Goal: Task Accomplishment & Management: Complete application form

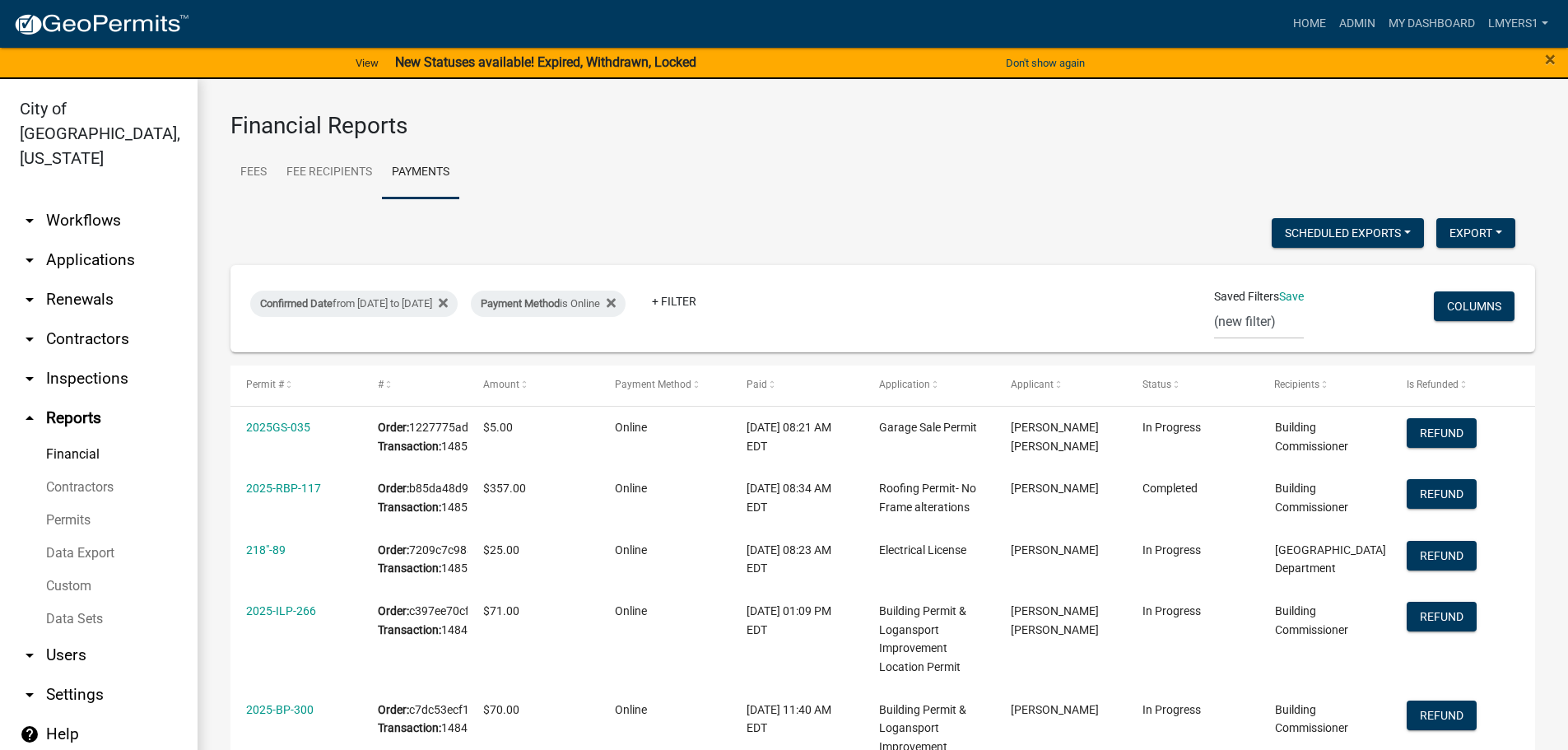
select select "3: 100"
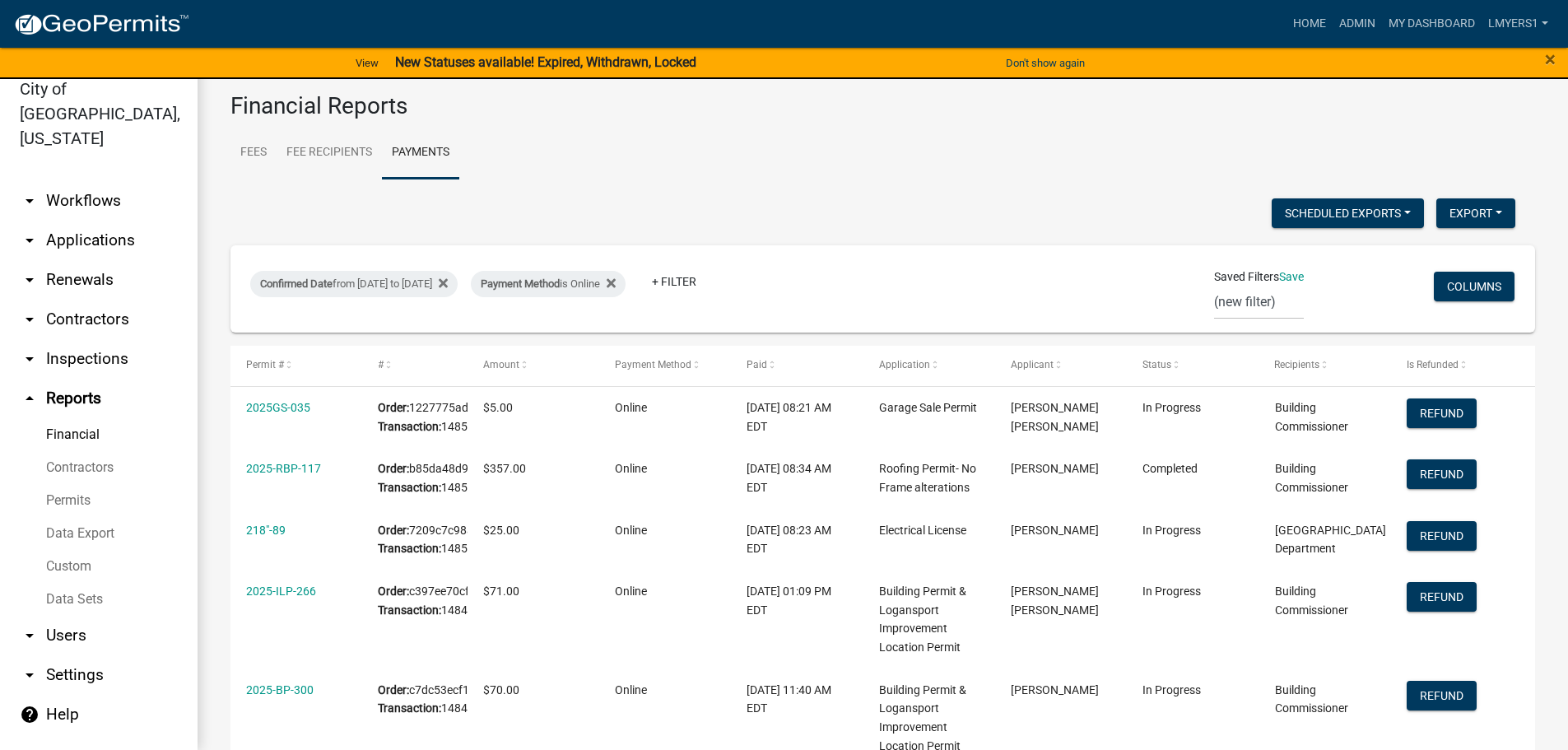
scroll to position [212, 0]
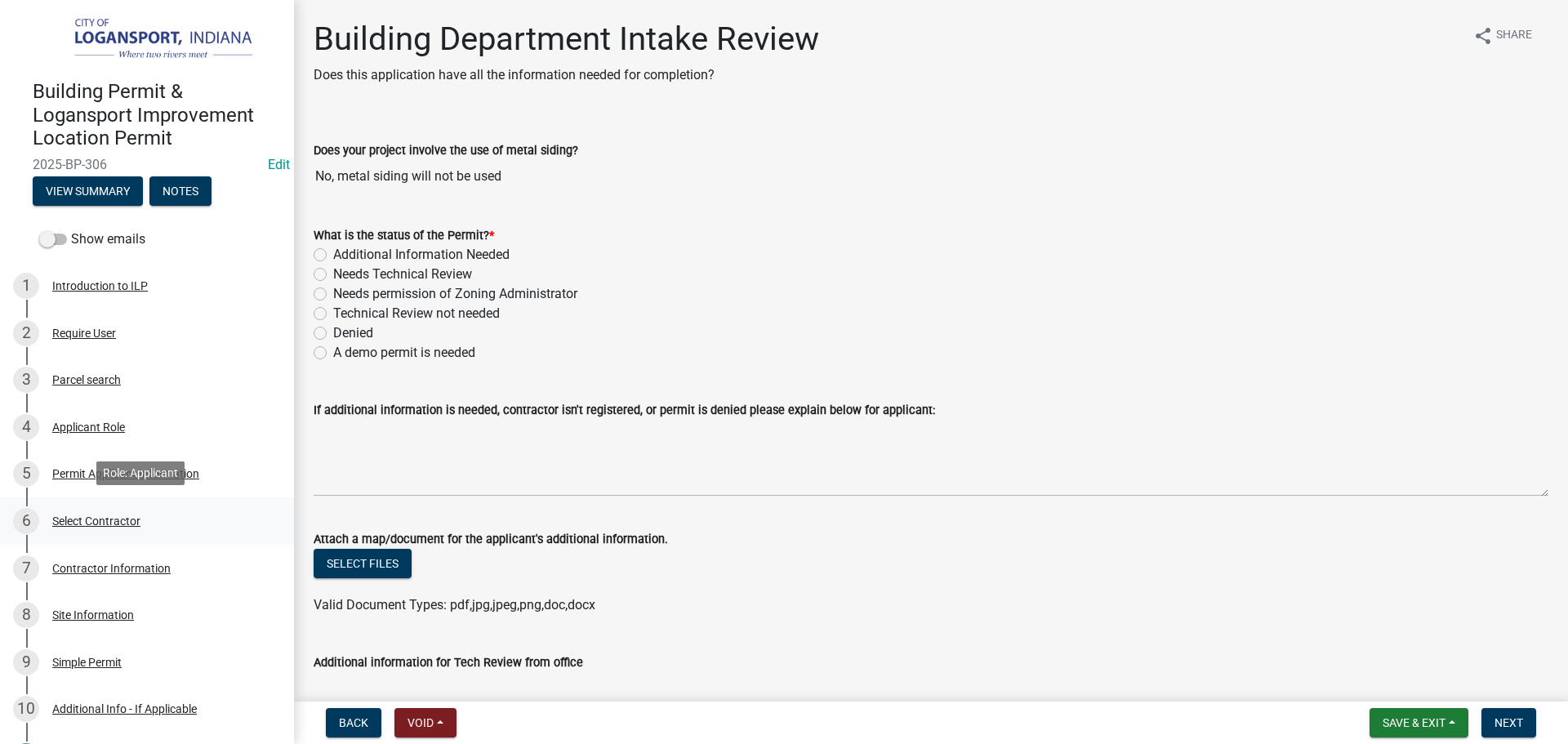
click at [123, 516] on div "Select Contractor" at bounding box center [96, 521] width 88 height 11
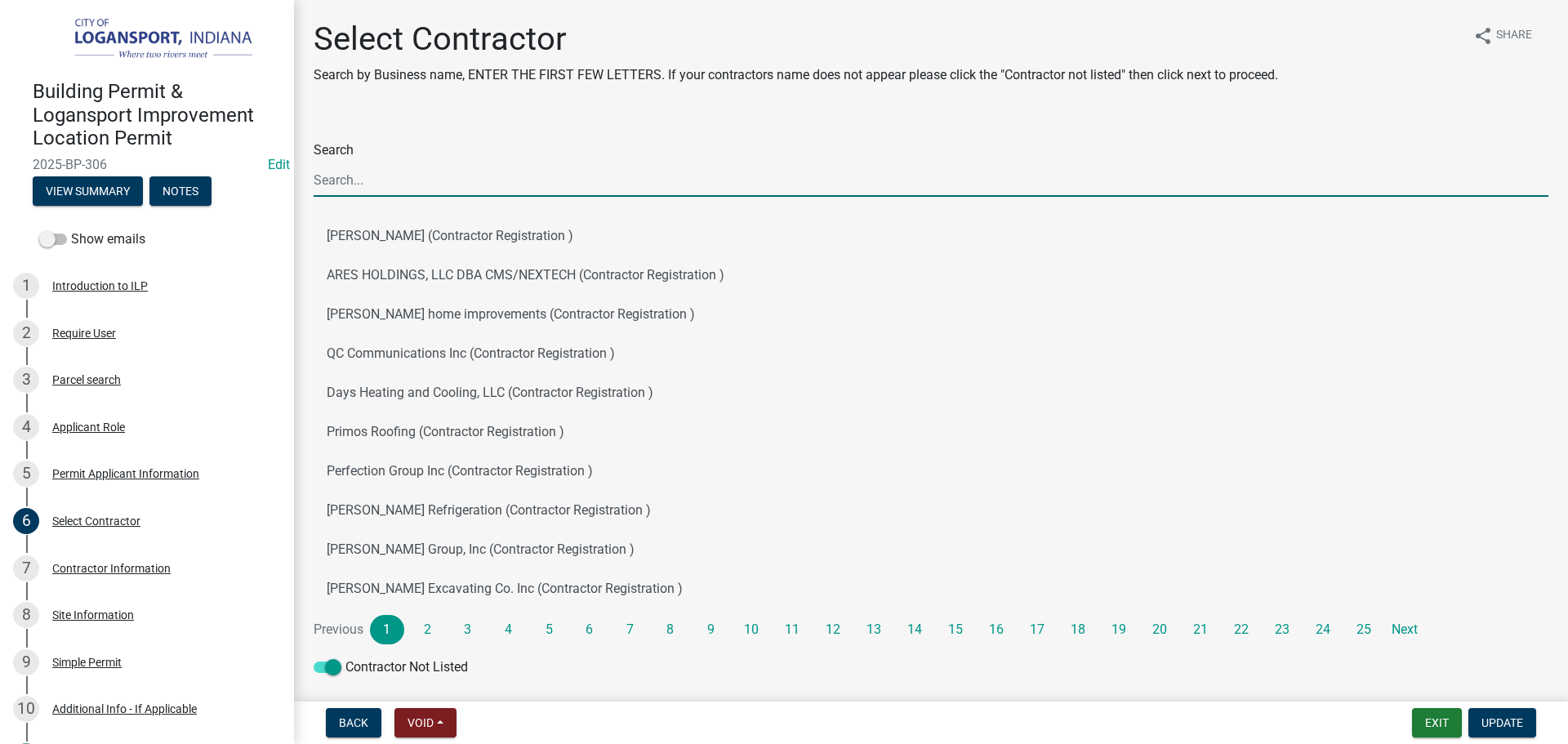
click at [366, 185] on input "Search" at bounding box center [930, 180] width 1234 height 33
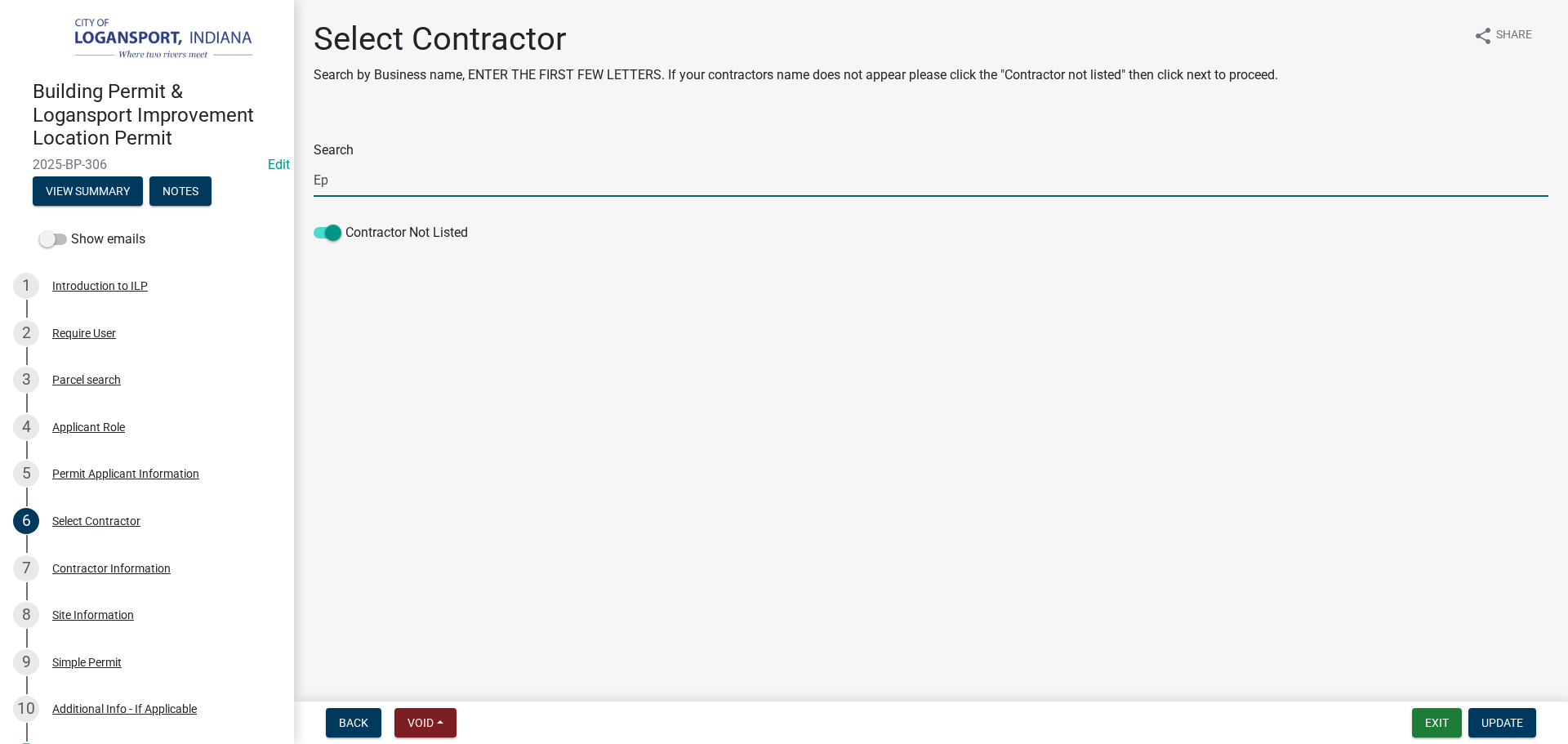
type input "E"
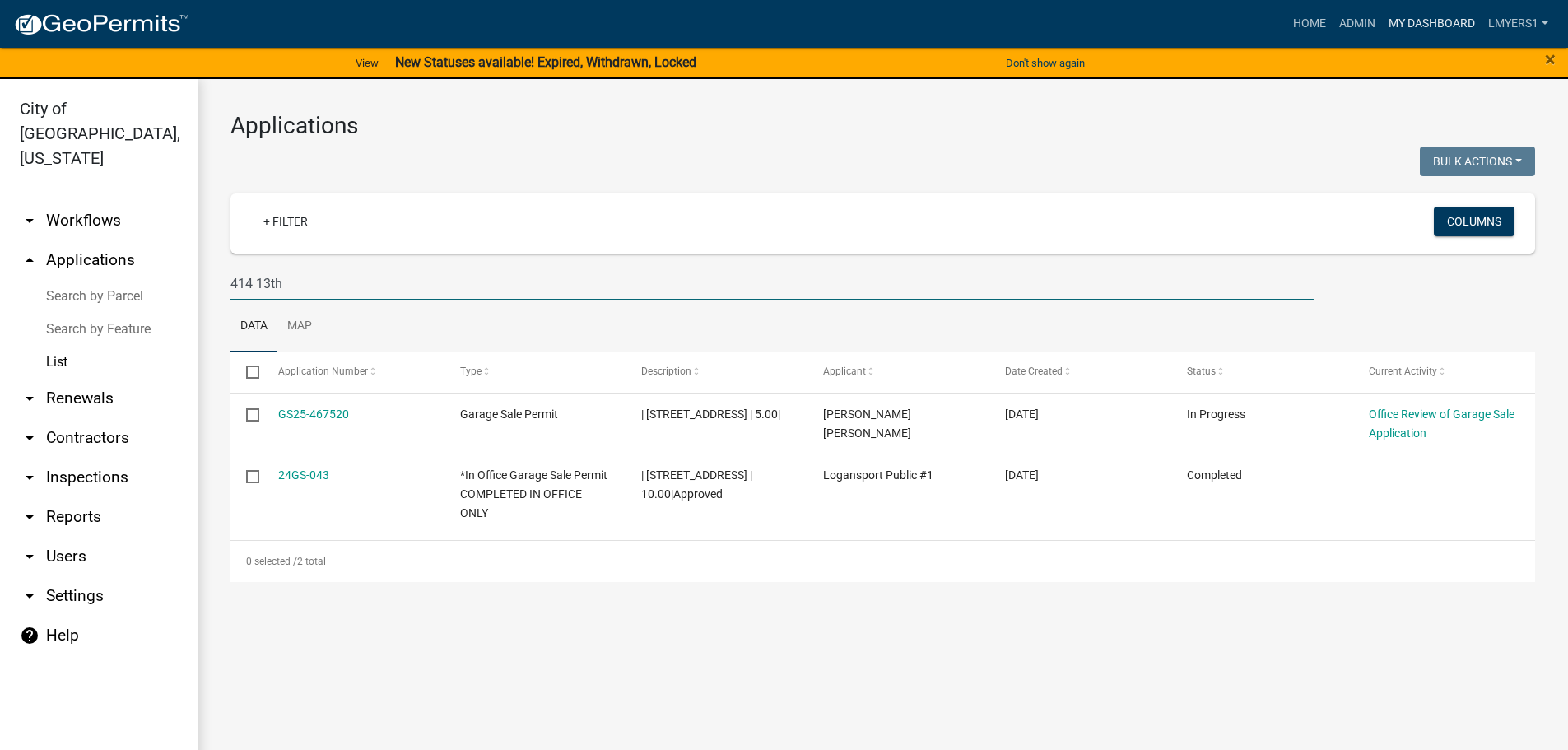
click at [1437, 23] on link "My Dashboard" at bounding box center [1432, 24] width 100 height 32
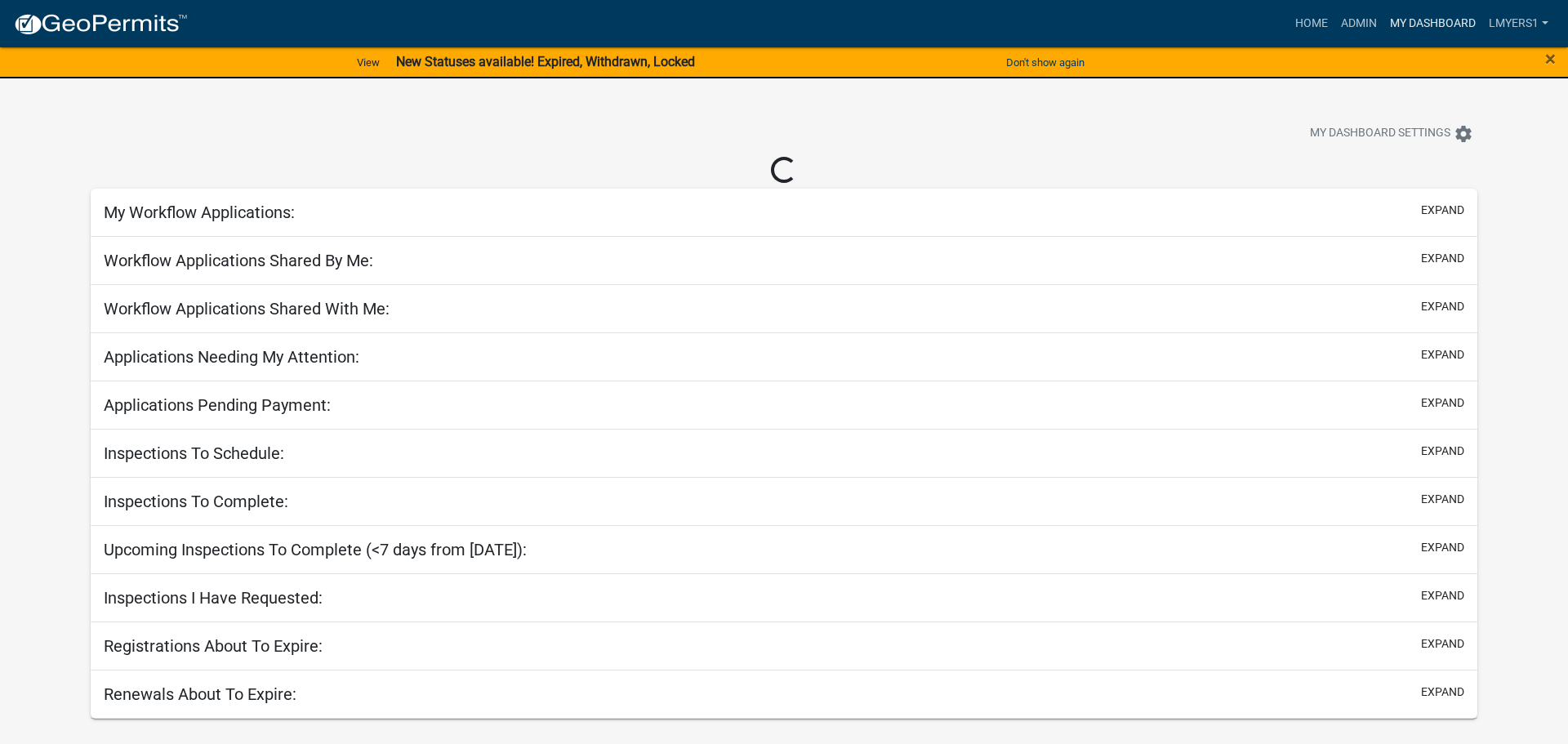
select select "2: 50"
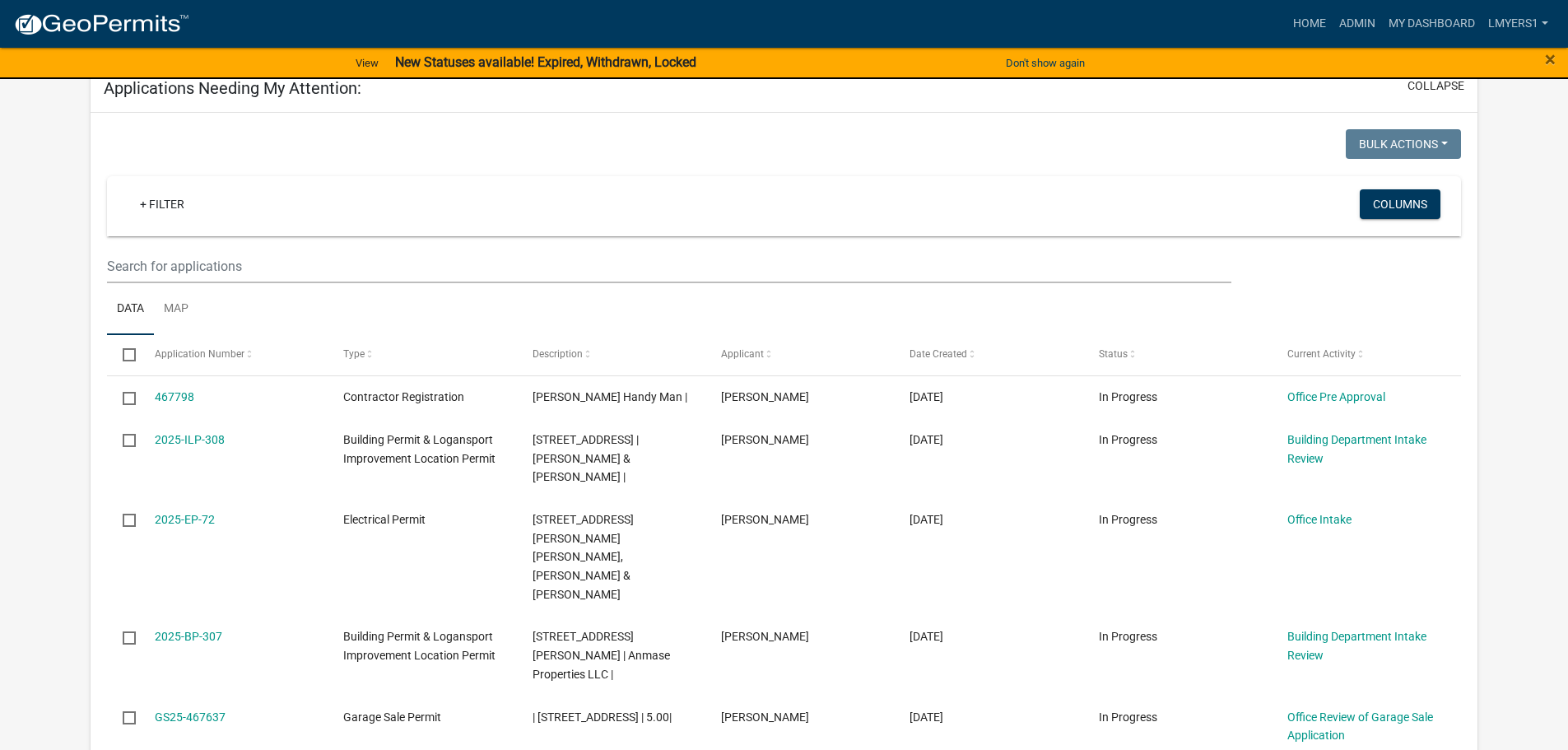
scroll to position [329, 0]
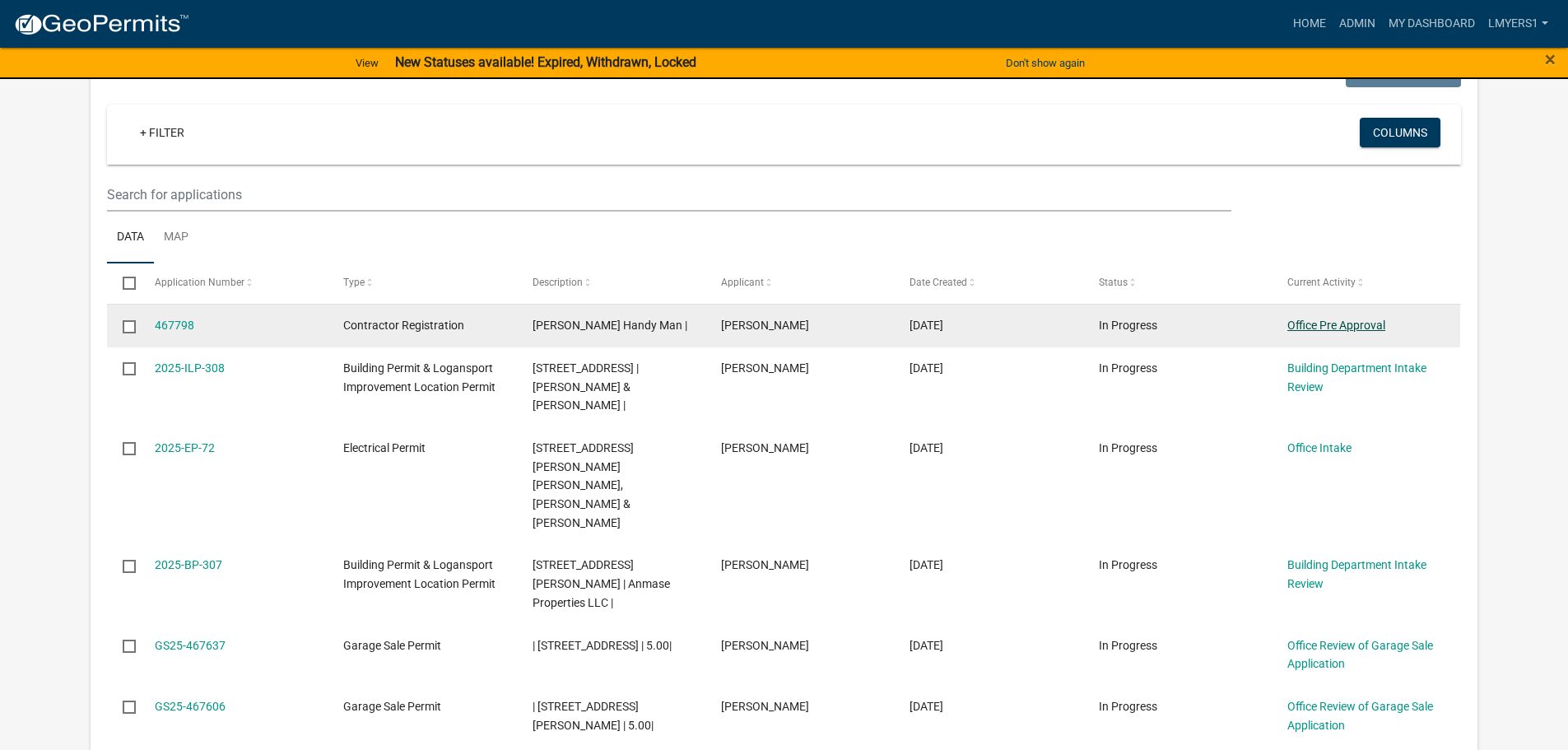
click at [1304, 331] on link "Office Pre Approval" at bounding box center [1336, 325] width 98 height 13
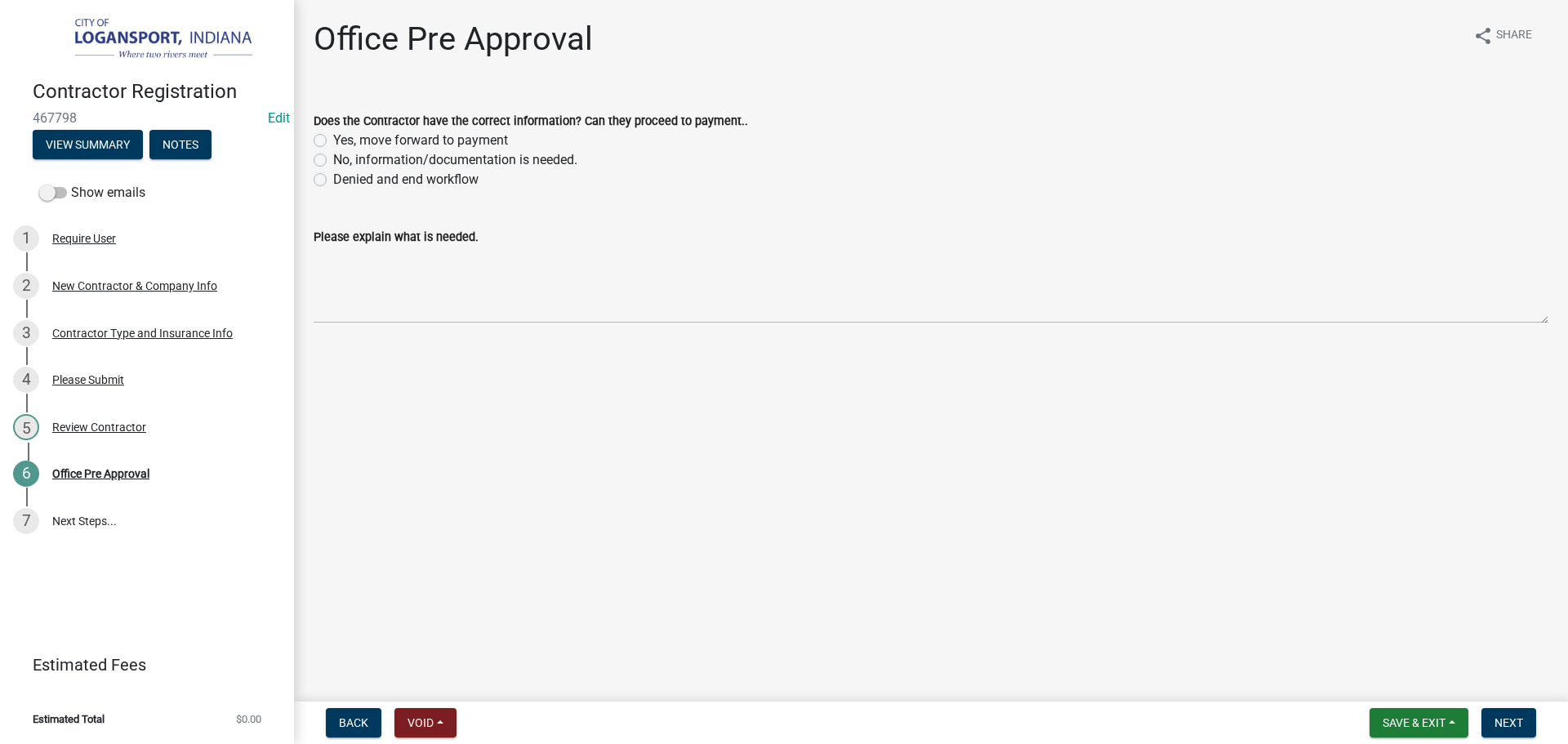
click at [334, 138] on label "Yes, move forward to payment" at bounding box center [420, 140] width 175 height 19
click at [334, 138] on input "Yes, move forward to payment" at bounding box center [338, 135] width 10 height 10
radio input "true"
click at [1513, 726] on span "Next" at bounding box center [1508, 723] width 29 height 13
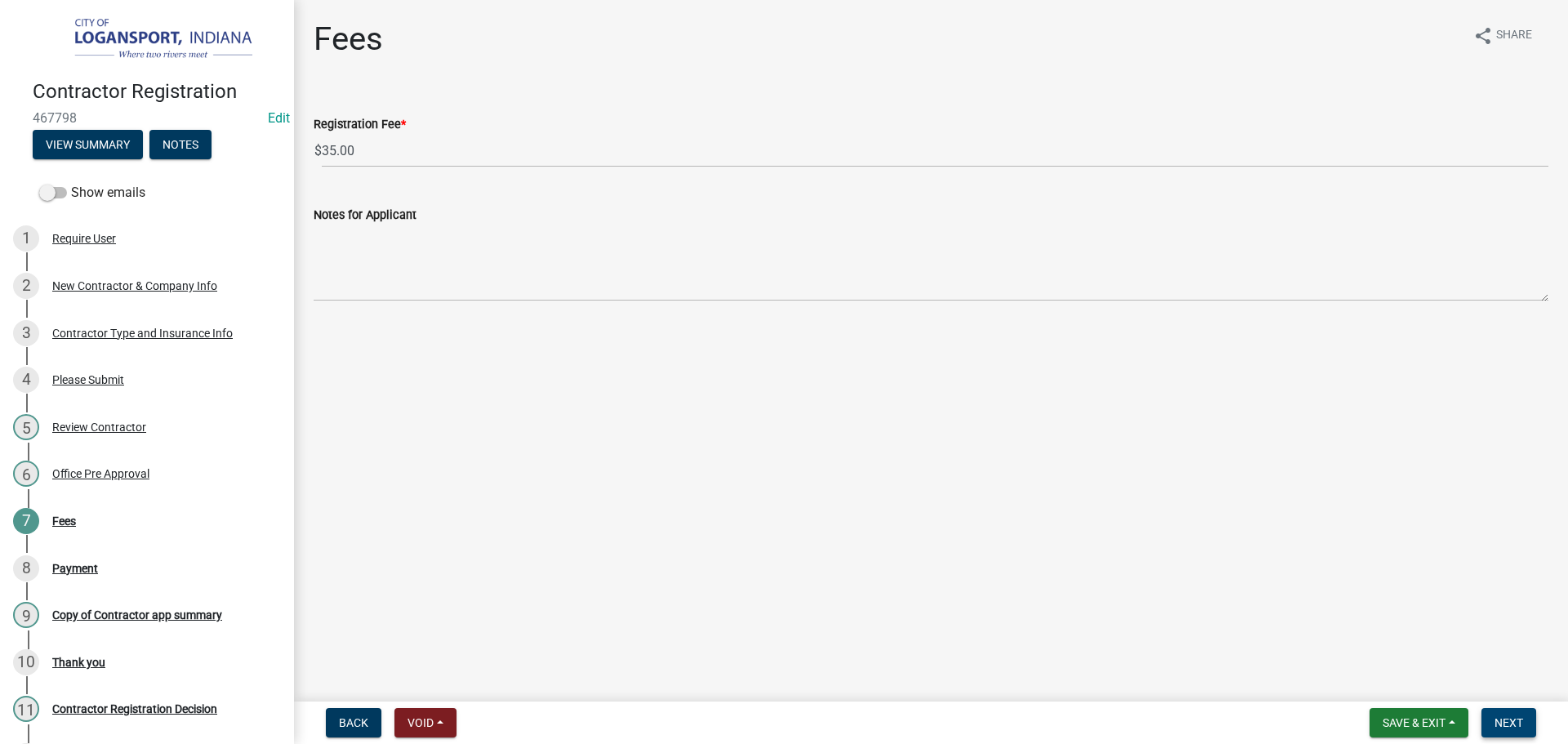
click at [1512, 722] on span "Next" at bounding box center [1508, 723] width 29 height 13
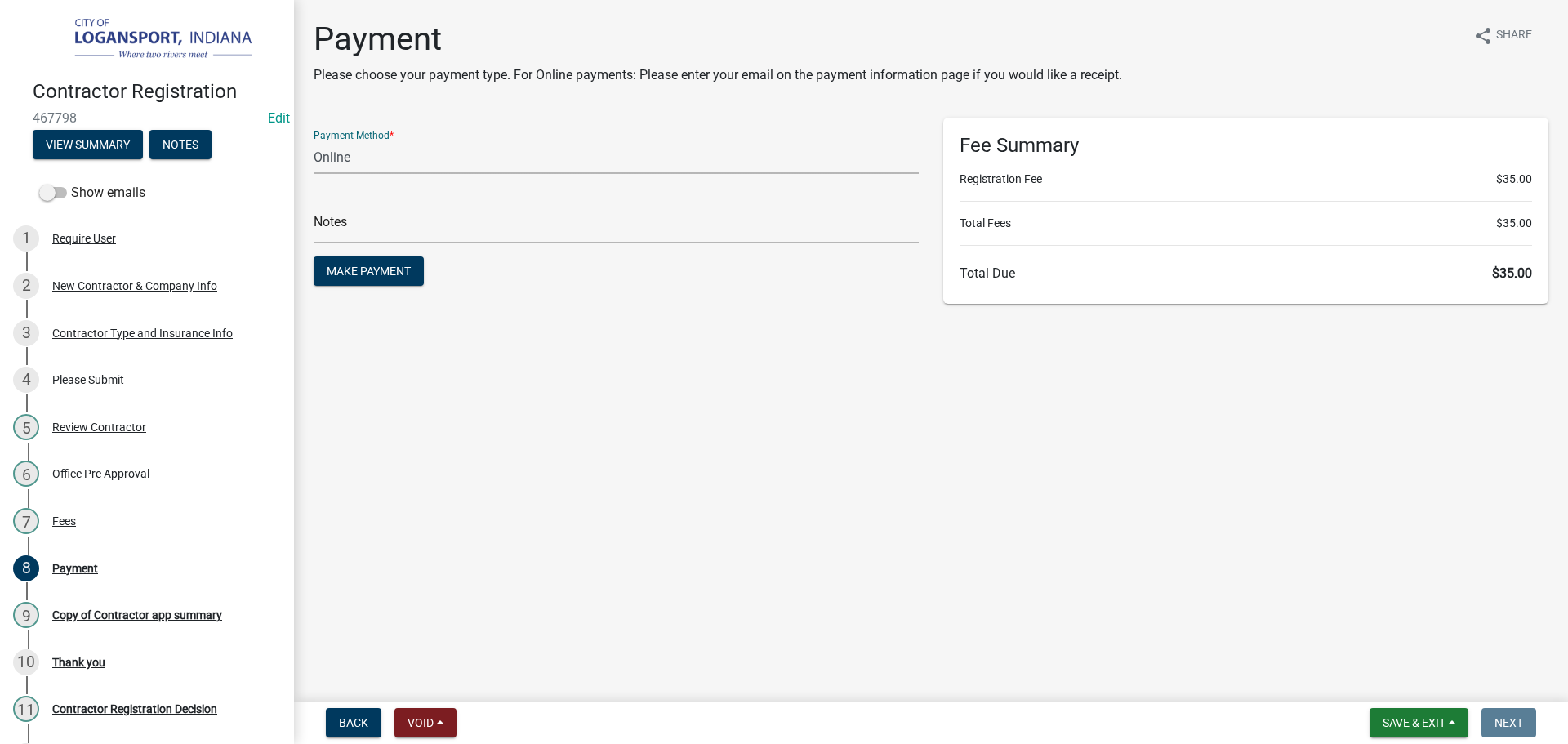
click at [359, 153] on select "Credit Card POS Check Cash Online" at bounding box center [615, 157] width 605 height 33
select select "2: 1"
click at [313, 140] on select "Credit Card POS Check Cash Online" at bounding box center [615, 157] width 605 height 33
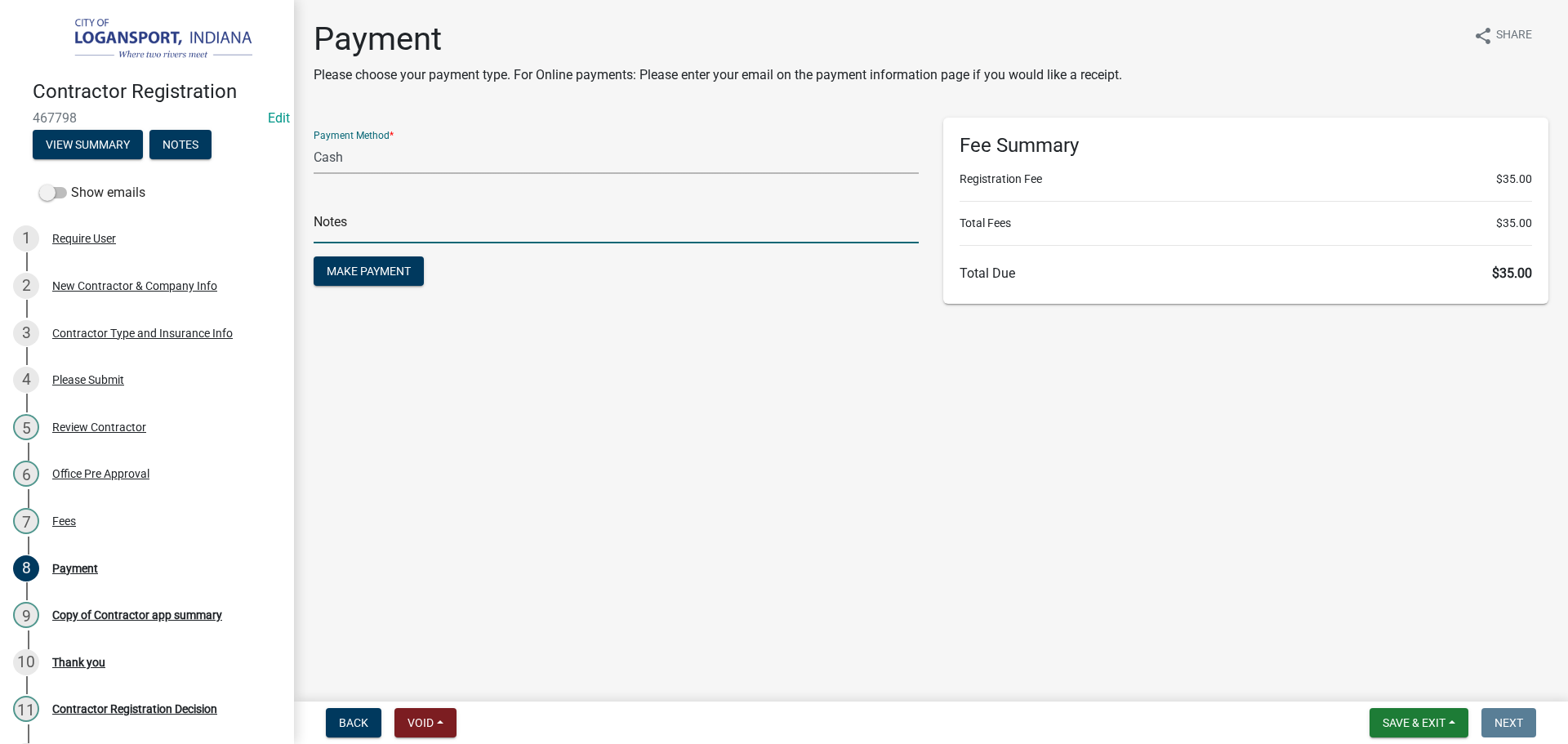
click at [369, 231] on input "text" at bounding box center [615, 226] width 605 height 33
type input "117834"
click at [313, 256] on button "Make Payment" at bounding box center [368, 271] width 110 height 30
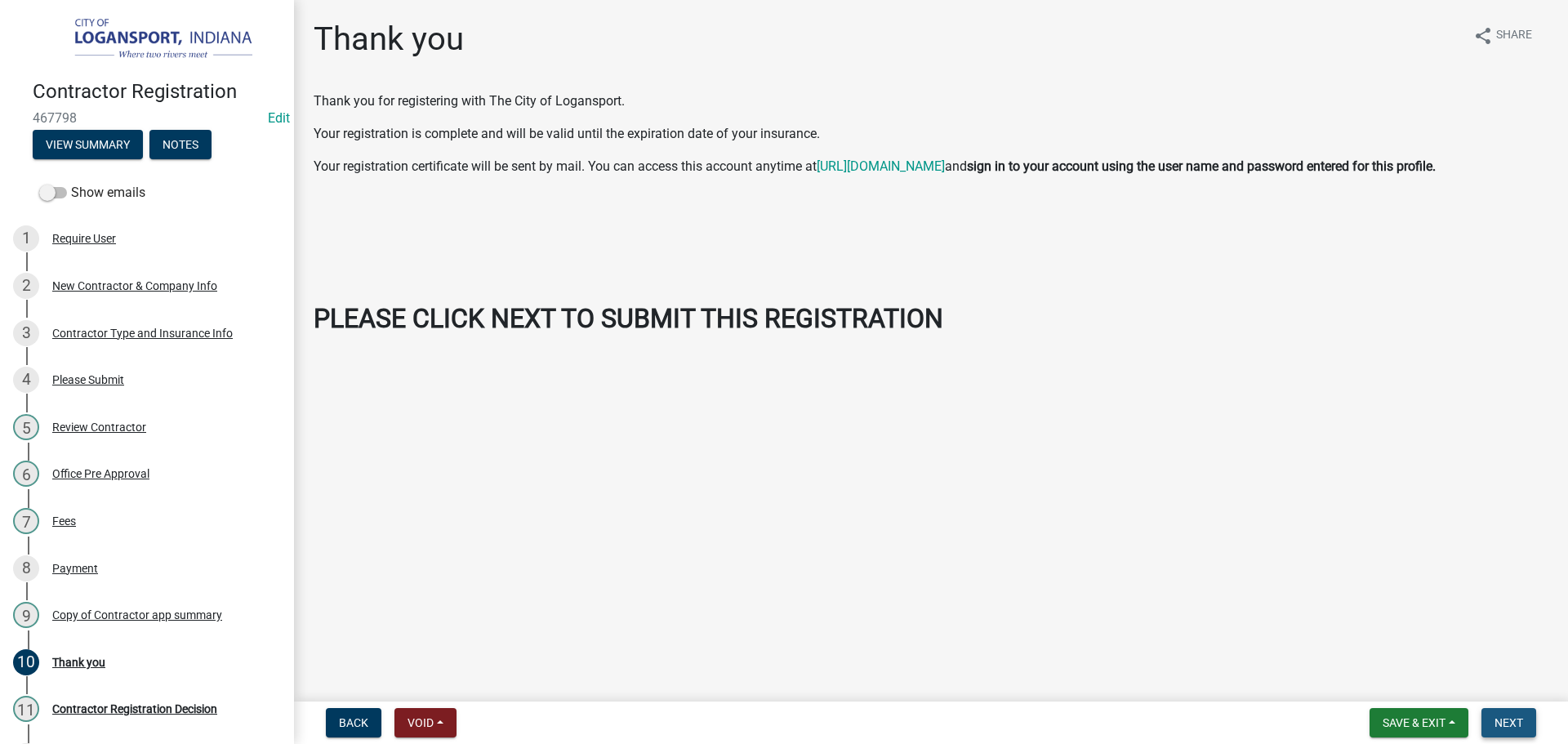
click at [1513, 734] on button "Next" at bounding box center [1508, 723] width 55 height 30
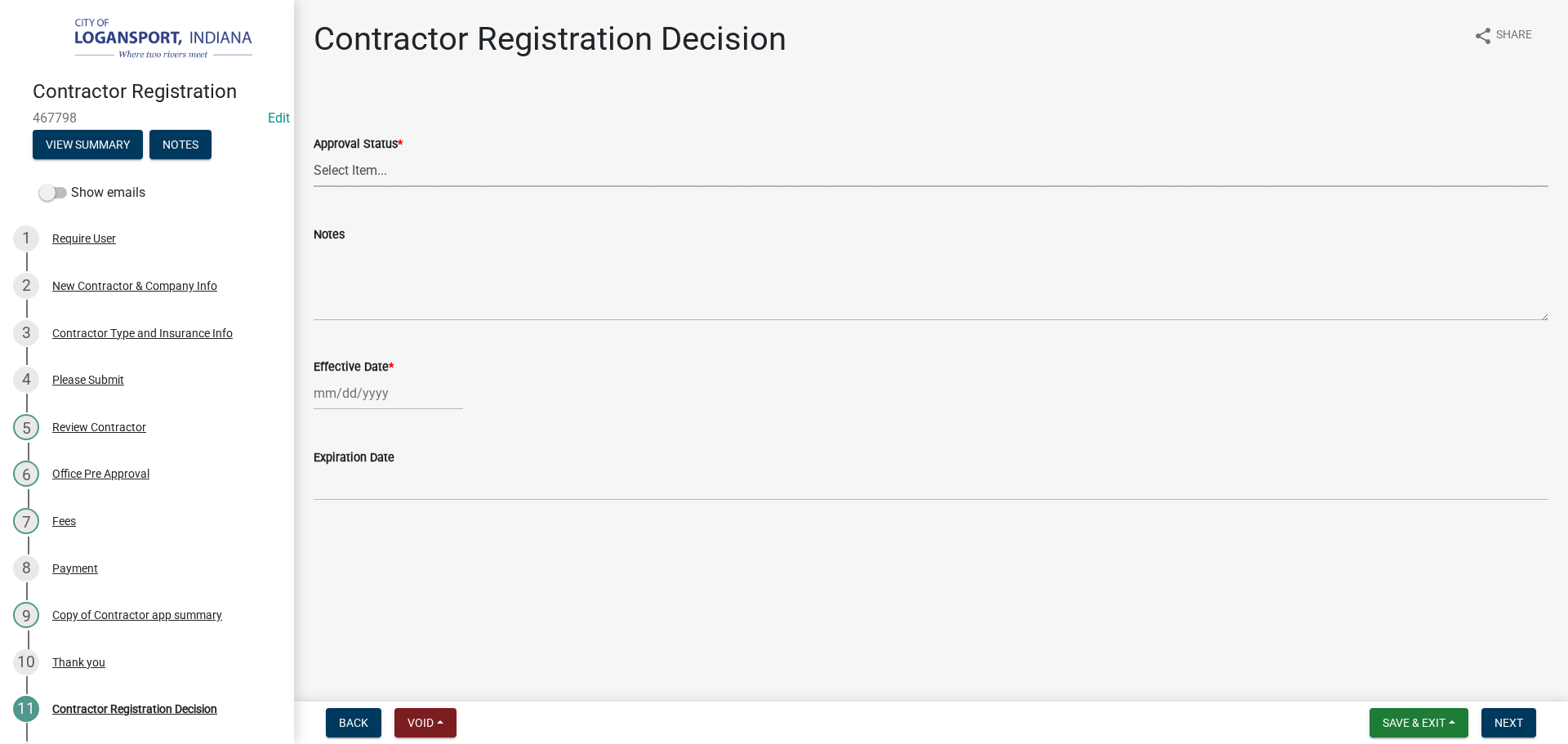
click at [445, 174] on select "Select Item... Approved Denied" at bounding box center [930, 170] width 1234 height 33
click at [313, 153] on select "Select Item... Approved Denied" at bounding box center [930, 170] width 1234 height 33
select select "4b86b809-39dd-4c68-9f3d-fdb3e7050482"
click at [417, 387] on div at bounding box center [388, 393] width 150 height 33
select select "8"
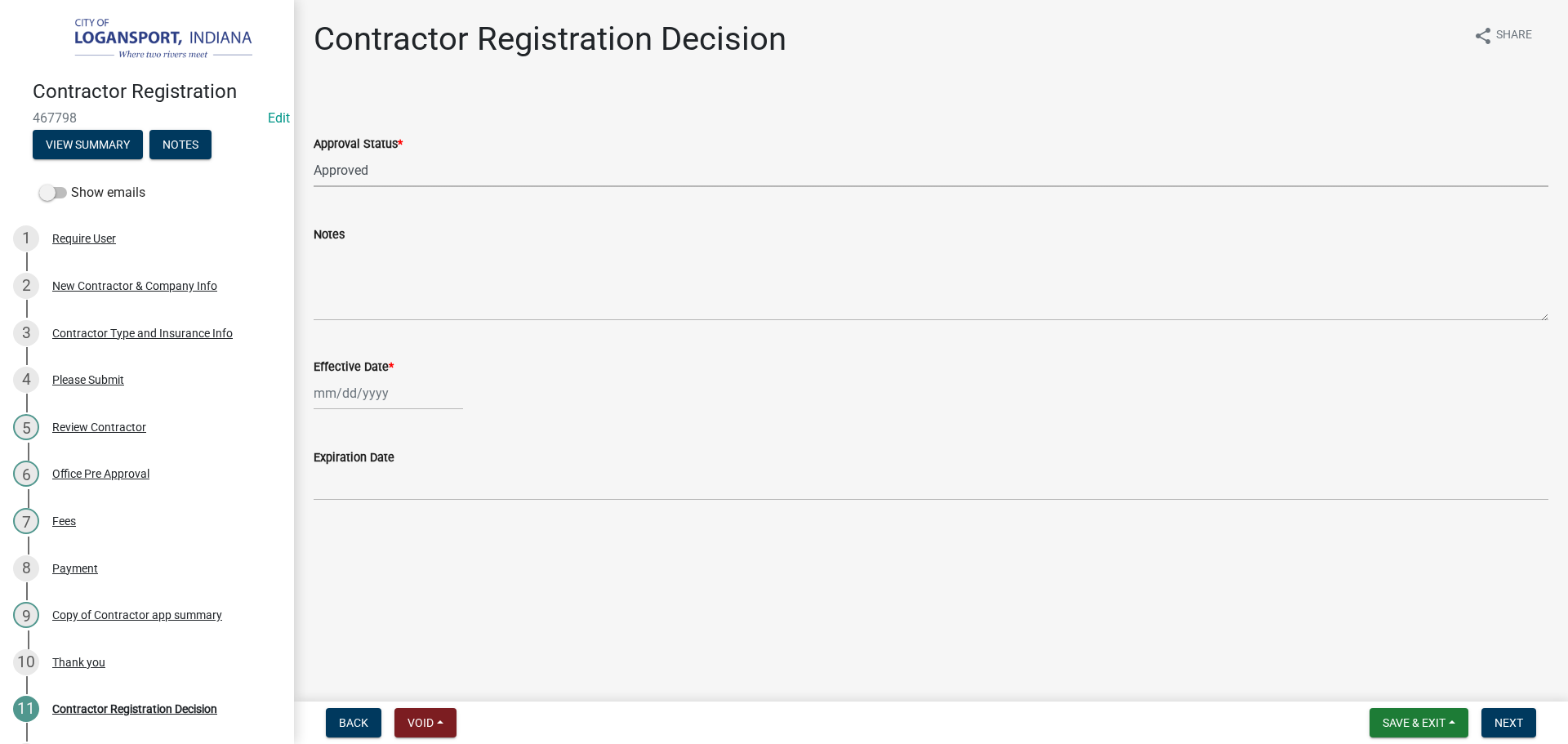
select select "2025"
click at [430, 561] on div "22" at bounding box center [434, 558] width 26 height 26
type input "[DATE]"
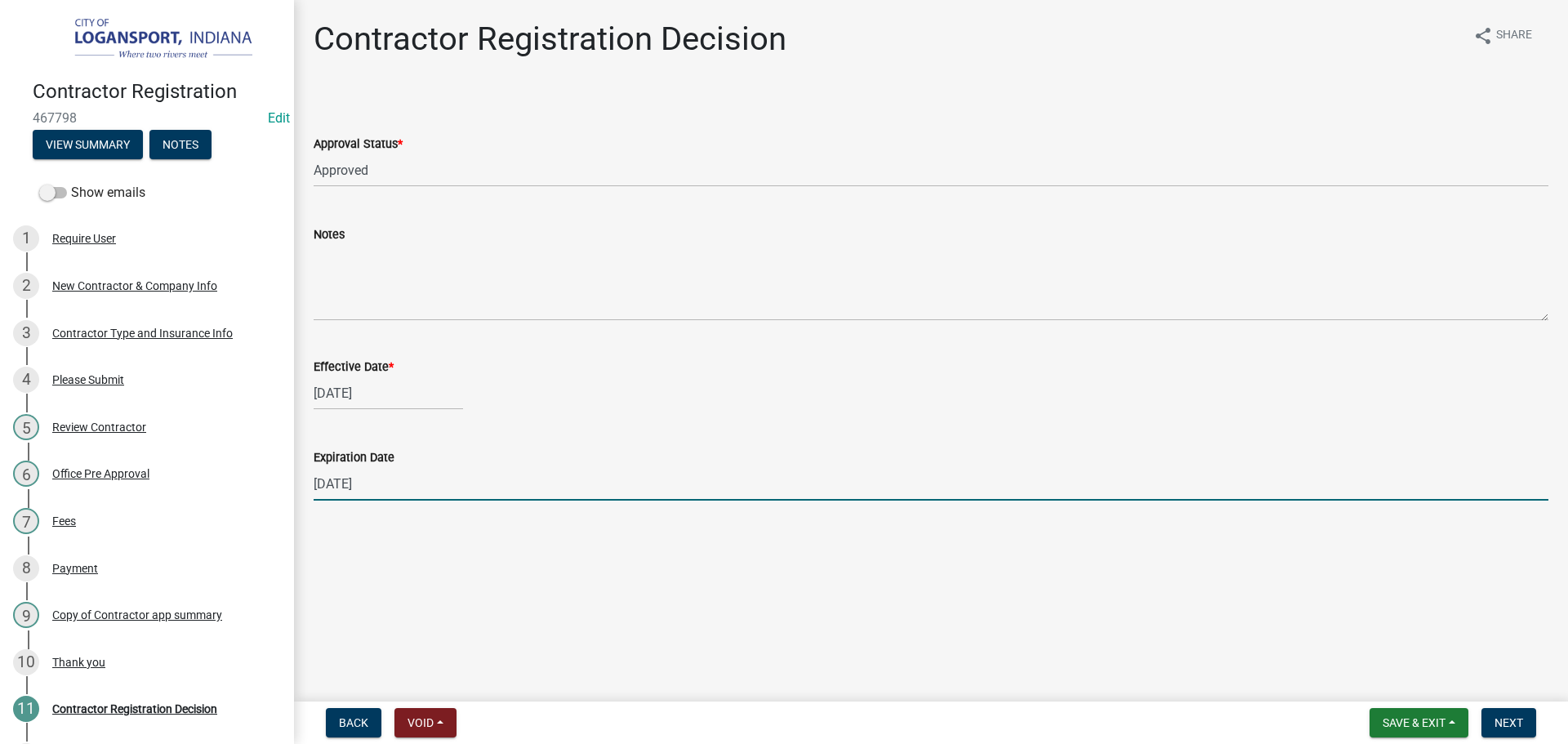
click at [396, 489] on input "12/31/2025" at bounding box center [930, 483] width 1234 height 33
click at [398, 489] on input "12/31/2025" at bounding box center [930, 483] width 1234 height 33
type input "02/21/2026"
click at [1514, 720] on span "Next" at bounding box center [1508, 723] width 29 height 13
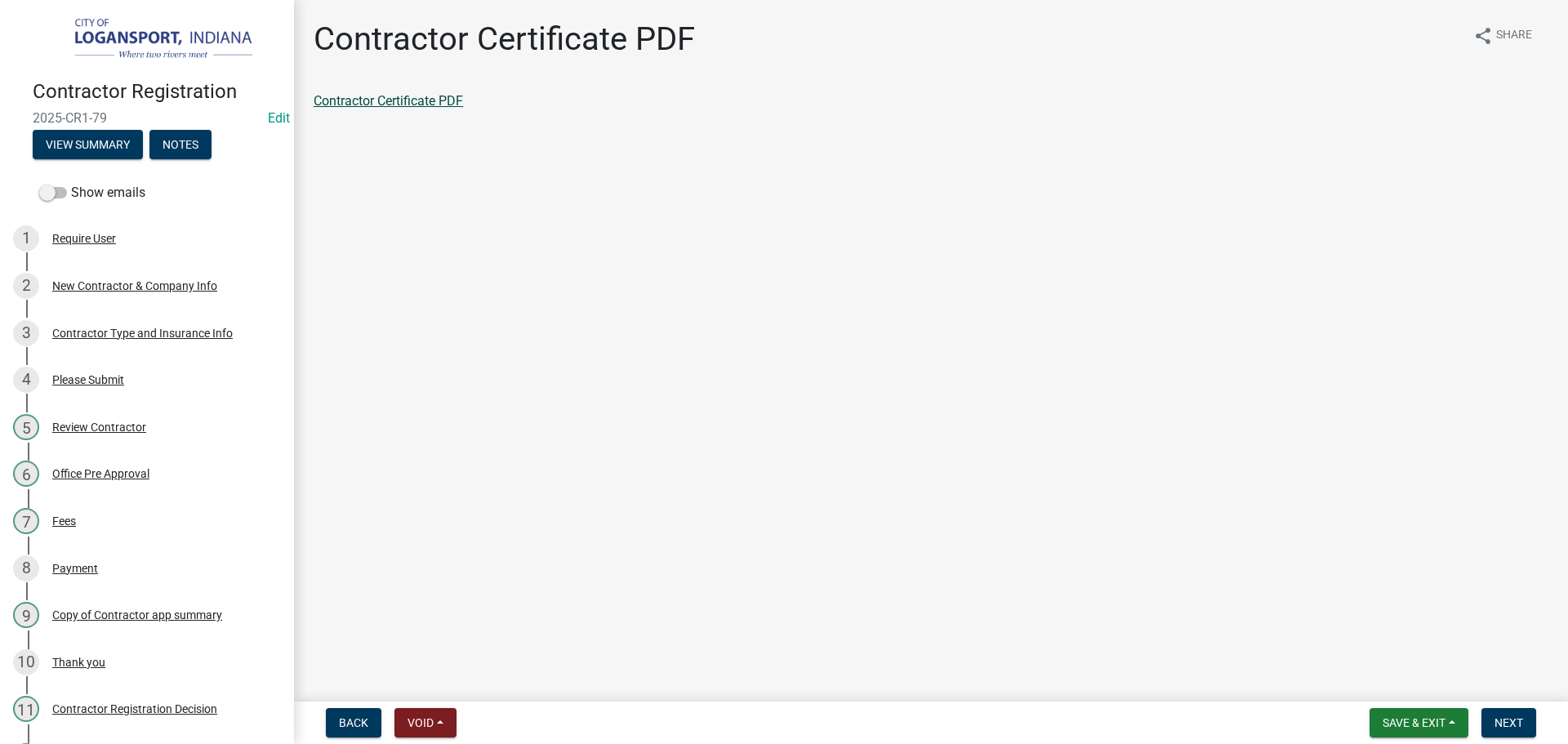
click at [365, 100] on link "Contractor Certificate PDF" at bounding box center [388, 101] width 150 height 16
click at [1513, 729] on span "Next" at bounding box center [1508, 723] width 29 height 13
drag, startPoint x: 1518, startPoint y: 722, endPoint x: 1509, endPoint y: 714, distance: 12.0
click at [1518, 720] on span "Next" at bounding box center [1508, 723] width 29 height 13
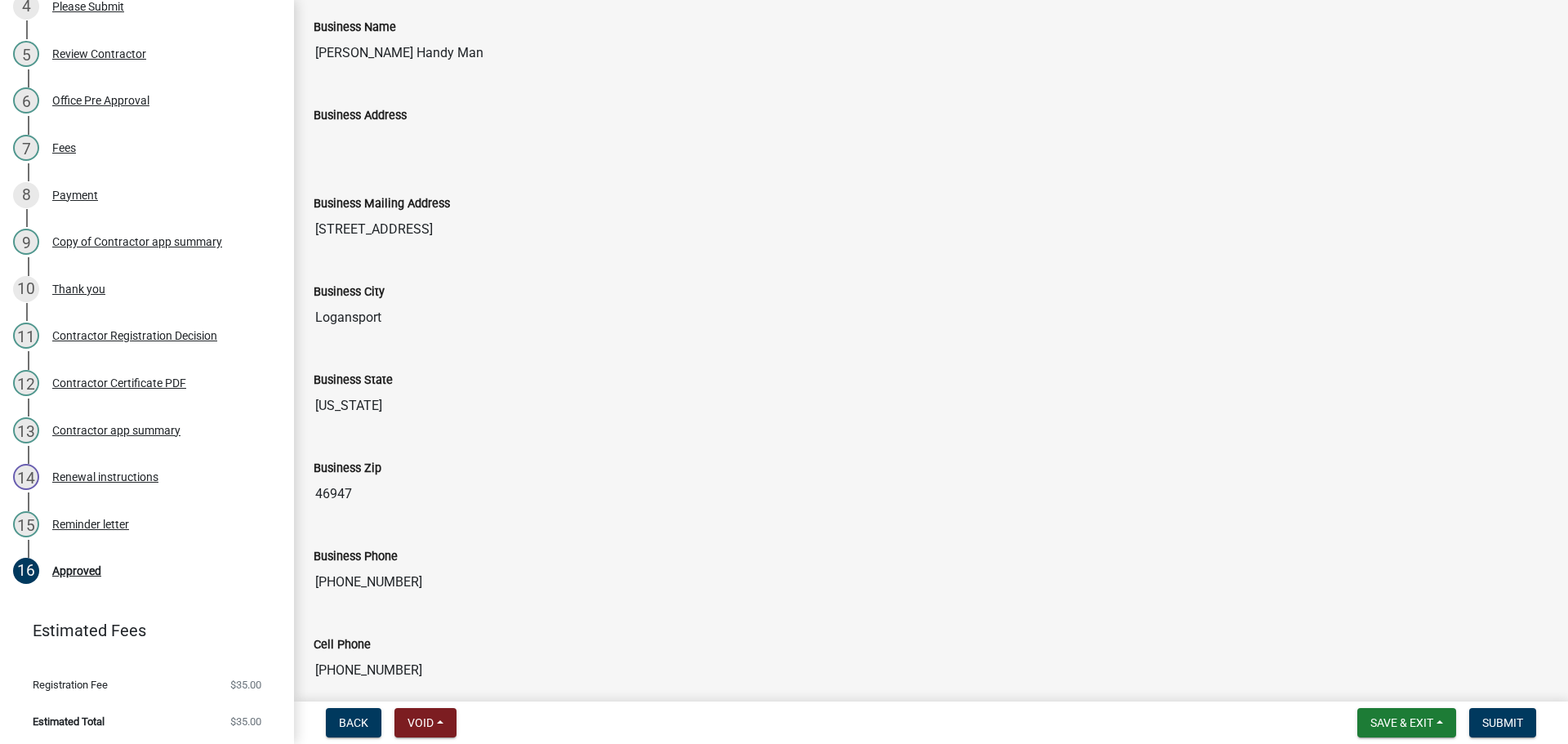
scroll to position [1339, 0]
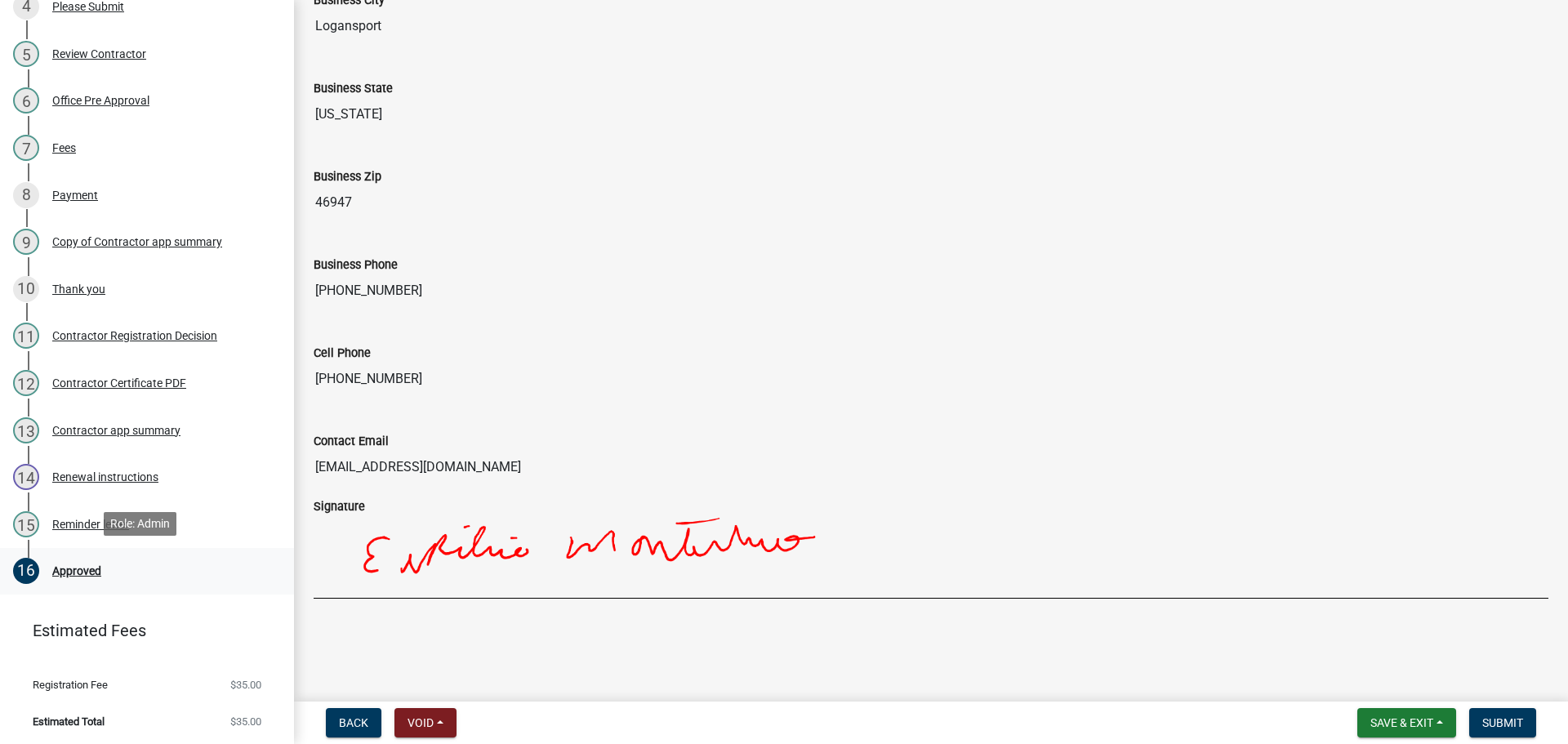
click at [79, 579] on div "16 Approved" at bounding box center [140, 571] width 255 height 26
click at [1490, 726] on span "Submit" at bounding box center [1502, 723] width 41 height 13
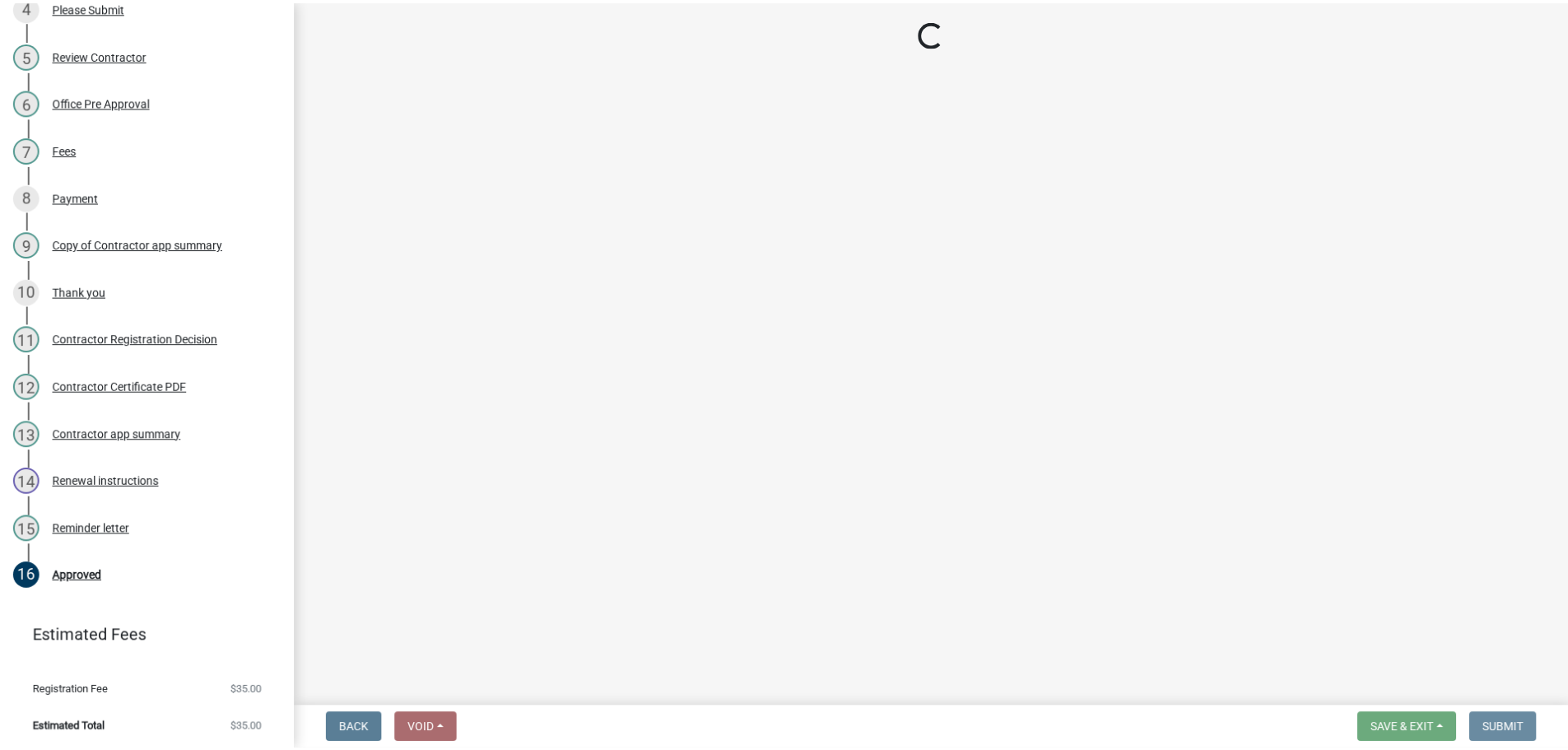
scroll to position [0, 0]
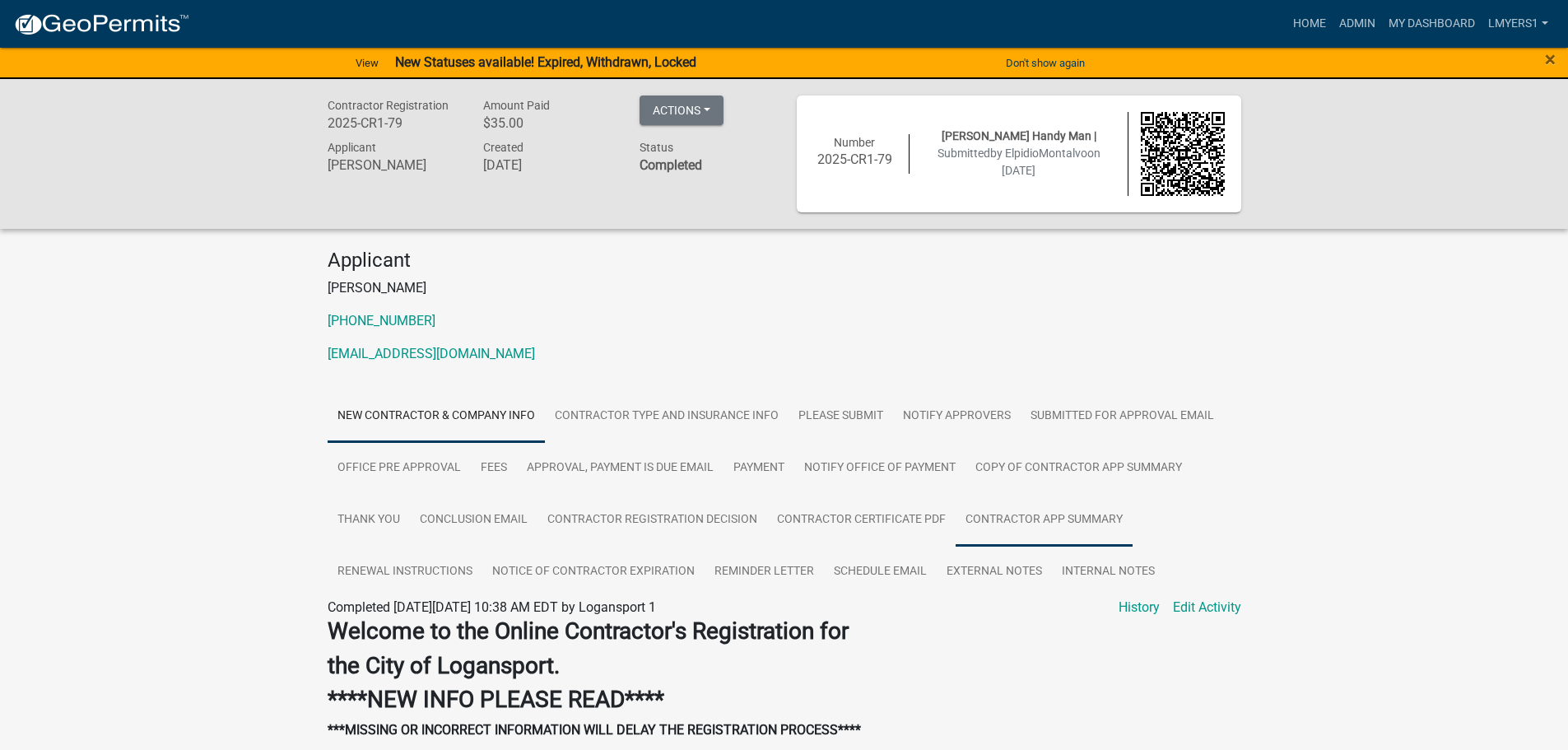
click at [1000, 523] on link "Contractor app summary" at bounding box center [1044, 520] width 177 height 53
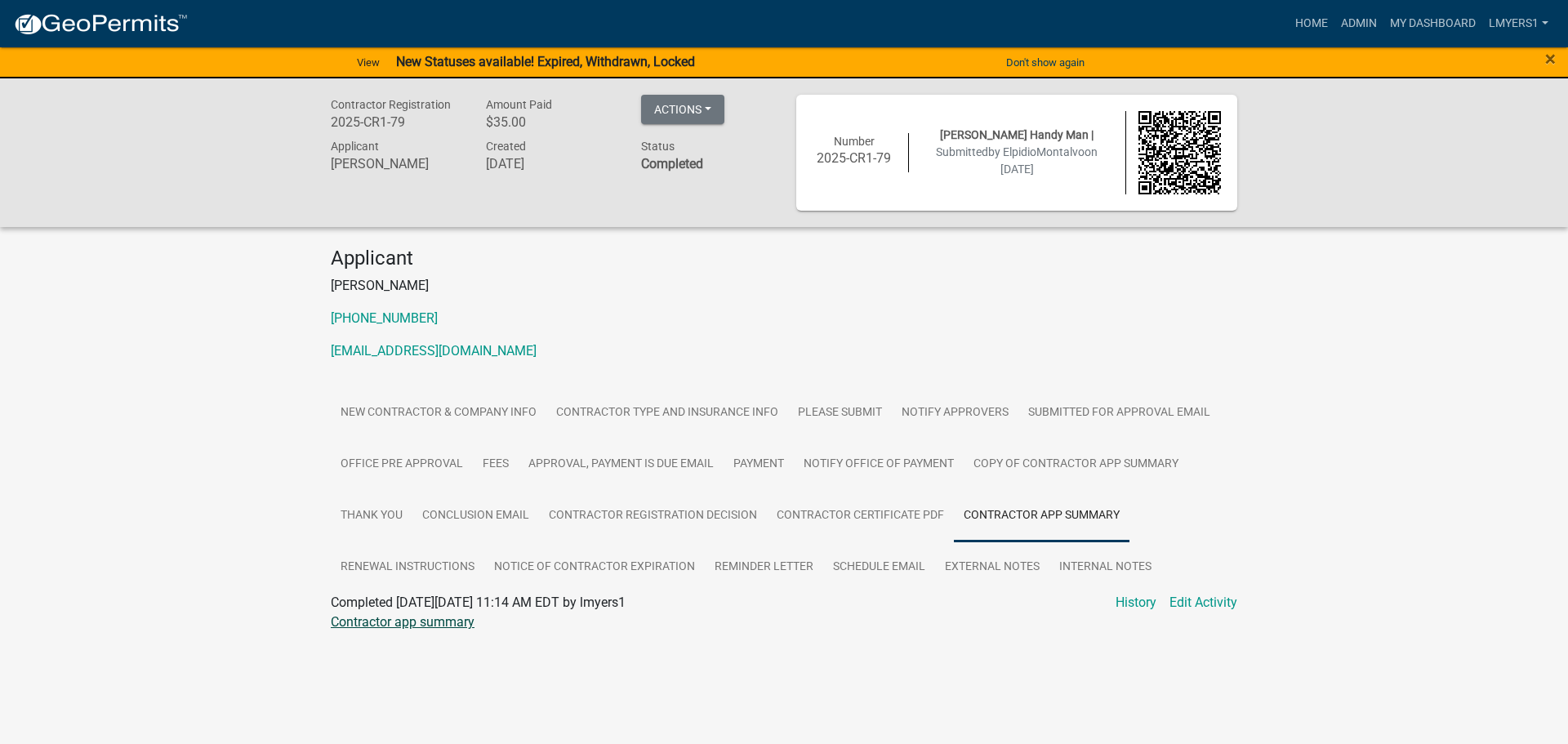
click at [444, 626] on link "Contractor app summary" at bounding box center [403, 622] width 144 height 16
click at [819, 523] on link "Contractor Certificate PDF" at bounding box center [860, 516] width 187 height 53
click at [439, 626] on link "Contractor Certificate PDF" at bounding box center [406, 622] width 150 height 16
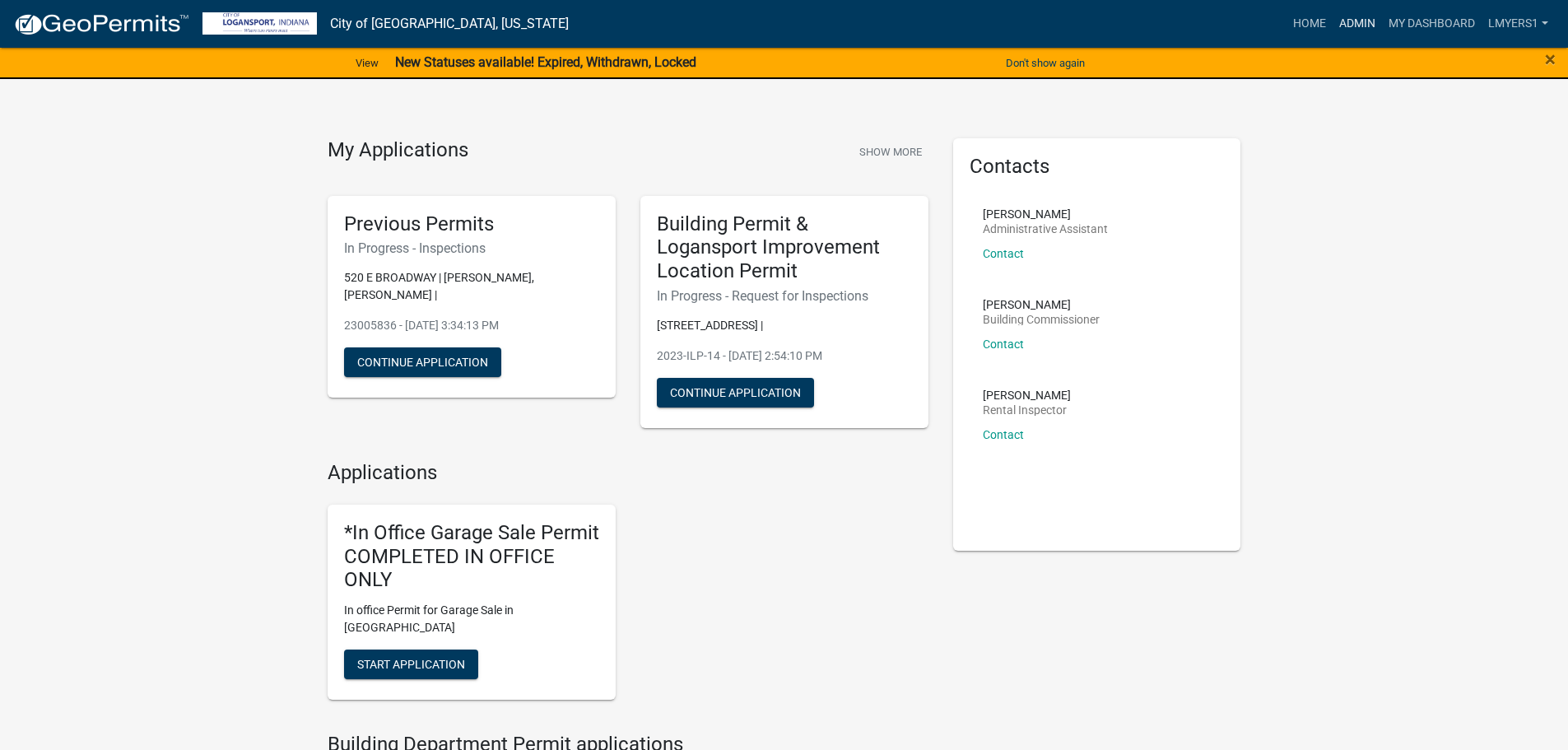
click at [1363, 29] on link "Admin" at bounding box center [1357, 24] width 49 height 32
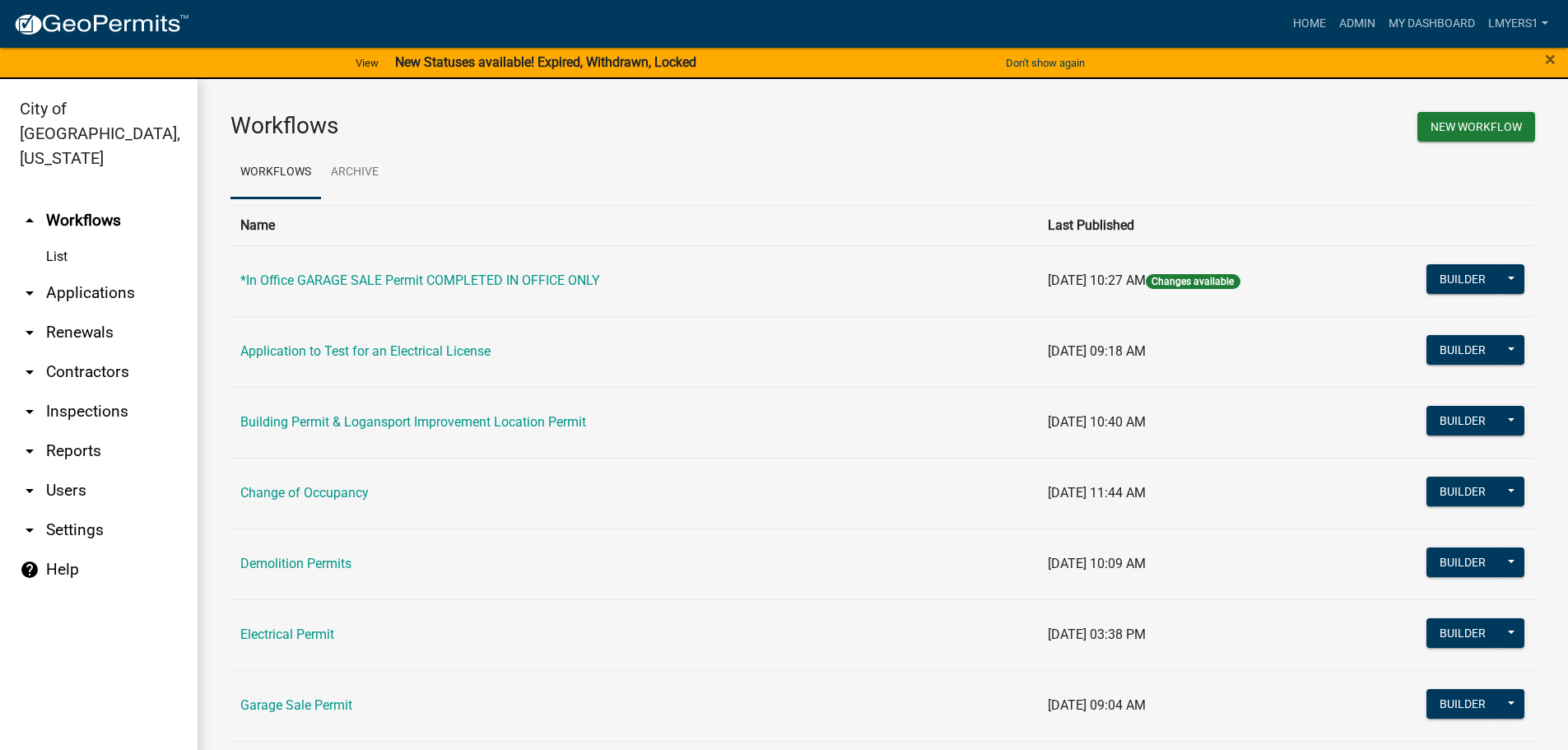
click at [83, 279] on link "arrow_drop_down Applications" at bounding box center [99, 293] width 198 height 39
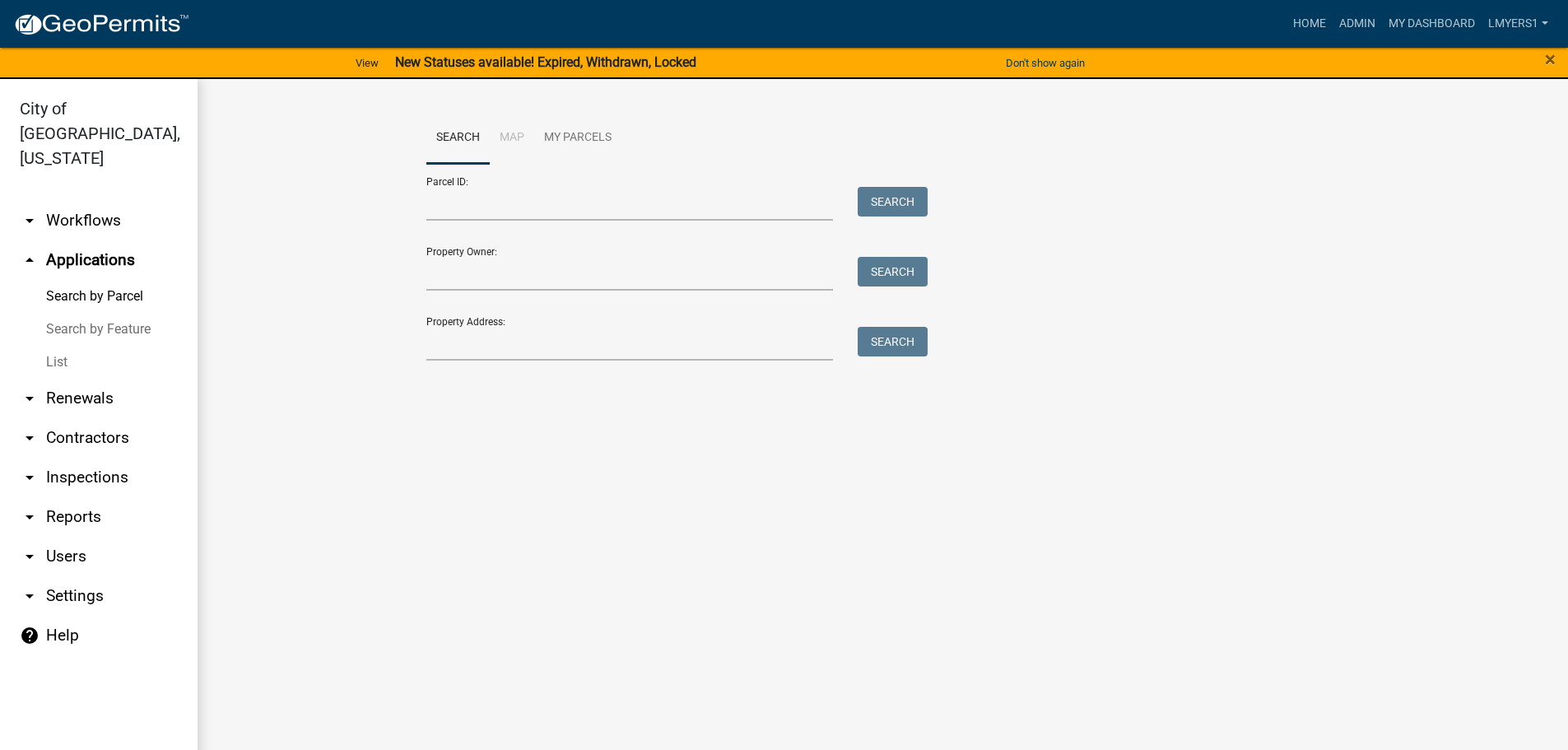
click at [67, 346] on link "List" at bounding box center [99, 361] width 198 height 33
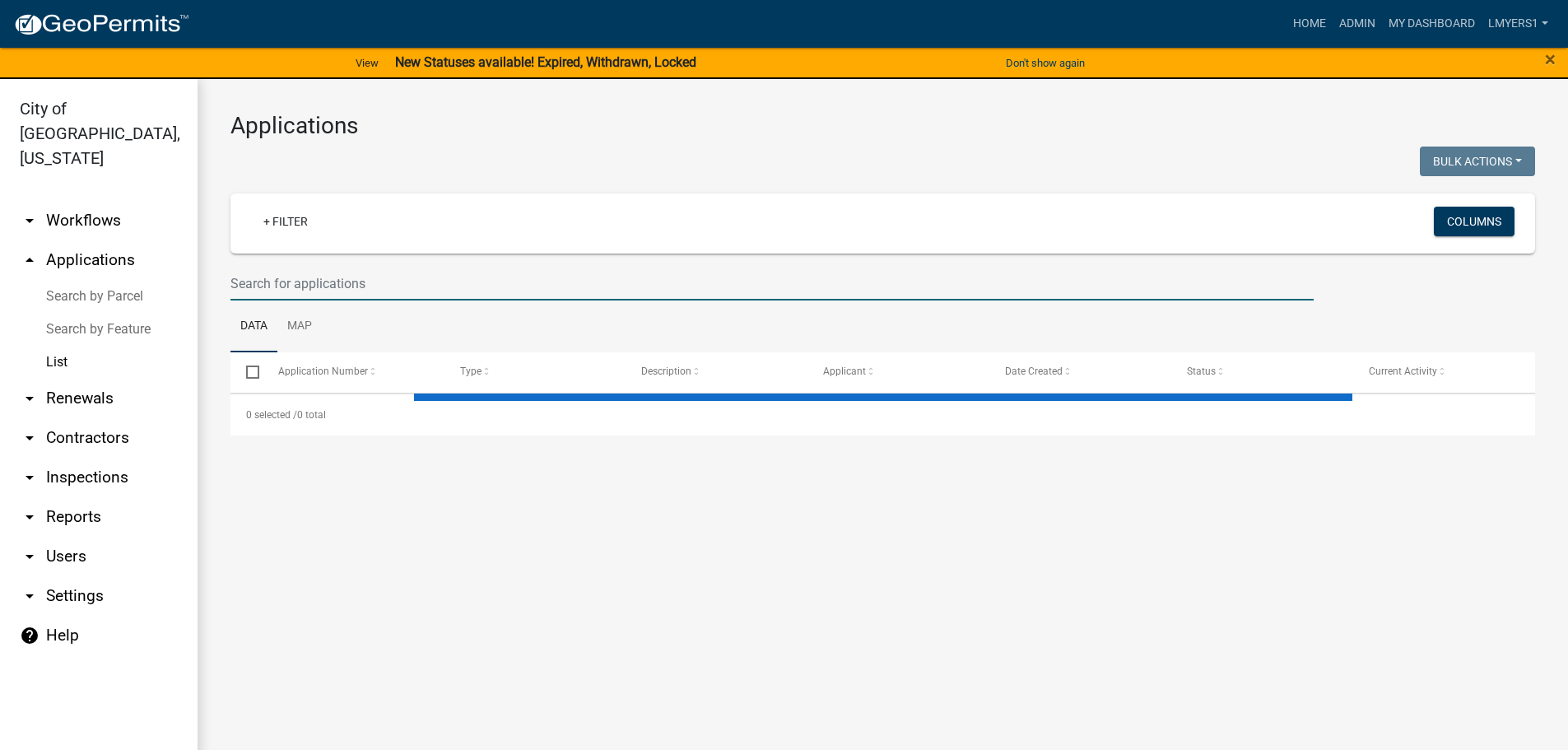
click at [343, 273] on input "text" at bounding box center [771, 283] width 1084 height 34
select select "3: 100"
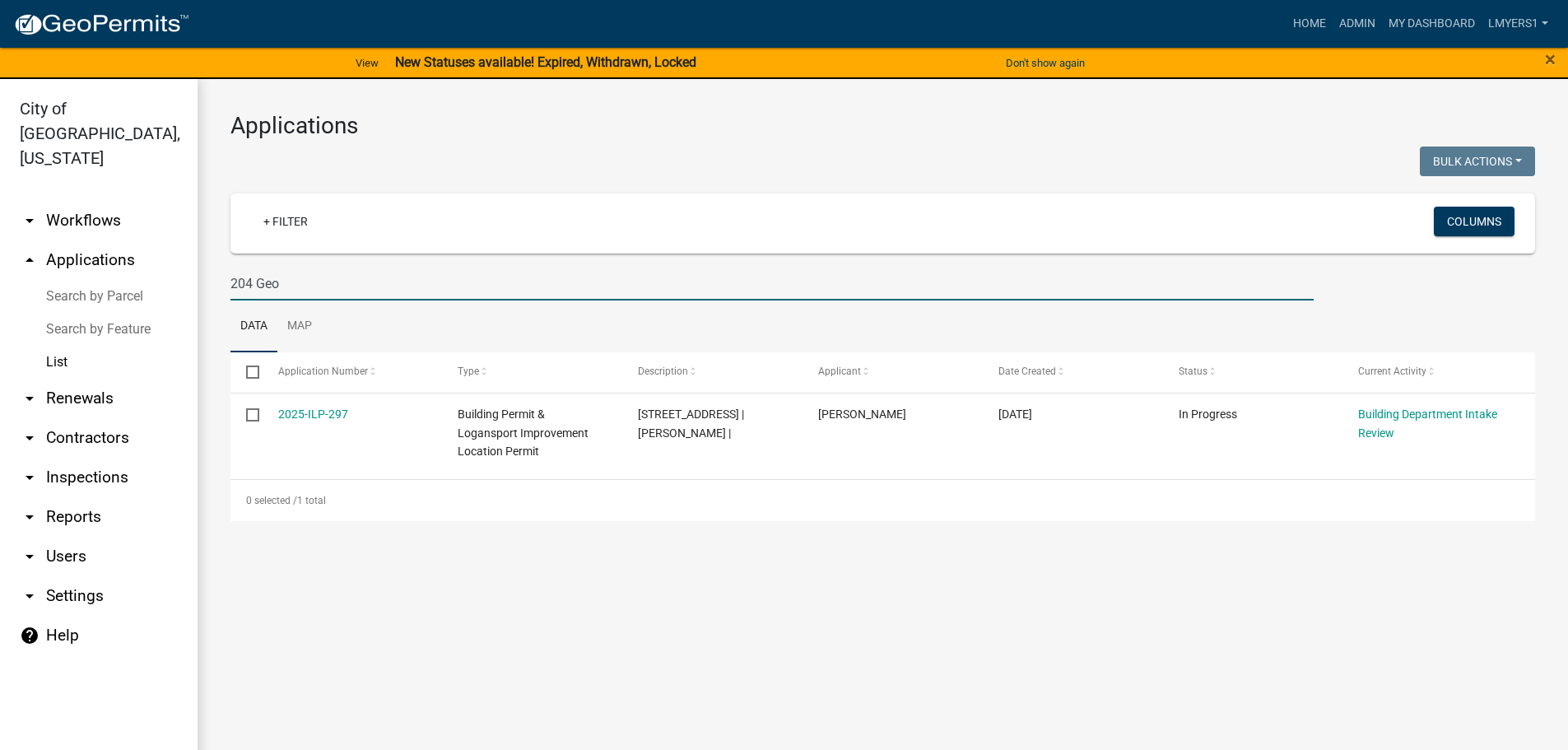
type input "204 Geo"
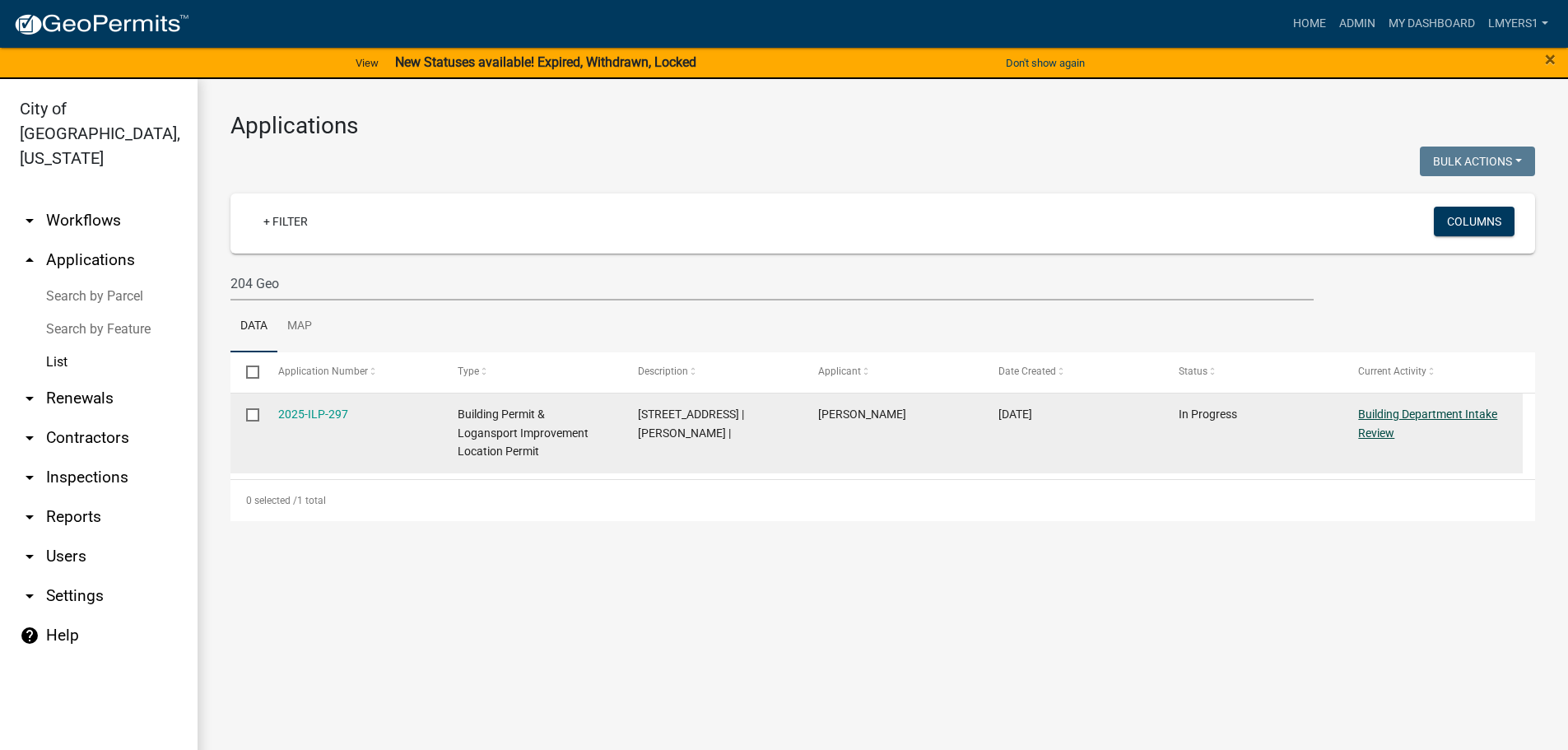
click at [1443, 416] on link "Building Department Intake Review" at bounding box center [1427, 423] width 139 height 32
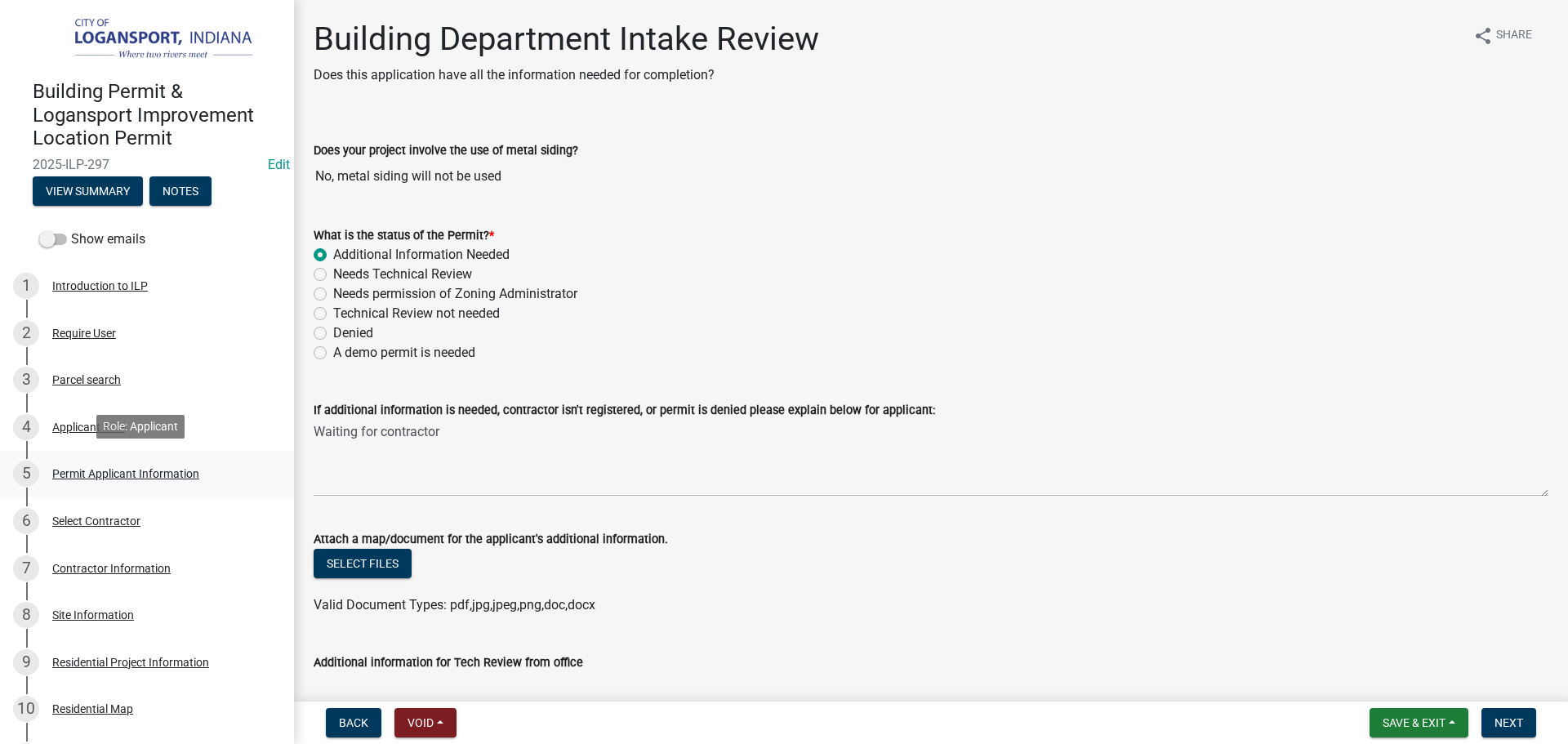
click at [121, 474] on div "Permit Applicant Information" at bounding box center [126, 473] width 147 height 11
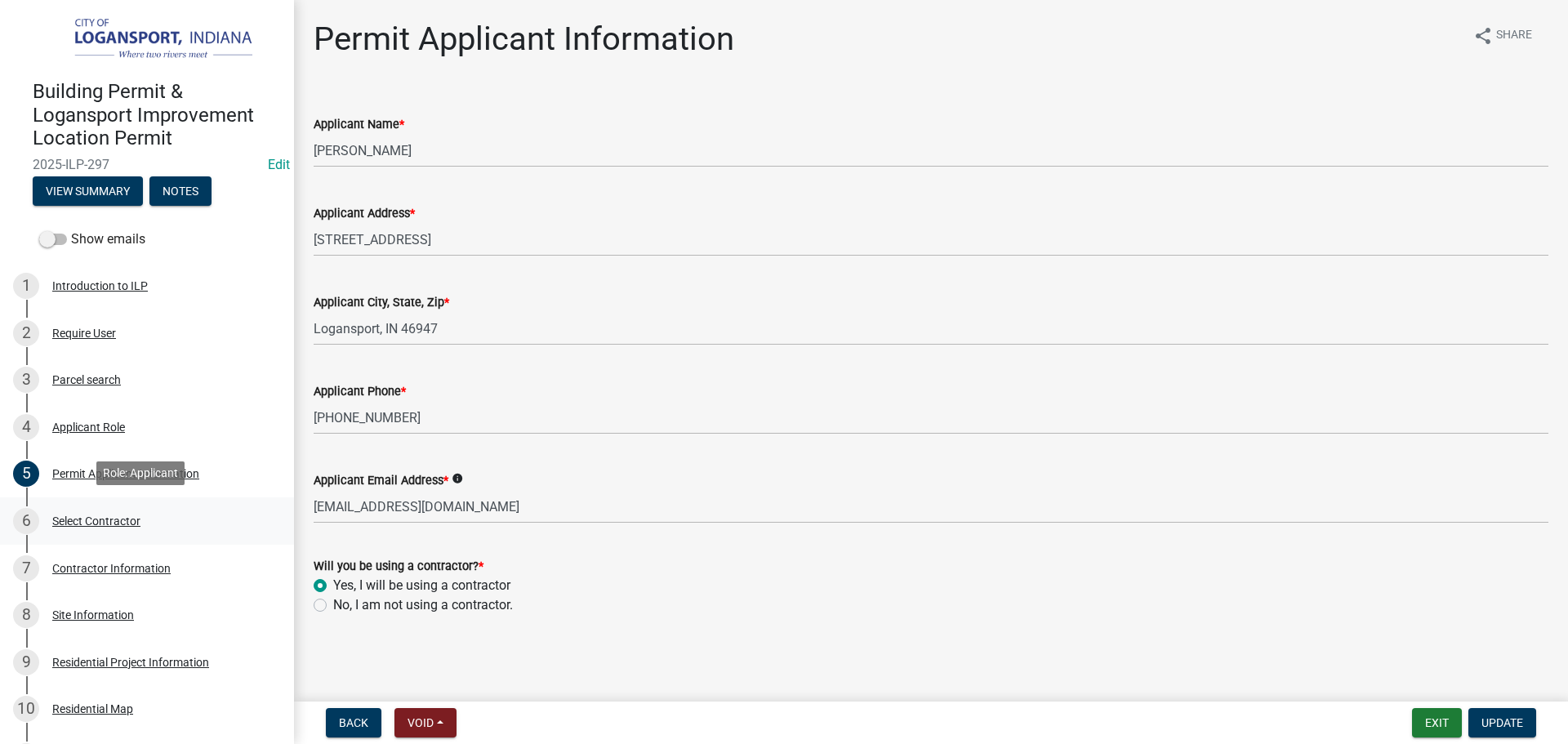
click at [87, 523] on div "Select Contractor" at bounding box center [96, 521] width 88 height 11
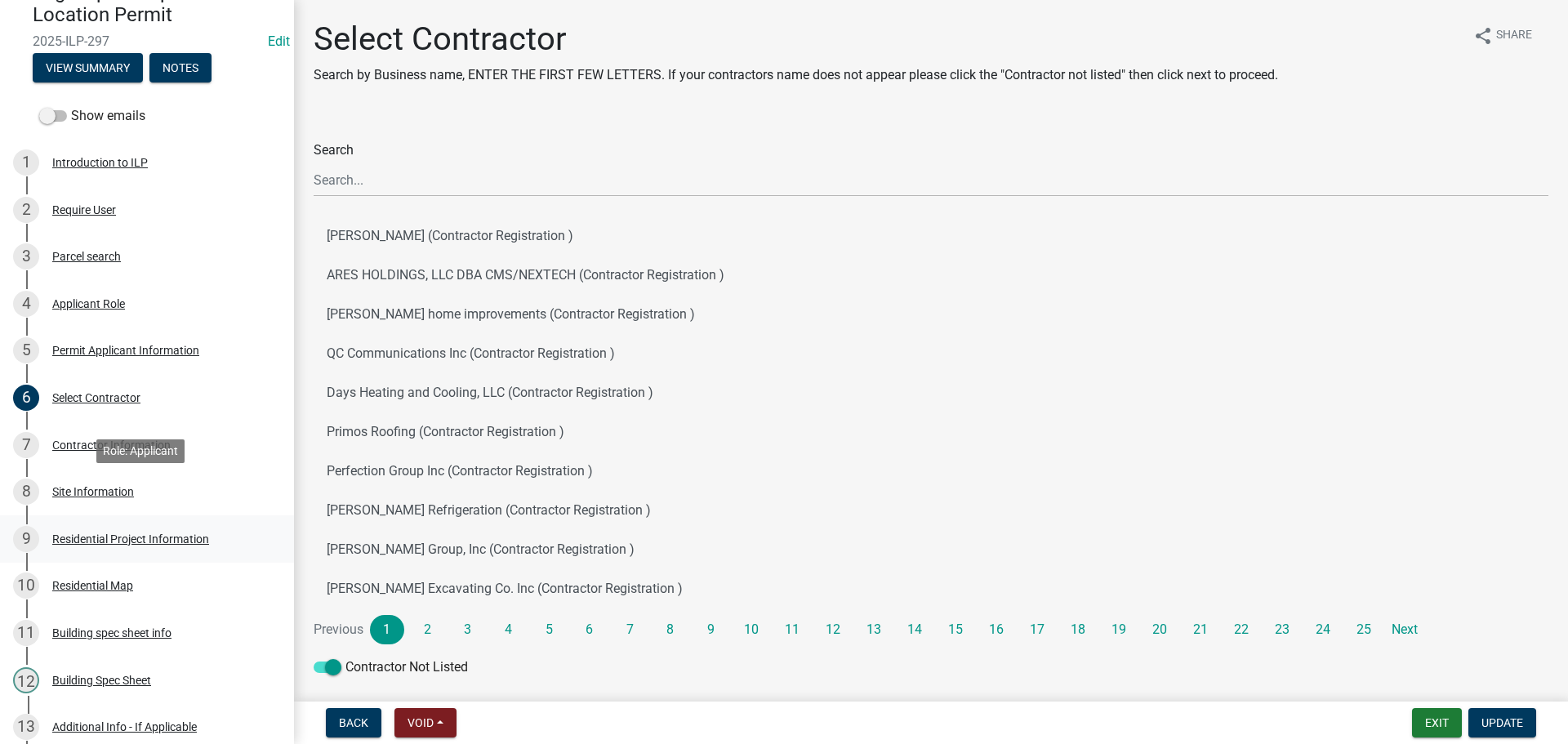
scroll to position [164, 0]
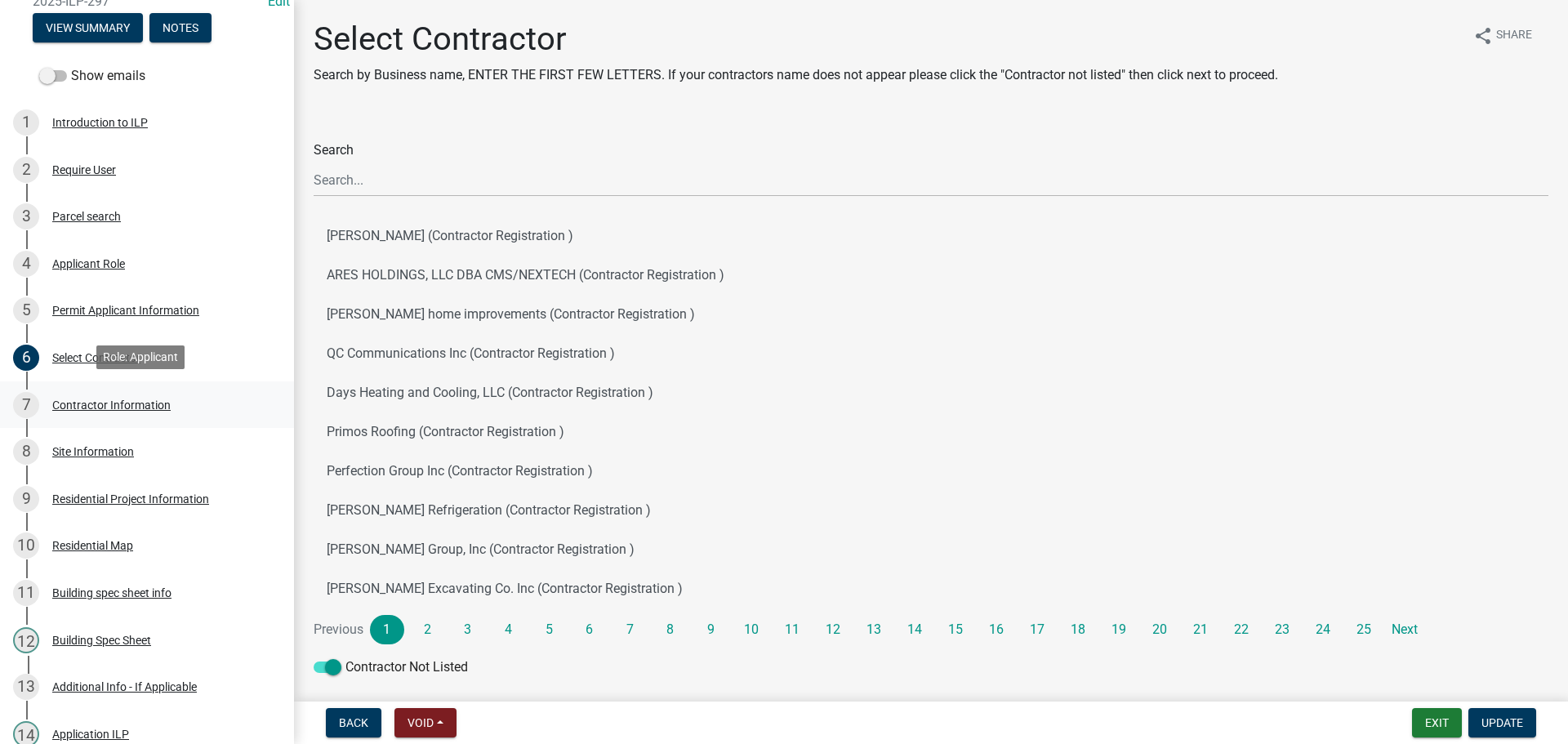
click at [91, 405] on div "Contractor Information" at bounding box center [112, 405] width 118 height 11
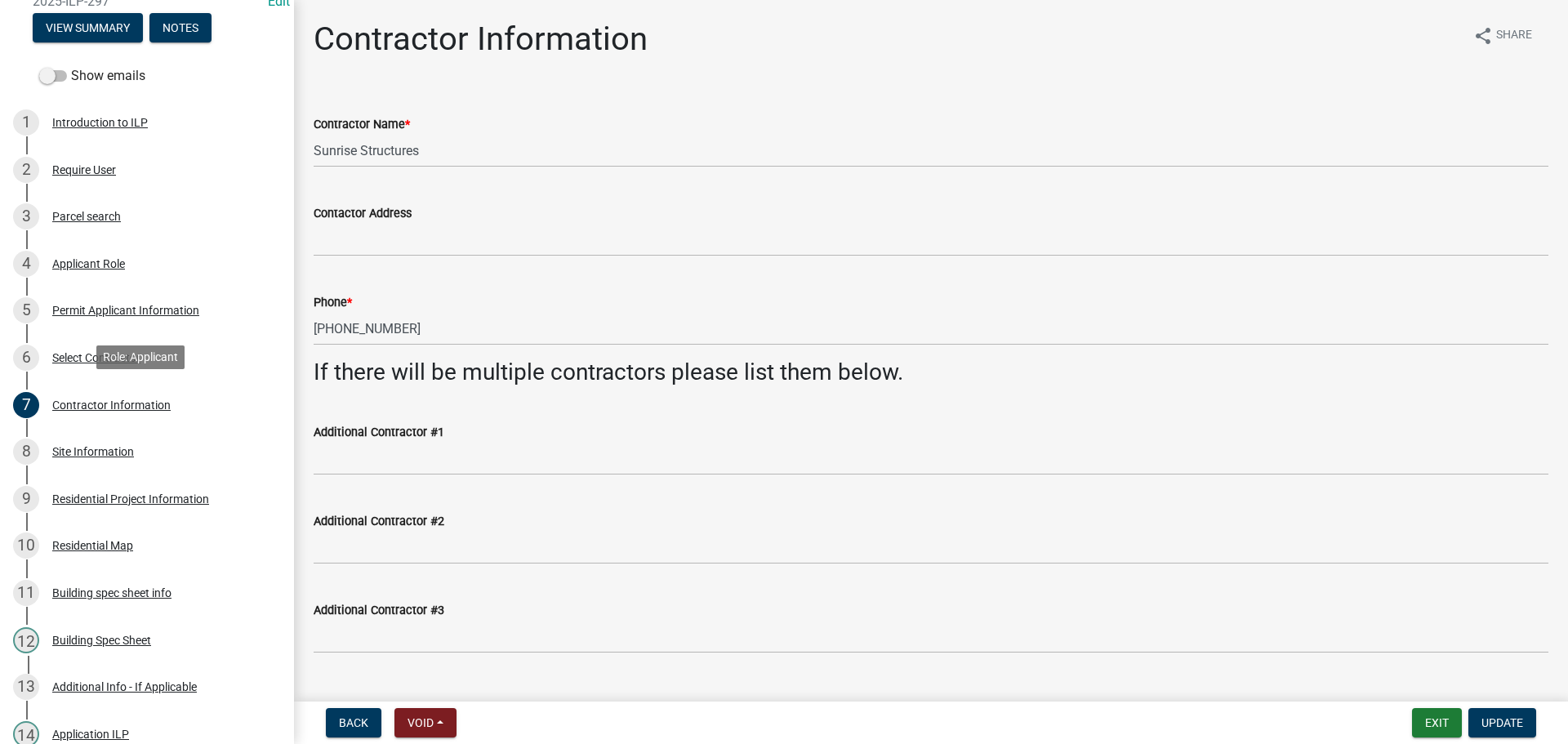
click at [124, 404] on div "Contractor Information" at bounding box center [112, 405] width 118 height 11
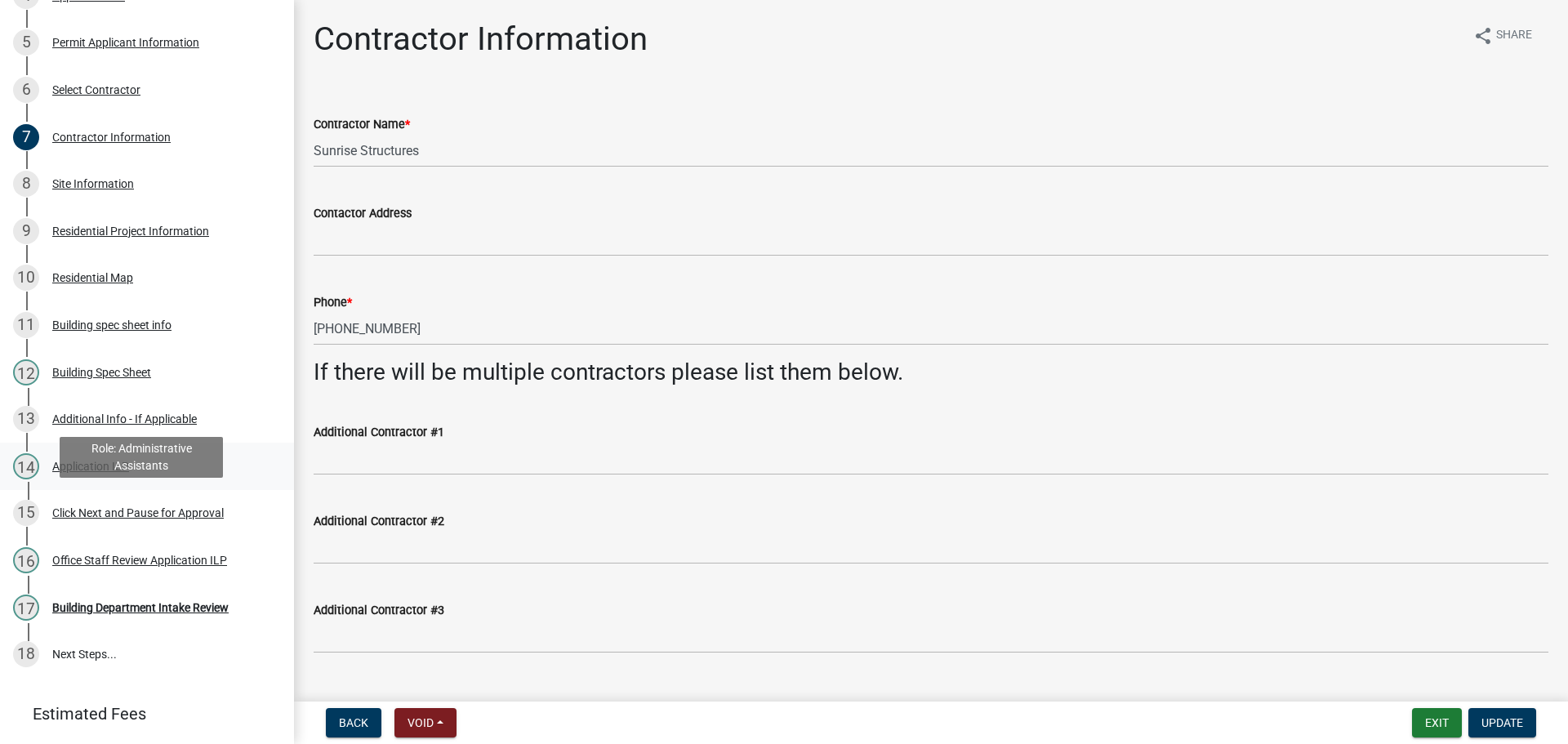
scroll to position [478, 0]
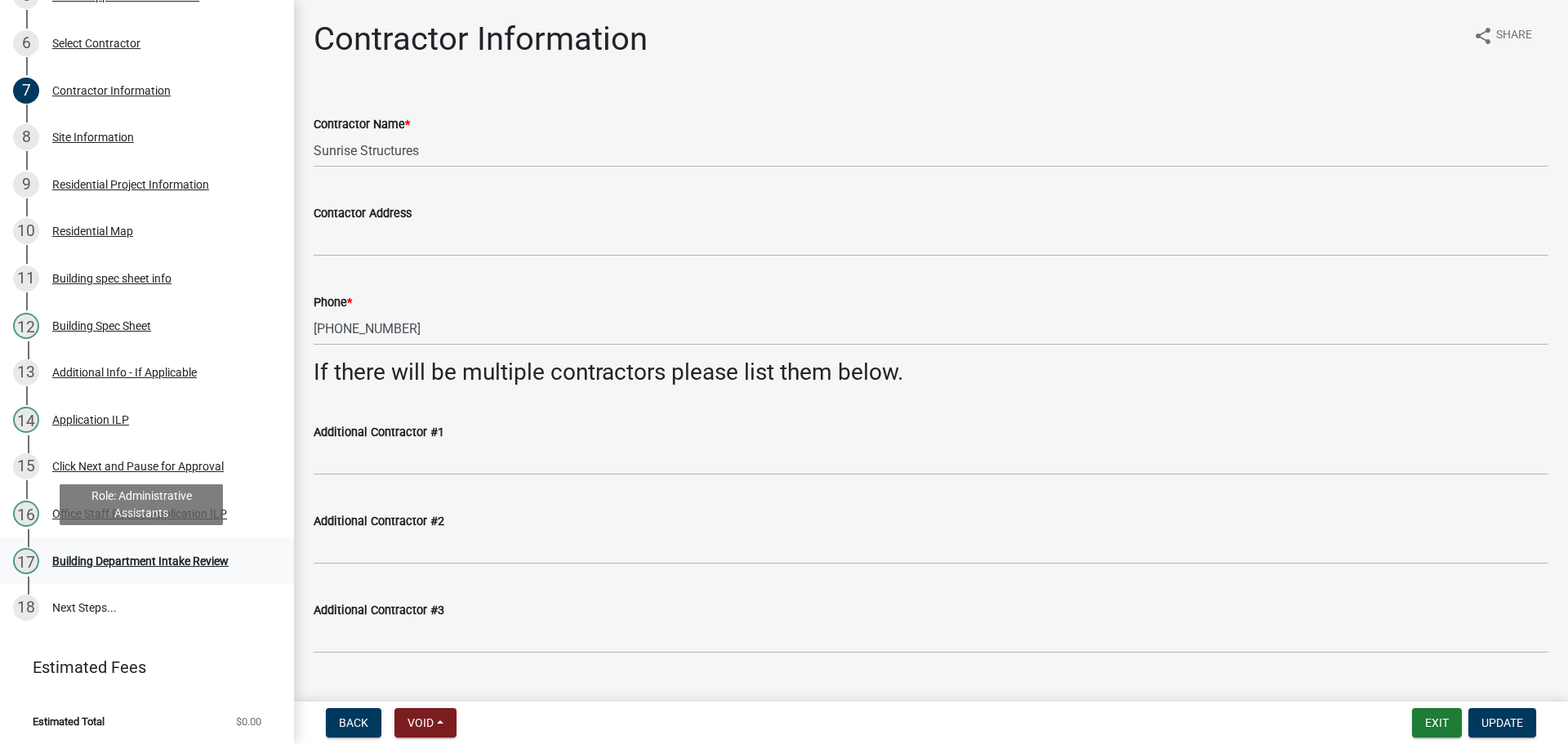
click at [69, 558] on div "Building Department Intake Review" at bounding box center [140, 561] width 176 height 11
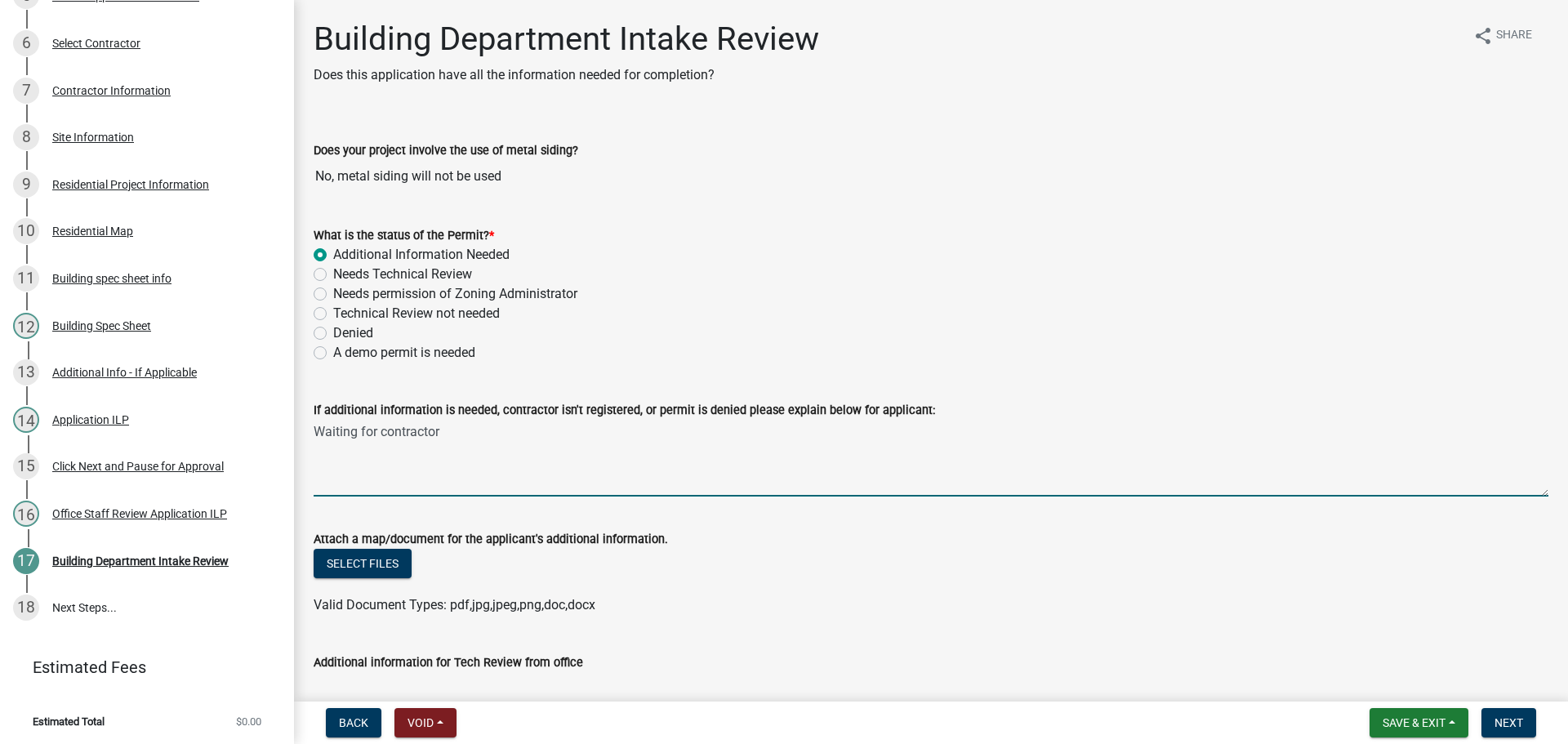
drag, startPoint x: 450, startPoint y: 435, endPoint x: 302, endPoint y: 427, distance: 148.2
click at [302, 427] on div "If additional information is needed, contractor isn't registered, or permit is …" at bounding box center [930, 436] width 1259 height 119
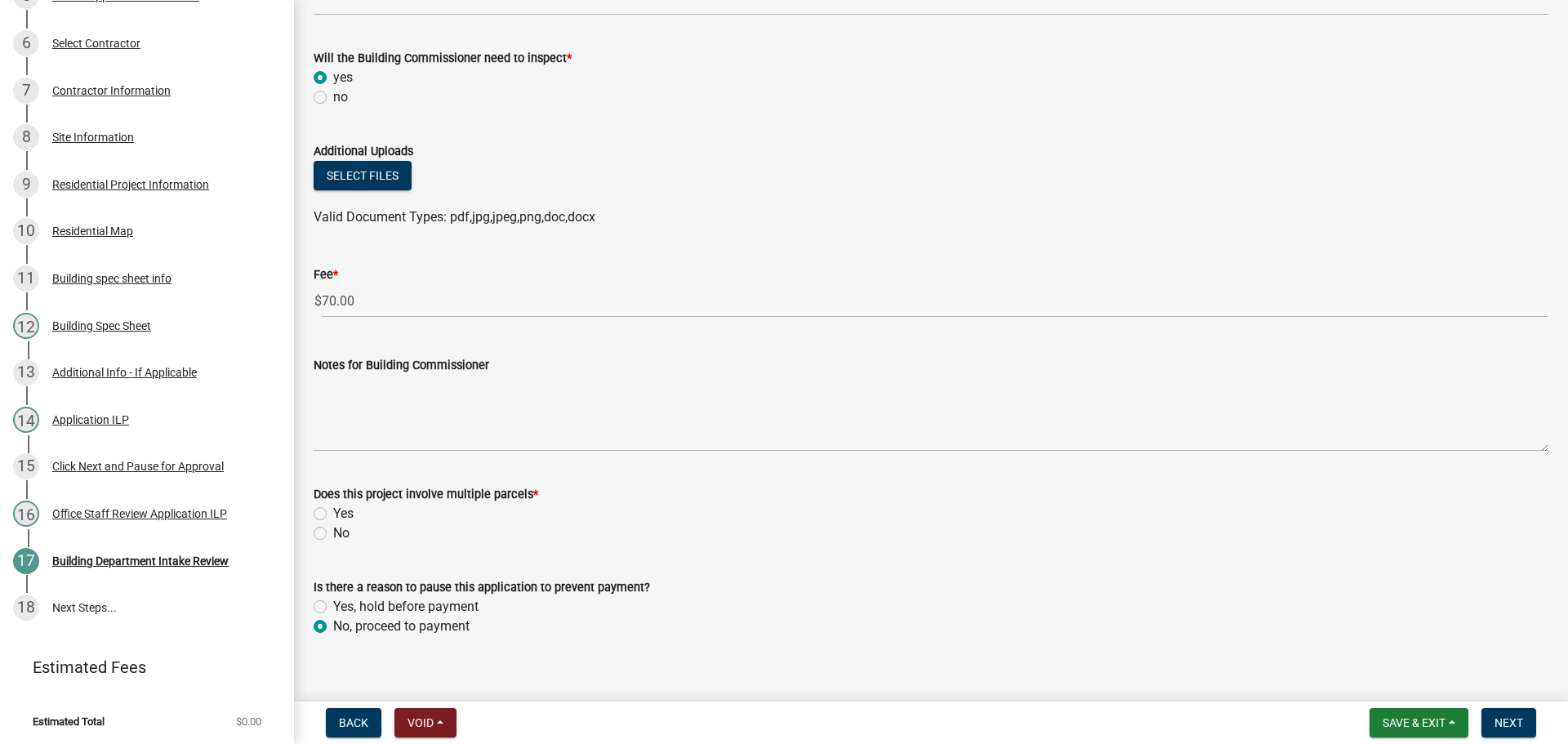
scroll to position [842, 0]
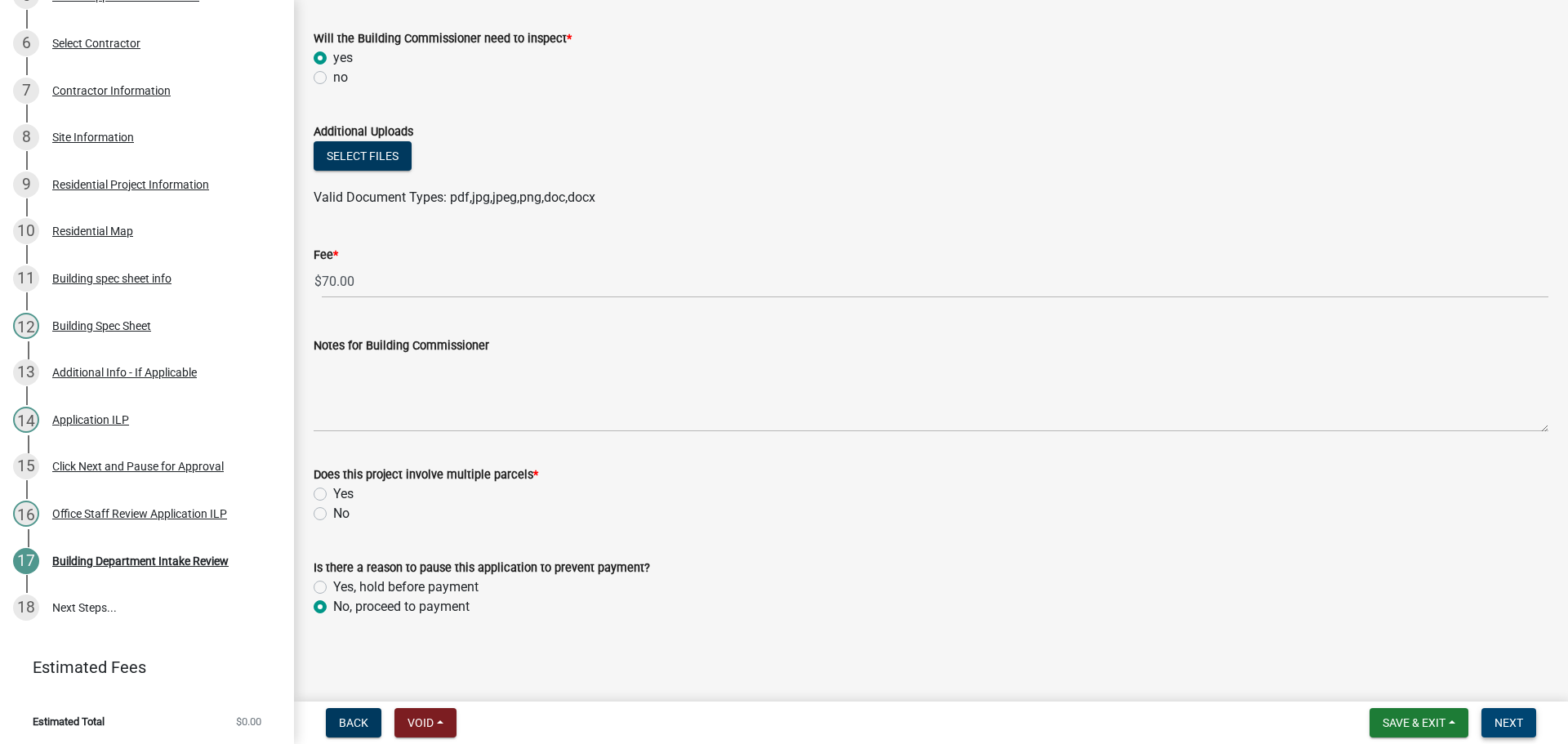
type textarea "Contractor delivering shed needs to register"
click at [1506, 729] on span "Next" at bounding box center [1508, 723] width 29 height 13
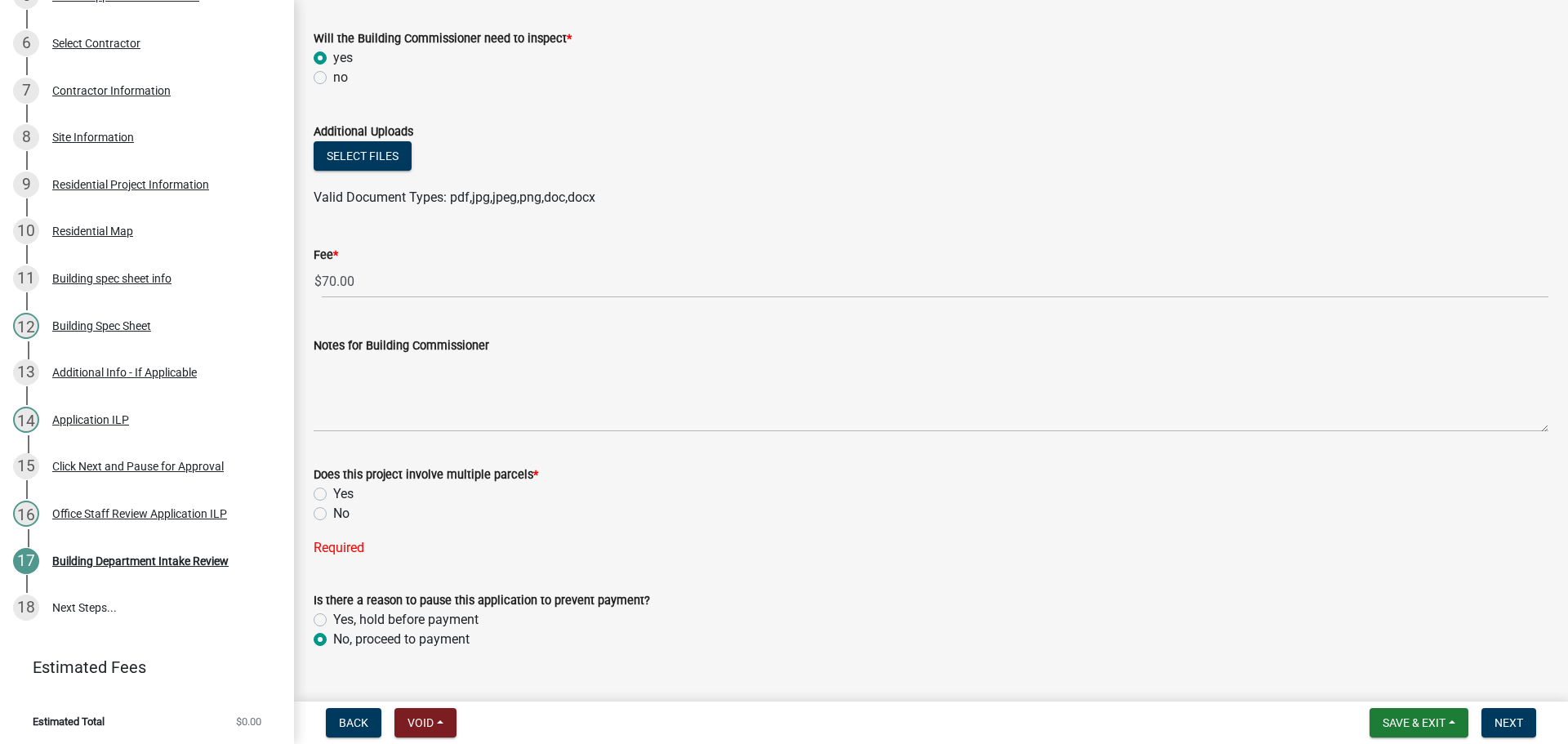
click at [334, 516] on label "No" at bounding box center [342, 513] width 17 height 19
click at [334, 515] on input "No" at bounding box center [338, 508] width 10 height 10
radio input "true"
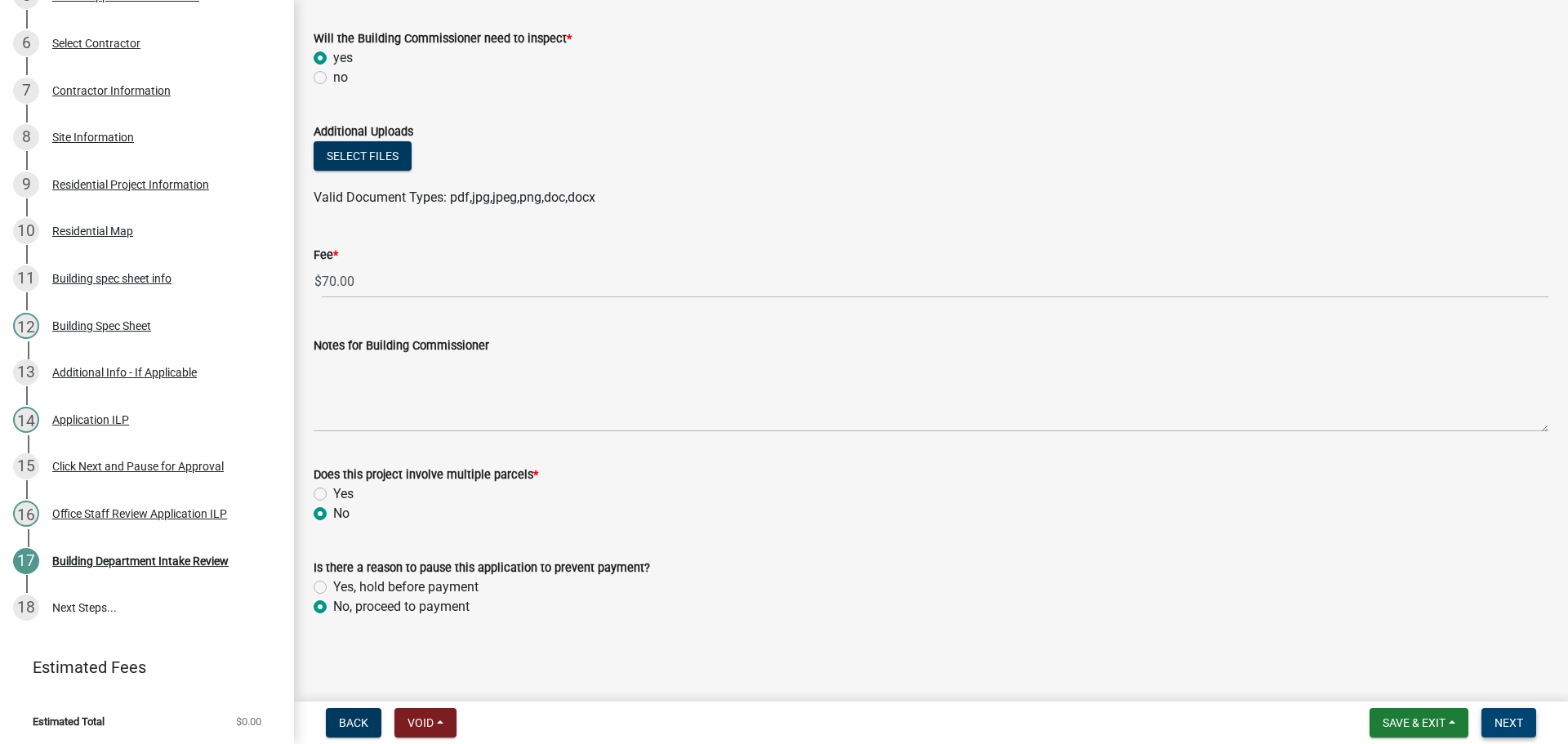
click at [1499, 721] on span "Next" at bounding box center [1508, 723] width 29 height 13
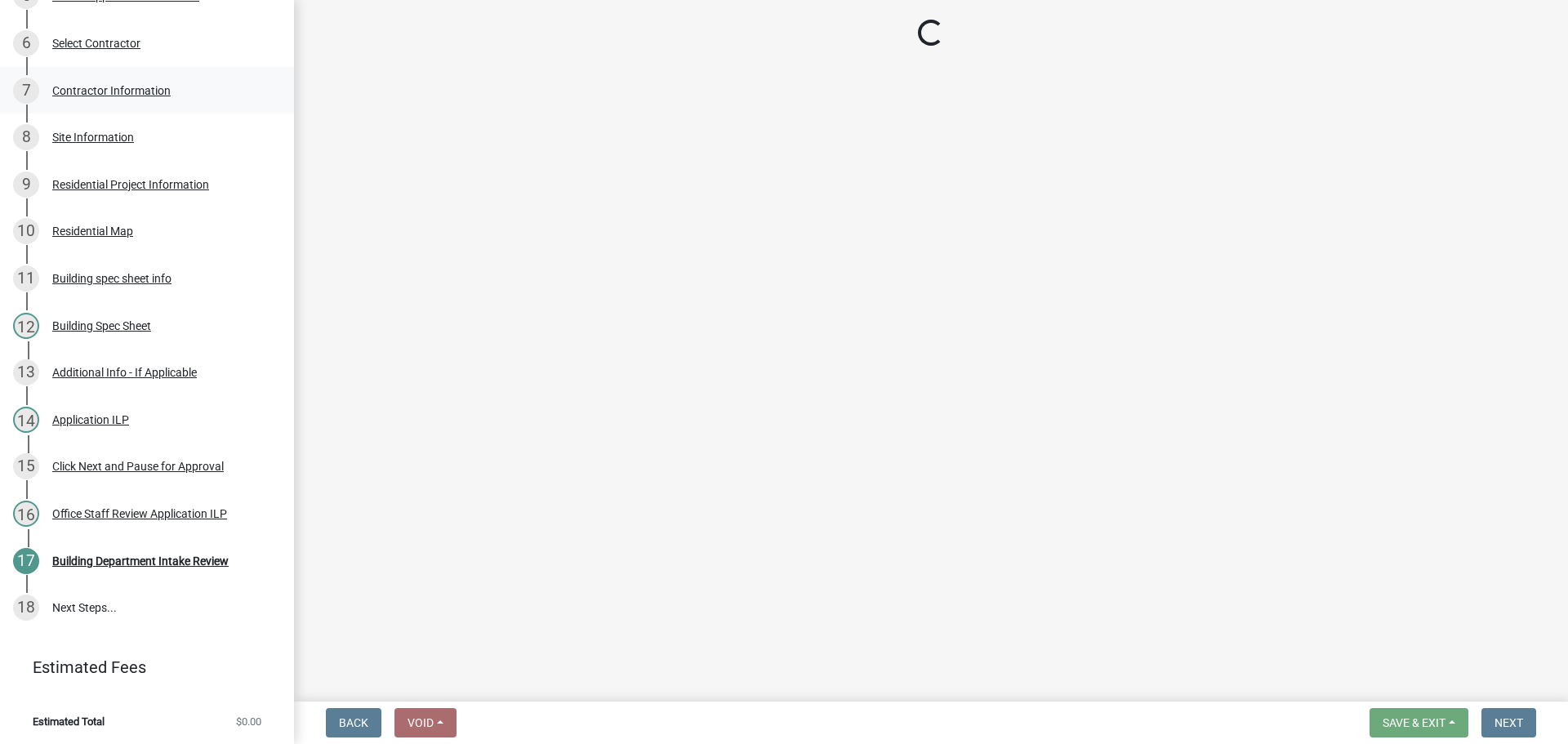
scroll to position [619, 0]
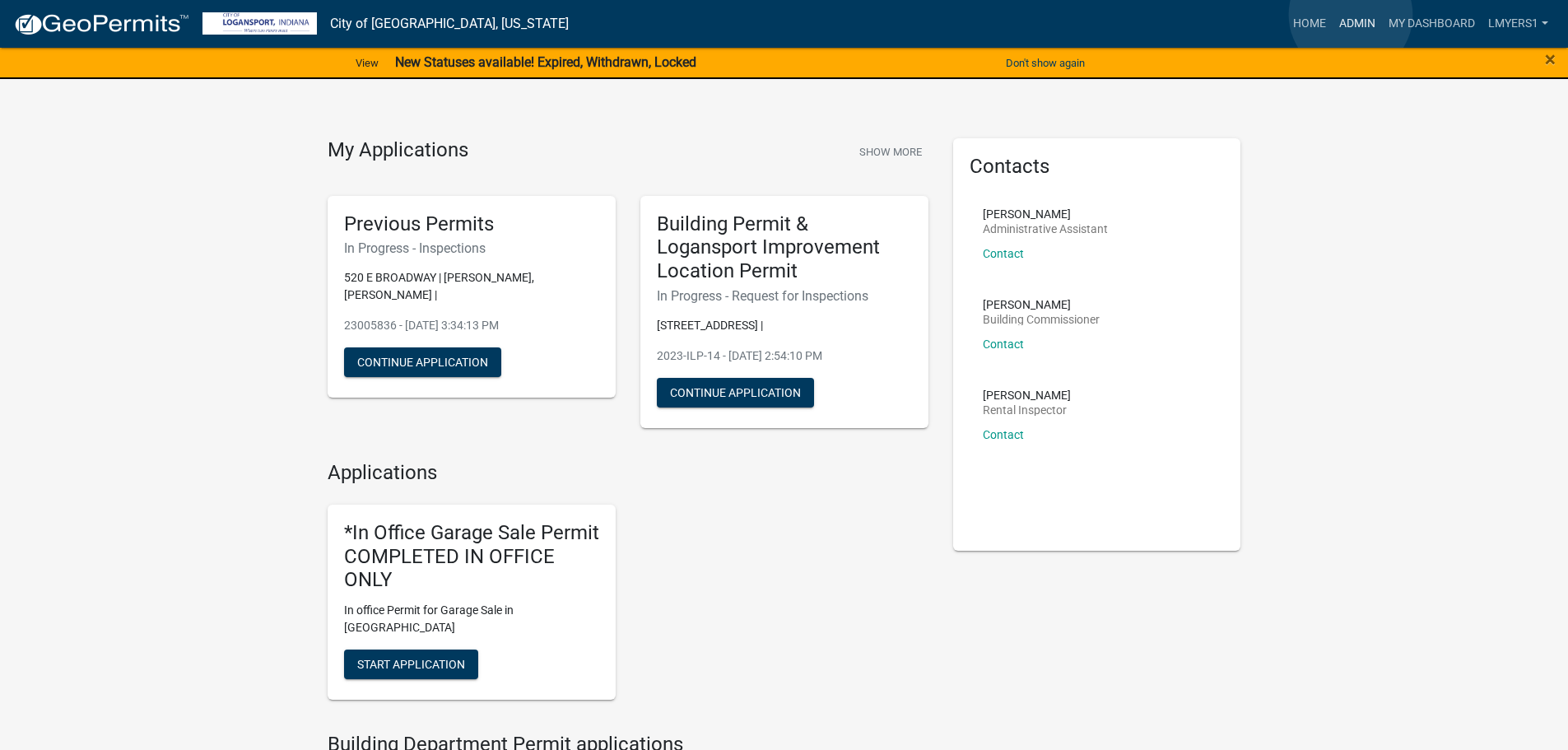
click at [1351, 15] on link "Admin" at bounding box center [1357, 24] width 49 height 32
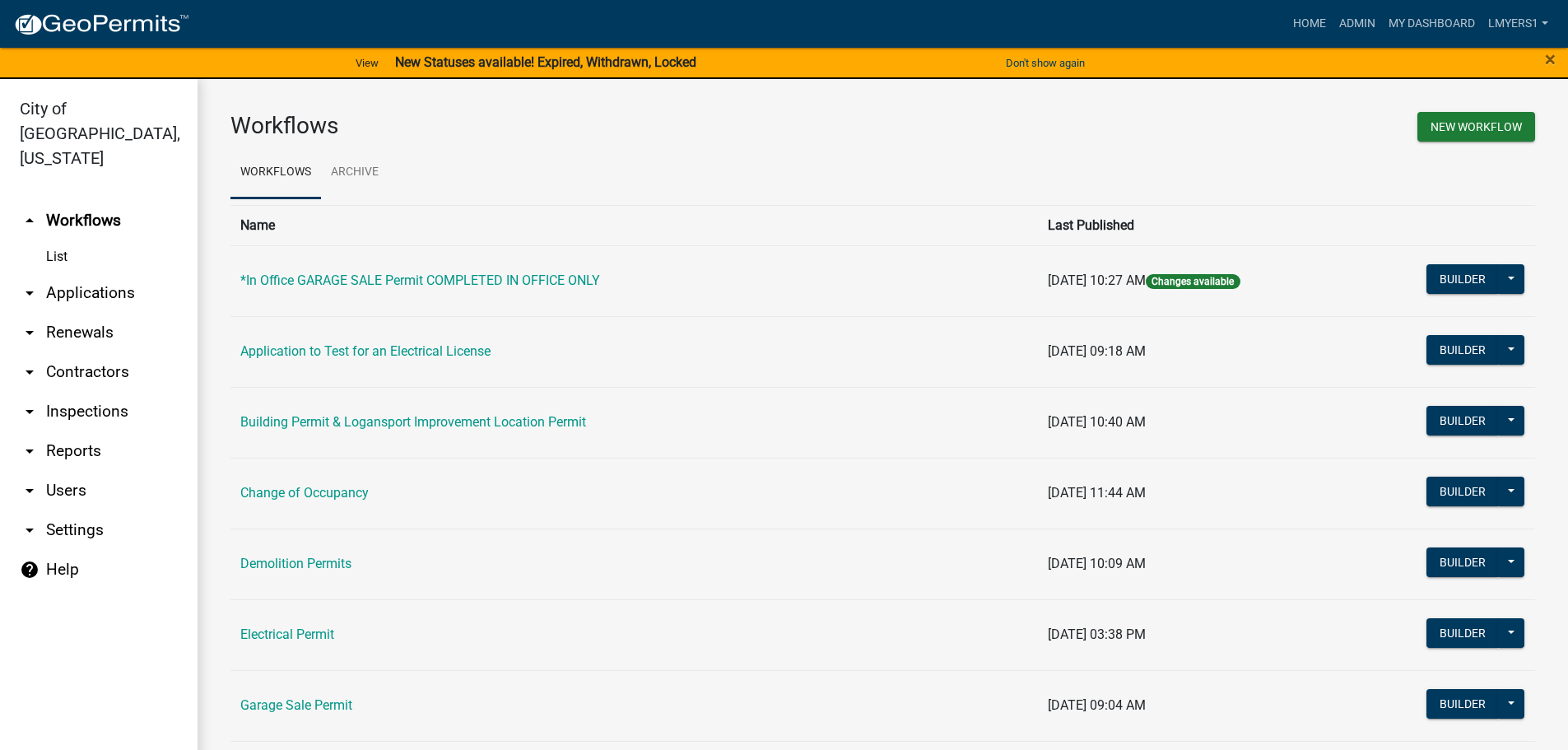
click at [77, 352] on link "arrow_drop_down Contractors" at bounding box center [99, 372] width 198 height 39
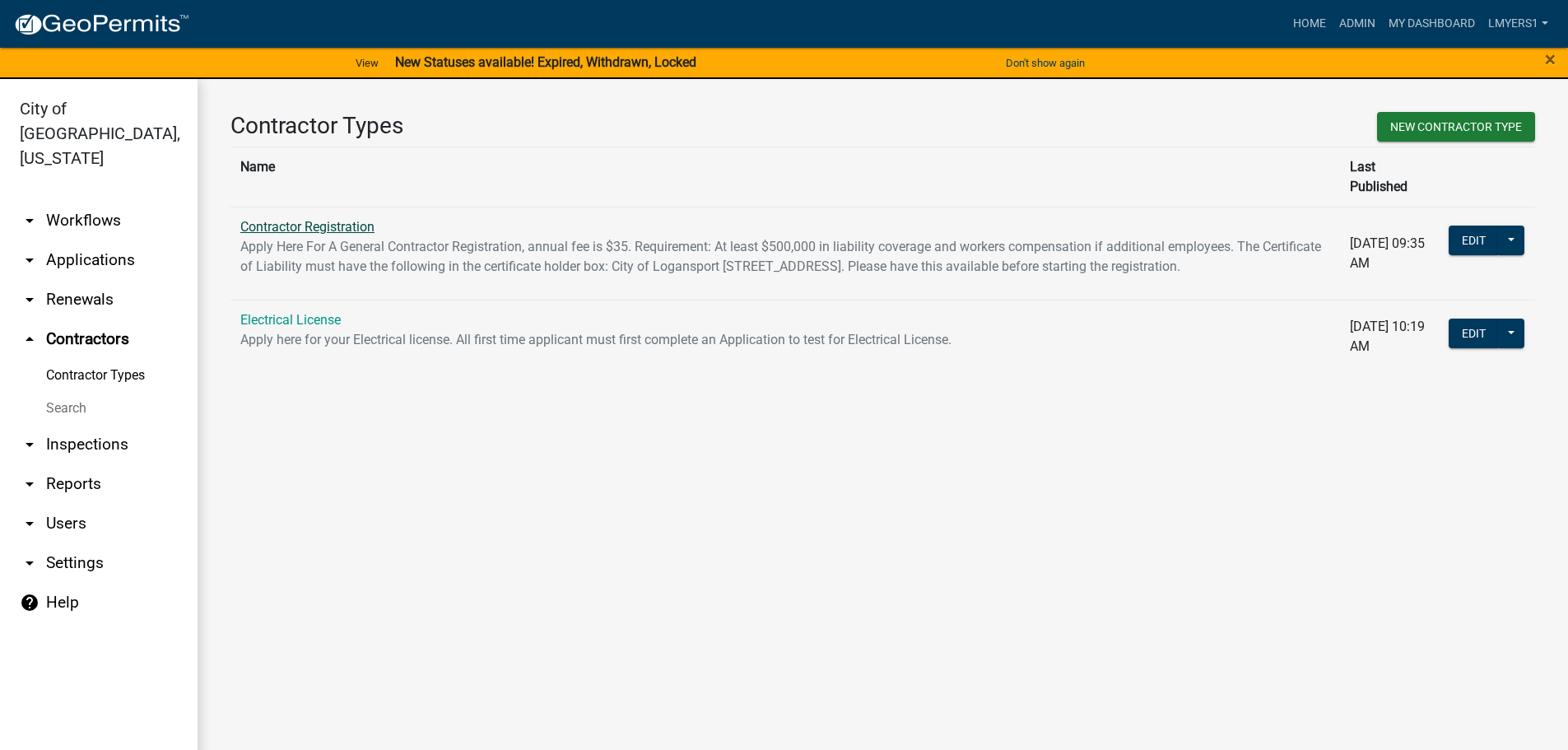
click at [296, 219] on link "Contractor Registration" at bounding box center [307, 226] width 134 height 16
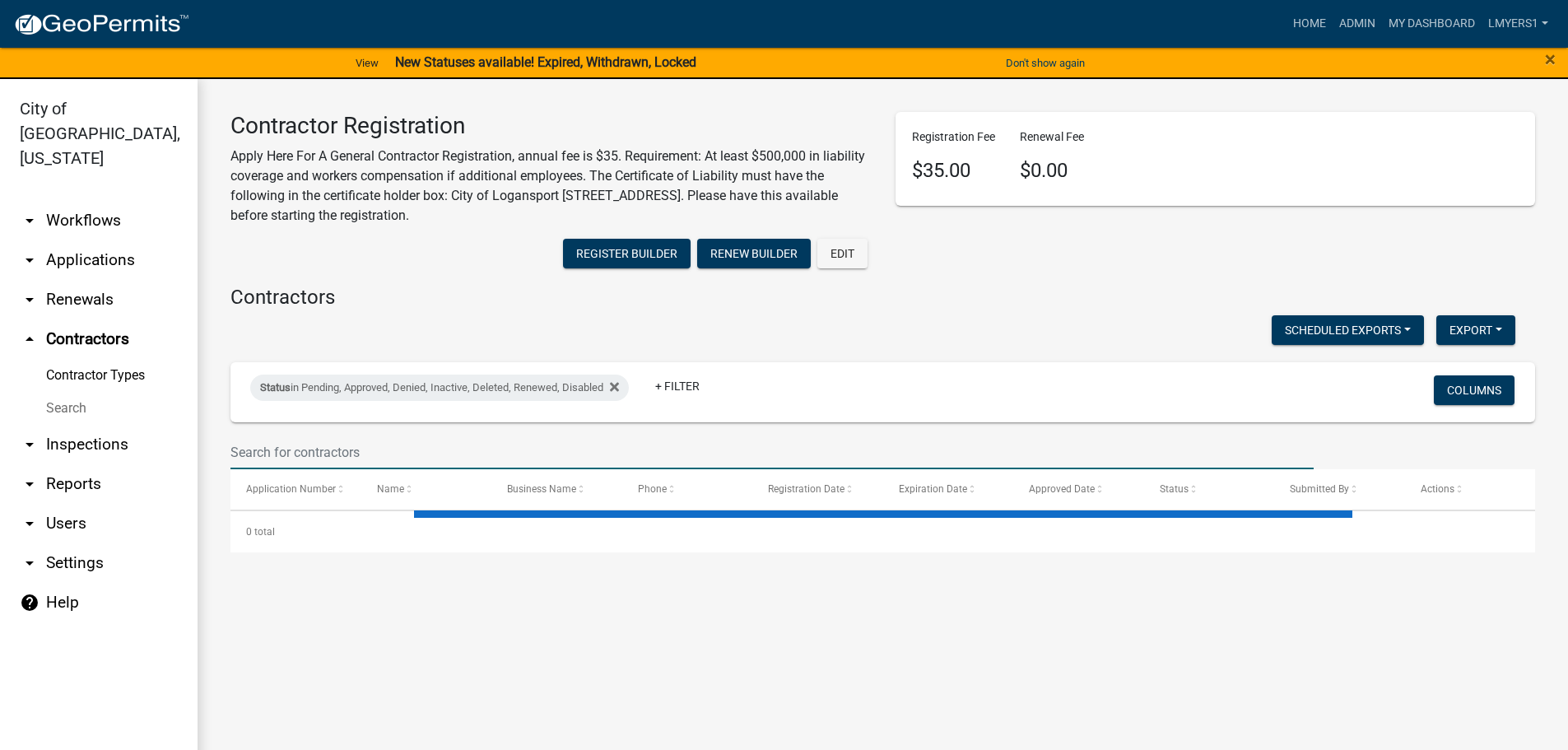
click at [315, 443] on input "text" at bounding box center [771, 452] width 1084 height 34
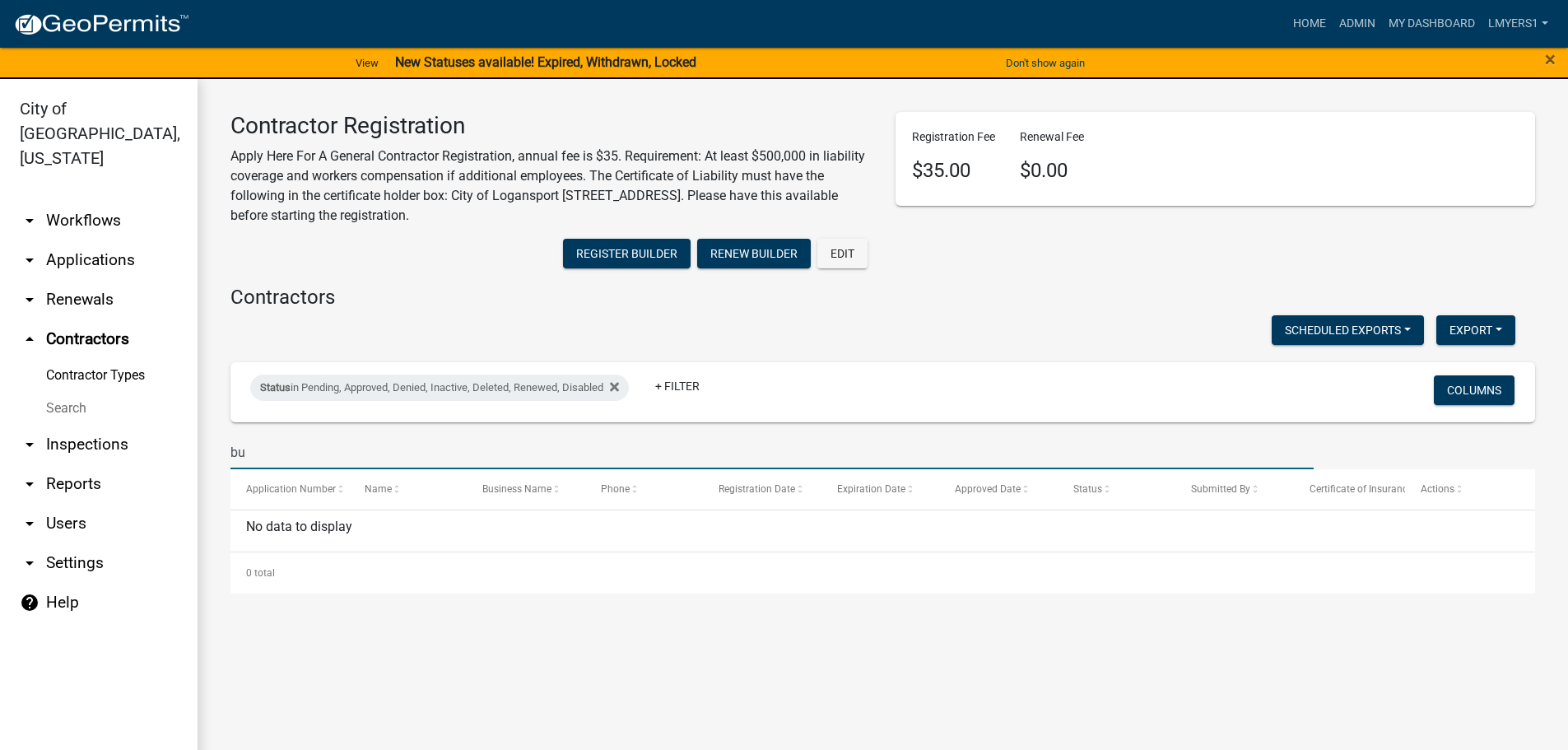
type input "b"
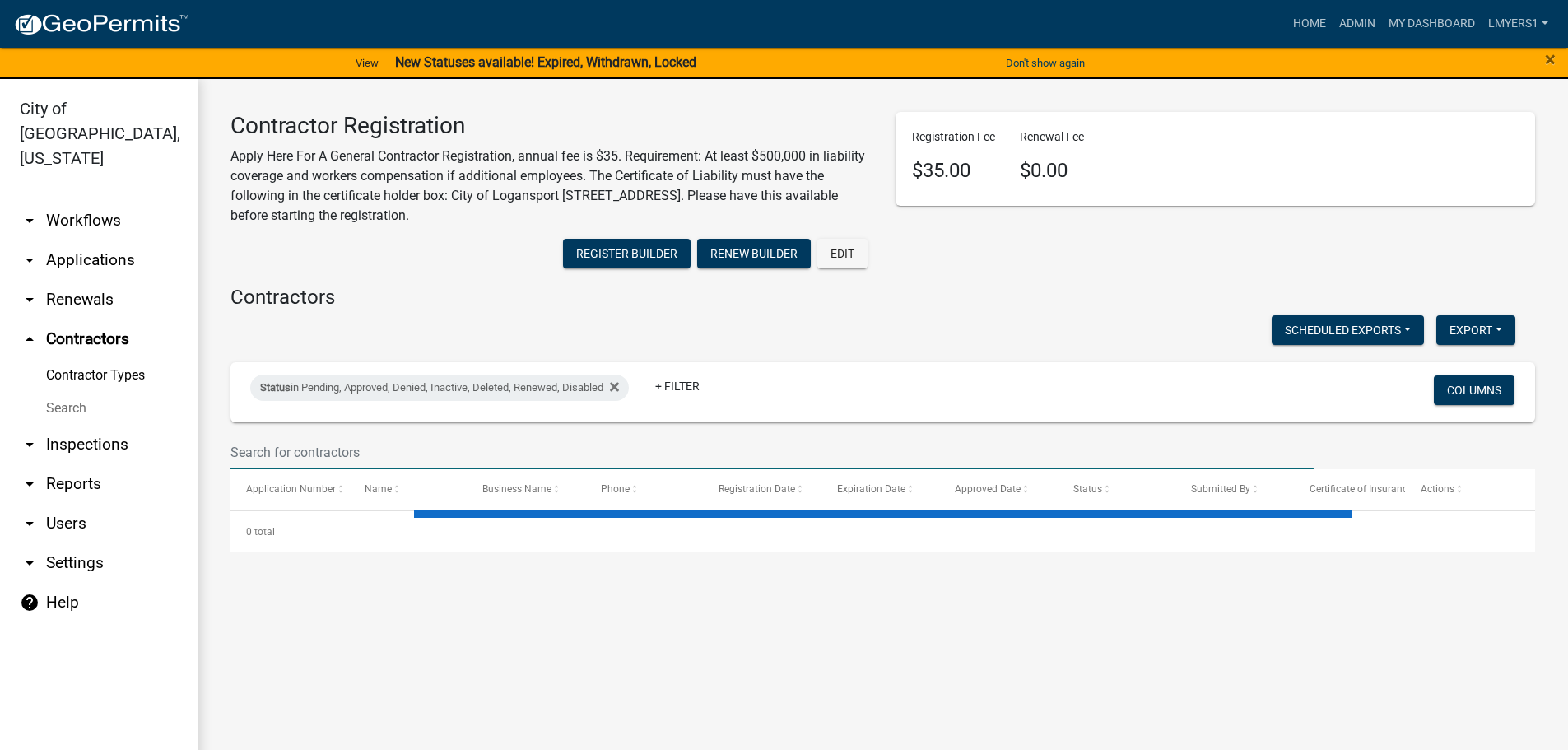
select select "3: 100"
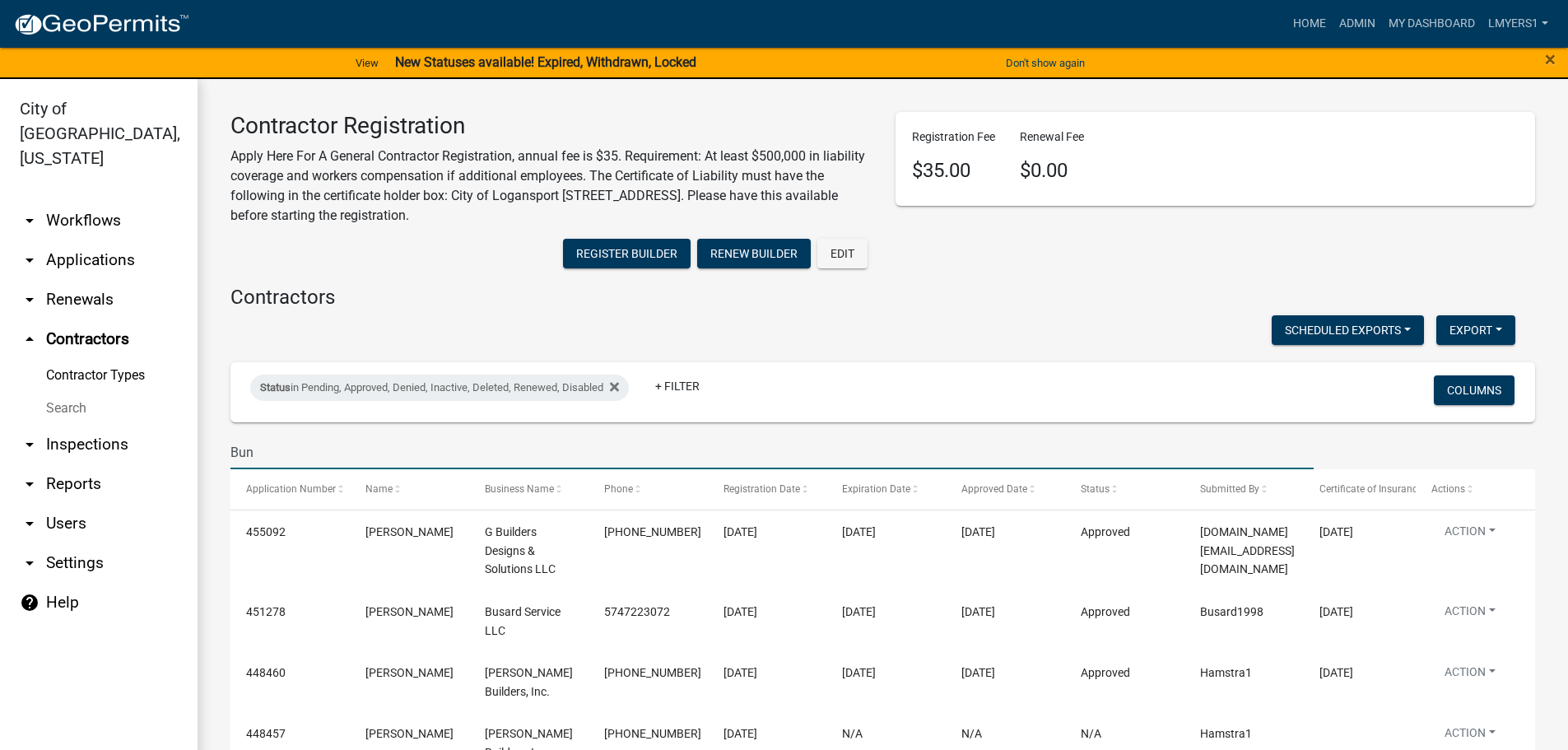
type input "Bunn"
select select "3: 100"
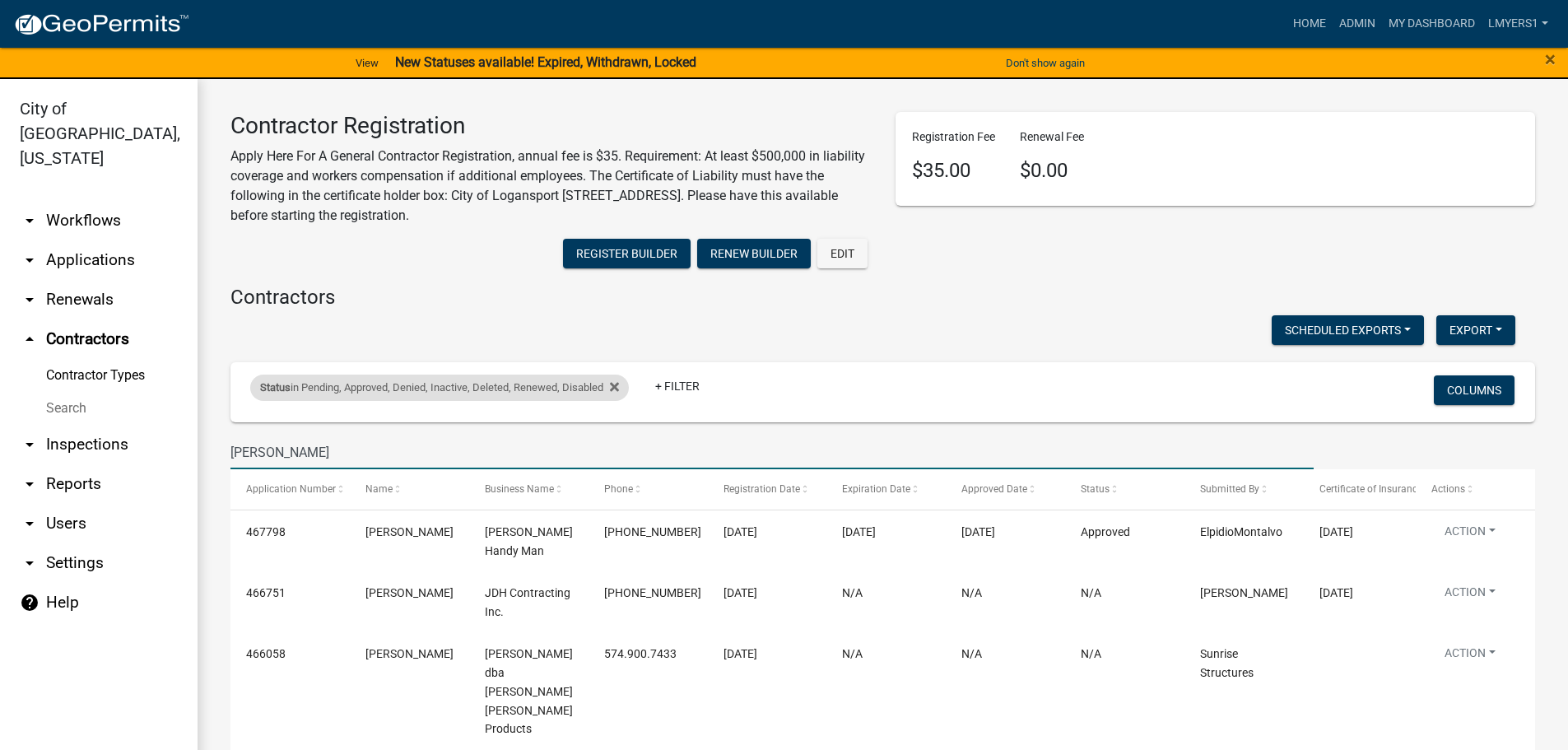
type input "Bunn"
click at [628, 384] on div "Status in Pending, Approved, Denied, Inactive, Deleted, Renewed, Disabled" at bounding box center [440, 388] width 378 height 26
select select "1: '0'"
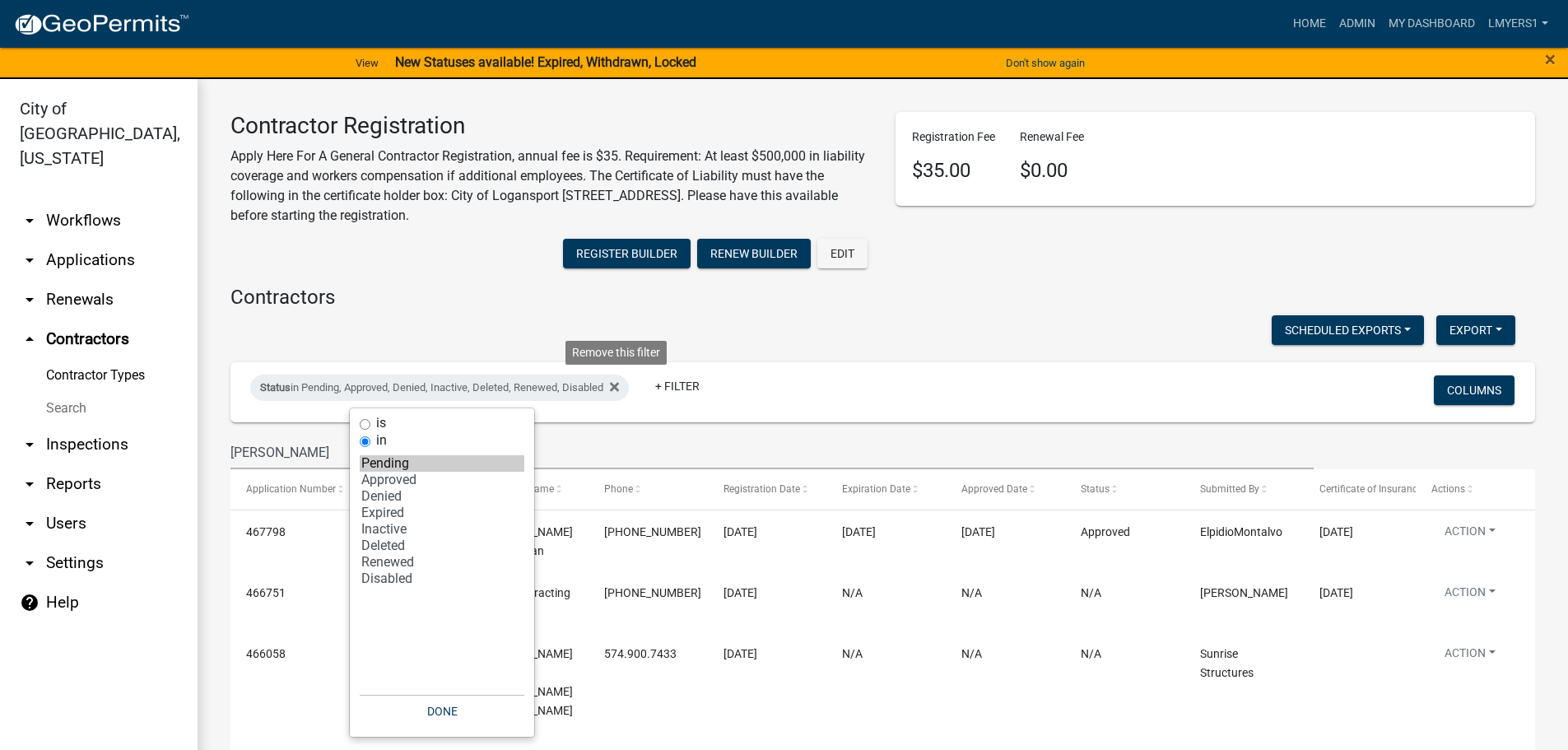
click at [620, 389] on icon at bounding box center [615, 387] width 9 height 9
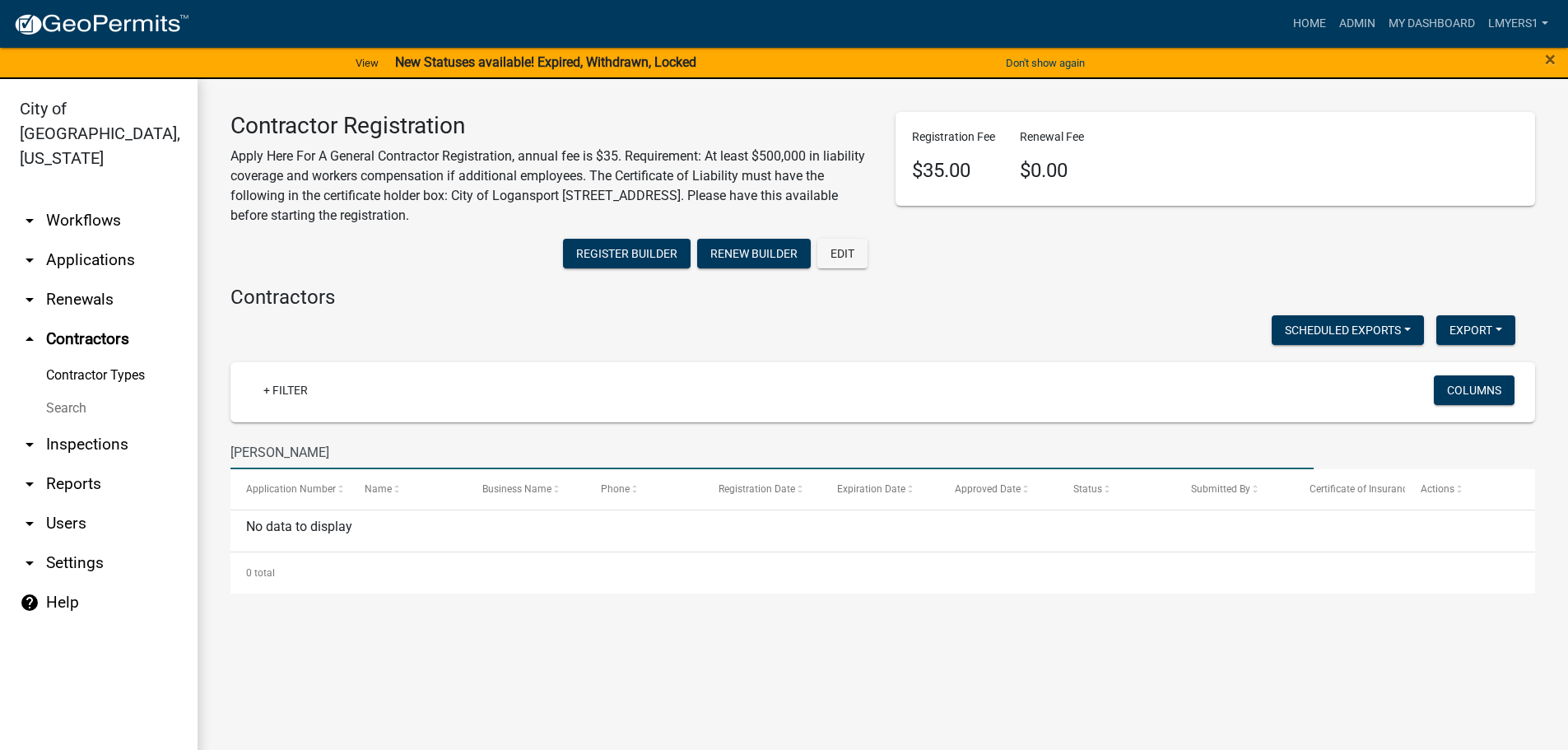
click at [298, 457] on input "Bunn" at bounding box center [771, 452] width 1084 height 34
type input "Sunrise"
click at [300, 449] on input "Sunrise" at bounding box center [771, 452] width 1084 height 34
drag, startPoint x: 301, startPoint y: 440, endPoint x: 215, endPoint y: 443, distance: 86.1
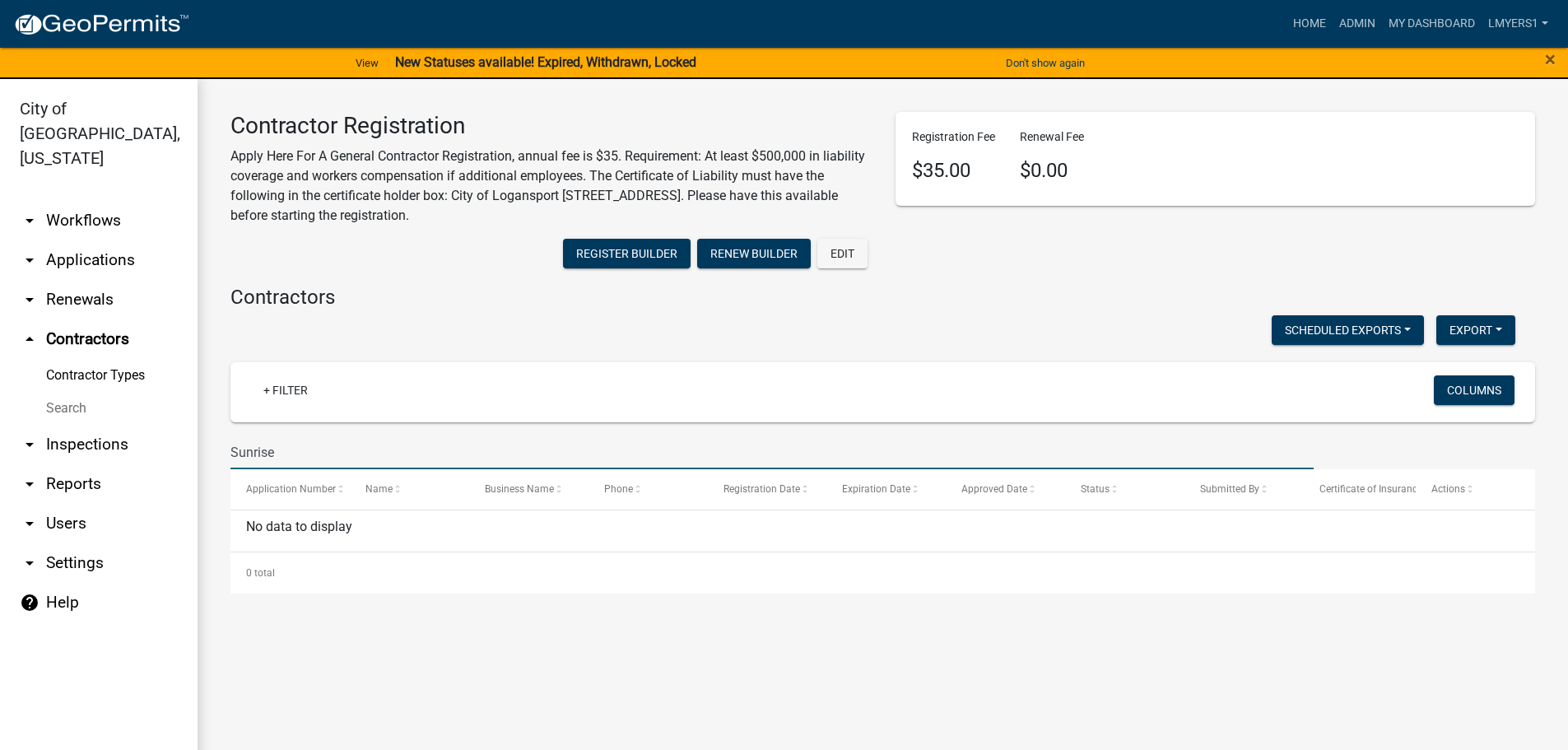
click at [216, 443] on div "Contractor Registration Apply Here For A General Contractor Registration, annua…" at bounding box center [882, 353] width 1370 height 548
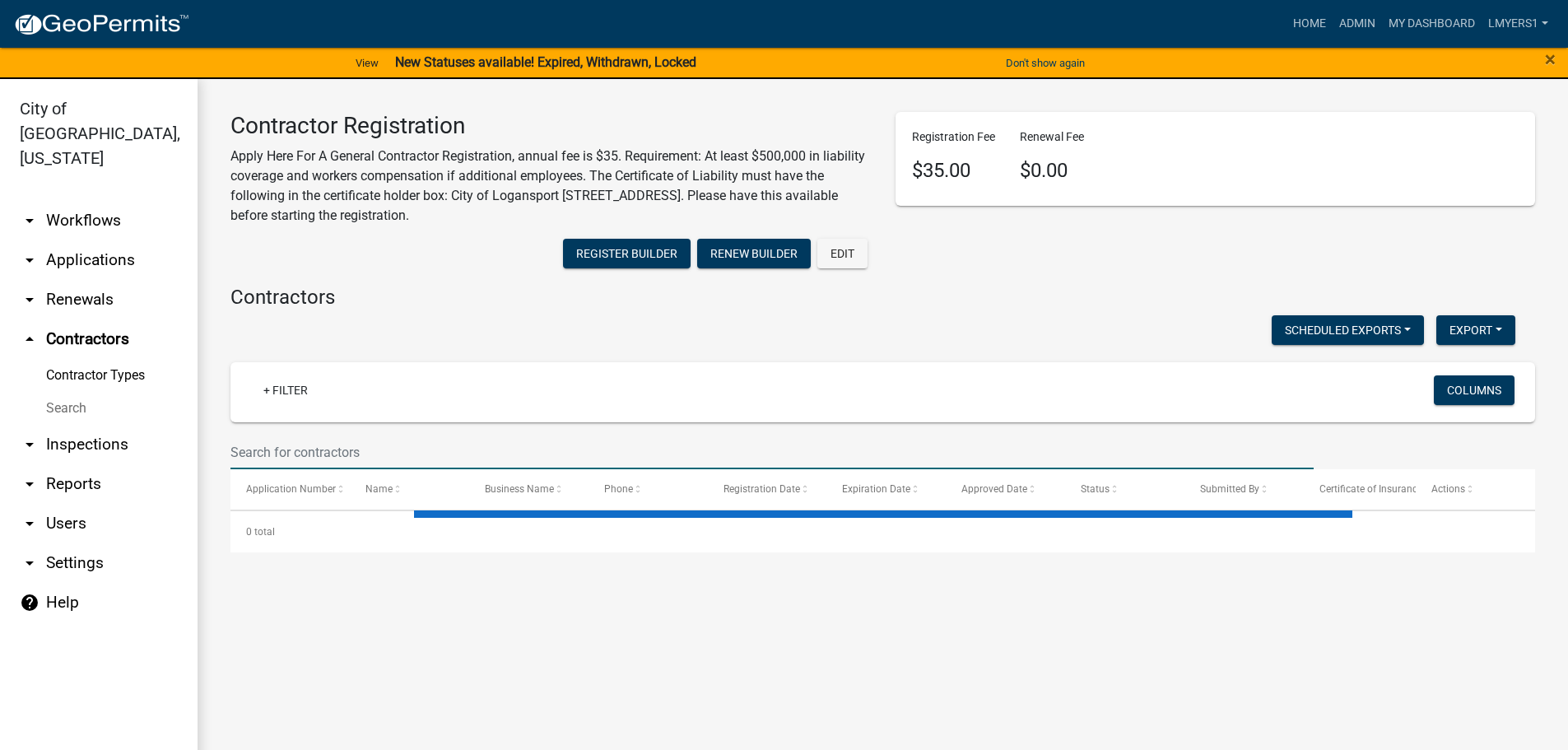
select select "3: 100"
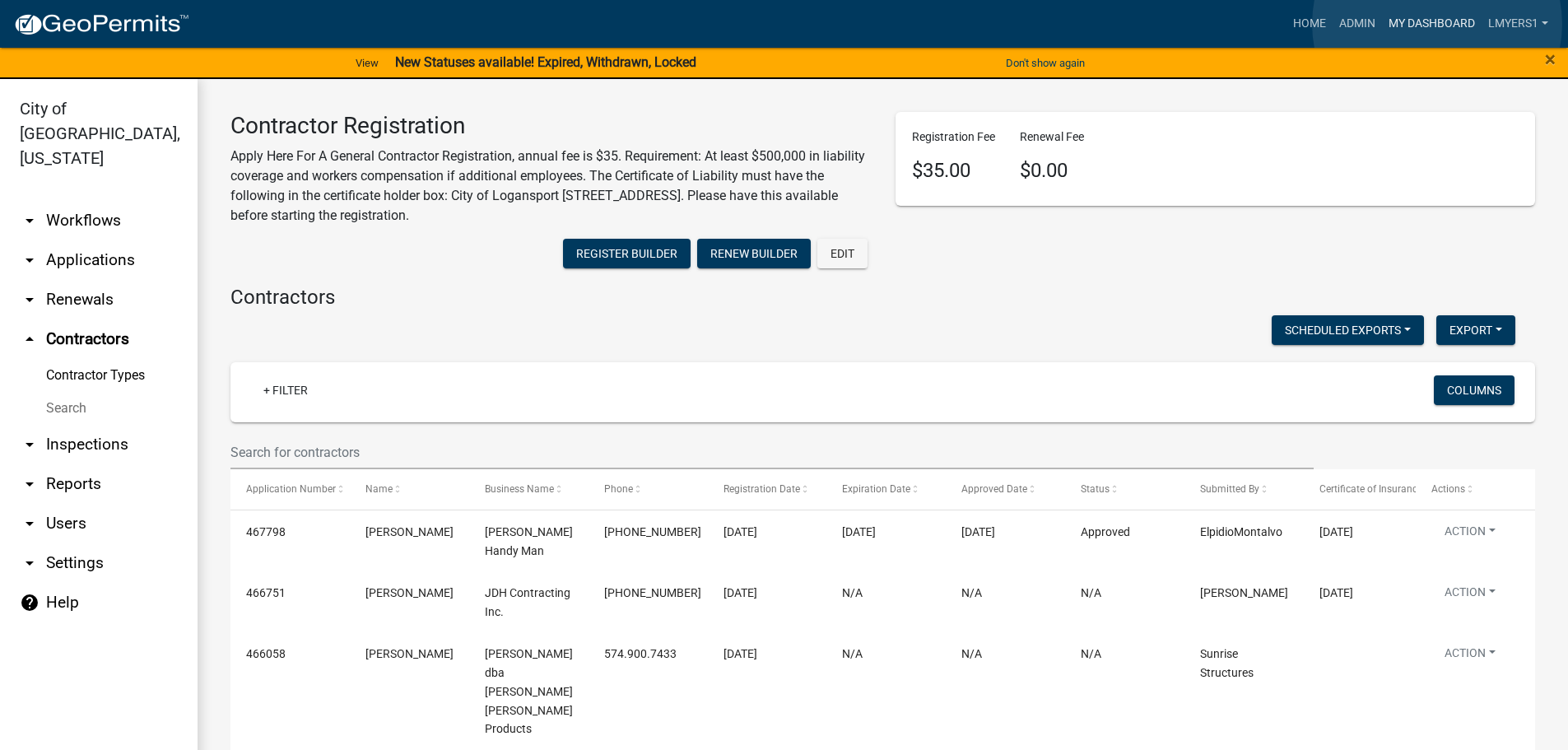
click at [1438, 24] on link "My Dashboard" at bounding box center [1432, 24] width 100 height 32
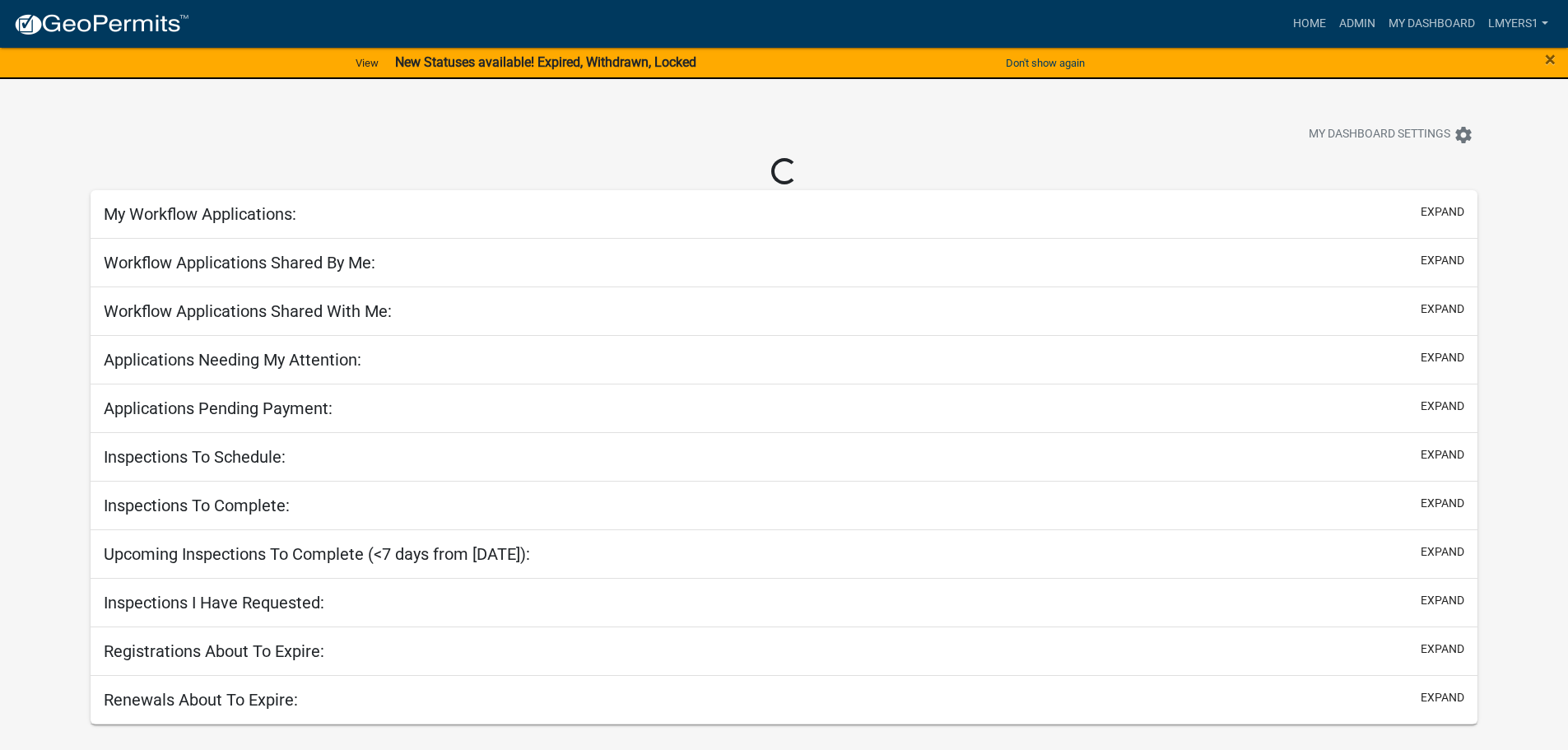
select select "2: 50"
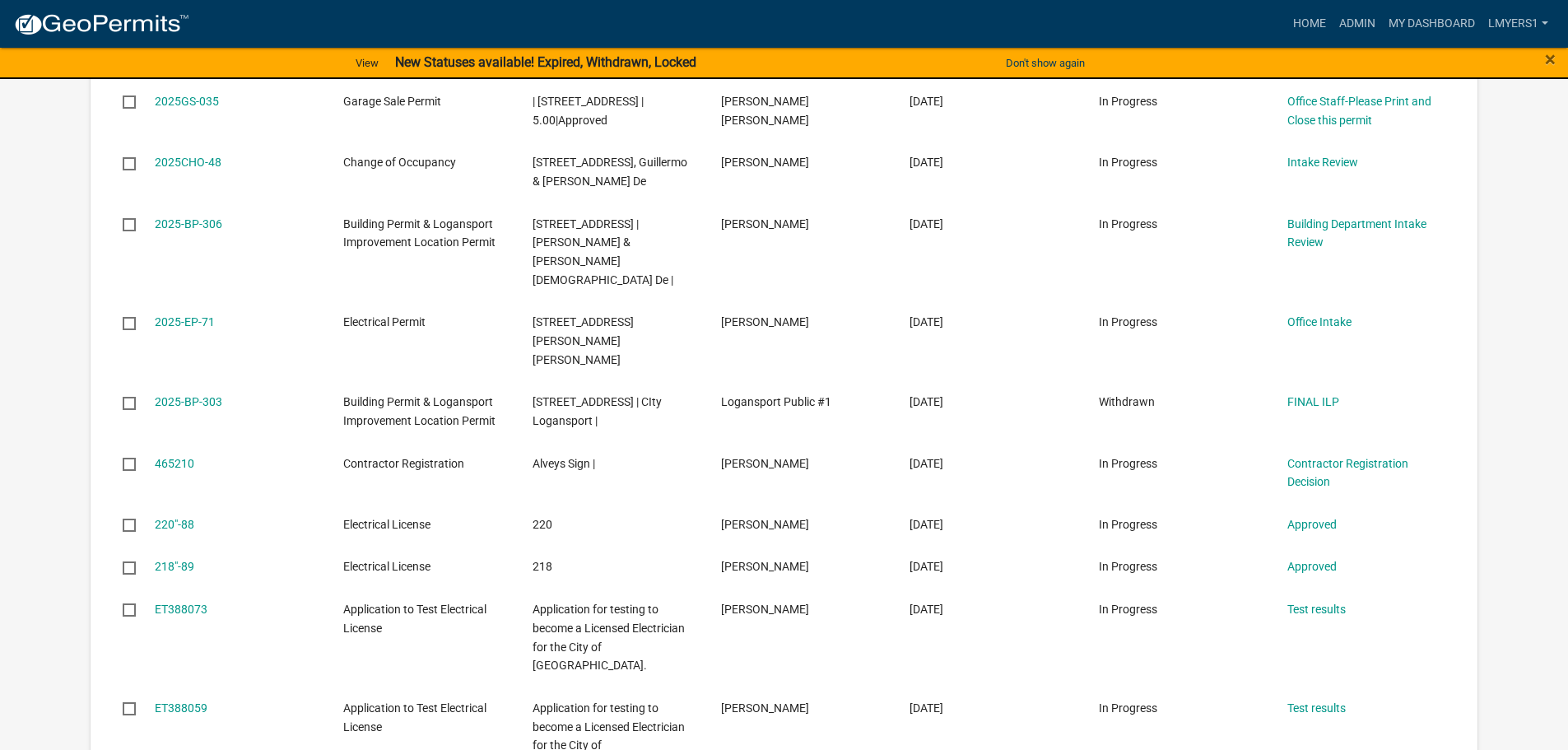
scroll to position [906, 0]
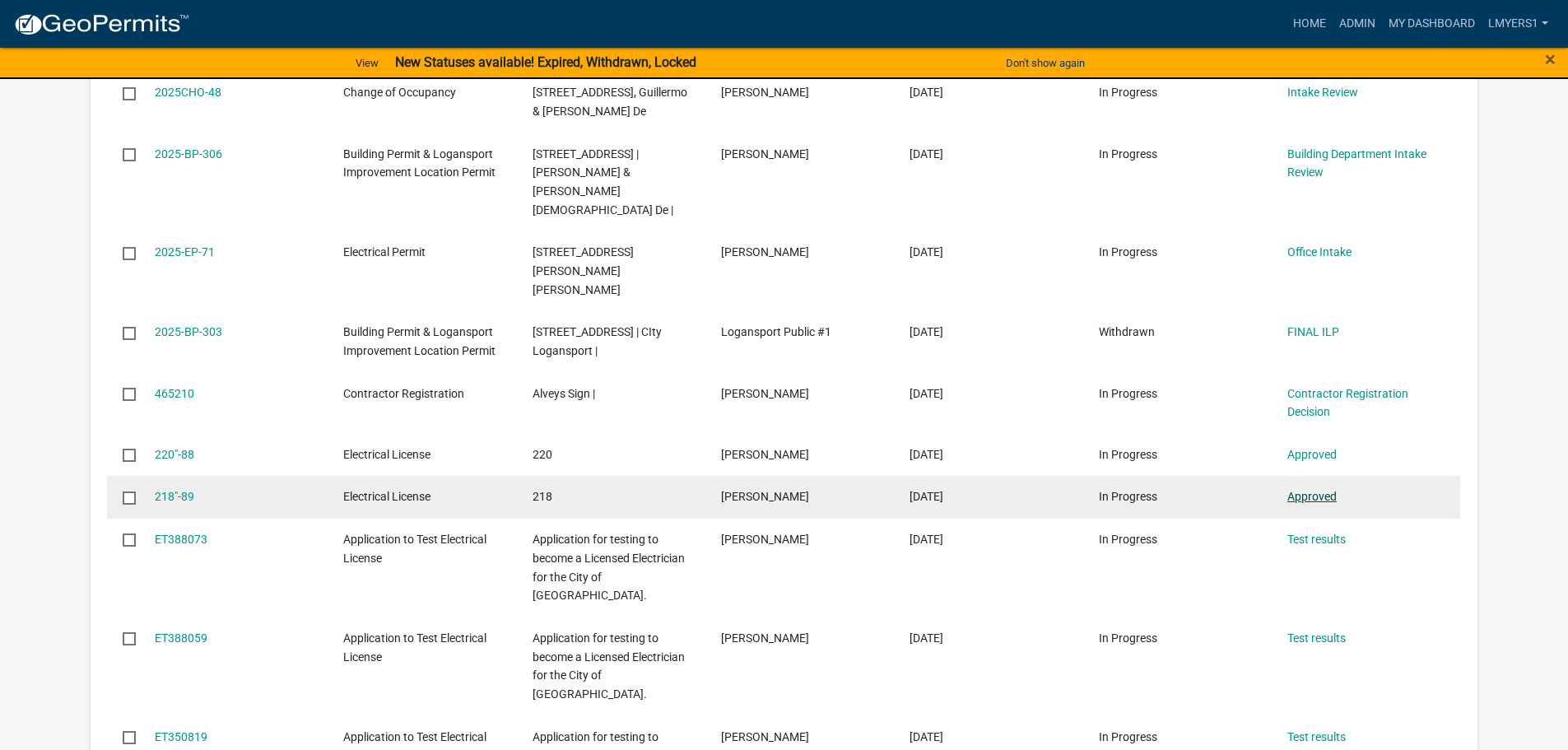
click at [1298, 490] on link "Approved" at bounding box center [1312, 497] width 49 height 13
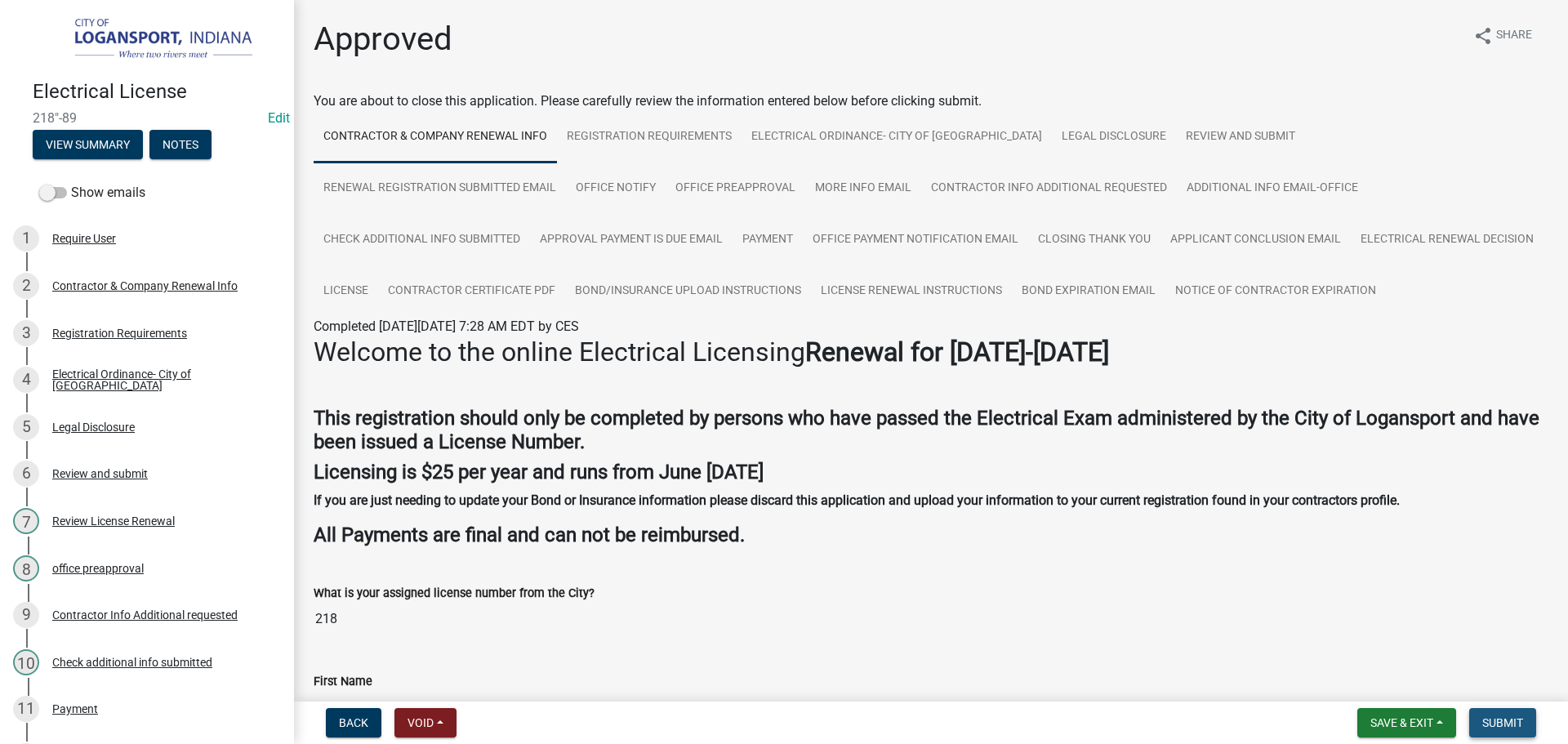
click at [1508, 714] on button "Submit" at bounding box center [1502, 723] width 67 height 30
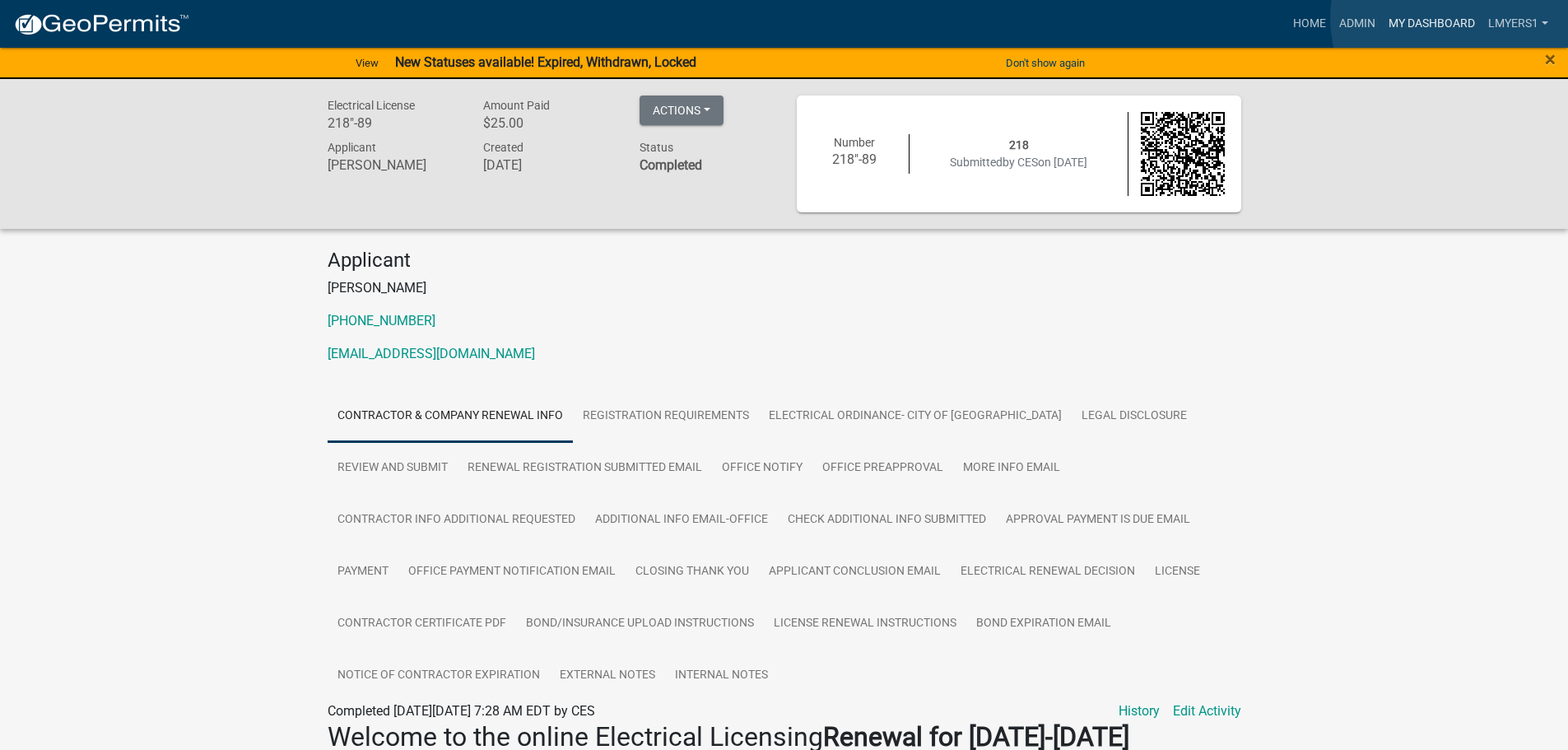
click at [1455, 18] on link "My Dashboard" at bounding box center [1432, 24] width 100 height 32
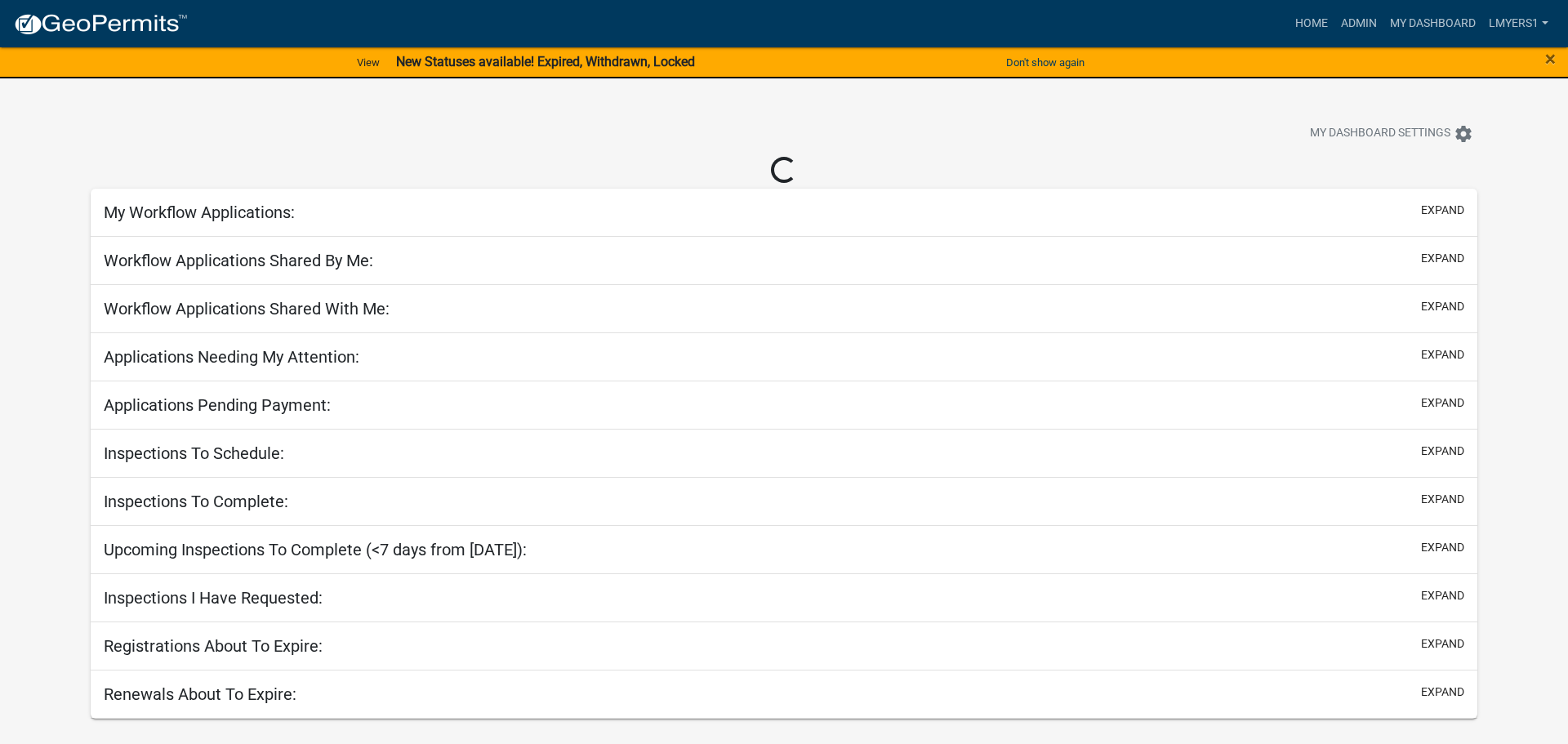
select select "2: 50"
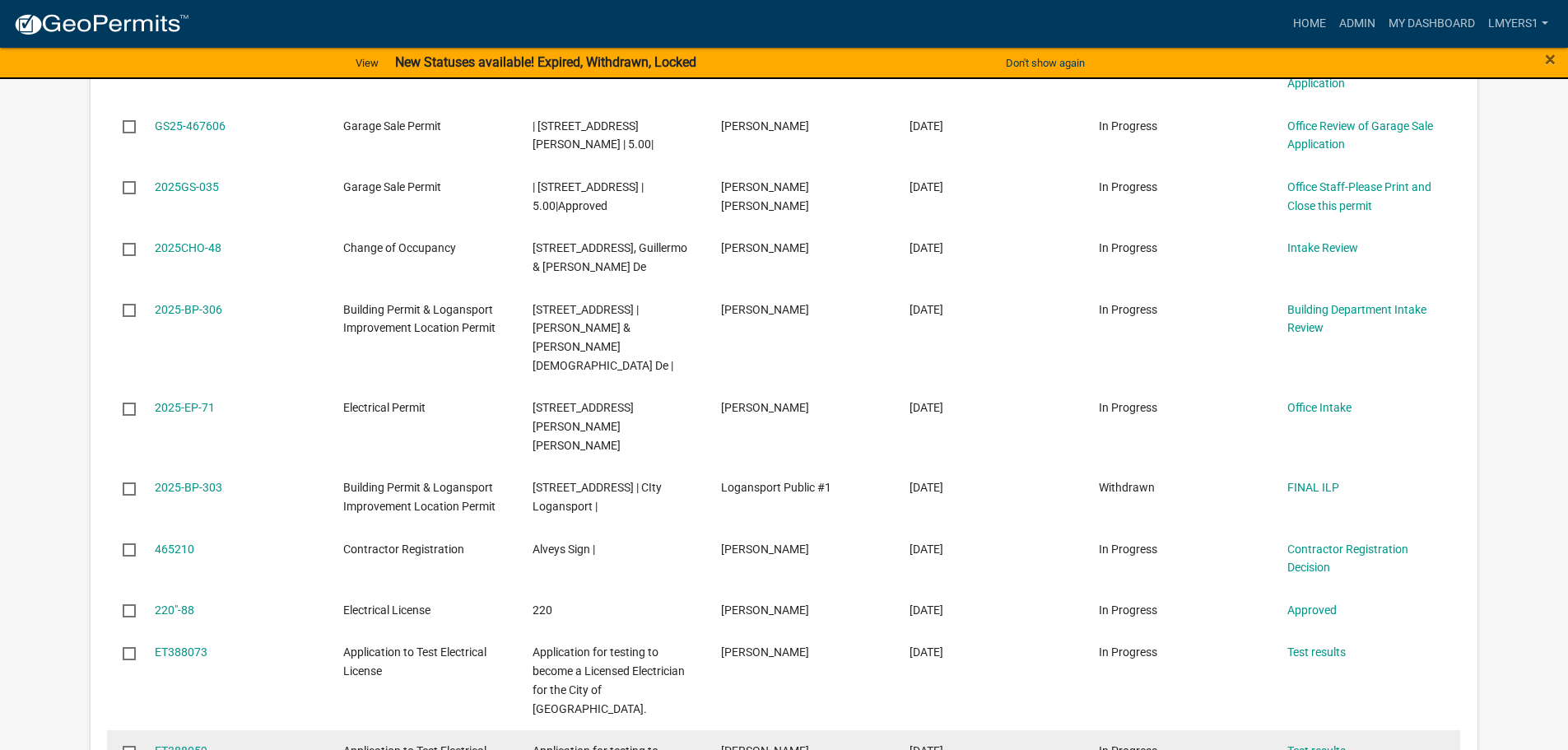
scroll to position [741, 0]
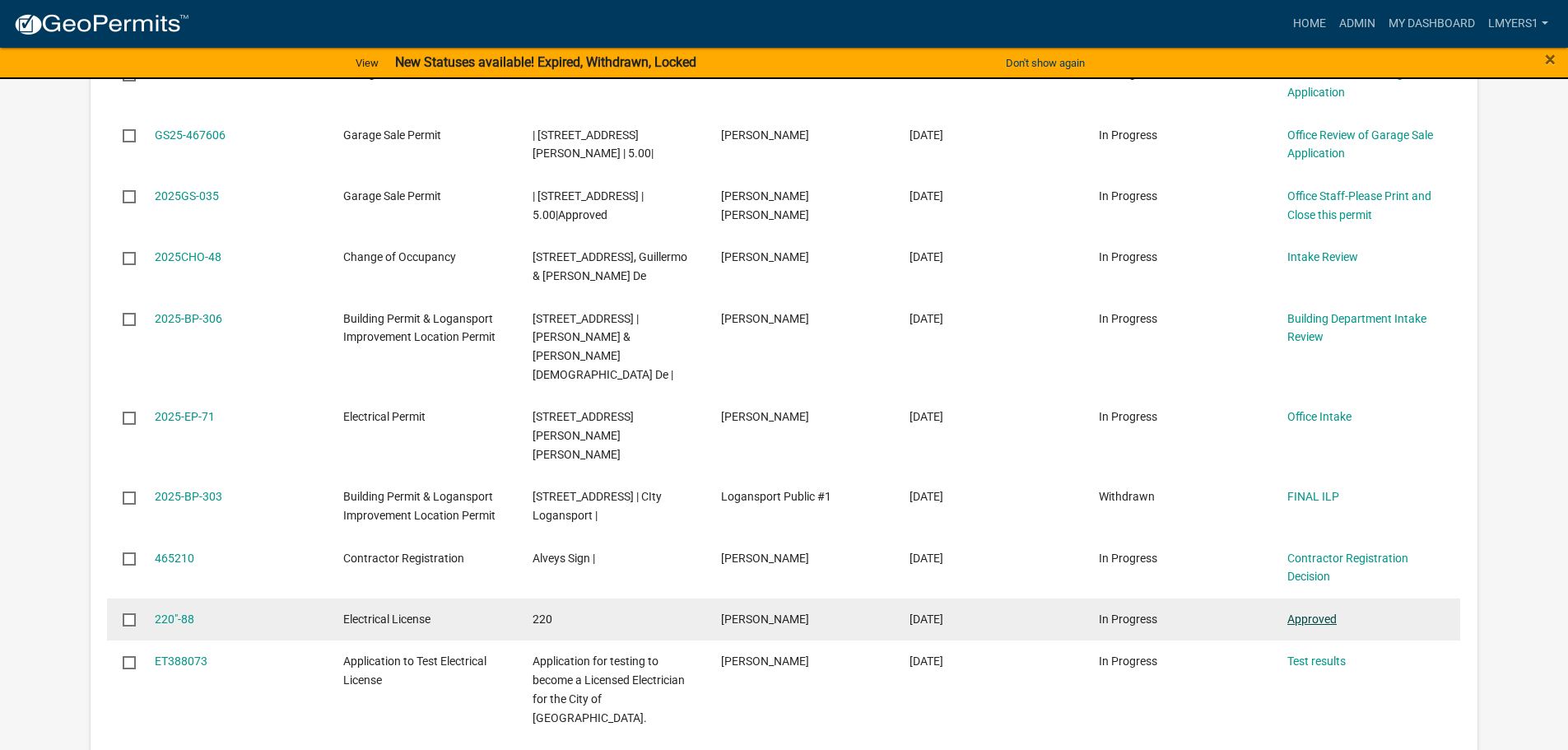
click at [1295, 612] on link "Approved" at bounding box center [1312, 619] width 49 height 13
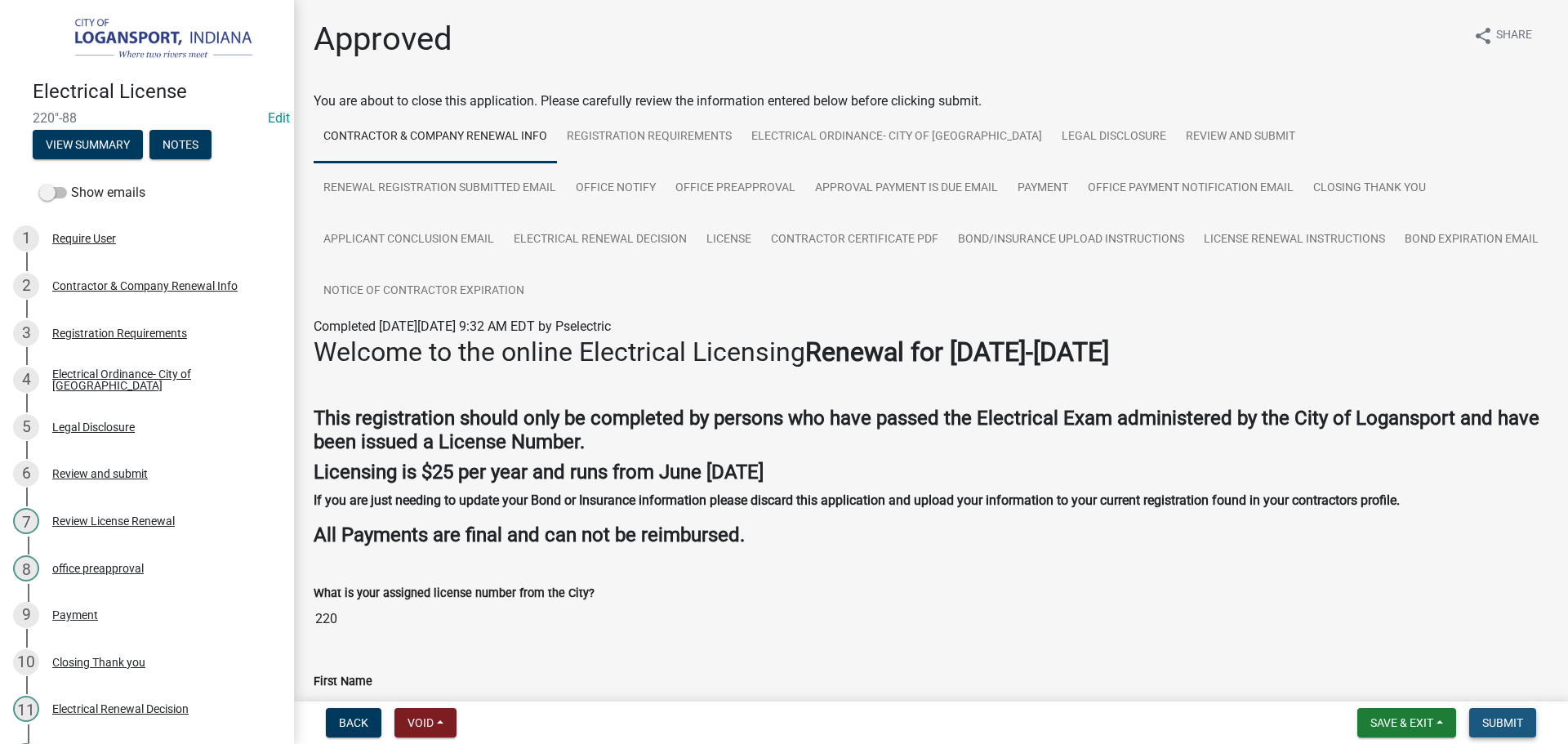
drag, startPoint x: 1488, startPoint y: 726, endPoint x: 1464, endPoint y: 704, distance: 32.6
click at [1487, 724] on span "Submit" at bounding box center [1502, 723] width 41 height 13
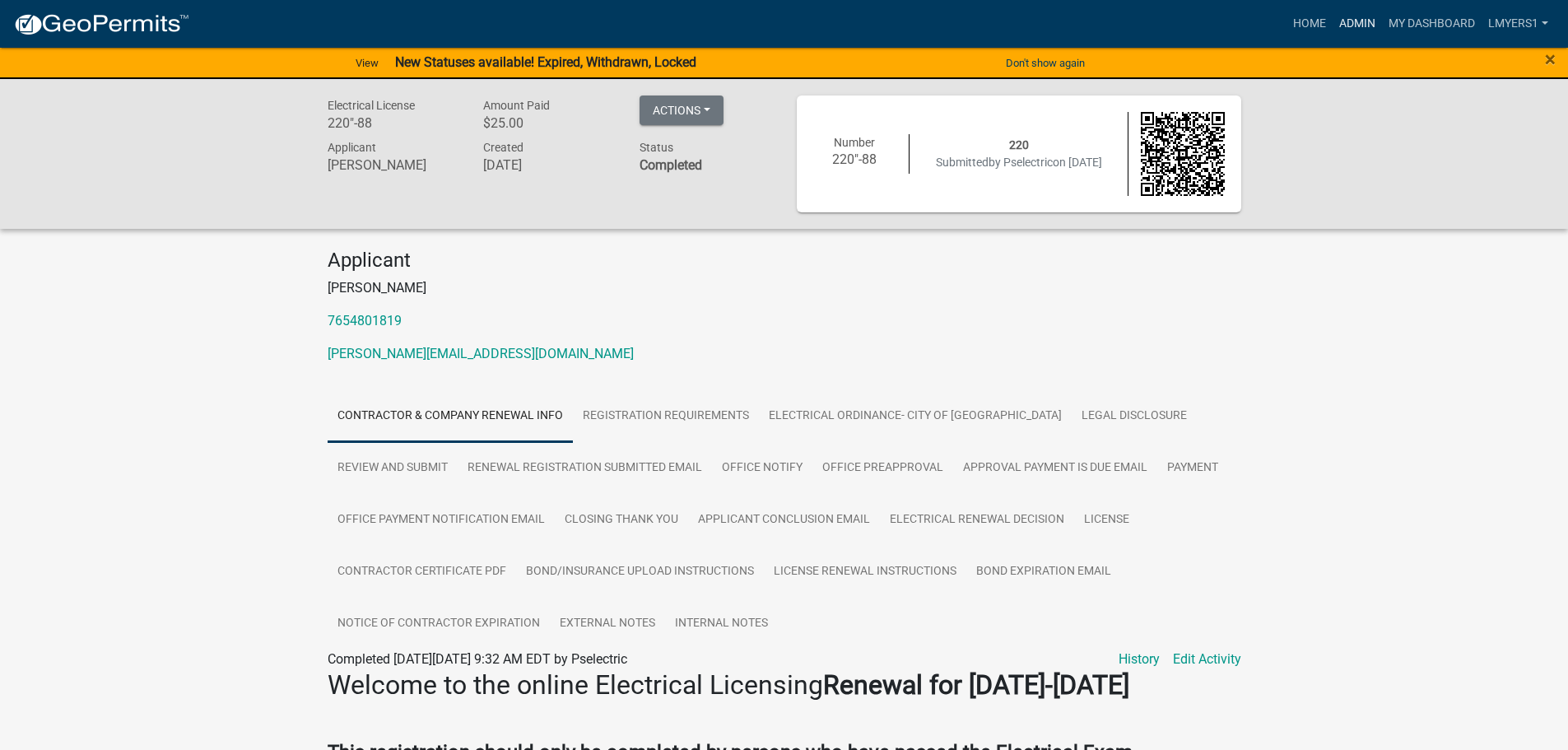
click at [1355, 25] on link "Admin" at bounding box center [1357, 24] width 49 height 32
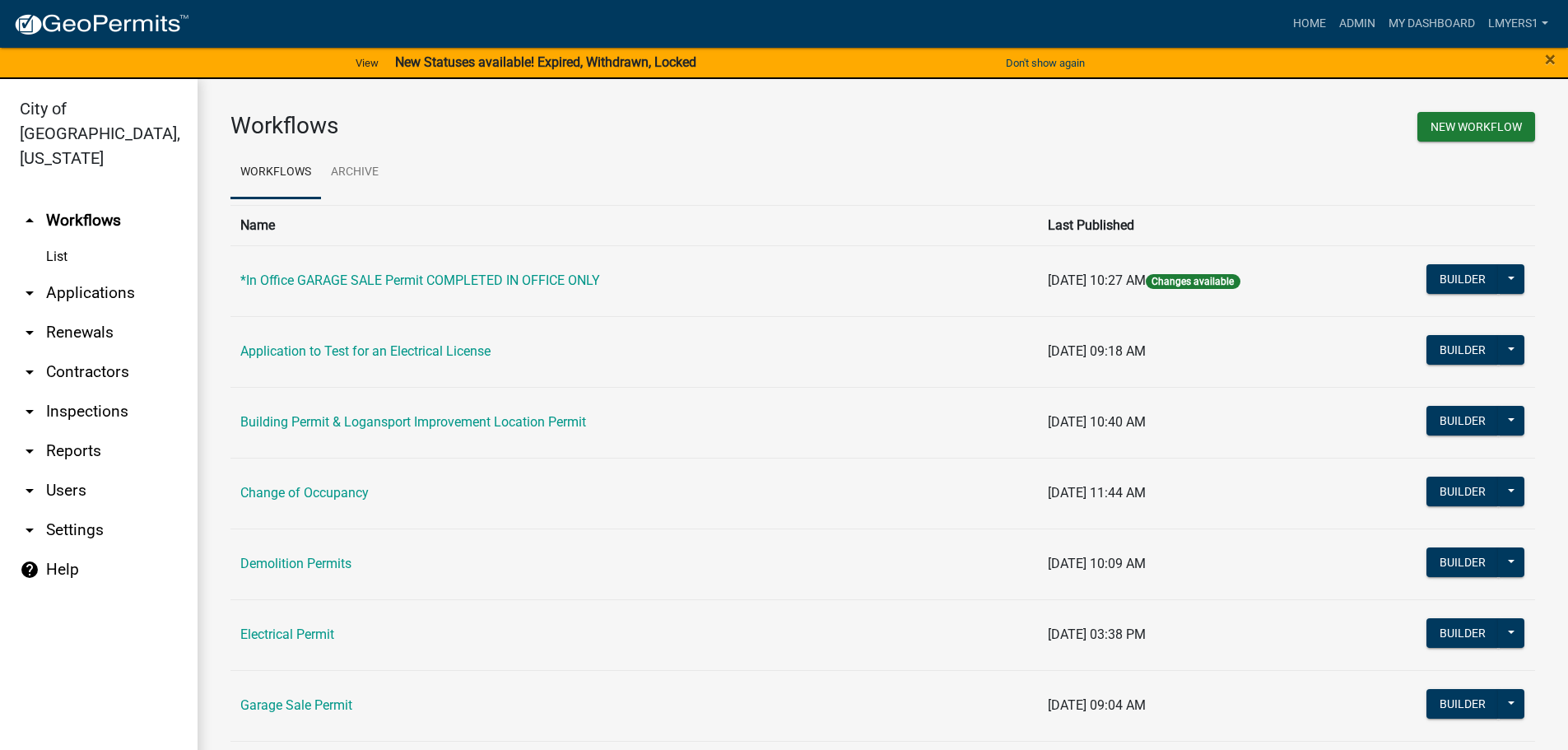
click at [71, 273] on link "arrow_drop_down Applications" at bounding box center [99, 293] width 198 height 39
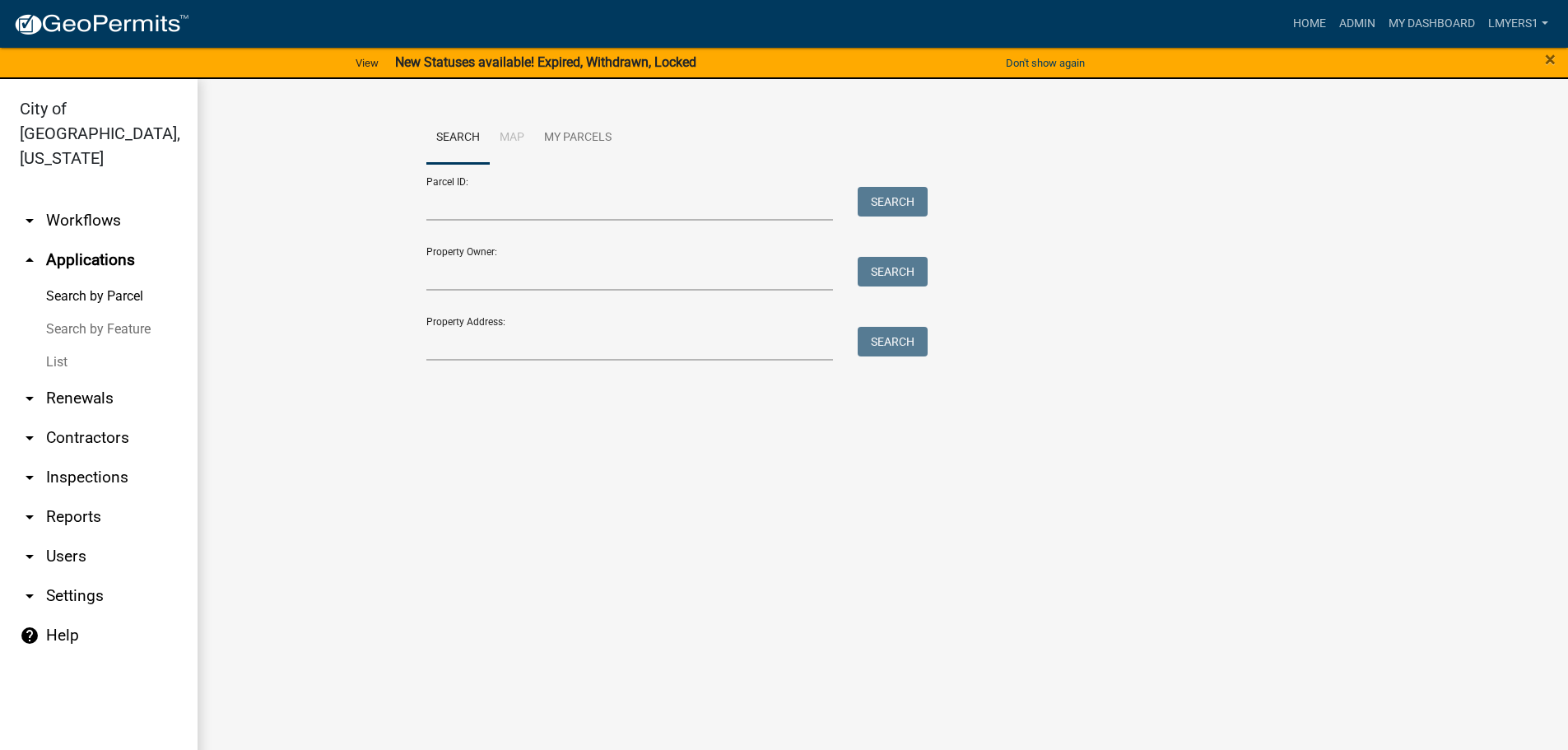
click at [59, 346] on link "List" at bounding box center [99, 361] width 198 height 33
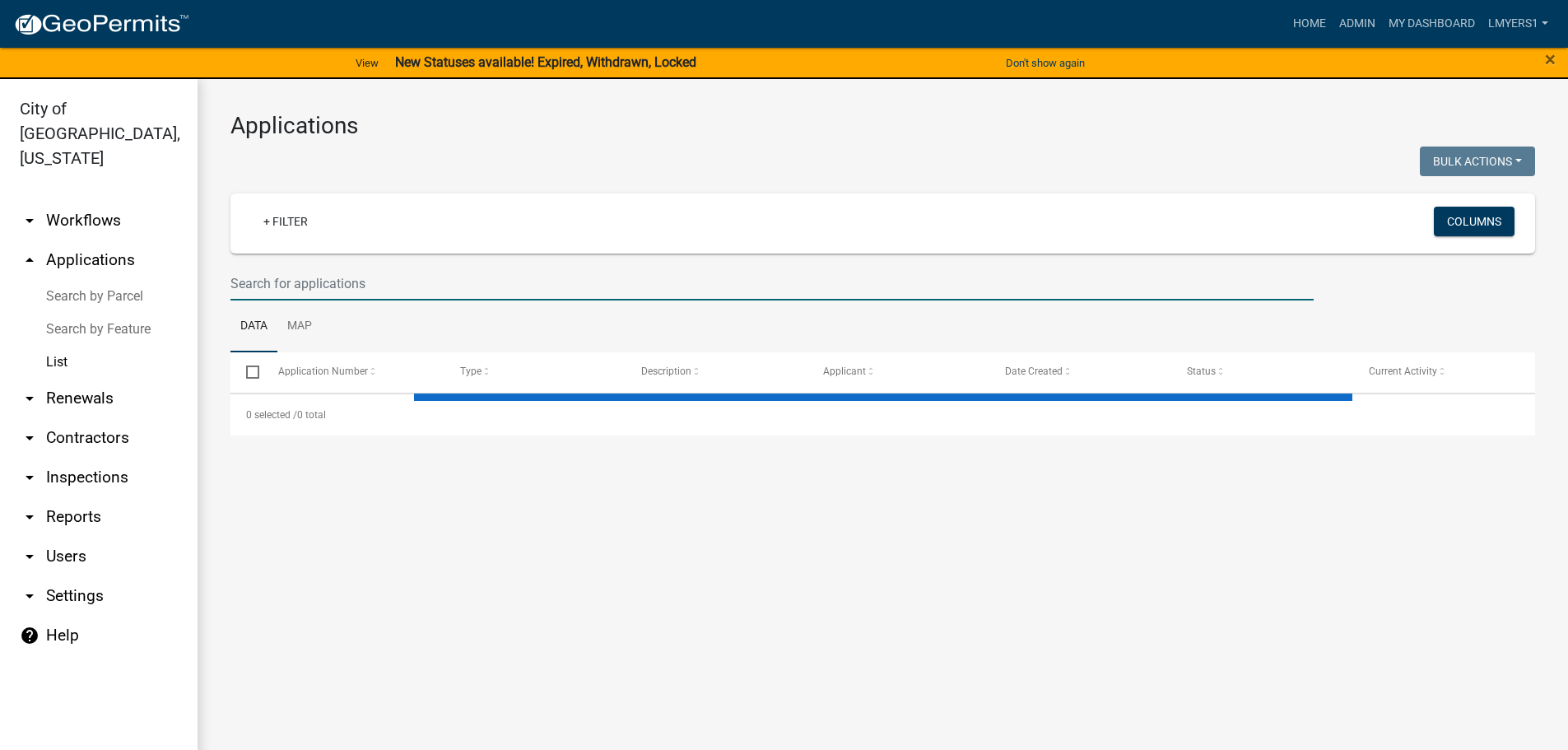
click at [480, 293] on input "text" at bounding box center [771, 283] width 1084 height 34
select select "3: 100"
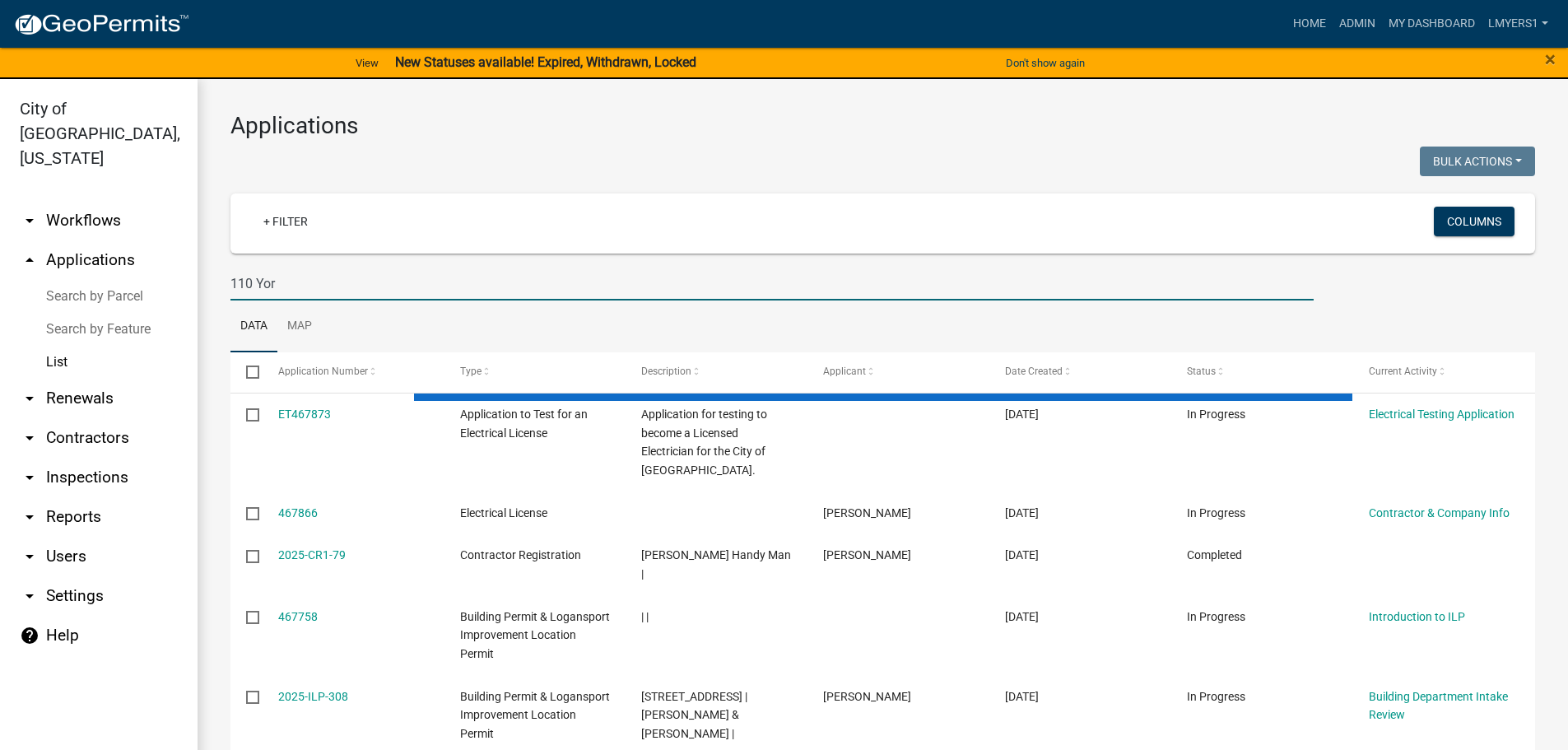
click at [294, 287] on input "110 Yor" at bounding box center [771, 283] width 1084 height 34
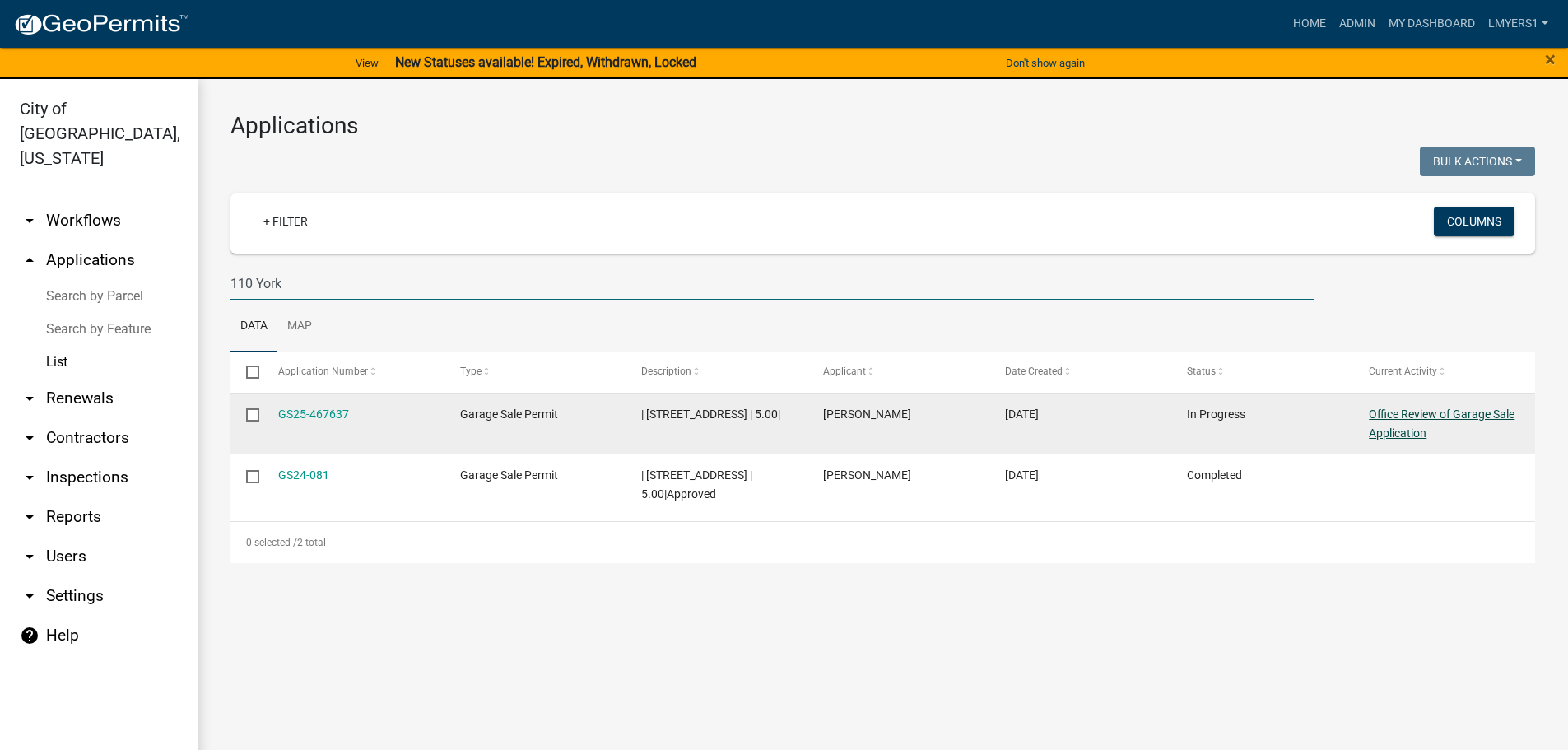
type input "110 York"
click at [1411, 413] on link "Office Review of Garage Sale Application" at bounding box center [1442, 423] width 145 height 32
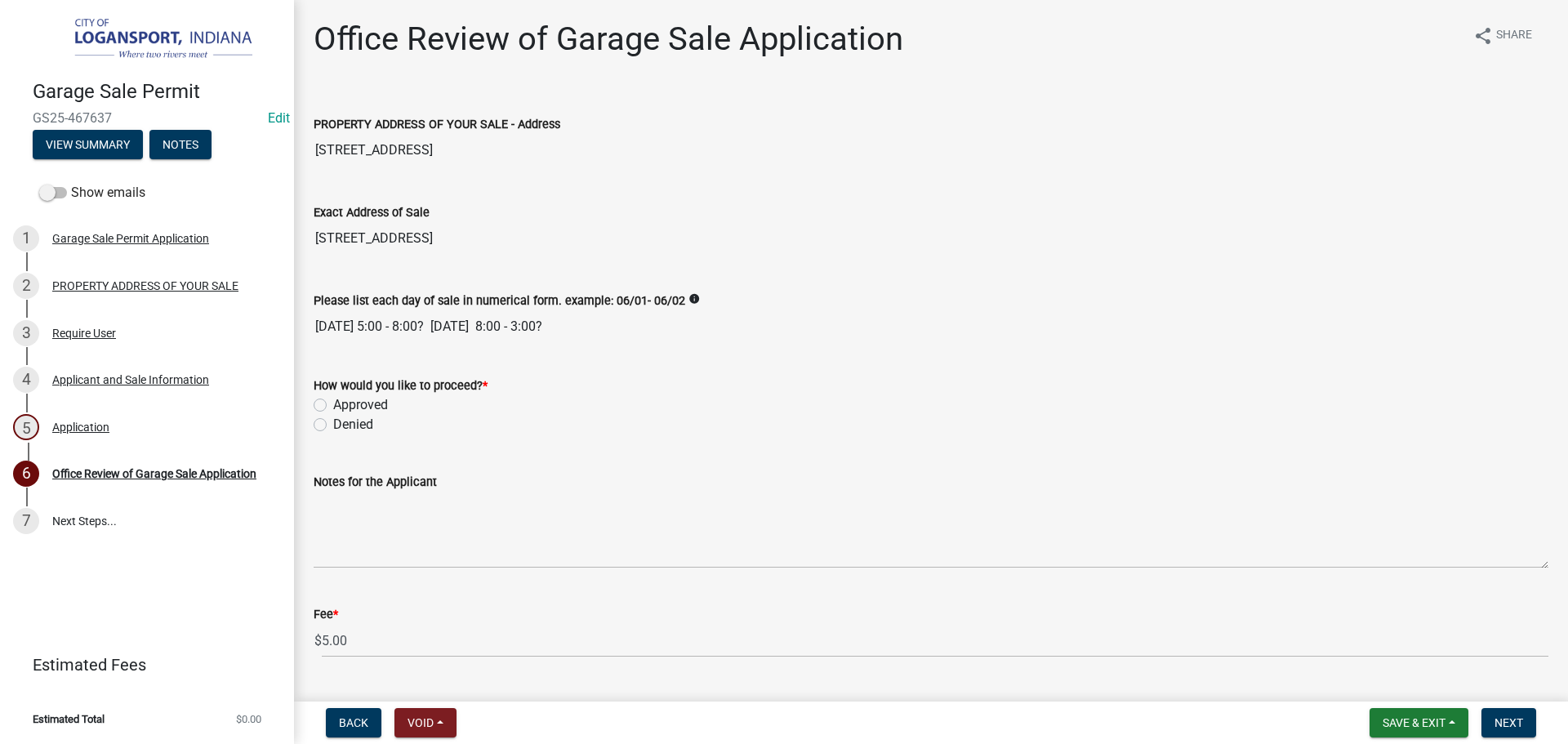
click at [334, 403] on label "Approved" at bounding box center [360, 405] width 55 height 19
click at [334, 403] on input "Approved" at bounding box center [338, 400] width 10 height 10
radio input "true"
click at [1513, 720] on span "Next" at bounding box center [1508, 723] width 29 height 13
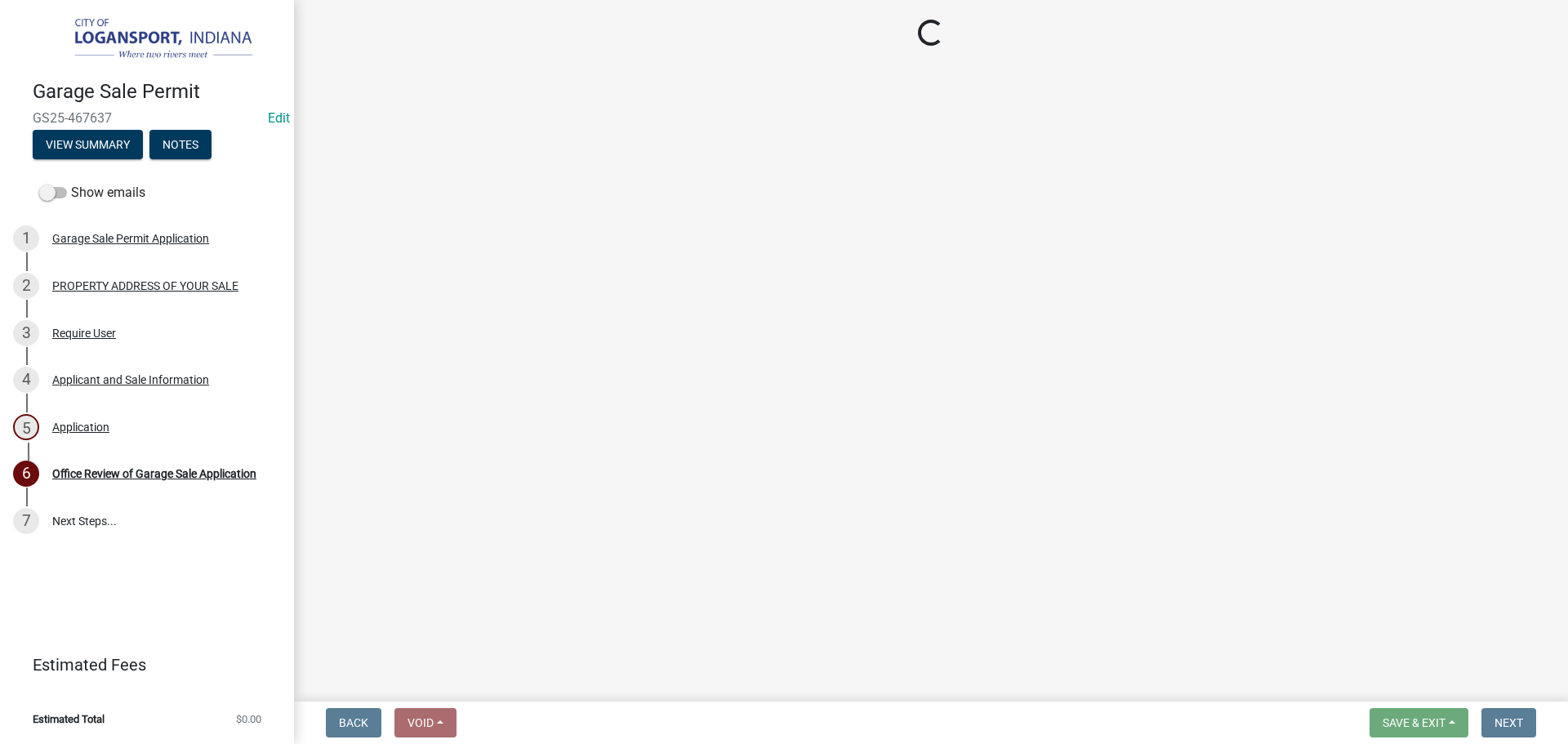
select select "3: 3"
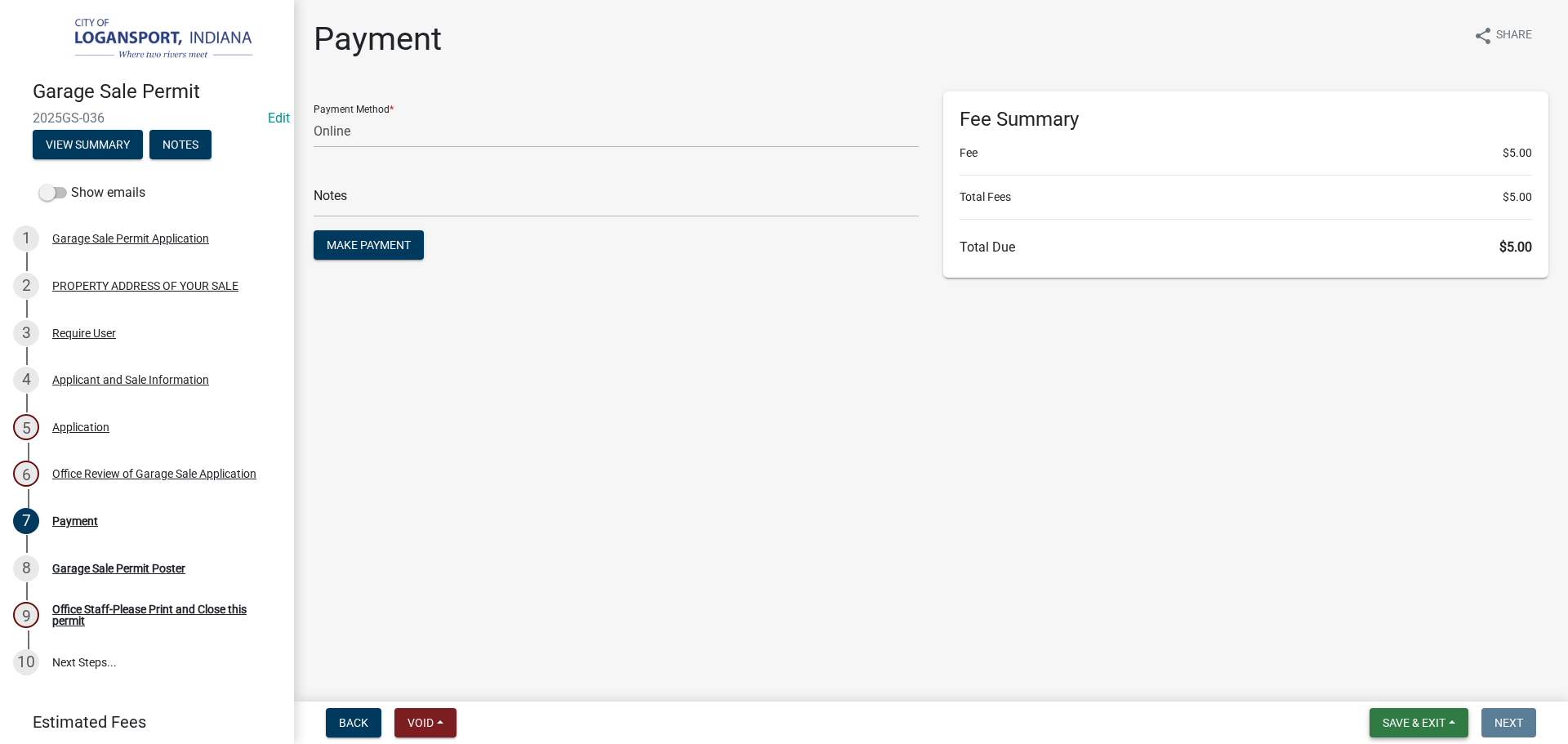
click at [1400, 735] on button "Save & Exit" at bounding box center [1418, 723] width 99 height 30
click at [1377, 679] on button "Save & Exit" at bounding box center [1402, 680] width 130 height 39
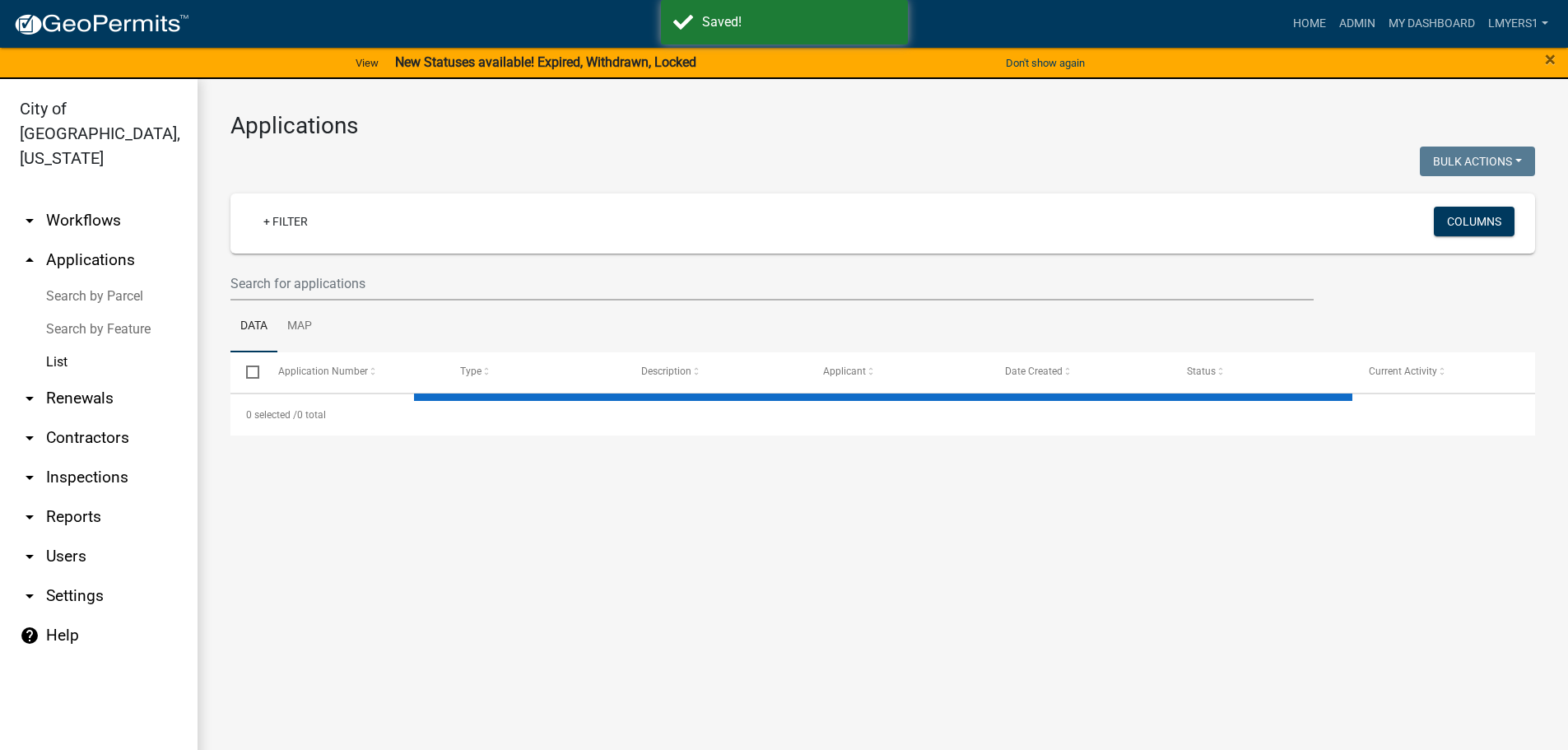
select select "3: 100"
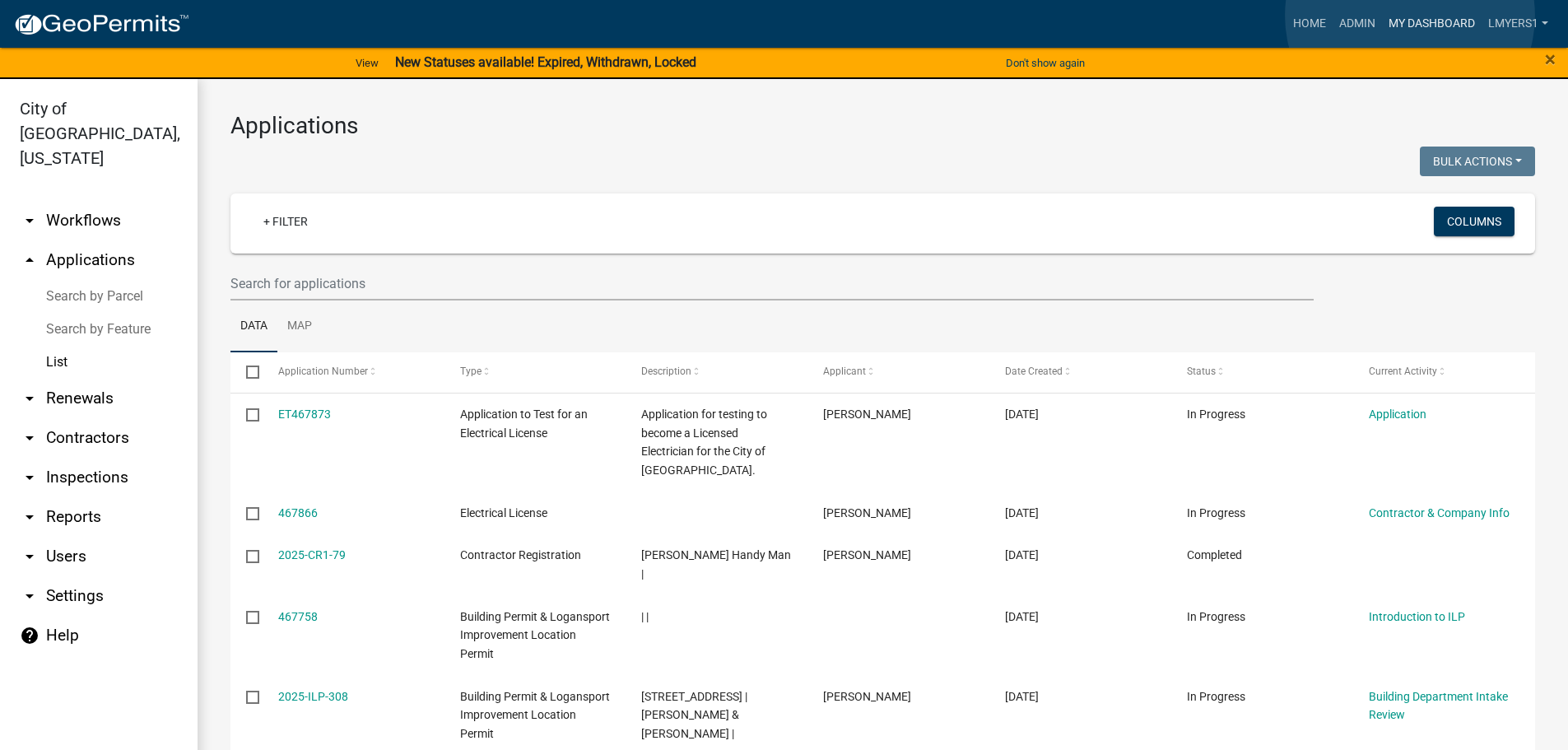
click at [1412, 16] on link "My Dashboard" at bounding box center [1432, 24] width 100 height 32
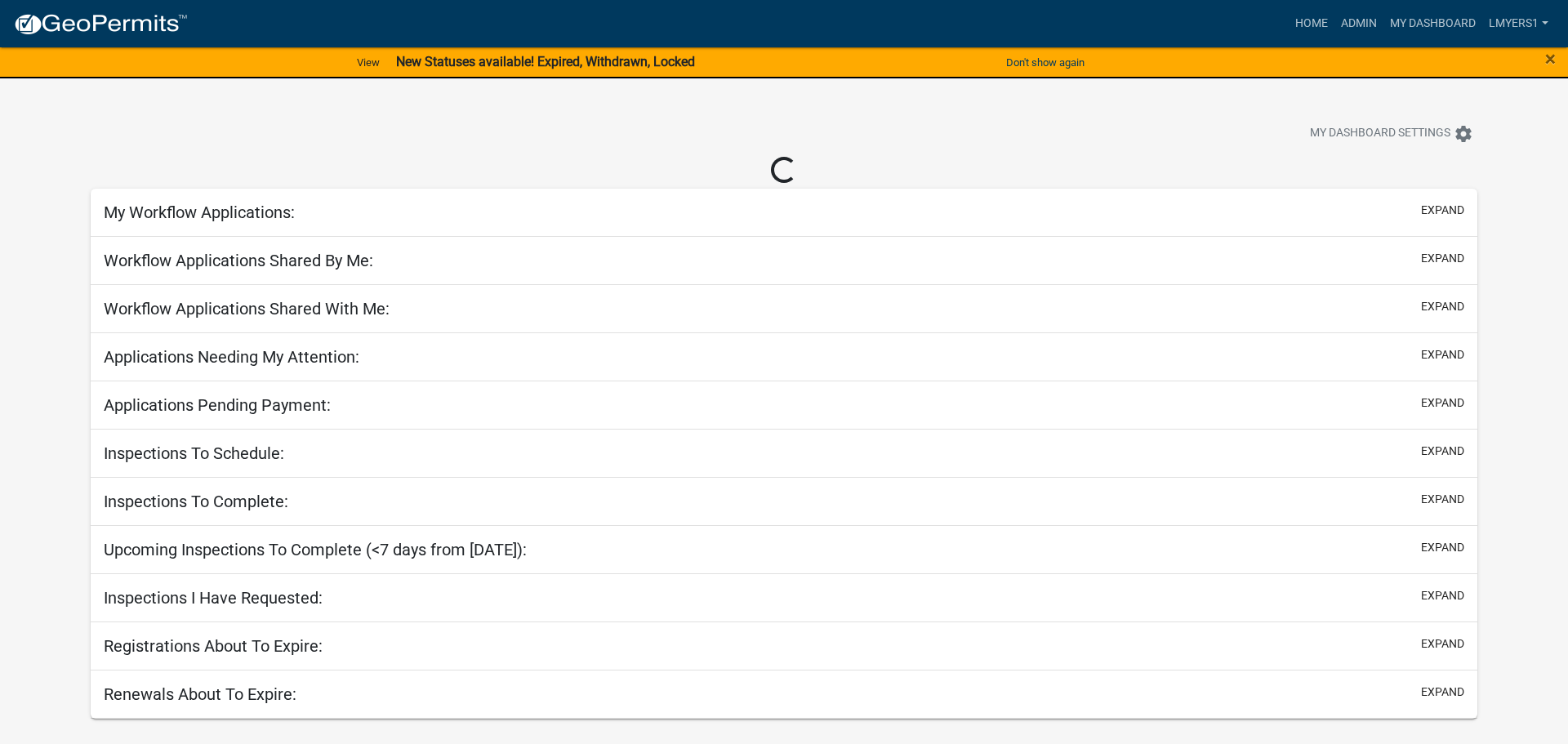
select select "2: 50"
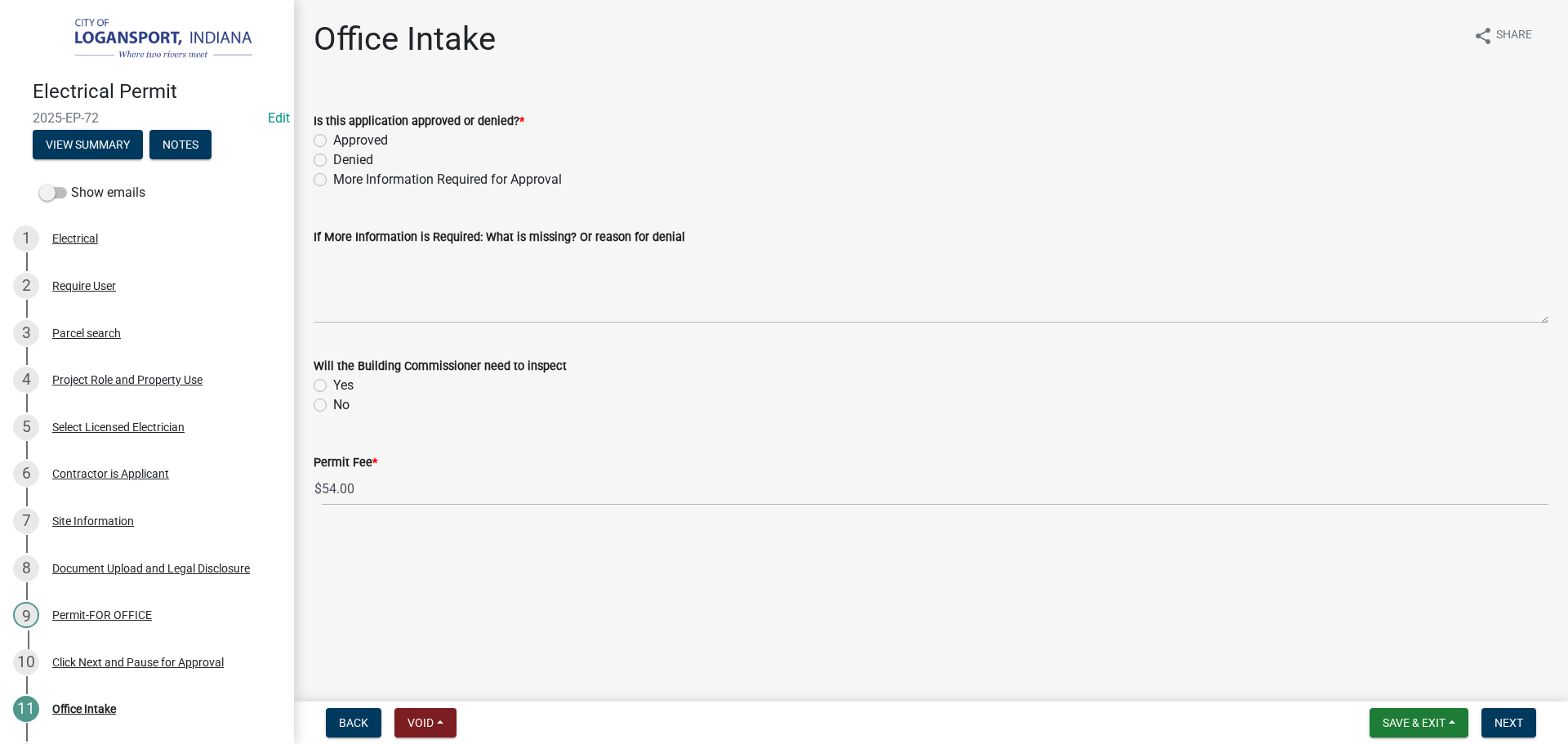
click at [334, 139] on label "Approved" at bounding box center [360, 140] width 55 height 19
click at [334, 139] on input "Approved" at bounding box center [338, 135] width 10 height 10
radio input "true"
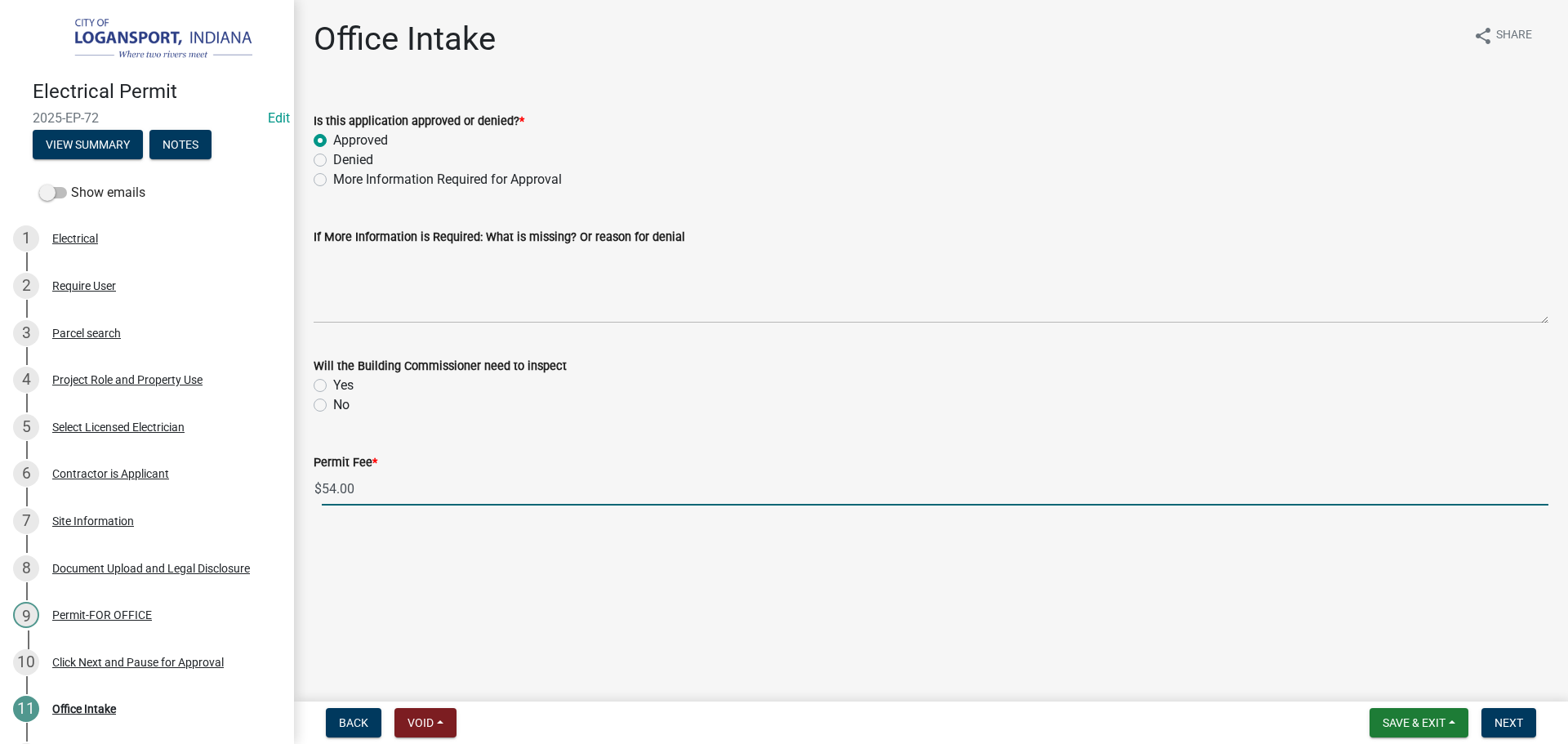
click at [362, 492] on input "54.00" at bounding box center [934, 489] width 1226 height 33
type input "0"
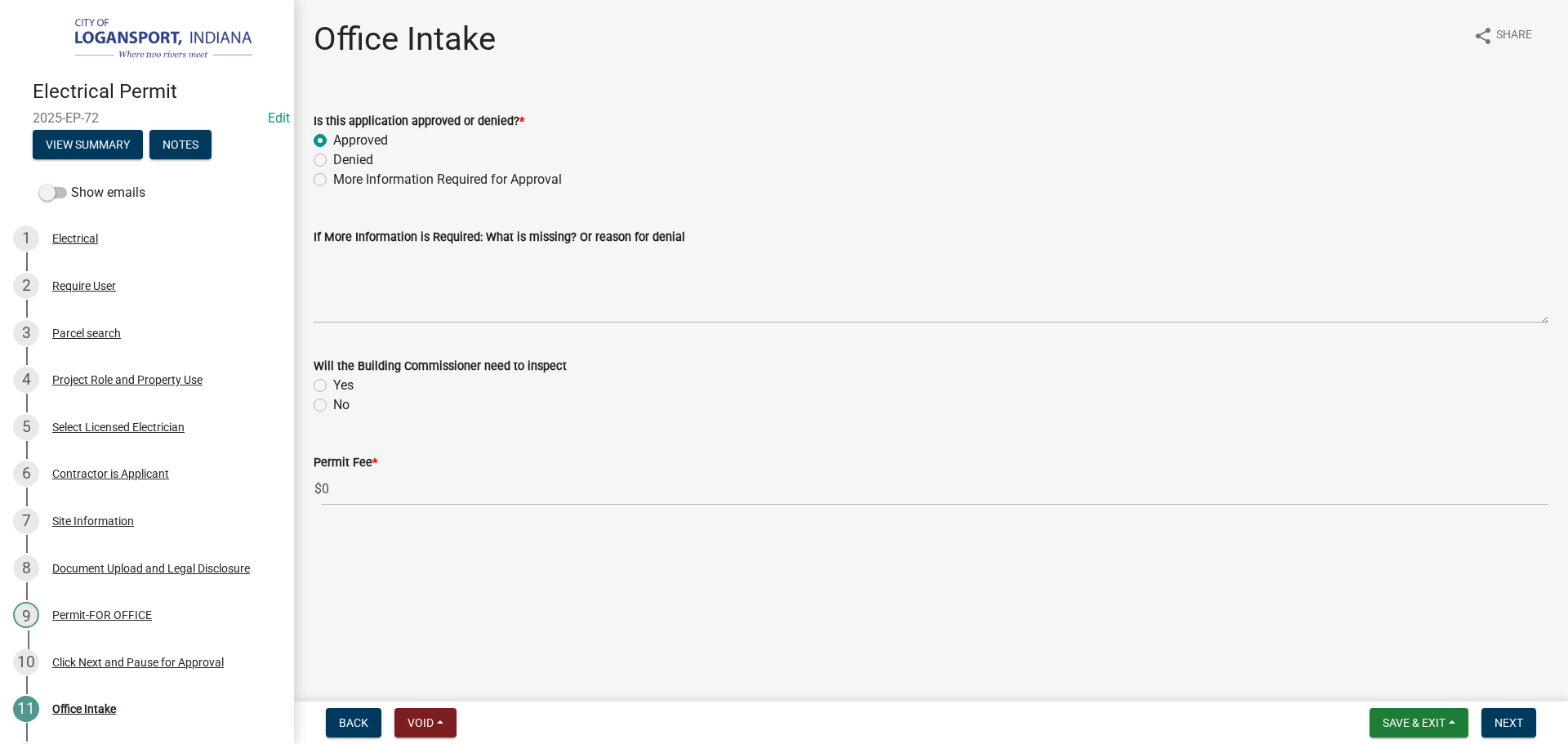
click at [334, 381] on label "Yes" at bounding box center [344, 384] width 20 height 19
click at [334, 381] on input "Yes" at bounding box center [338, 380] width 10 height 10
radio input "true"
click at [334, 404] on label "No" at bounding box center [342, 405] width 17 height 19
click at [334, 404] on input "No" at bounding box center [338, 400] width 10 height 10
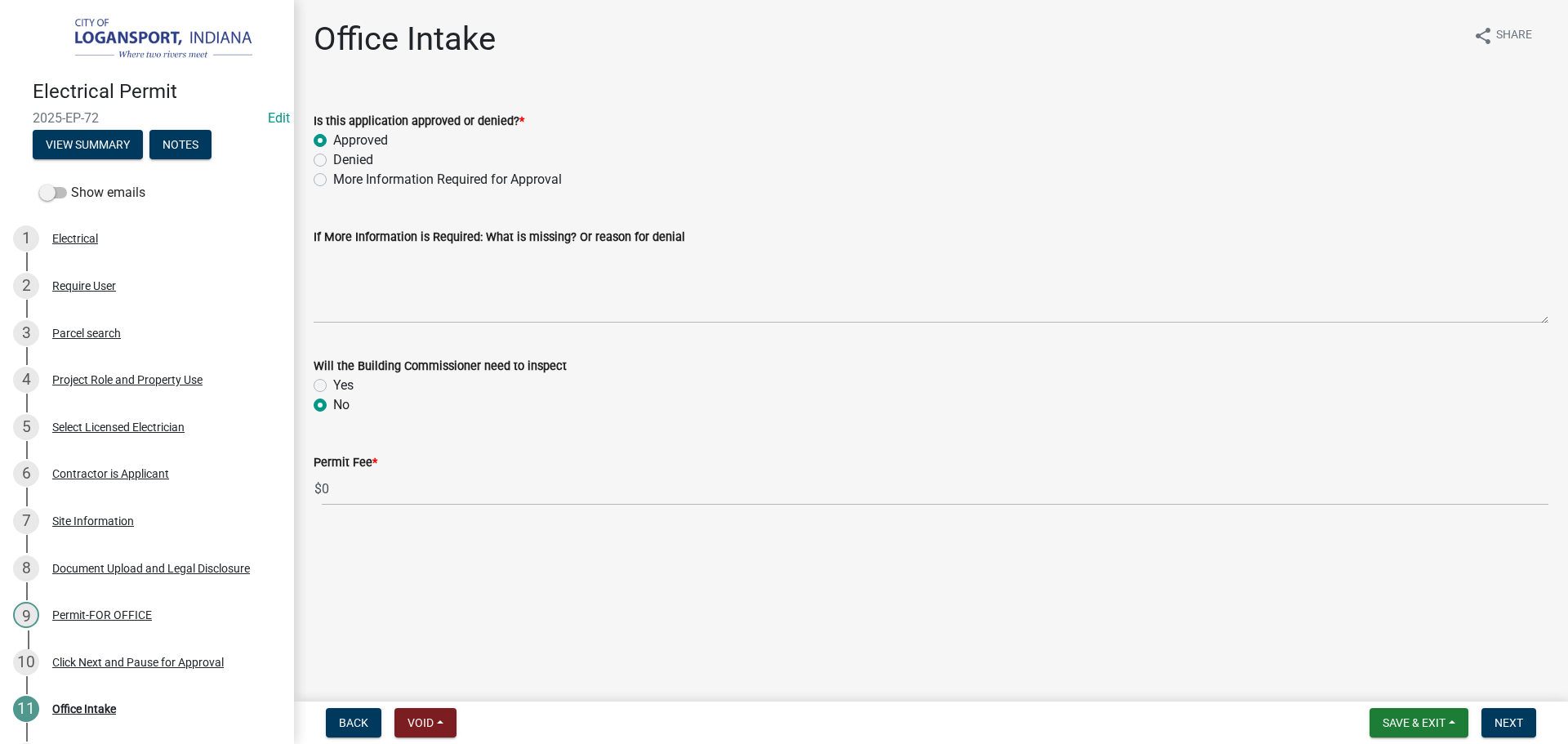
radio input "true"
click at [1503, 721] on span "Next" at bounding box center [1508, 723] width 29 height 13
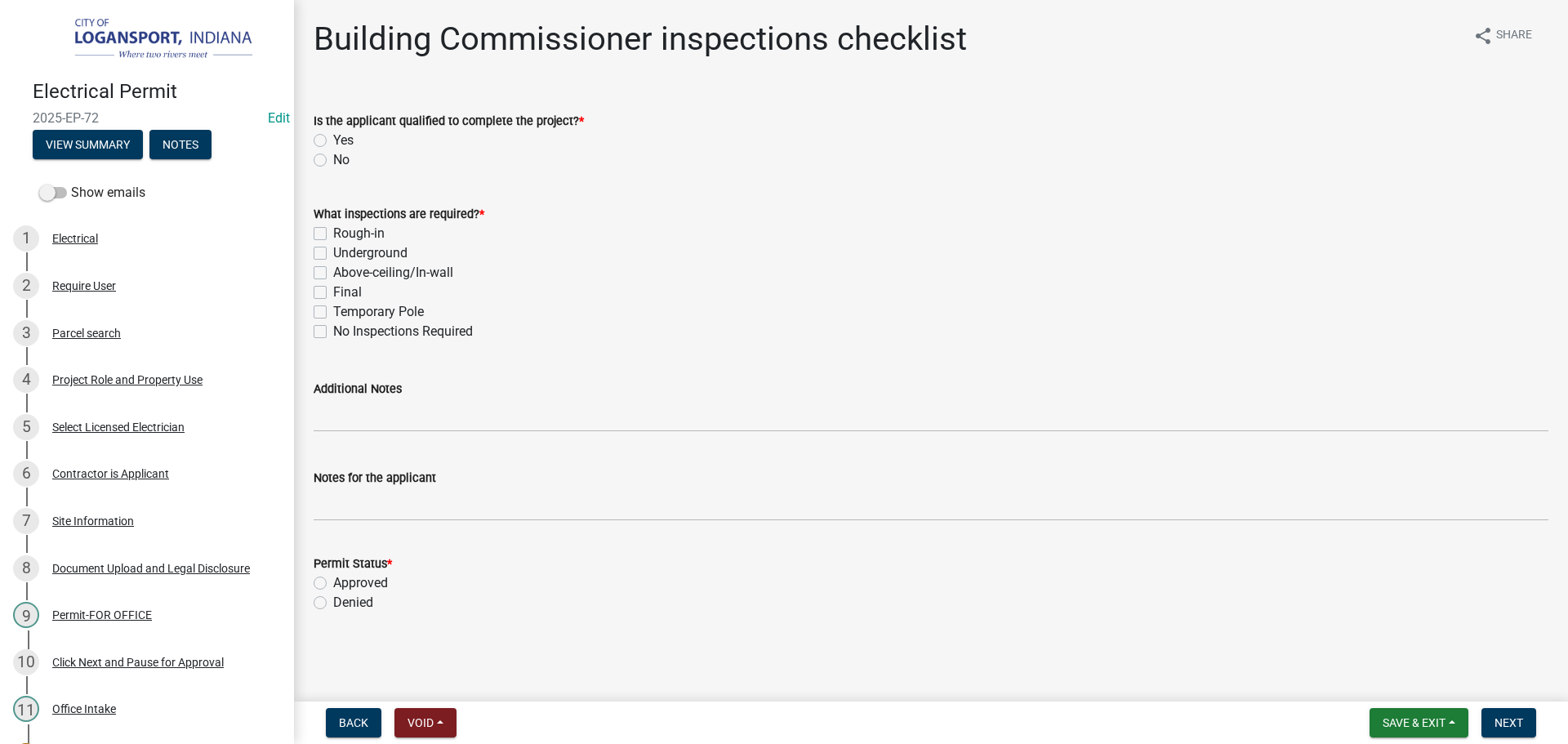
click at [319, 166] on div "No" at bounding box center [930, 160] width 1234 height 19
click at [334, 163] on label "No" at bounding box center [342, 160] width 17 height 19
click at [334, 161] on input "No" at bounding box center [338, 155] width 10 height 10
radio input "true"
click at [334, 145] on label "Yes" at bounding box center [344, 140] width 20 height 19
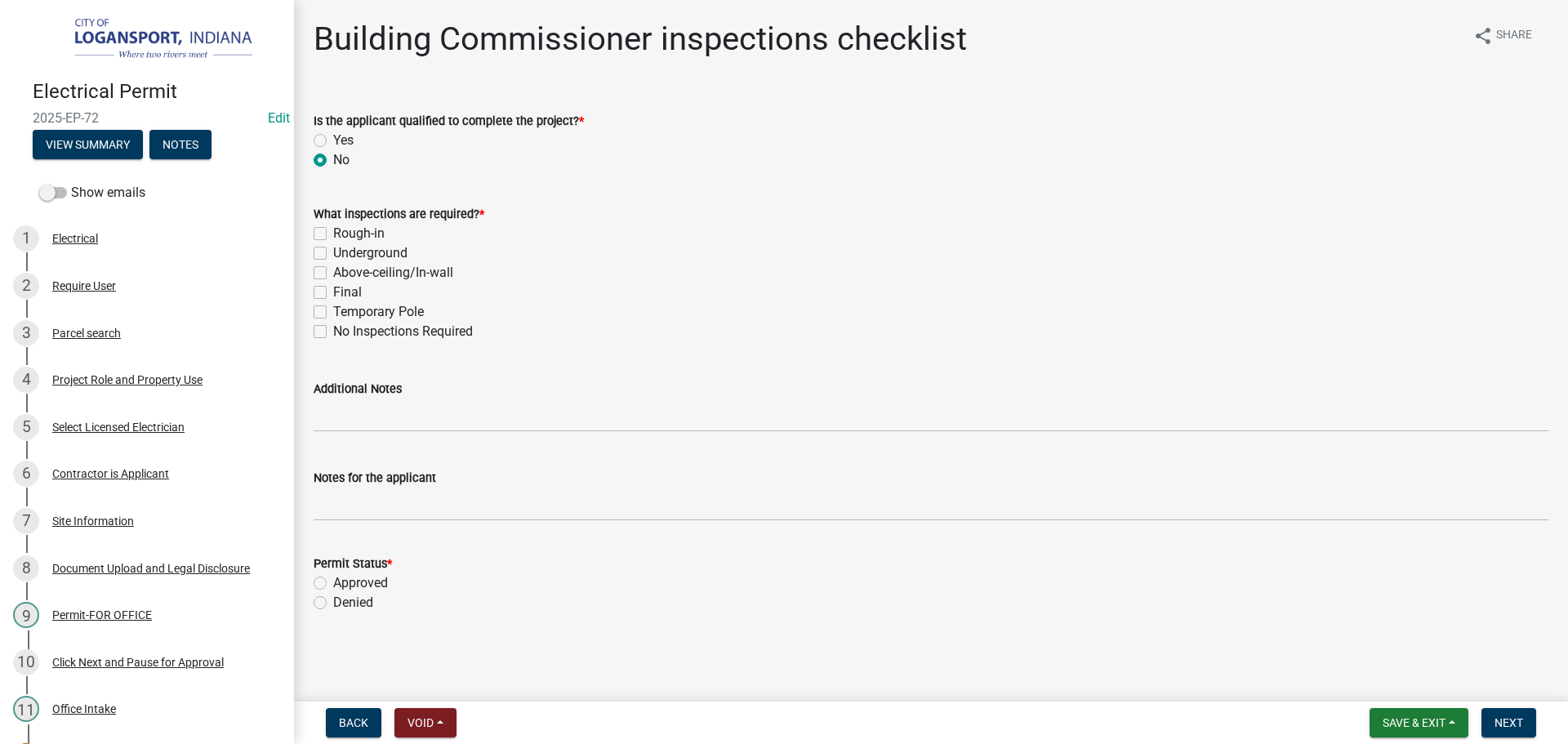
click at [334, 141] on input "Yes" at bounding box center [338, 135] width 10 height 10
radio input "true"
click at [334, 332] on label "No Inspections Required" at bounding box center [403, 331] width 140 height 19
click at [334, 332] on input "No Inspections Required" at bounding box center [338, 326] width 10 height 10
checkbox input "true"
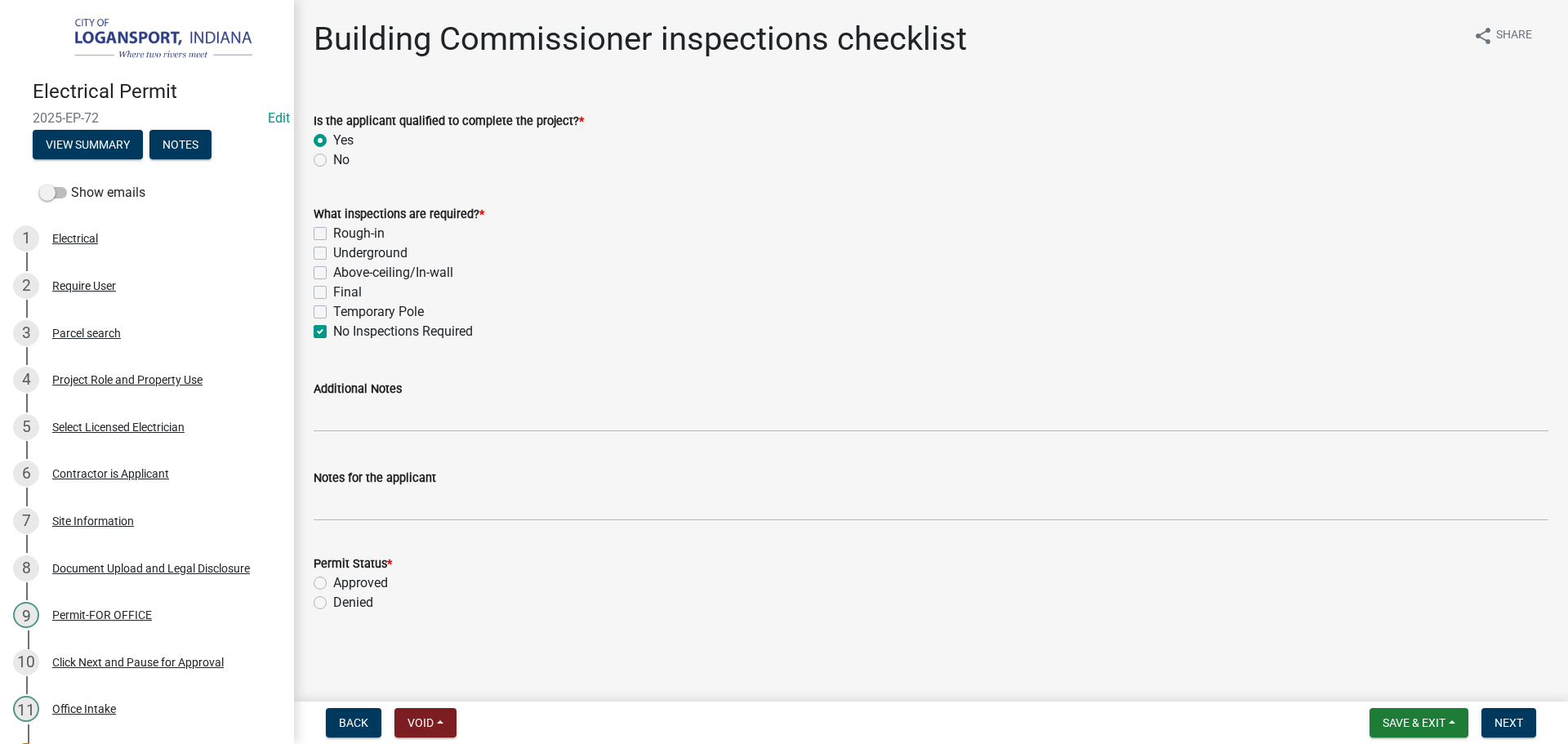
checkbox input "false"
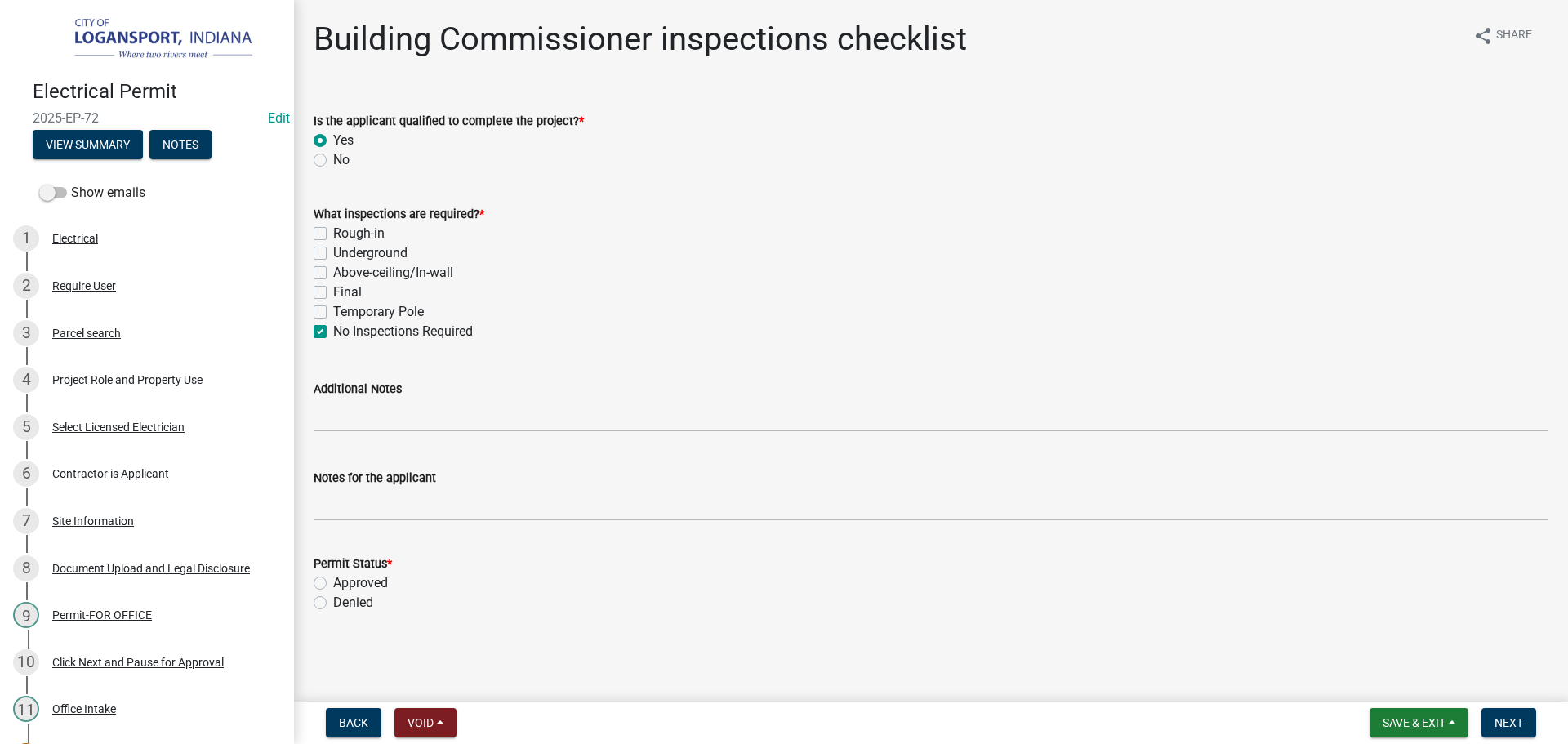
checkbox input "true"
click at [334, 581] on label "Approved" at bounding box center [360, 582] width 55 height 19
click at [334, 581] on input "Approved" at bounding box center [338, 578] width 10 height 10
radio input "true"
click at [1511, 719] on span "Next" at bounding box center [1508, 723] width 29 height 13
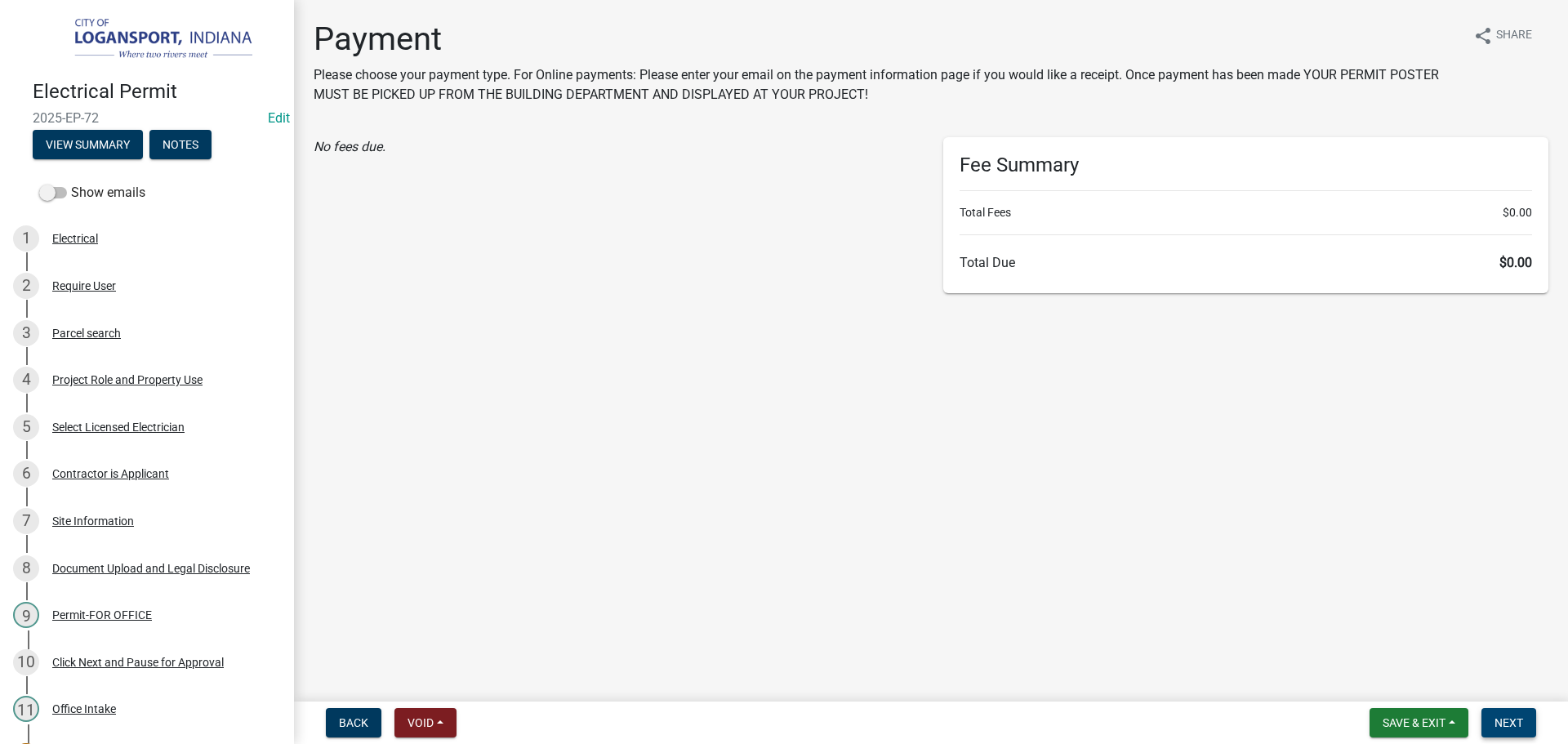
click at [1498, 721] on span "Next" at bounding box center [1508, 723] width 29 height 13
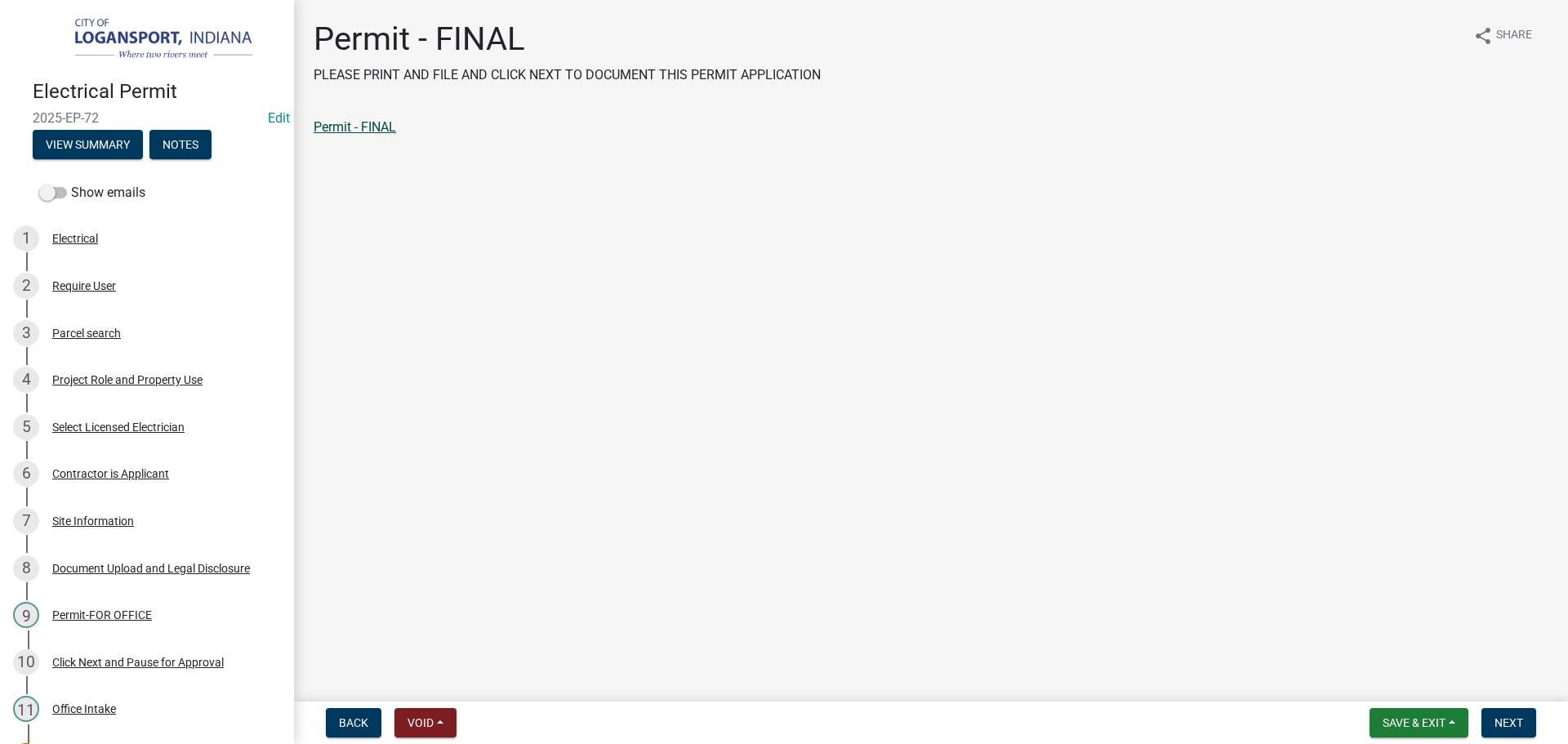
click at [334, 124] on link "Permit - FINAL" at bounding box center [354, 127] width 82 height 16
drag, startPoint x: 1505, startPoint y: 725, endPoint x: 1489, endPoint y: 696, distance: 33.1
click at [1506, 723] on span "Next" at bounding box center [1508, 723] width 29 height 13
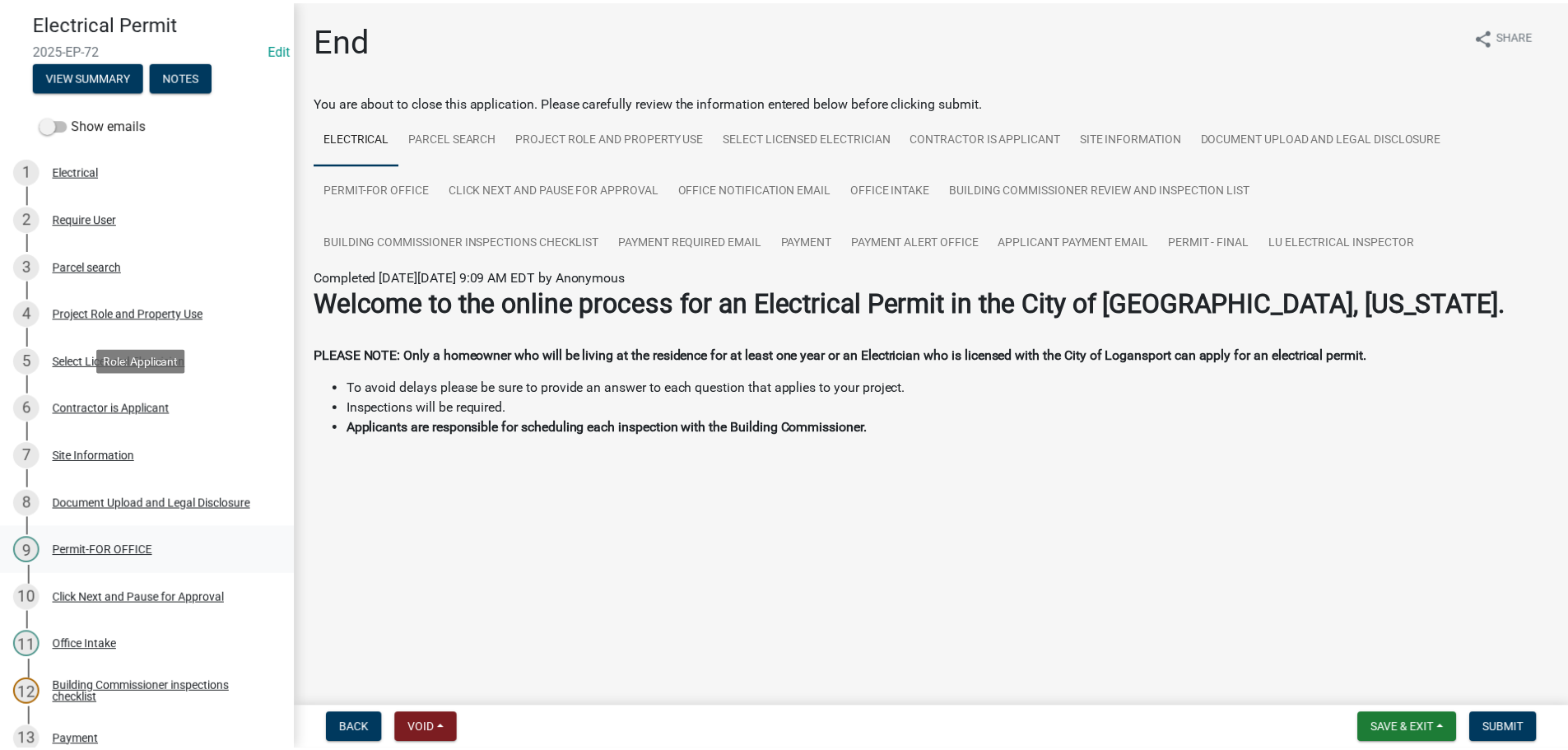
scroll to position [293, 0]
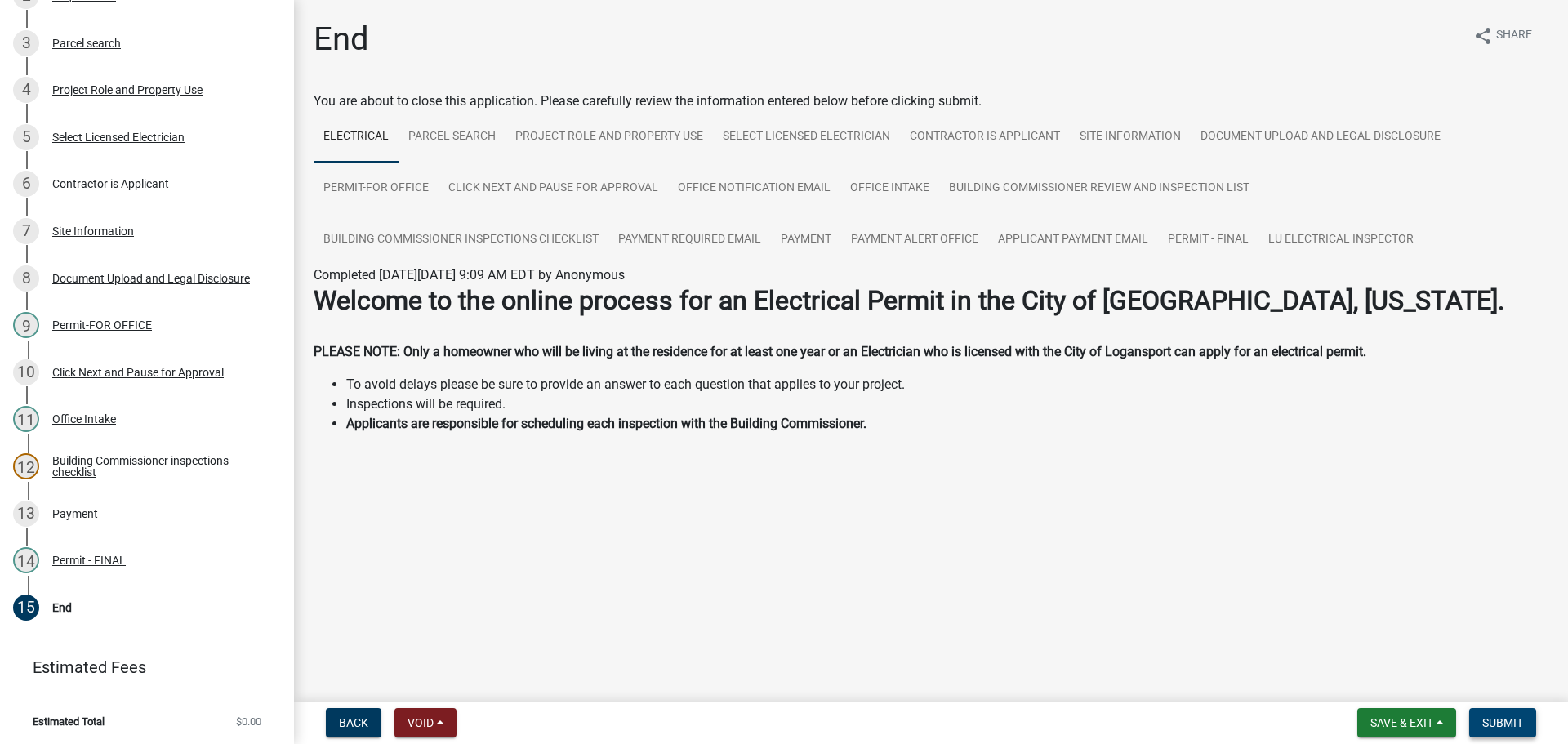
click at [1510, 727] on span "Submit" at bounding box center [1502, 723] width 41 height 13
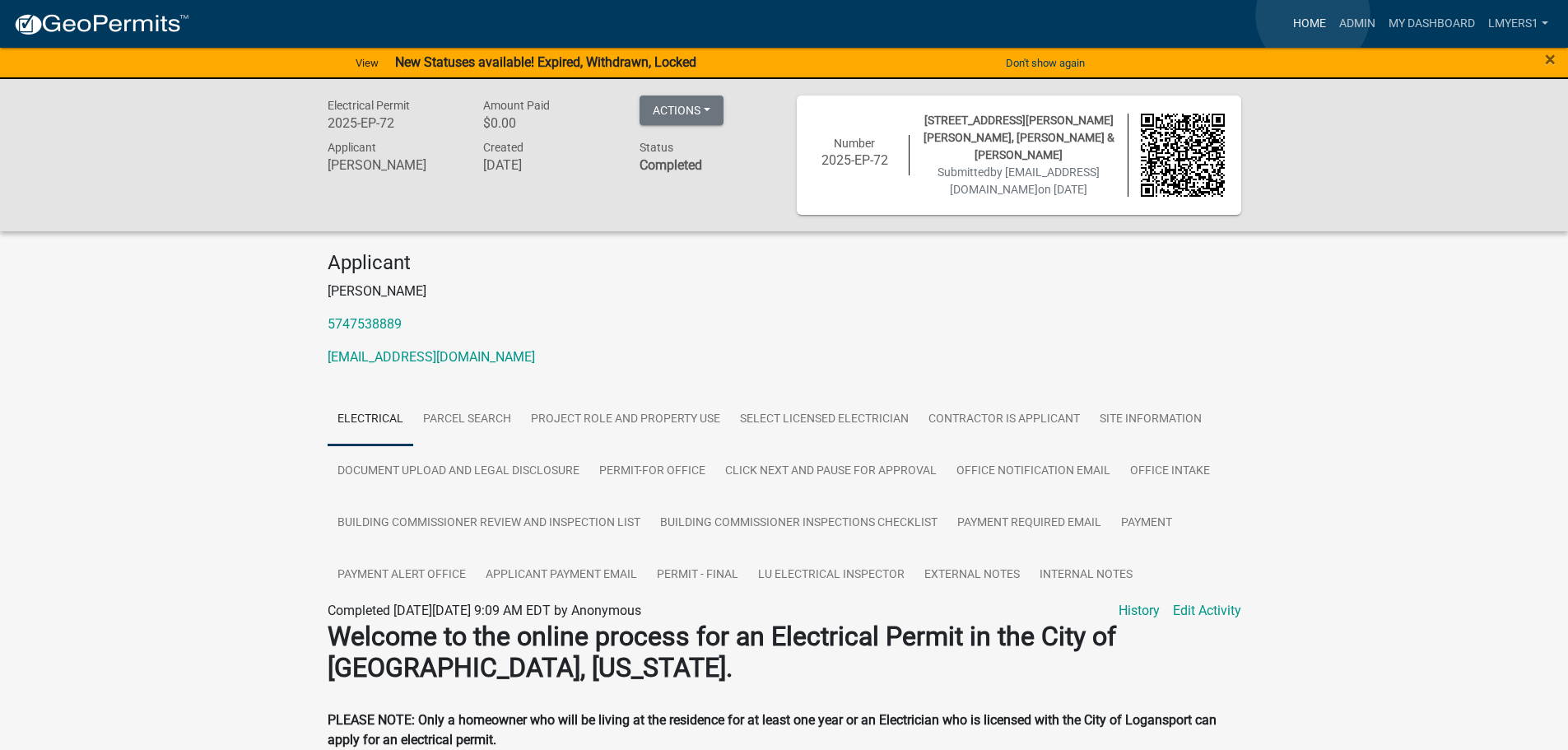
click at [1313, 15] on link "Home" at bounding box center [1309, 24] width 46 height 32
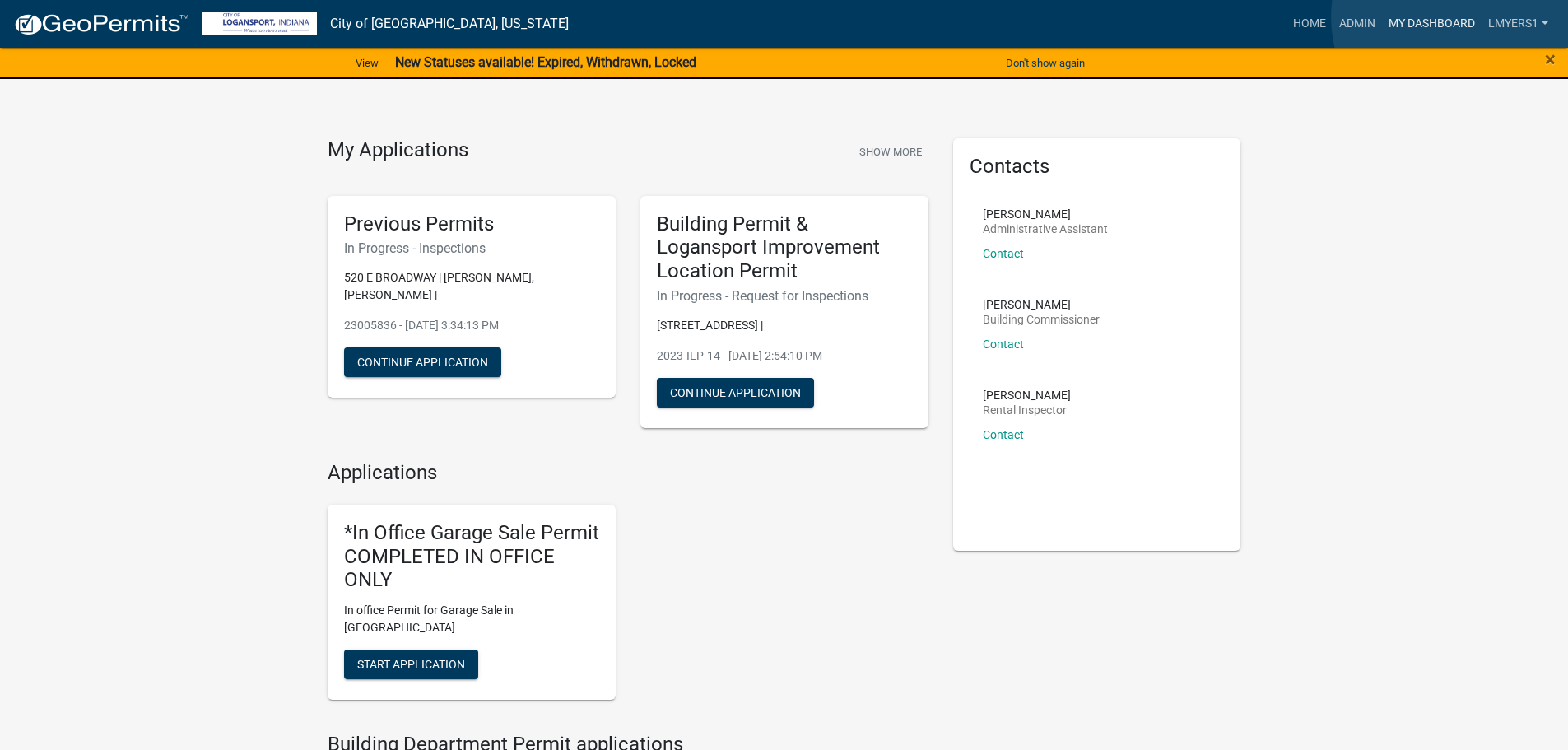
click at [1457, 18] on link "My Dashboard" at bounding box center [1432, 24] width 100 height 32
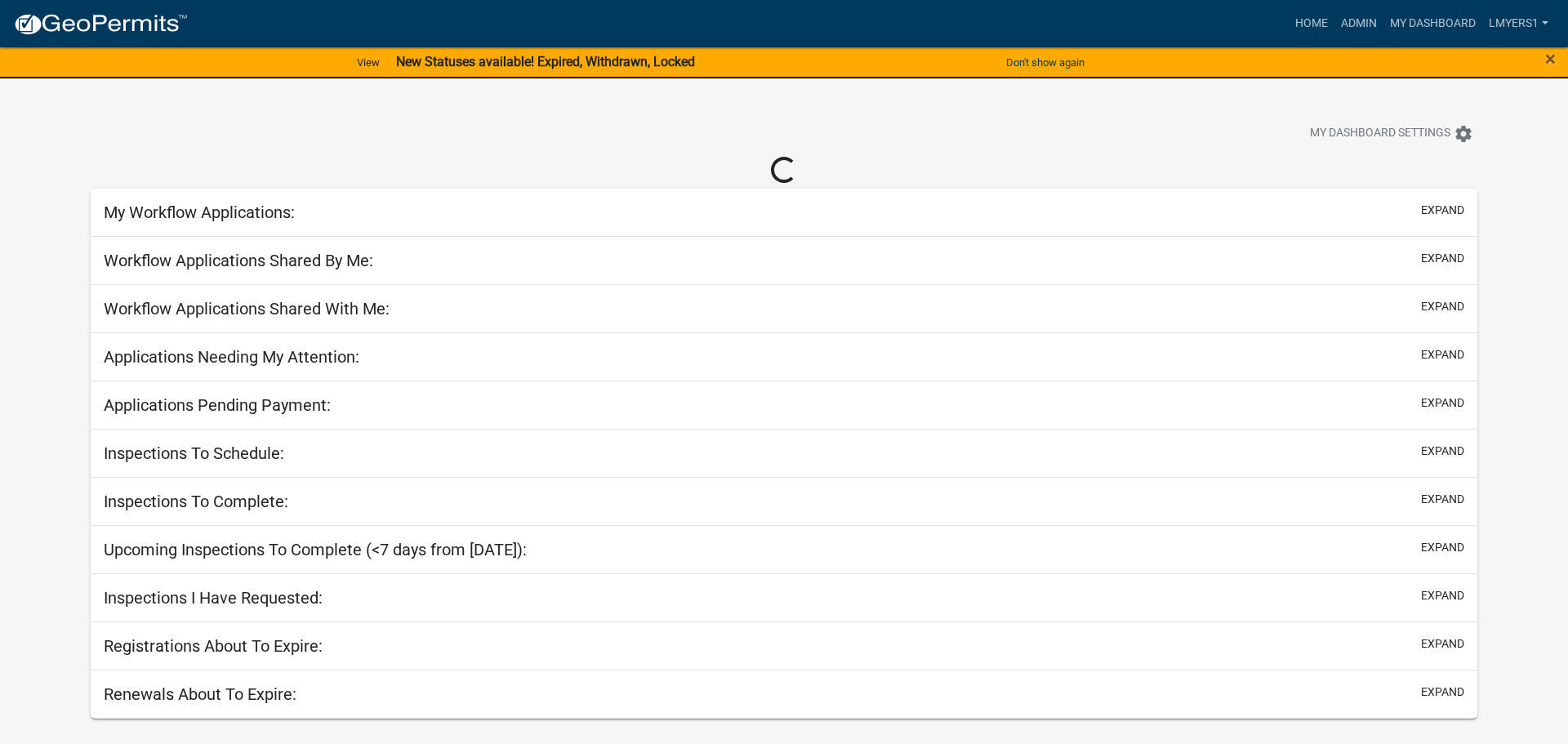
select select "2: 50"
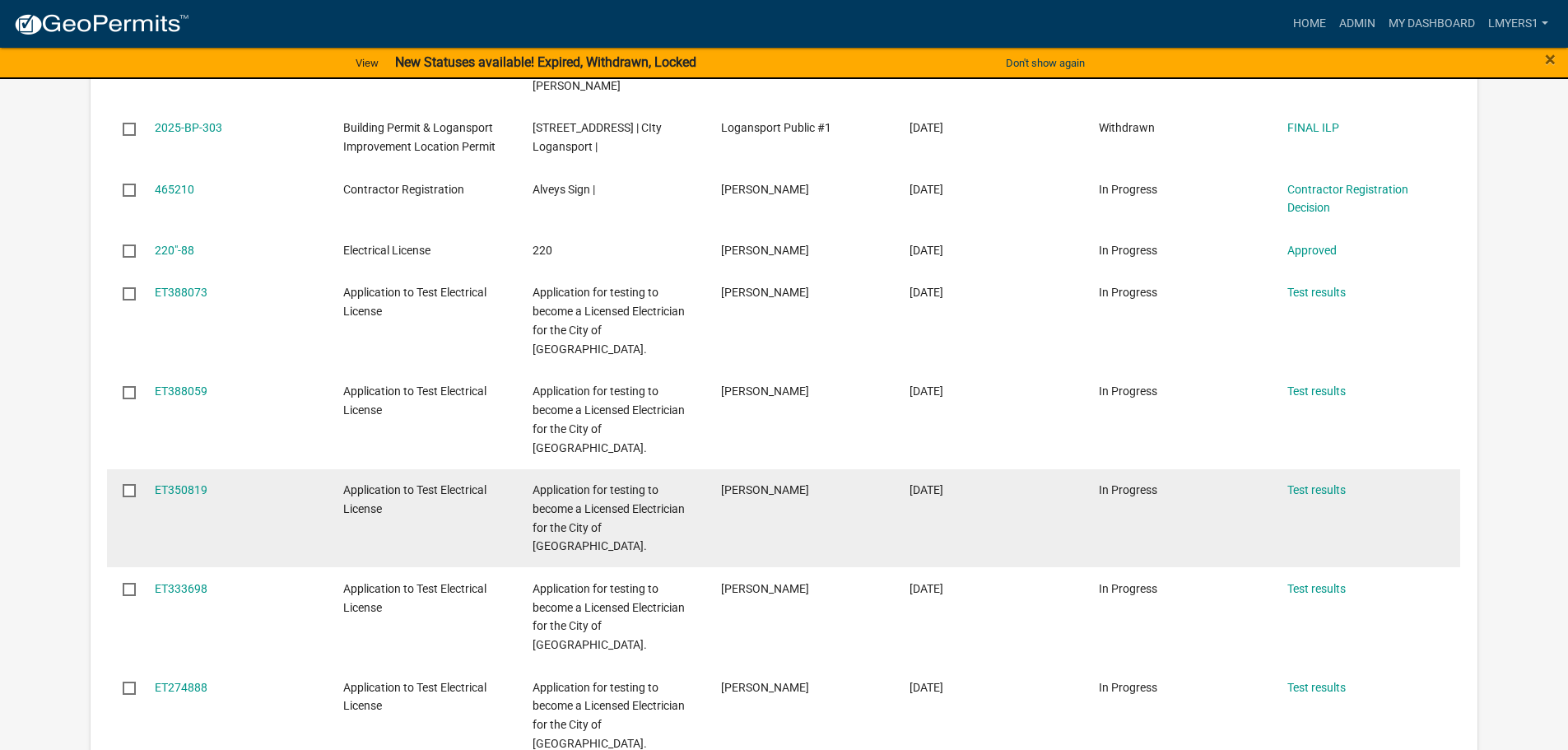
scroll to position [1070, 0]
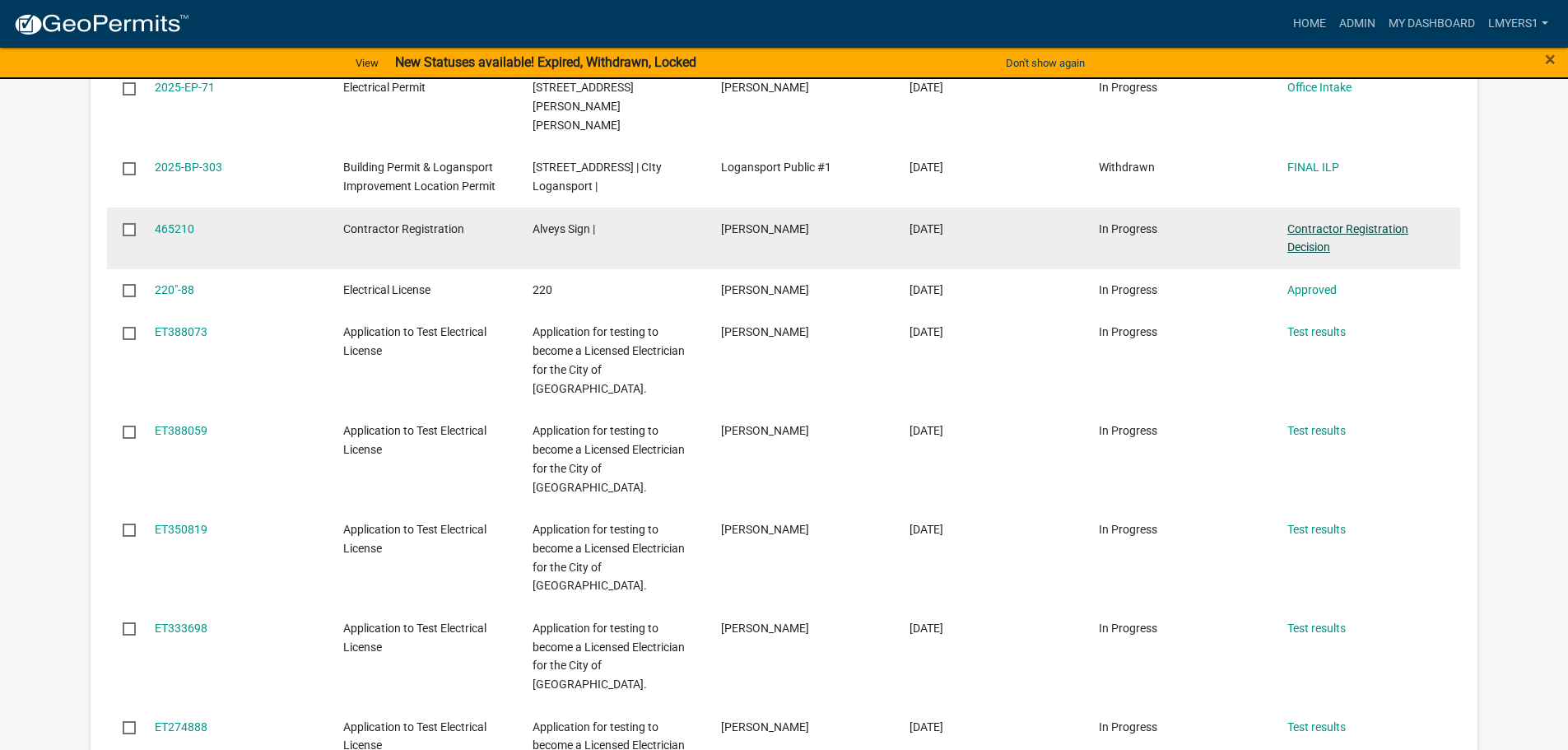
click at [1345, 223] on link "Contractor Registration Decision" at bounding box center [1348, 239] width 121 height 32
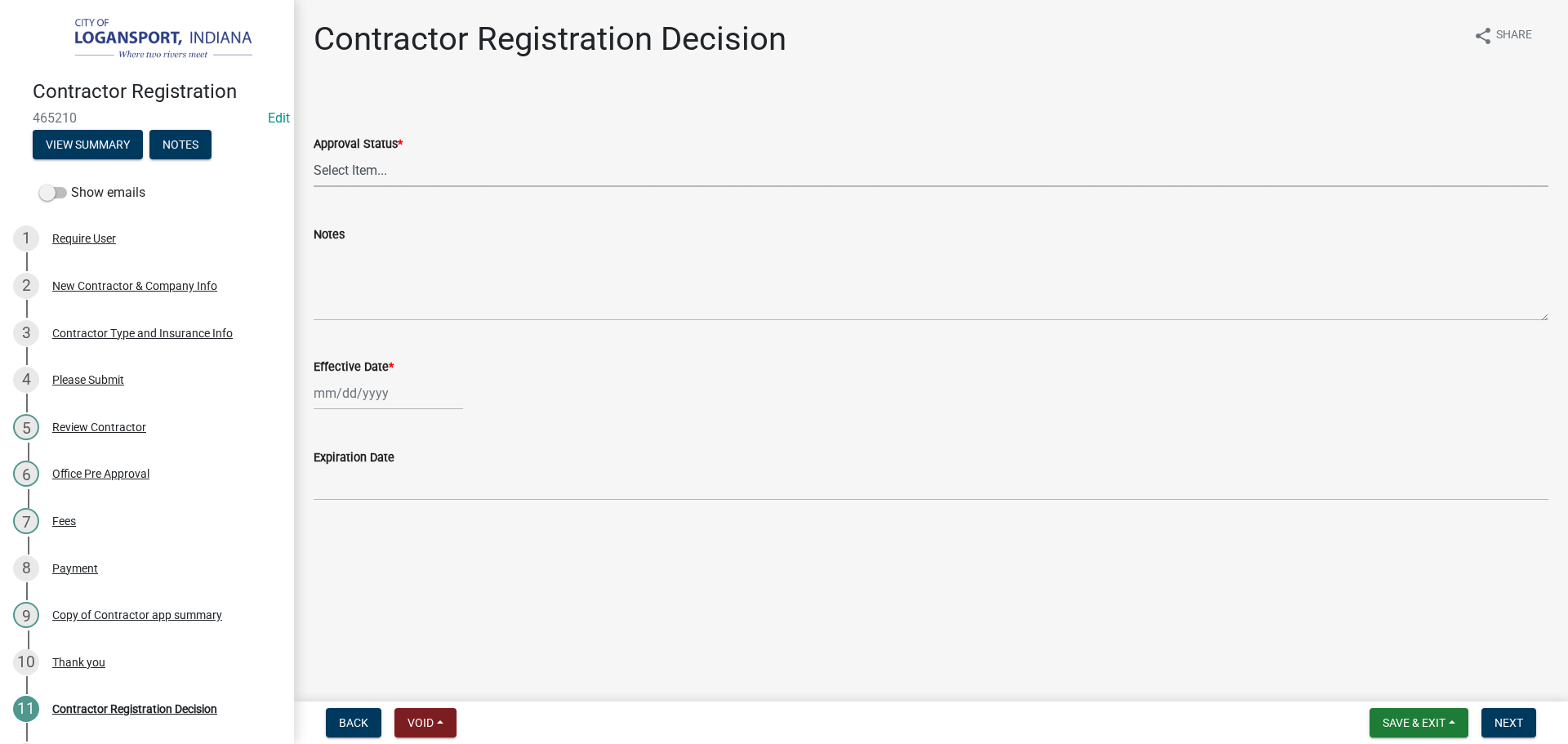
click at [417, 173] on select "Select Item... Approved Denied" at bounding box center [930, 170] width 1234 height 33
click at [313, 153] on select "Select Item... Approved Denied" at bounding box center [930, 170] width 1234 height 33
select select "4b86b809-39dd-4c68-9f3d-fdb3e7050482"
select select "8"
select select "2025"
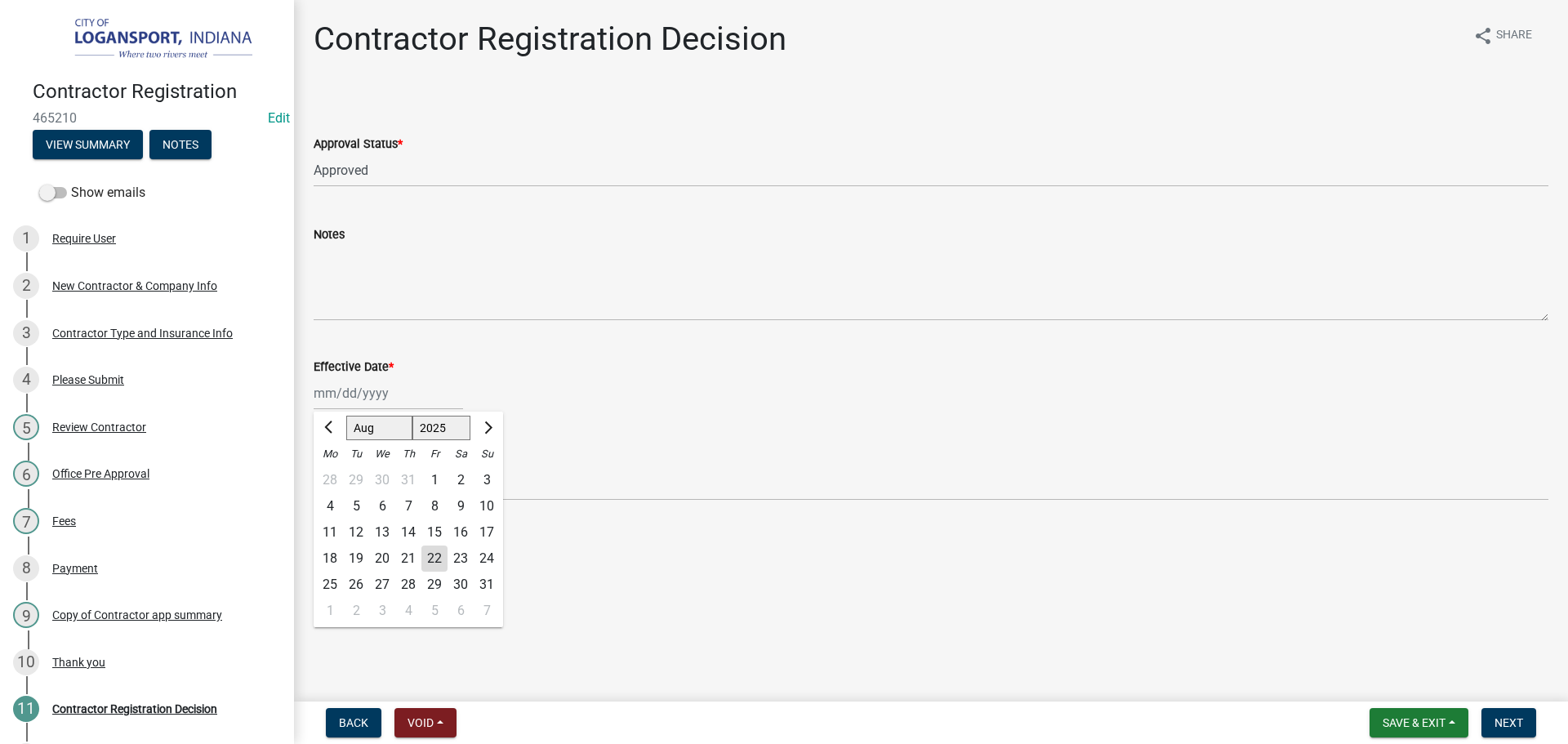
click at [383, 386] on div "[PERSON_NAME] Feb Mar Apr [PERSON_NAME][DATE] Oct Nov [DATE] 1526 1527 1528 152…" at bounding box center [388, 393] width 150 height 33
click at [425, 551] on div "22" at bounding box center [434, 558] width 26 height 26
type input "[DATE]"
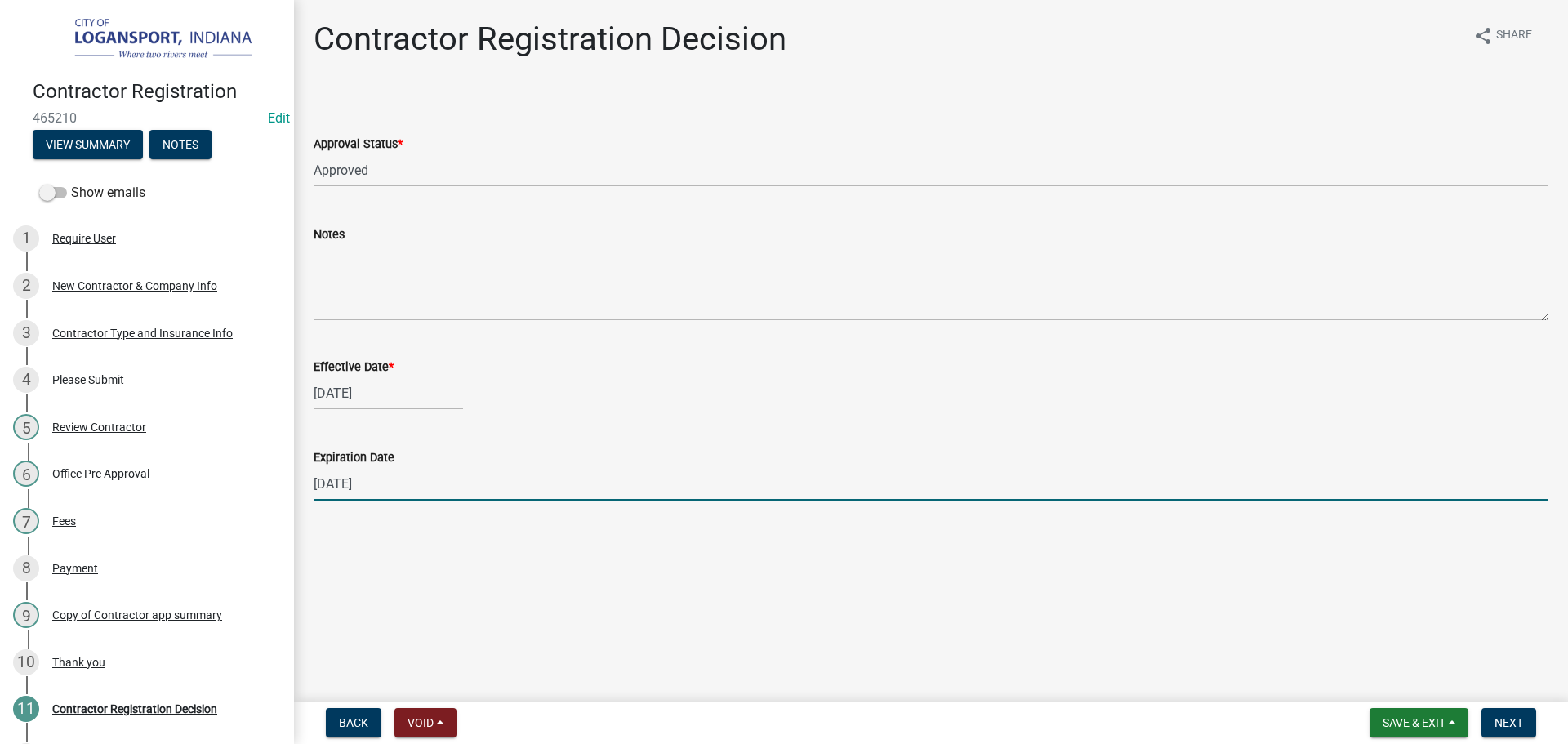
click at [380, 496] on input "[DATE]" at bounding box center [930, 483] width 1234 height 33
type input "[DATE]"
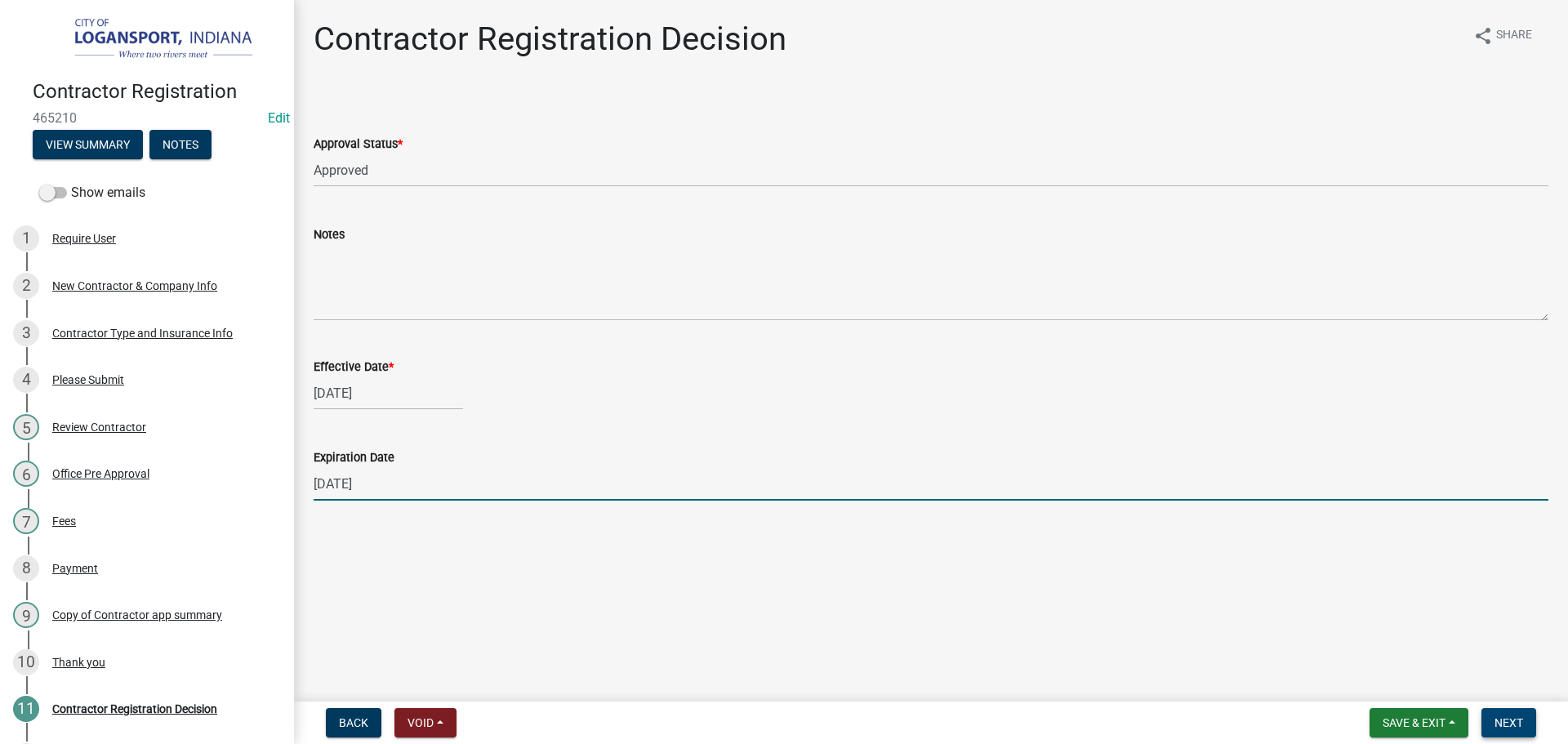
click at [1514, 721] on span "Next" at bounding box center [1508, 723] width 29 height 13
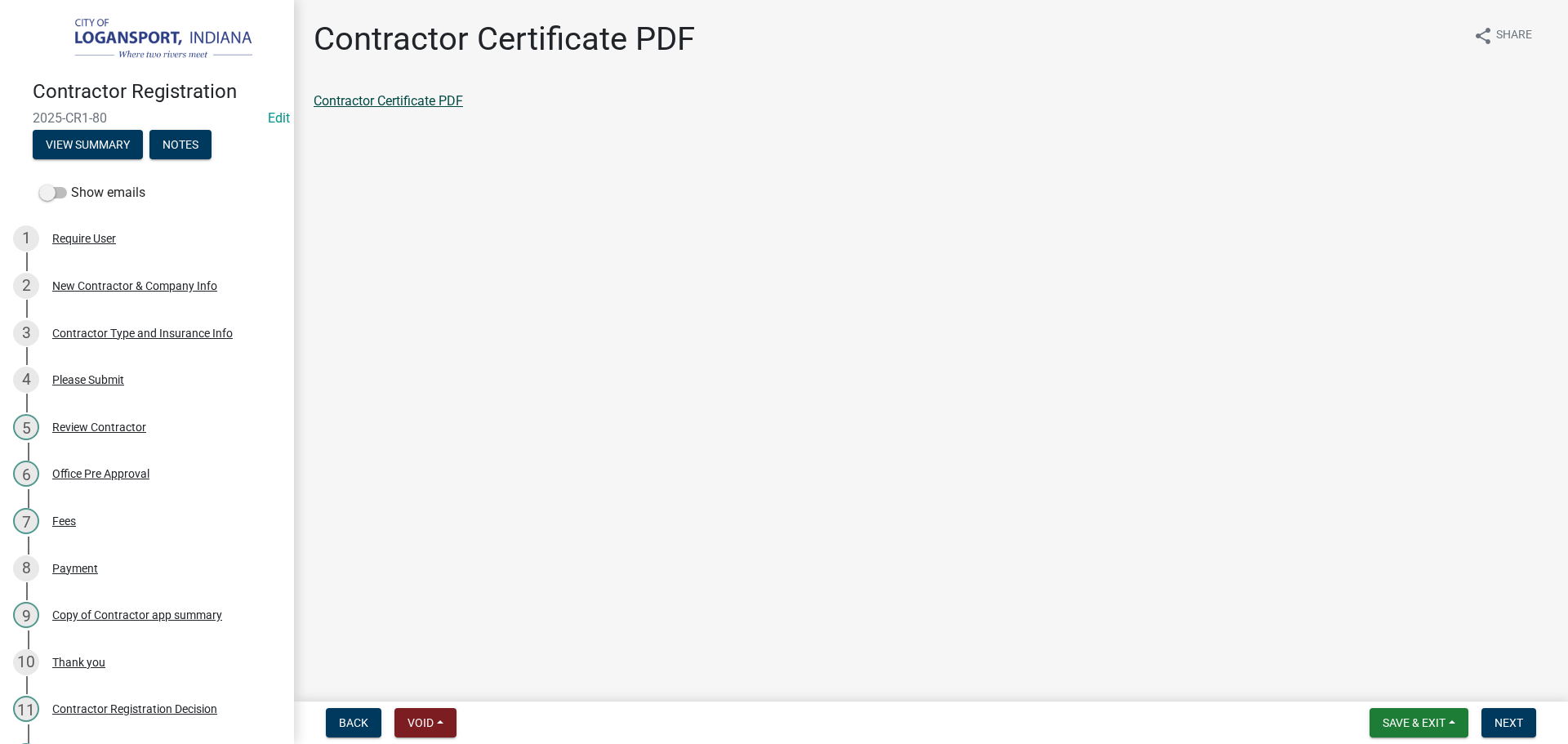
click at [414, 95] on link "Contractor Certificate PDF" at bounding box center [388, 101] width 150 height 16
click at [1498, 721] on span "Next" at bounding box center [1508, 723] width 29 height 13
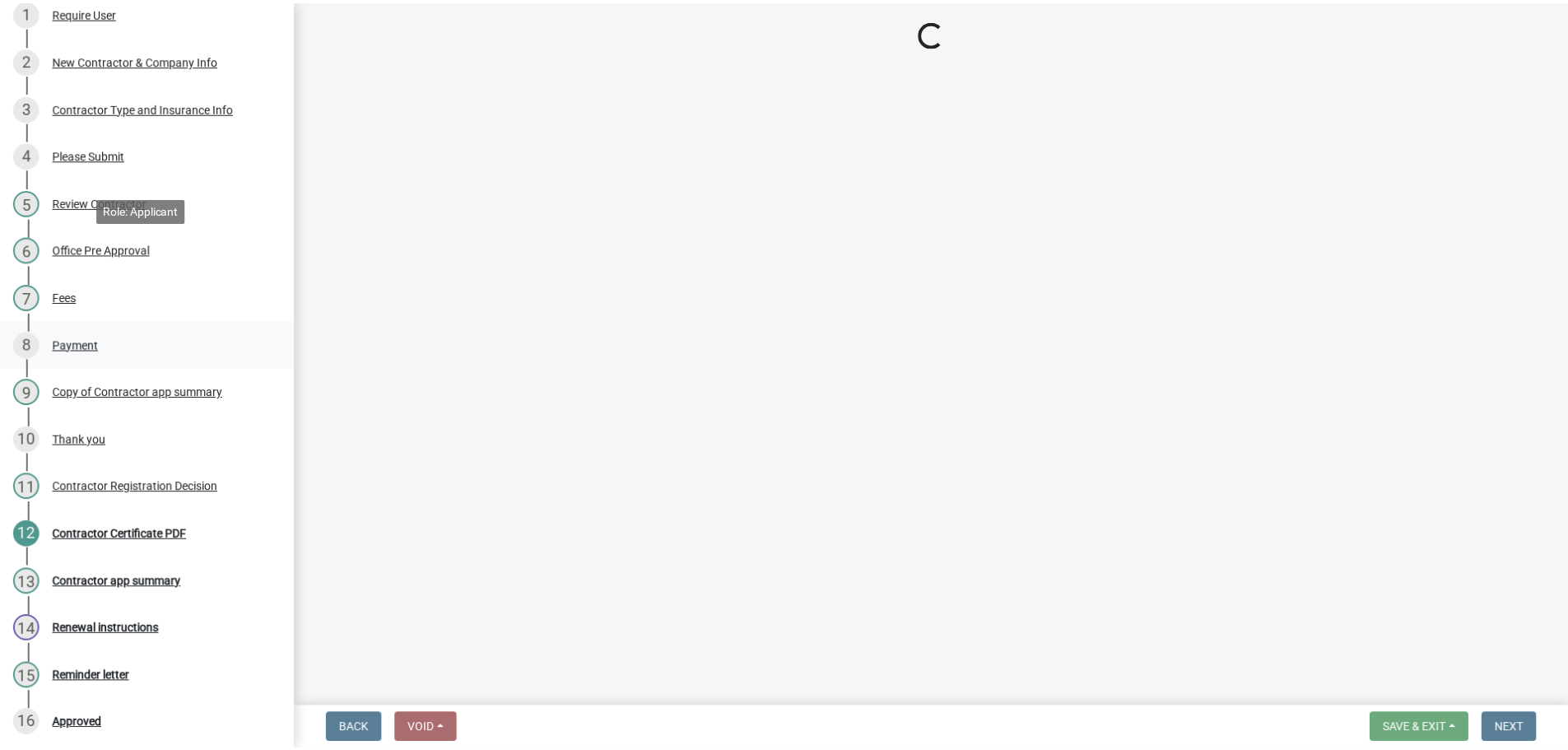
scroll to position [329, 0]
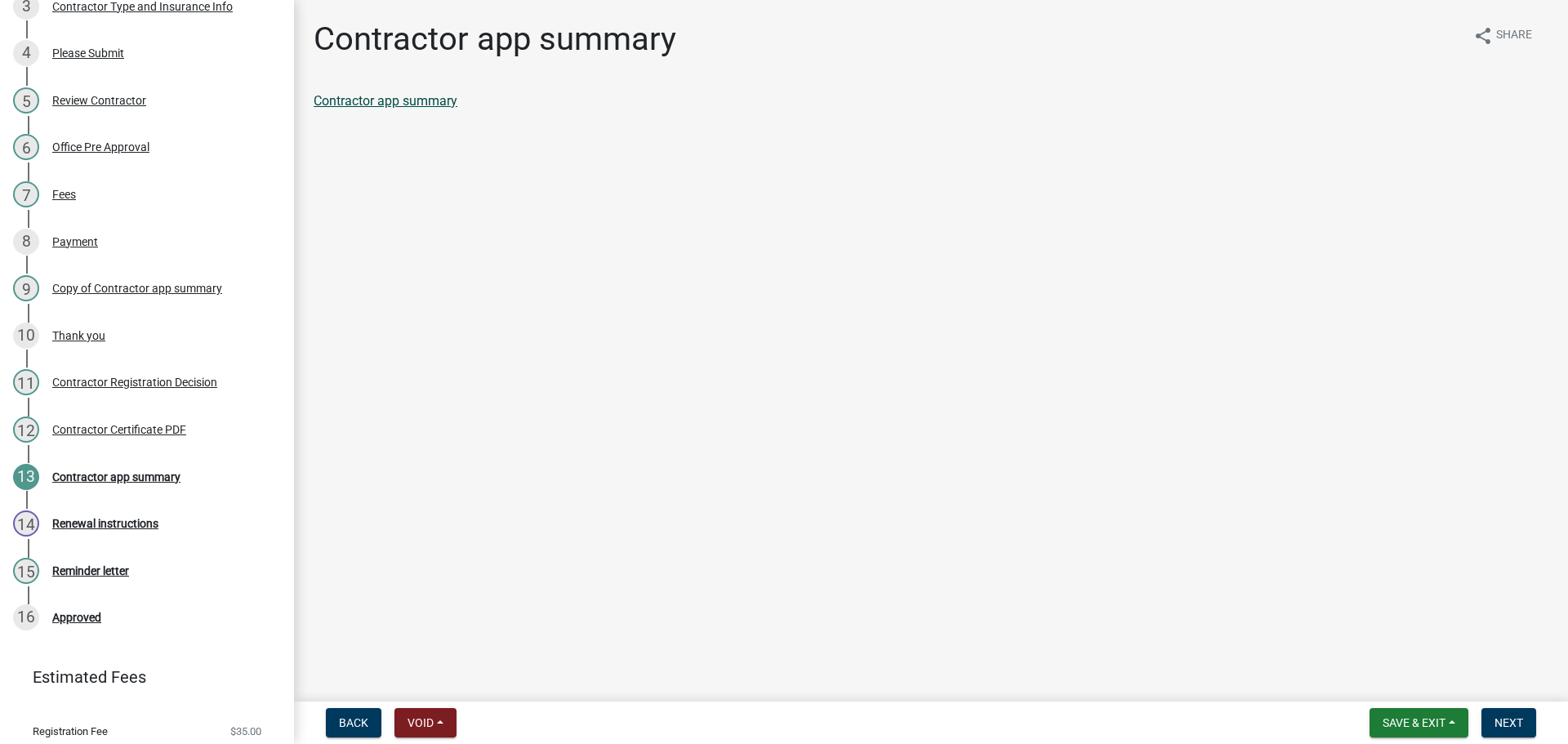
click at [422, 94] on link "Contractor app summary" at bounding box center [385, 101] width 144 height 16
click at [161, 434] on div "12 Contractor Certificate PDF" at bounding box center [140, 430] width 255 height 26
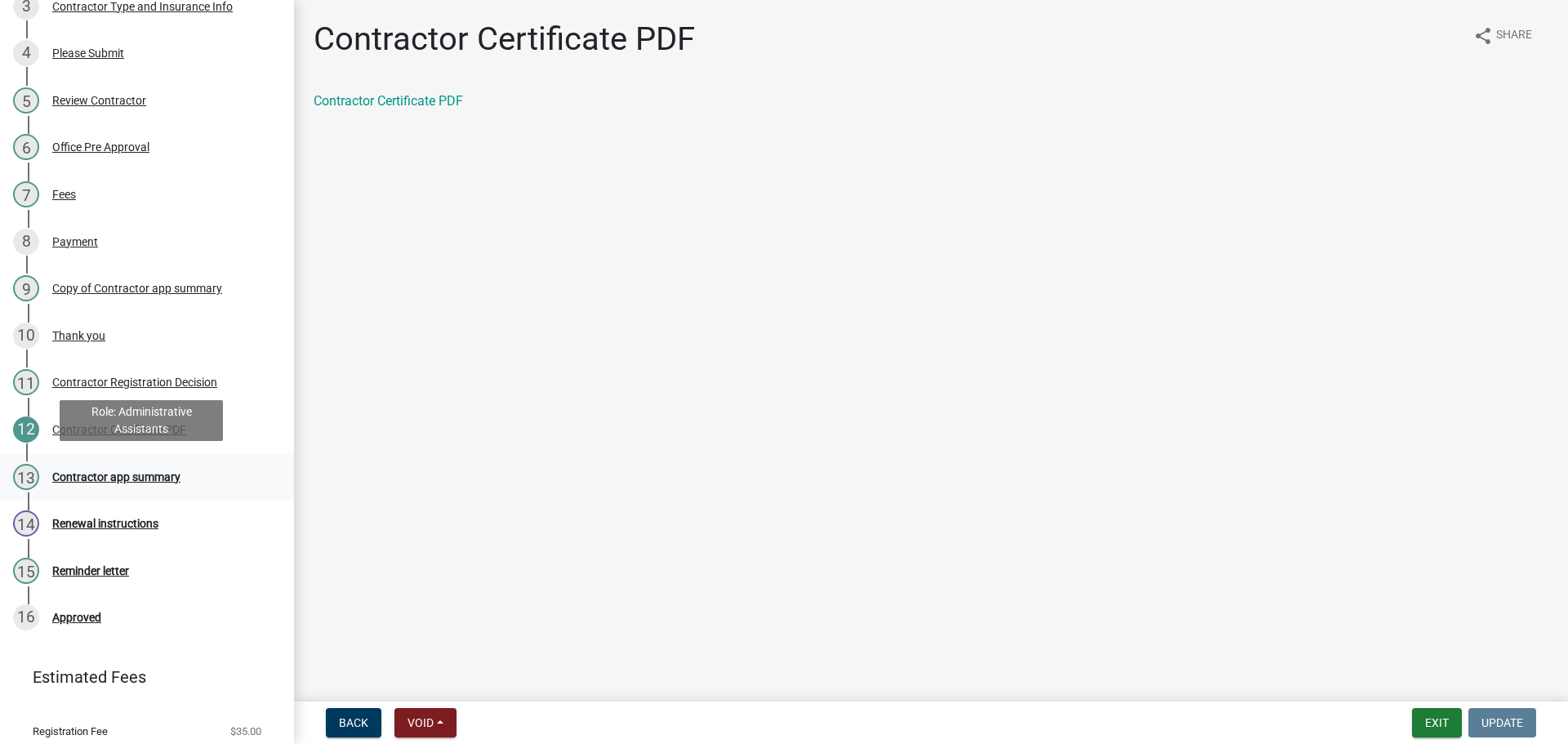
click at [144, 473] on div "Contractor app summary" at bounding box center [116, 477] width 128 height 11
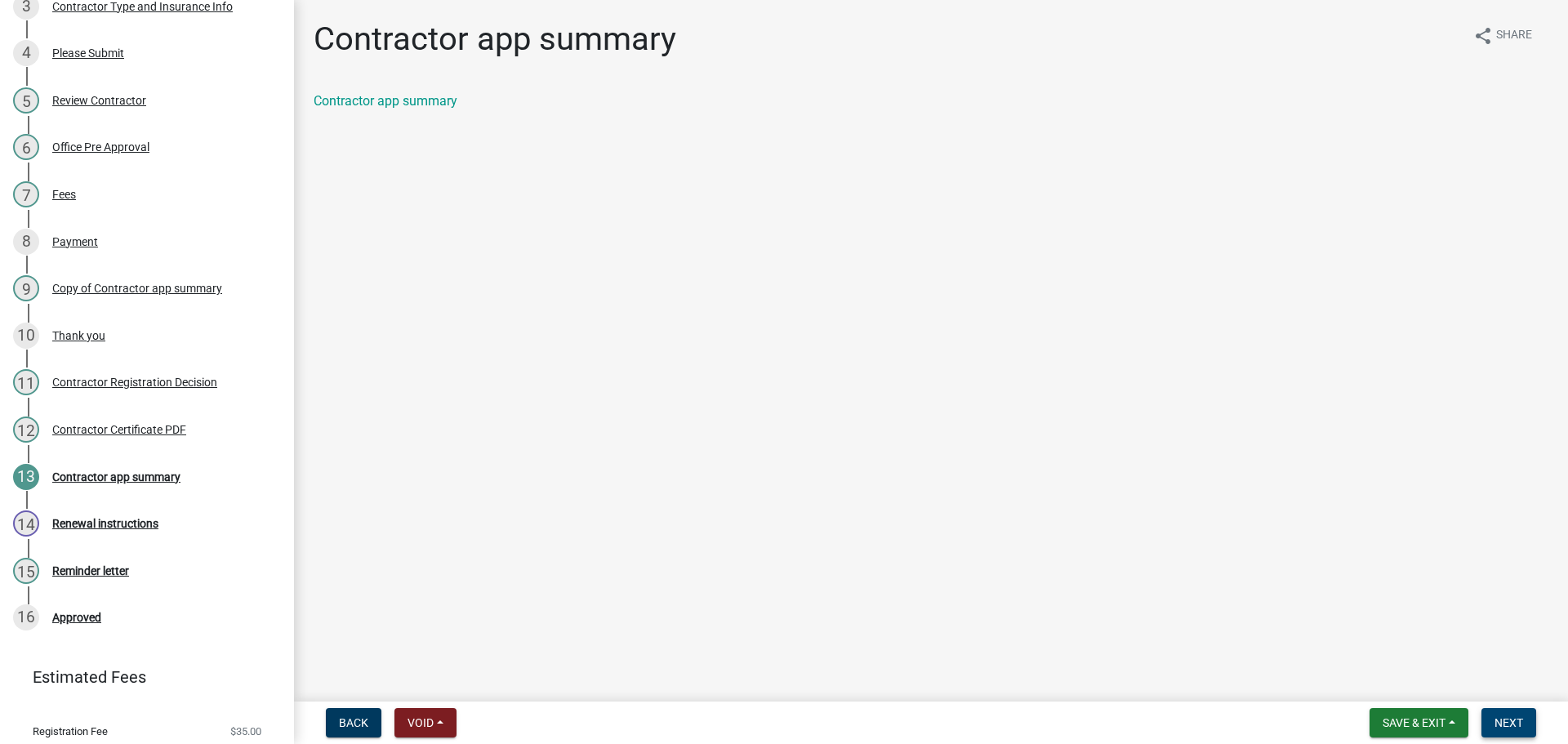
click at [1515, 721] on span "Next" at bounding box center [1508, 723] width 29 height 13
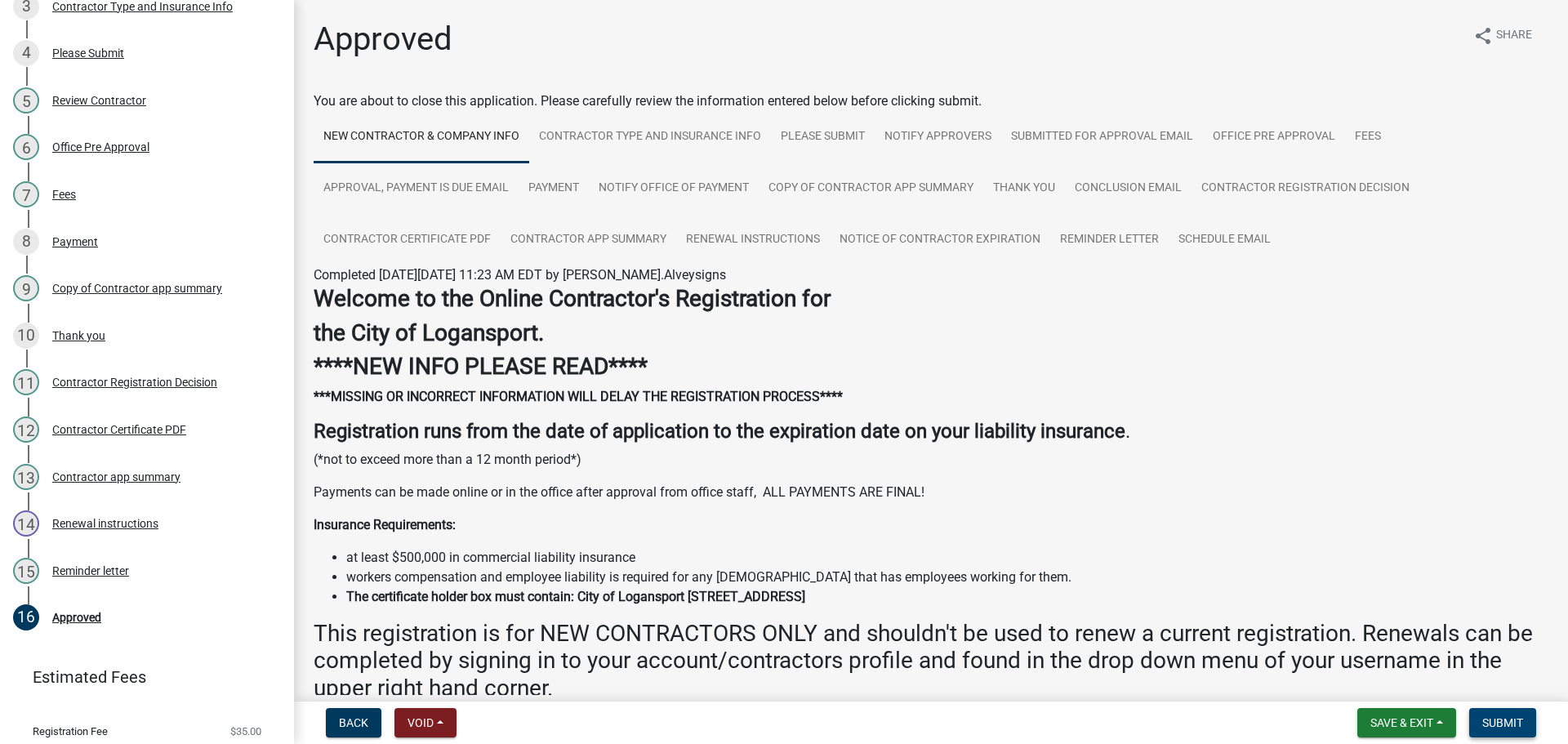
drag, startPoint x: 1504, startPoint y: 719, endPoint x: 1515, endPoint y: 720, distance: 11.0
click at [1512, 721] on span "Submit" at bounding box center [1502, 723] width 41 height 13
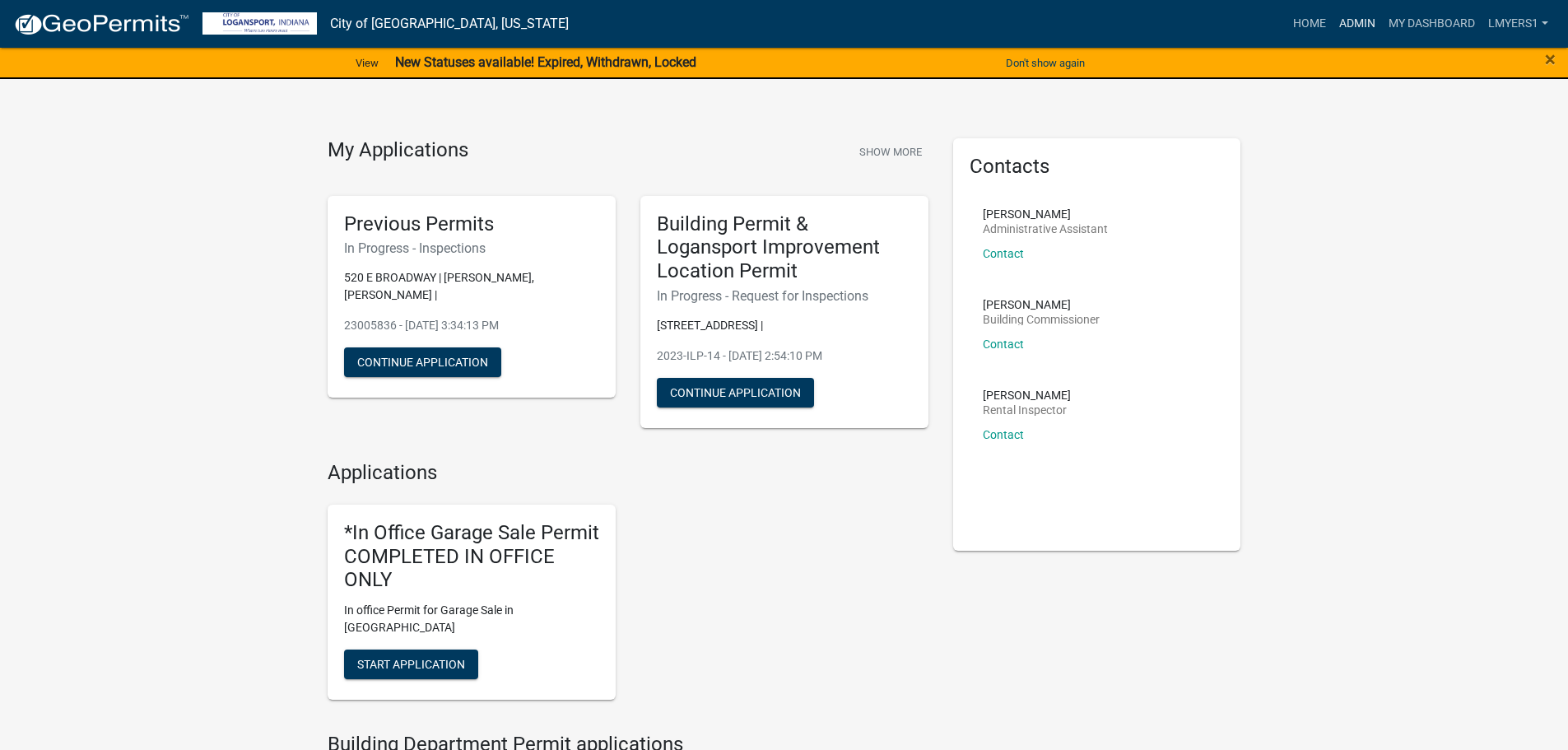
click at [1353, 30] on link "Admin" at bounding box center [1357, 24] width 49 height 32
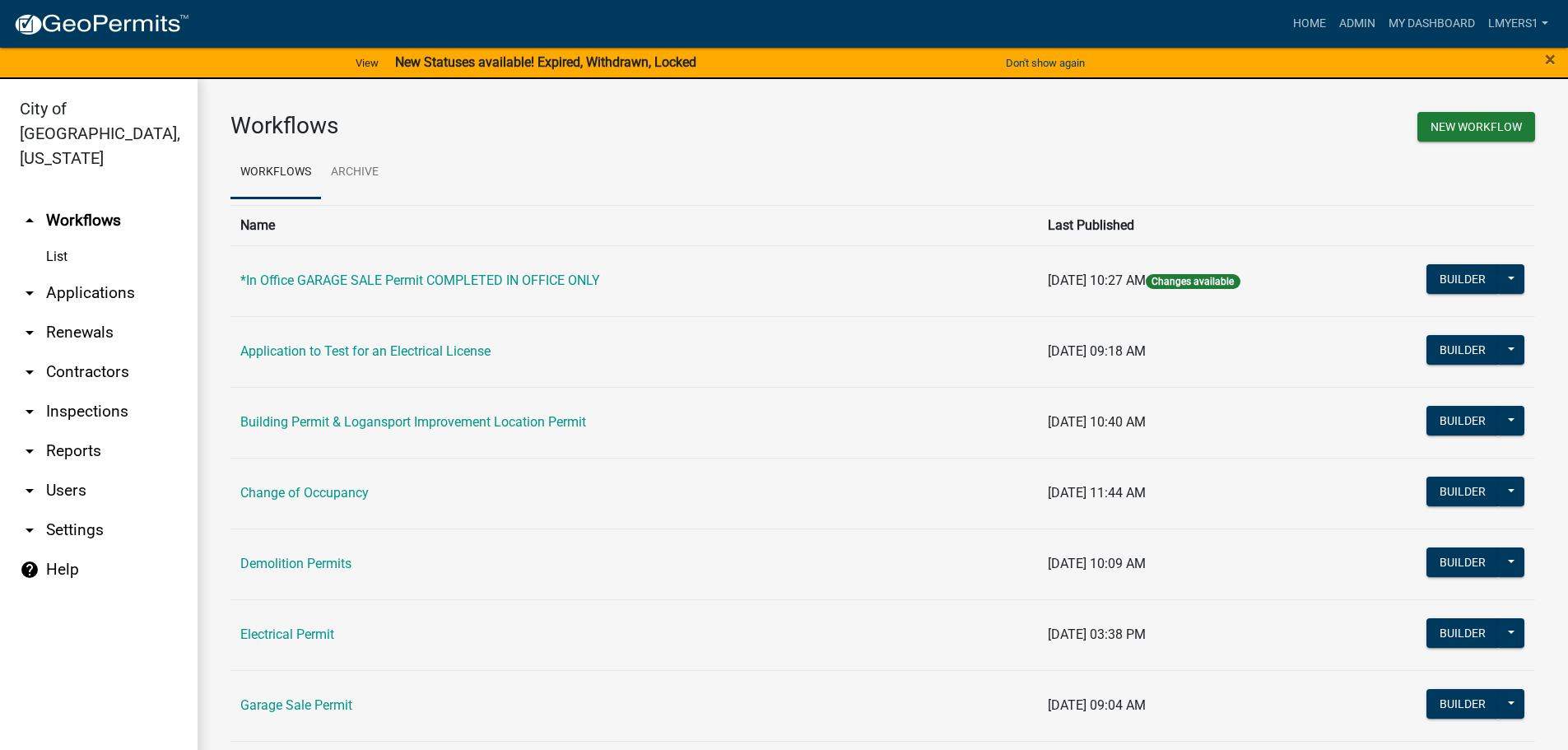
click at [81, 352] on link "arrow_drop_down Contractors" at bounding box center [99, 372] width 198 height 39
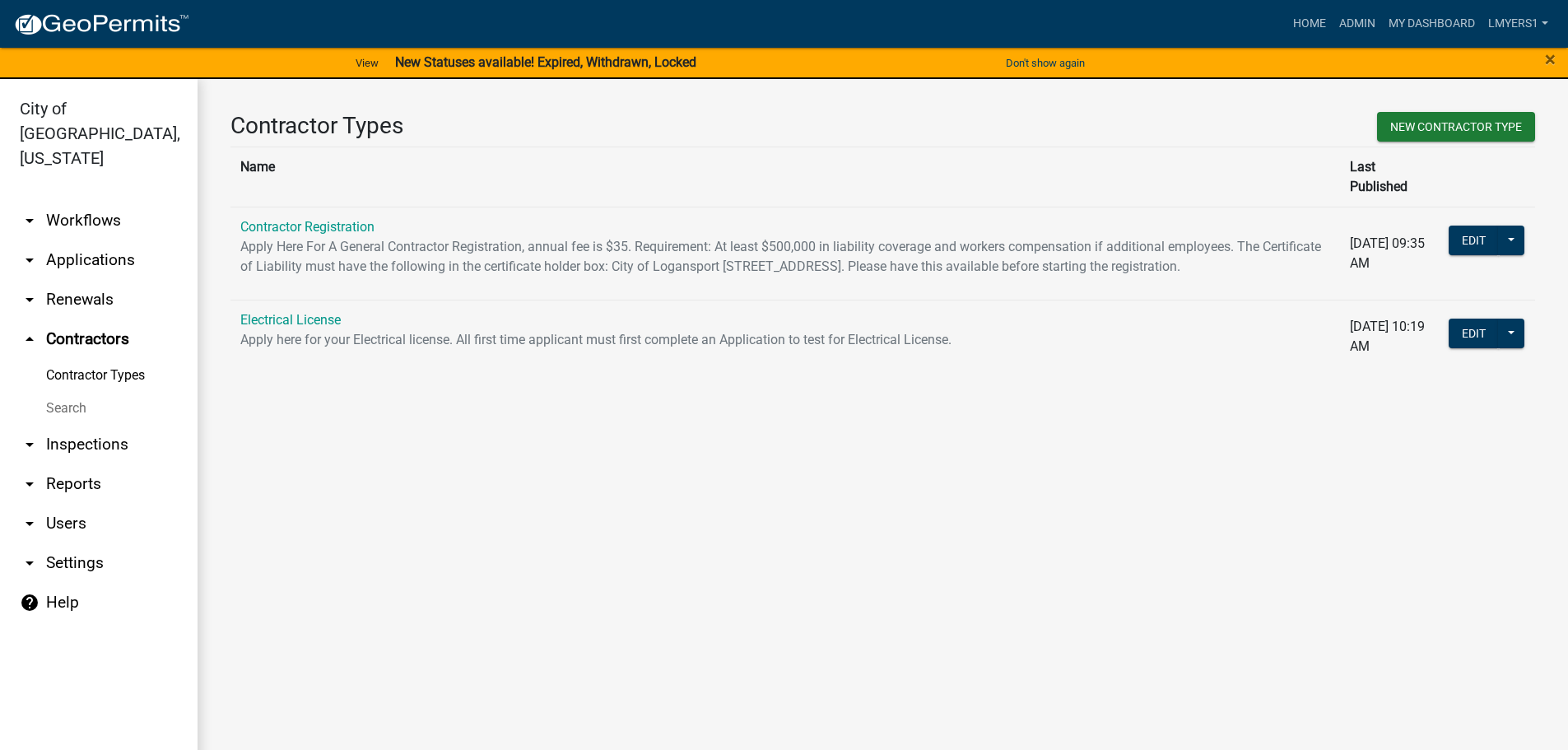
click at [75, 243] on link "arrow_drop_down Applications" at bounding box center [99, 260] width 198 height 39
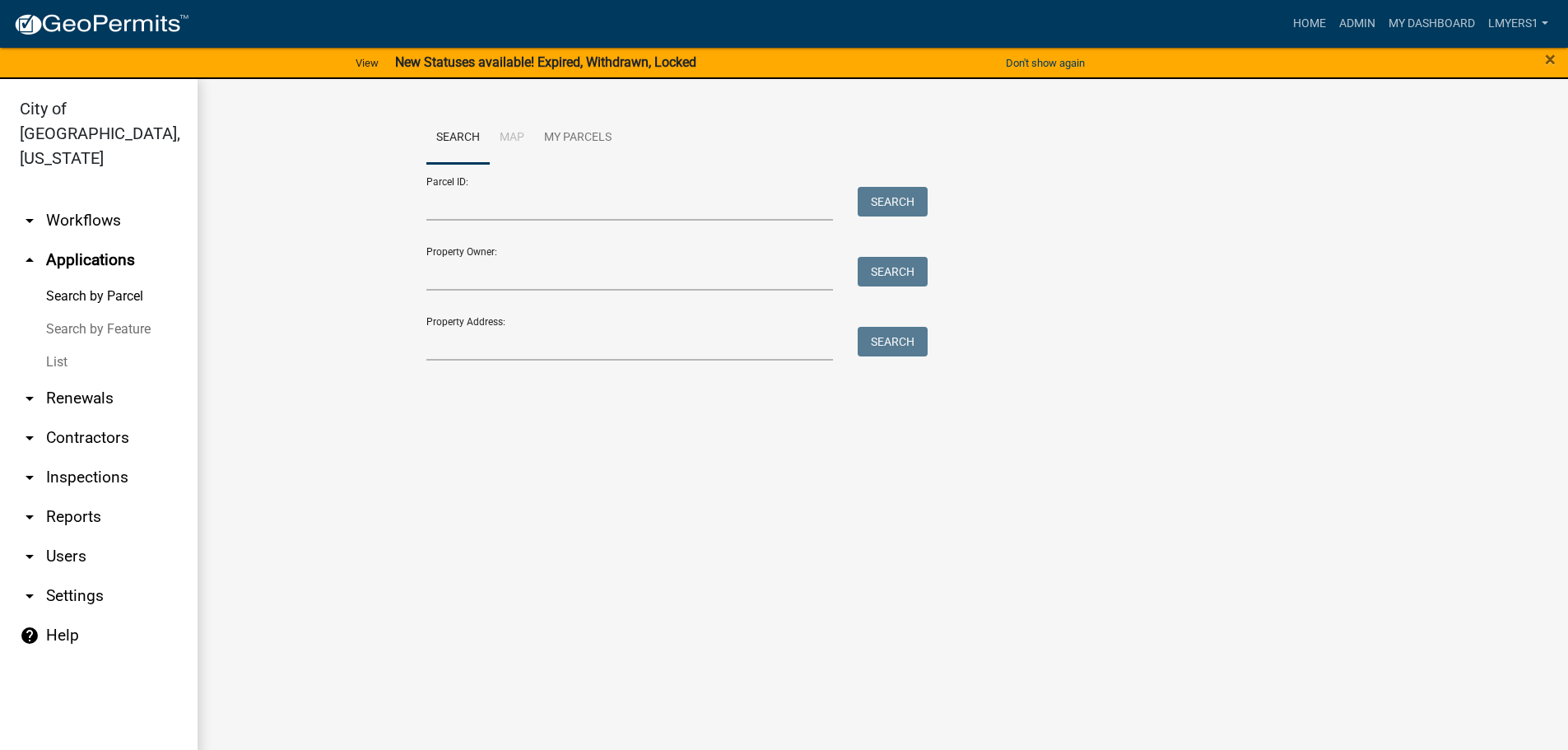
click at [61, 346] on link "List" at bounding box center [99, 361] width 198 height 33
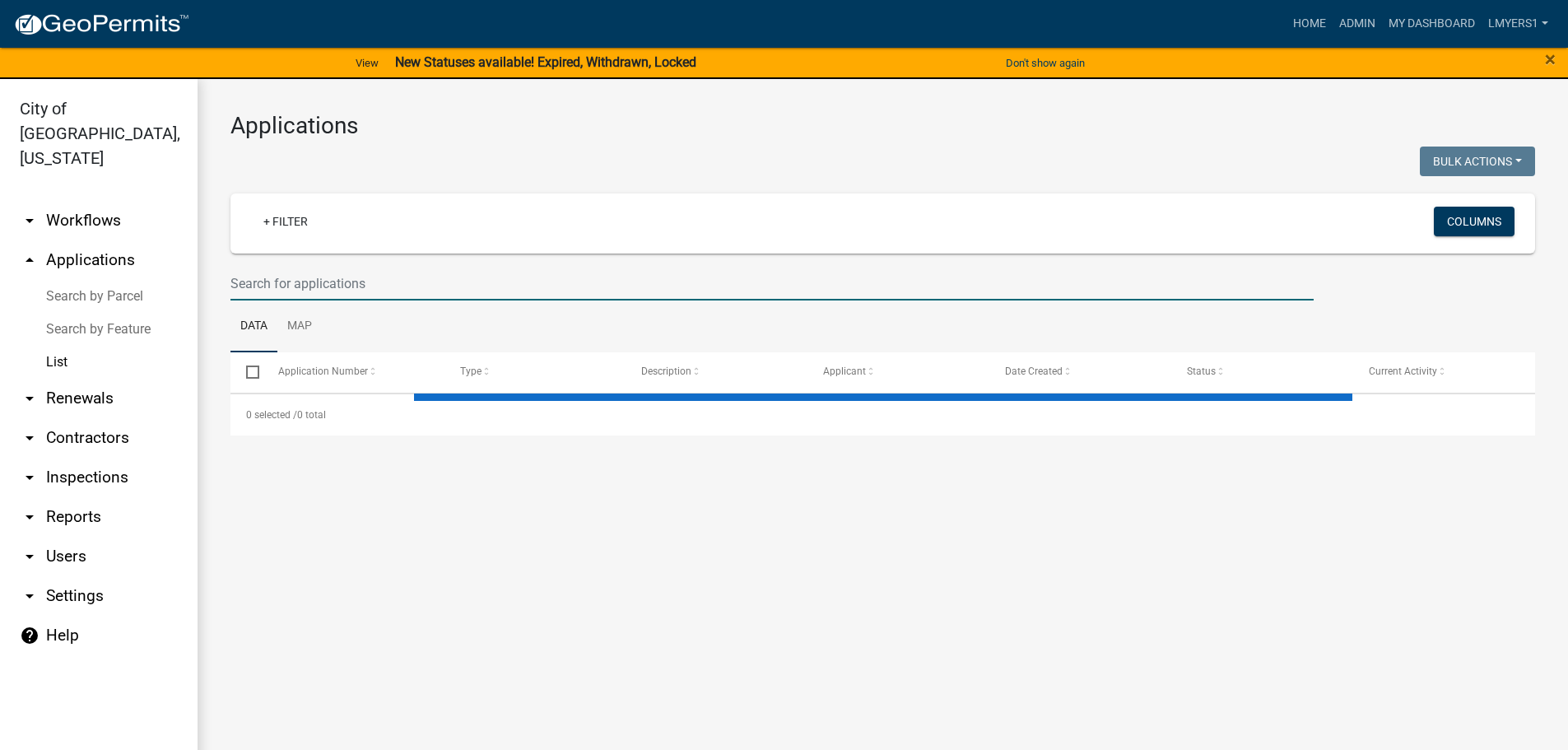
click at [325, 293] on input "text" at bounding box center [771, 283] width 1084 height 34
select select "3: 100"
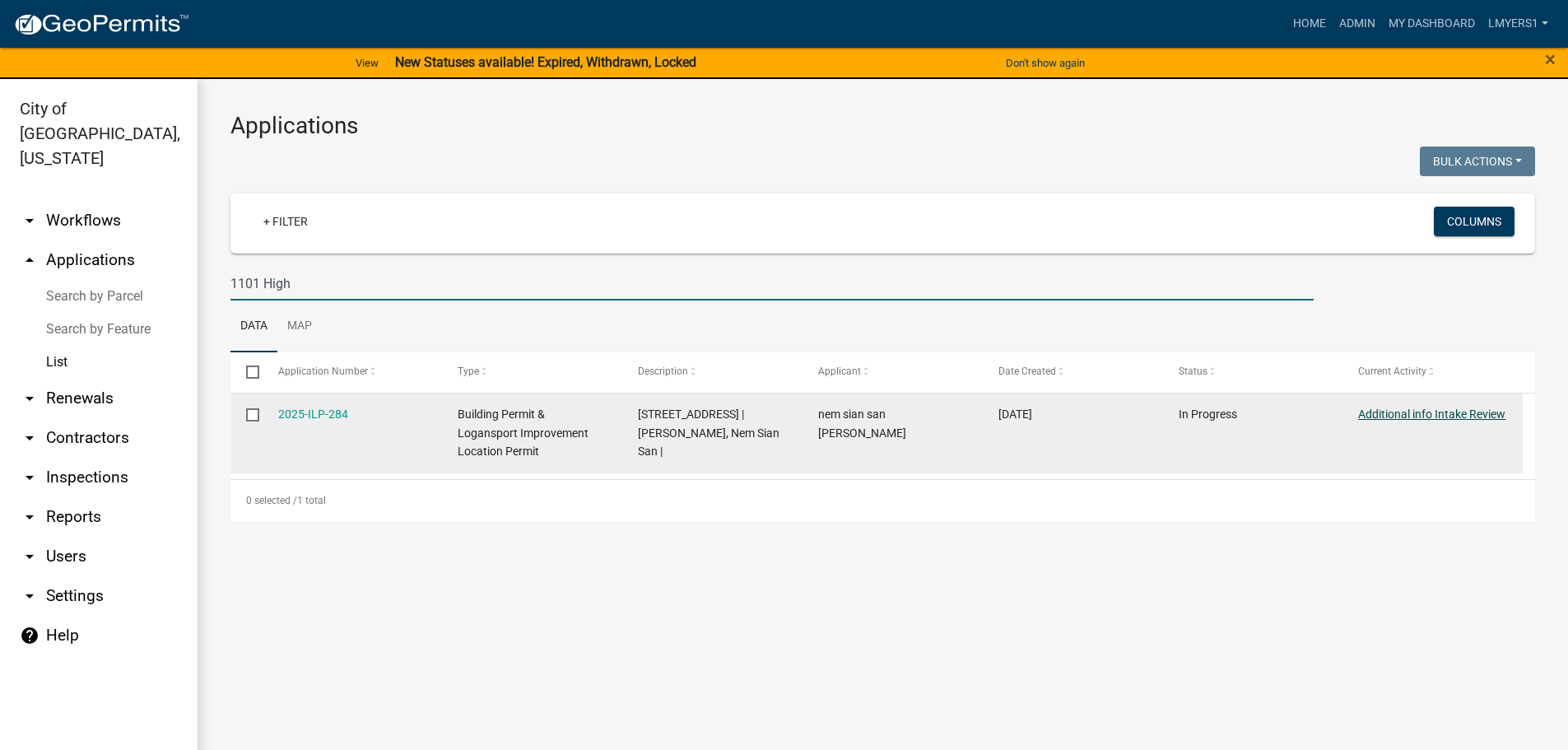
type input "1101 High"
click at [1419, 408] on link "Additional info Intake Review" at bounding box center [1432, 414] width 147 height 13
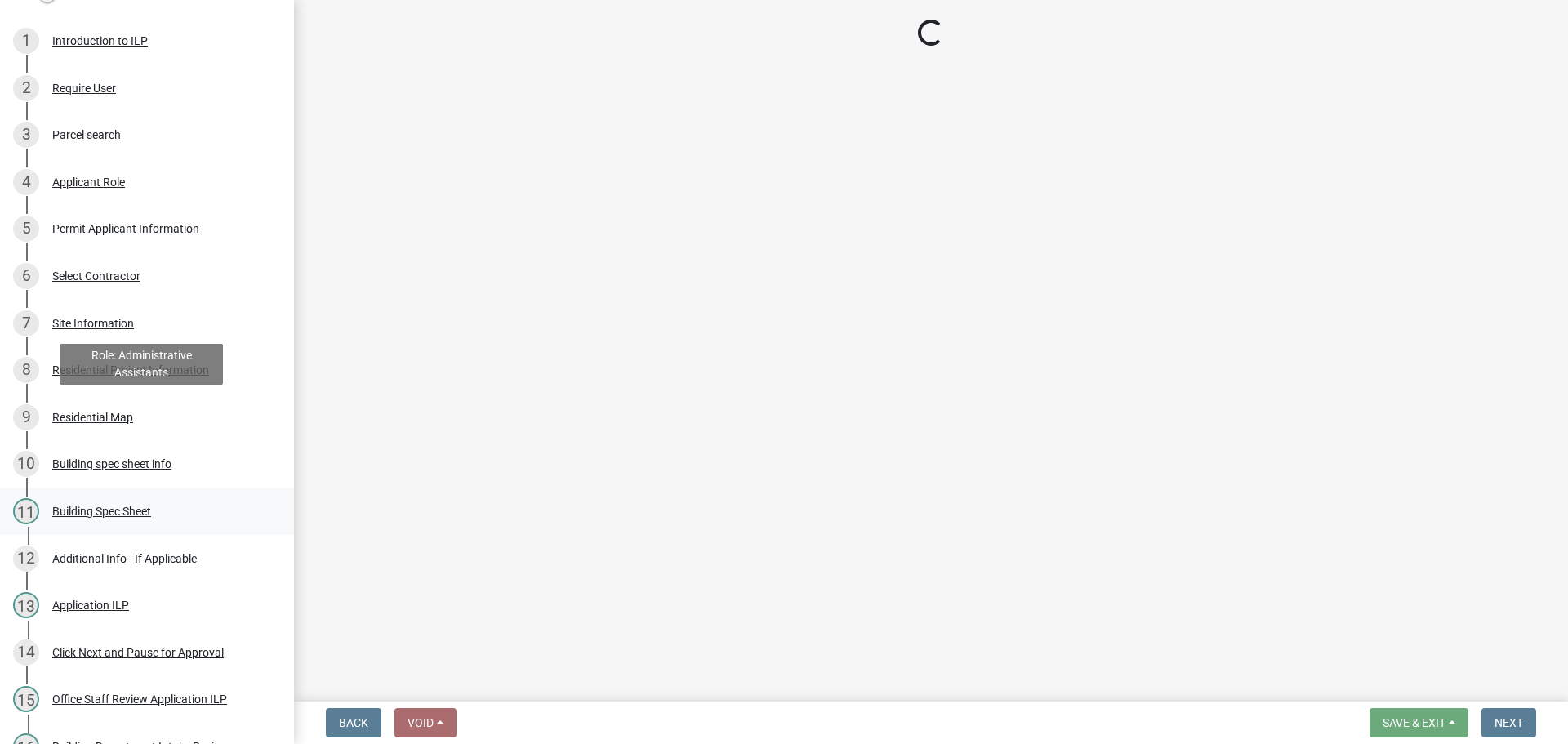
scroll to position [490, 0]
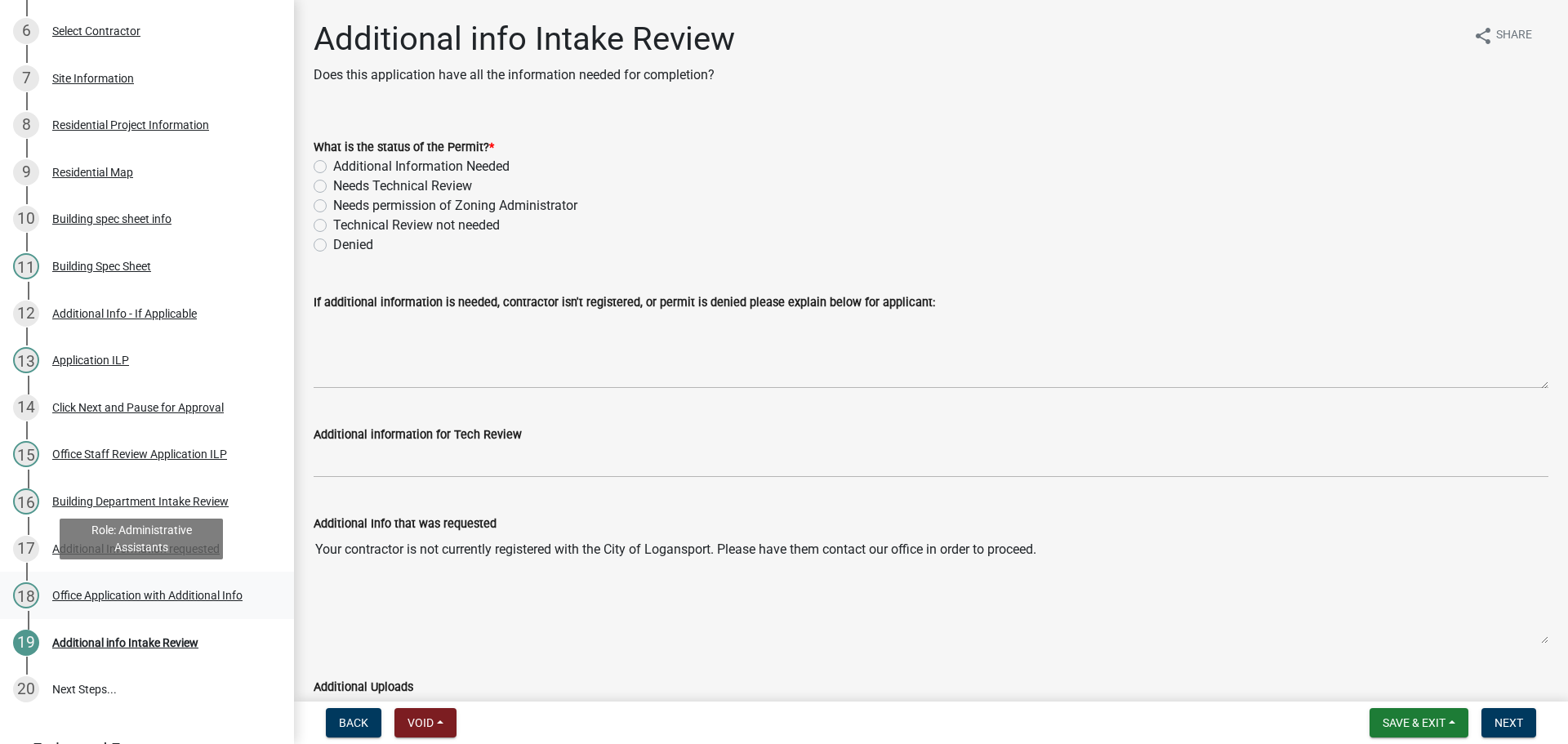
click at [137, 593] on div "Office Application with Additional Info" at bounding box center [148, 595] width 190 height 11
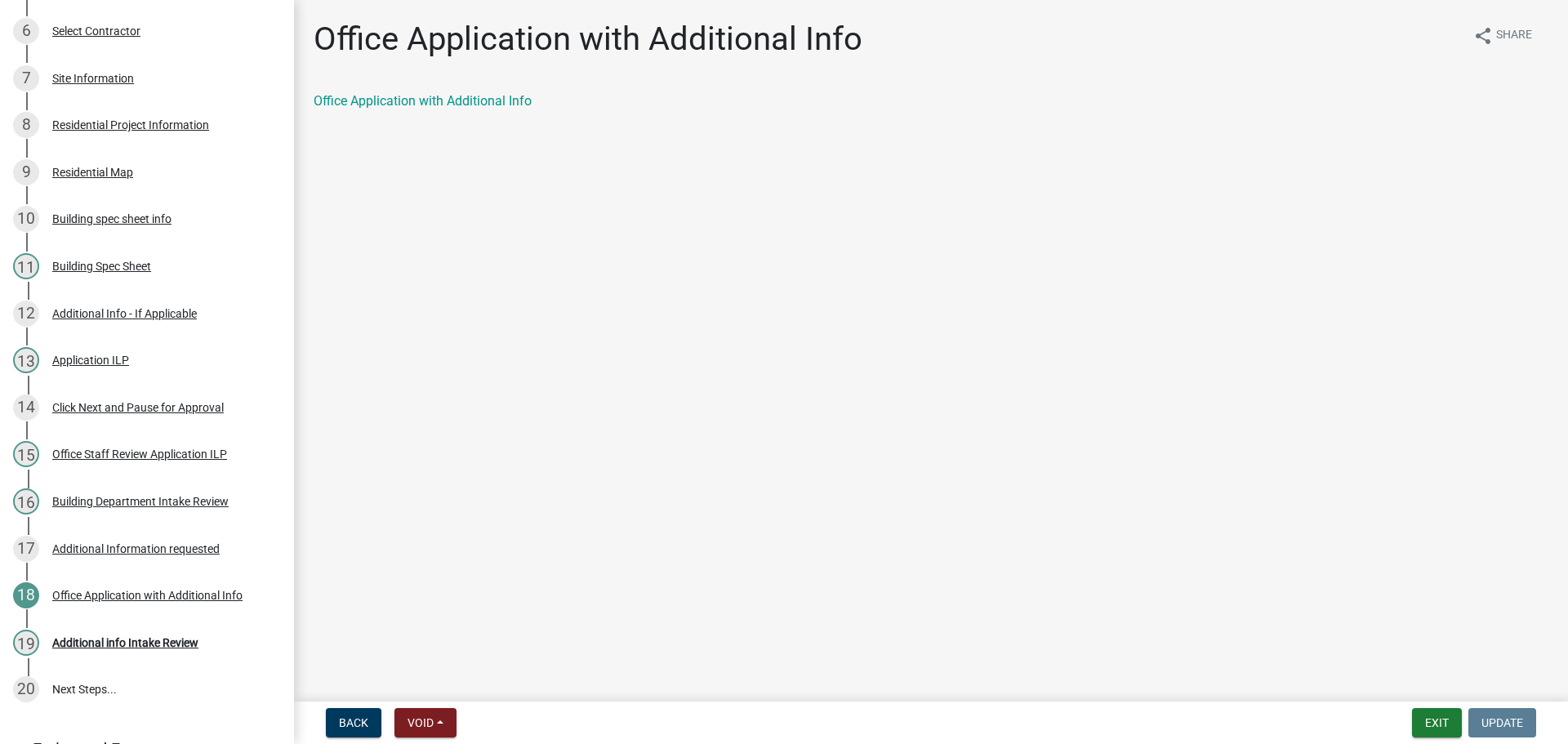
click at [448, 110] on div "Office Application with Additional Info" at bounding box center [930, 101] width 1234 height 19
click at [446, 102] on link "Office Application with Additional Info" at bounding box center [422, 101] width 218 height 16
click at [163, 641] on div "Additional info Intake Review" at bounding box center [126, 642] width 146 height 11
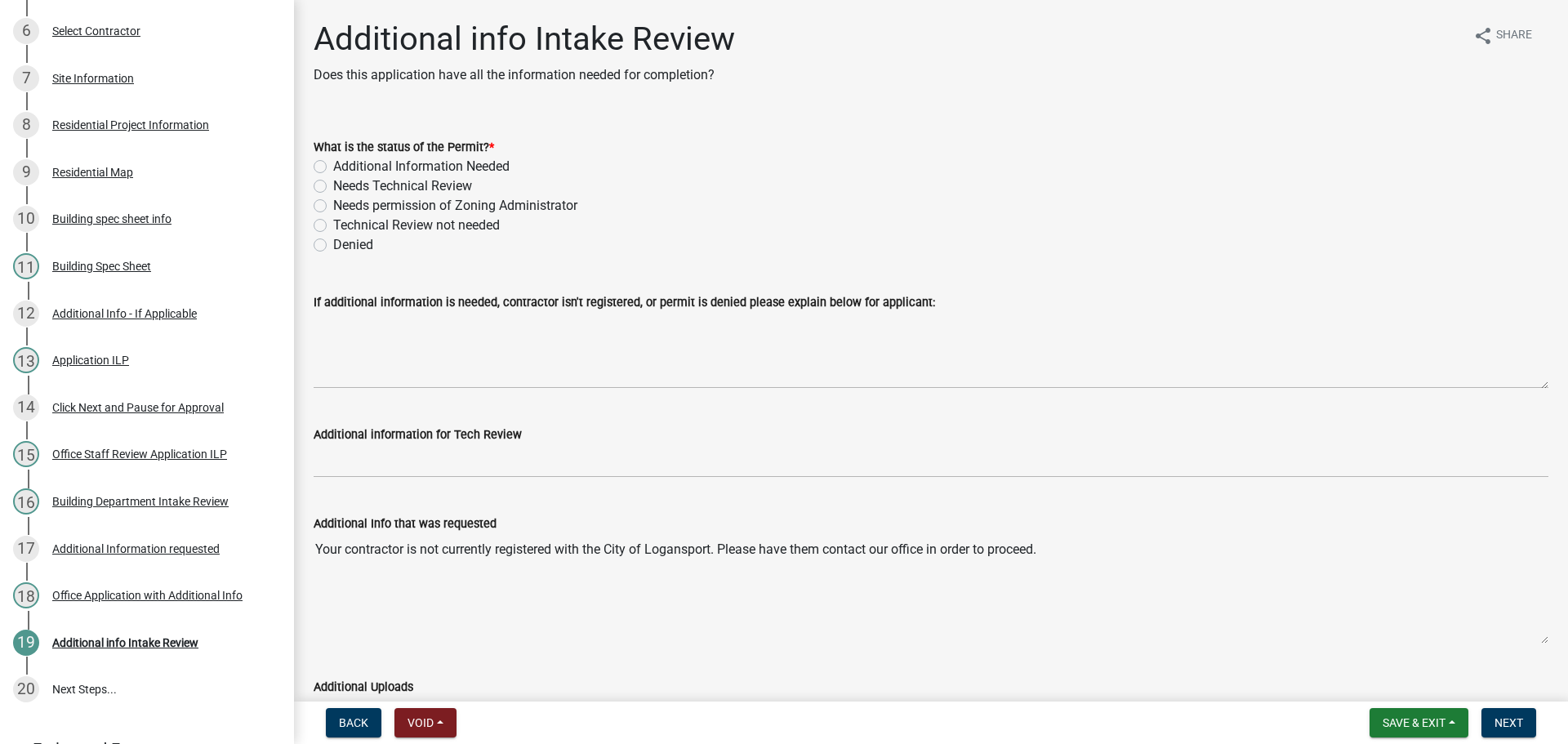
click at [326, 187] on div "Needs Technical Review" at bounding box center [930, 186] width 1234 height 19
click at [334, 186] on label "Needs Technical Review" at bounding box center [403, 186] width 139 height 19
click at [334, 186] on input "Needs Technical Review" at bounding box center [338, 181] width 10 height 10
radio input "true"
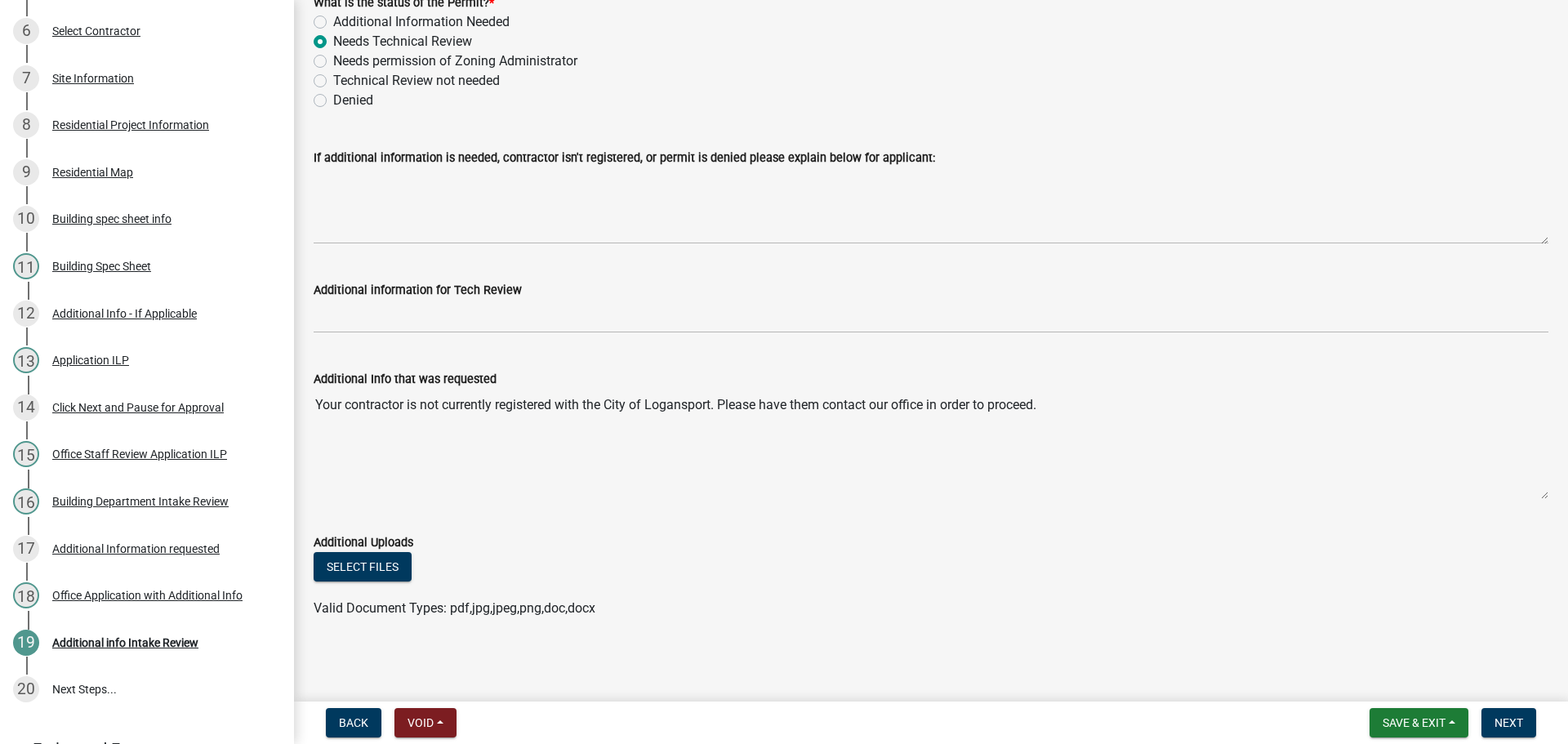
scroll to position [146, 0]
drag, startPoint x: 1511, startPoint y: 723, endPoint x: 1501, endPoint y: 719, distance: 10.8
click at [1509, 723] on span "Next" at bounding box center [1508, 723] width 29 height 13
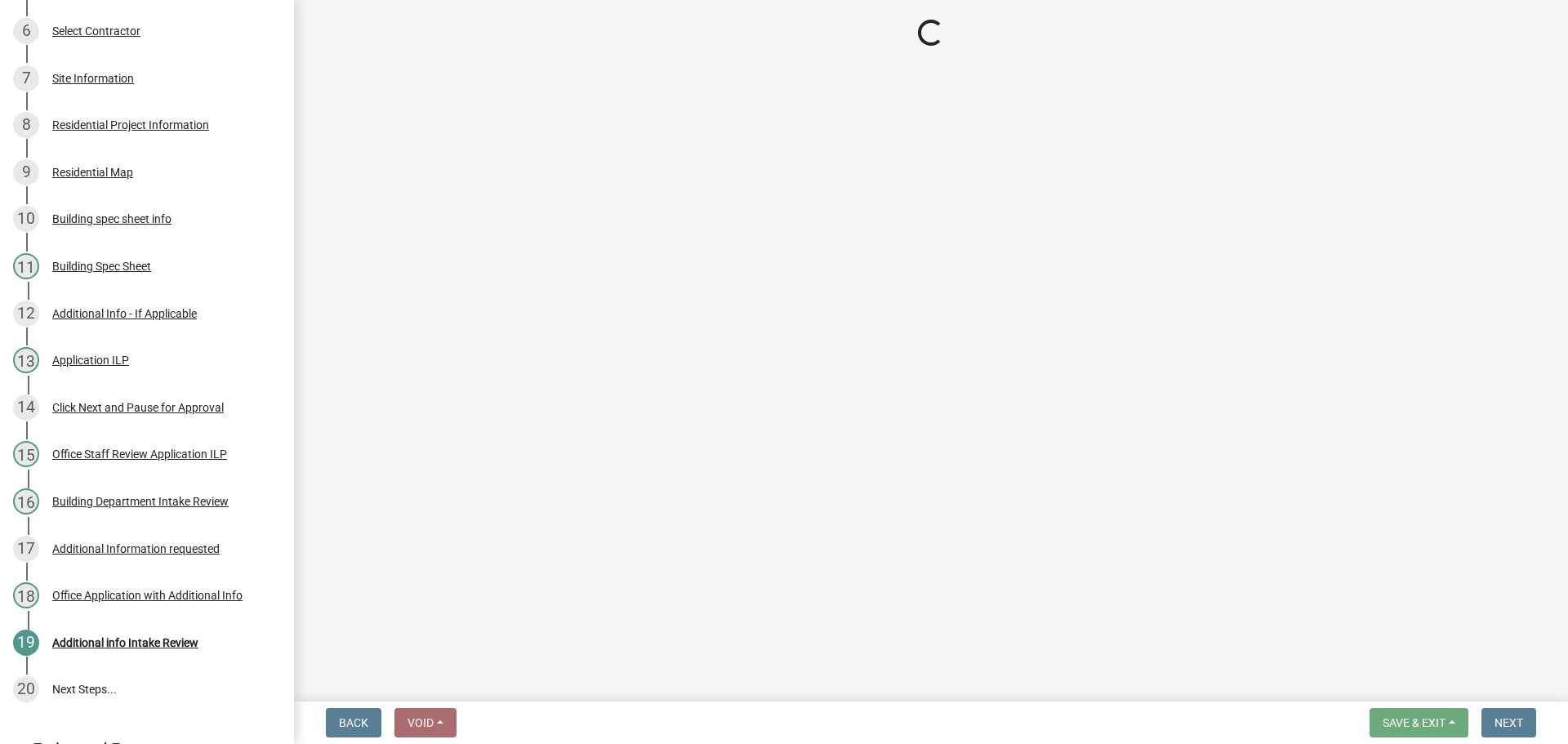
scroll to position [584, 0]
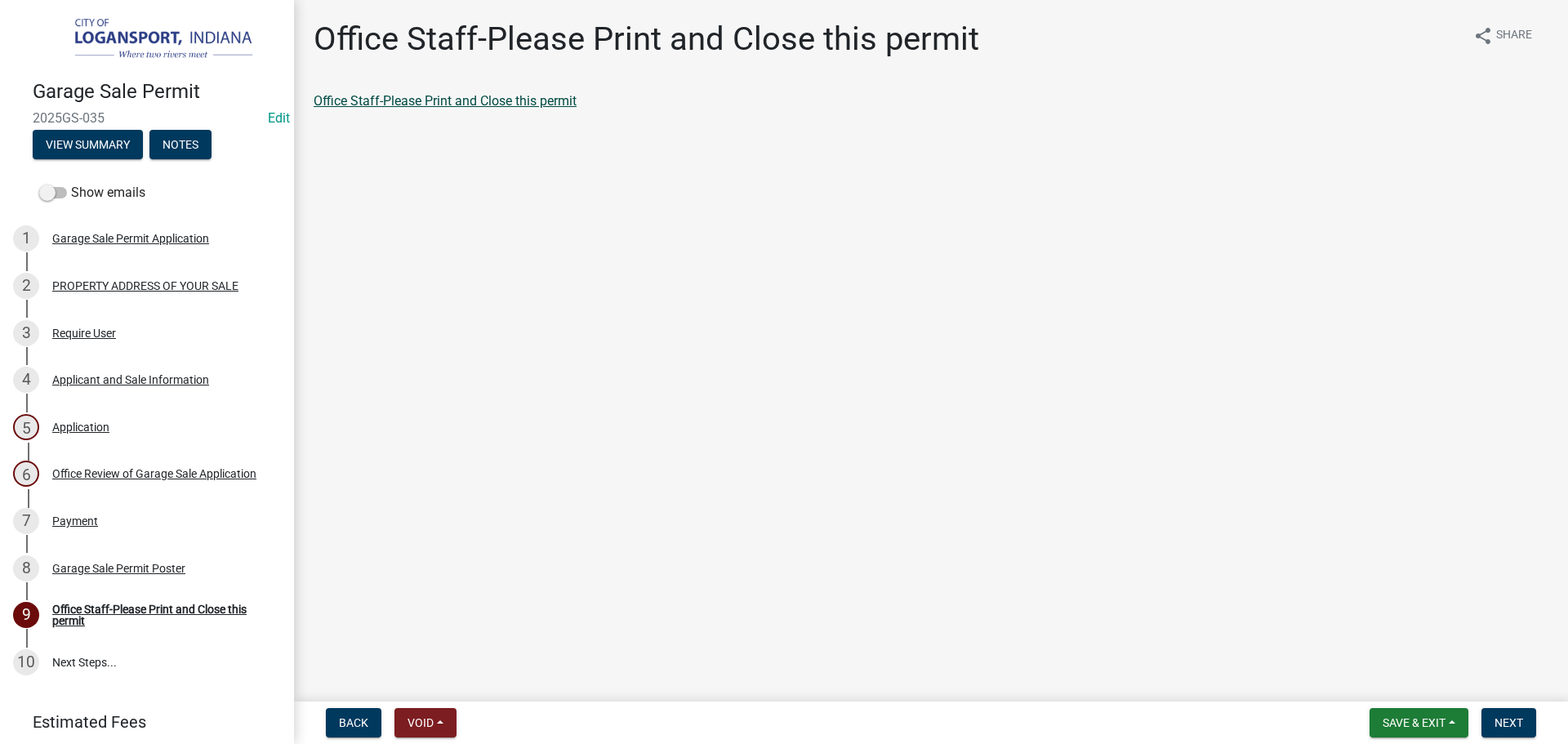
click at [519, 101] on link "Office Staff-Please Print and Close this permit" at bounding box center [444, 101] width 263 height 16
click at [1514, 726] on span "Next" at bounding box center [1508, 723] width 29 height 13
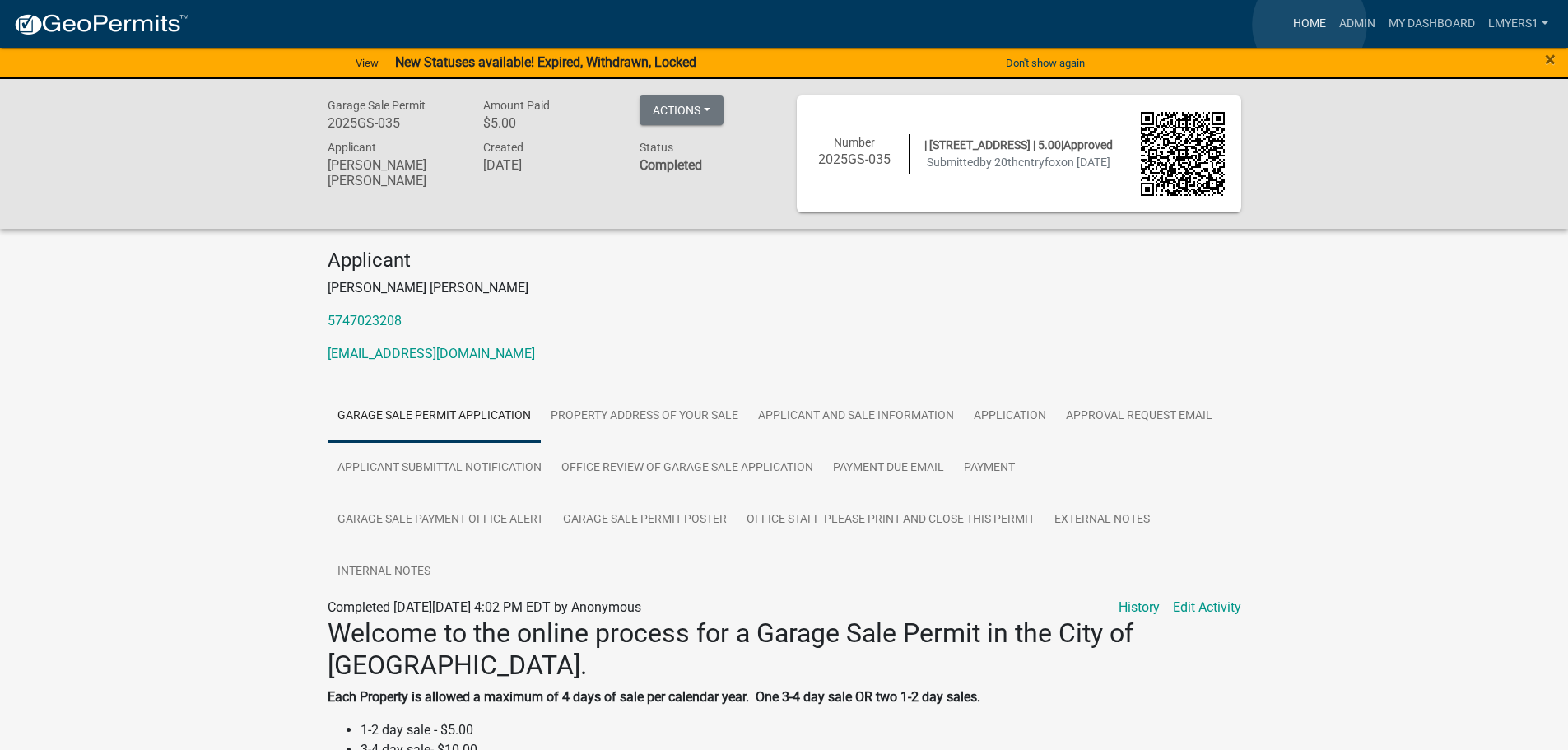
click at [1310, 25] on link "Home" at bounding box center [1309, 24] width 46 height 32
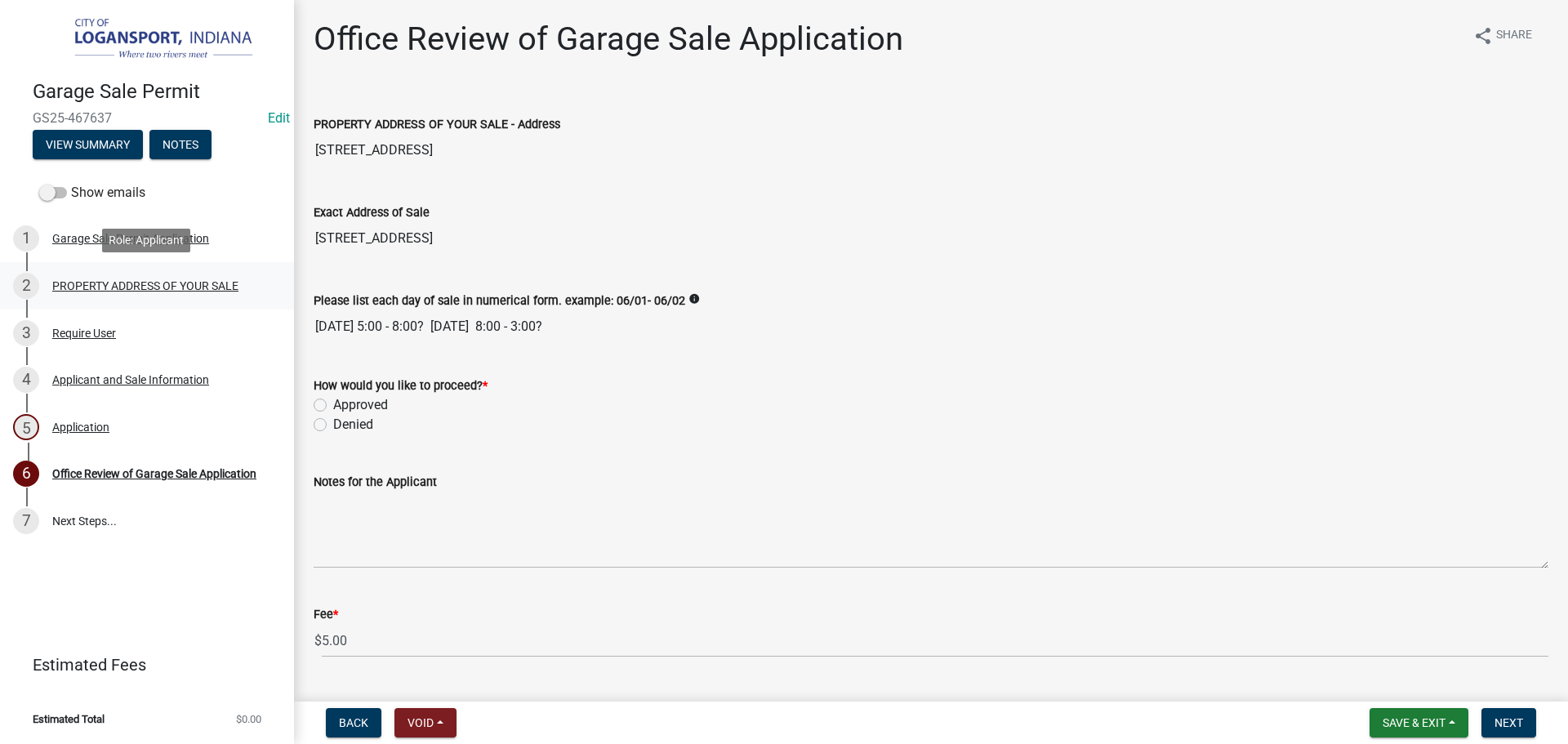
click at [147, 285] on div "PROPERTY ADDRESS OF YOUR SALE" at bounding box center [145, 286] width 186 height 11
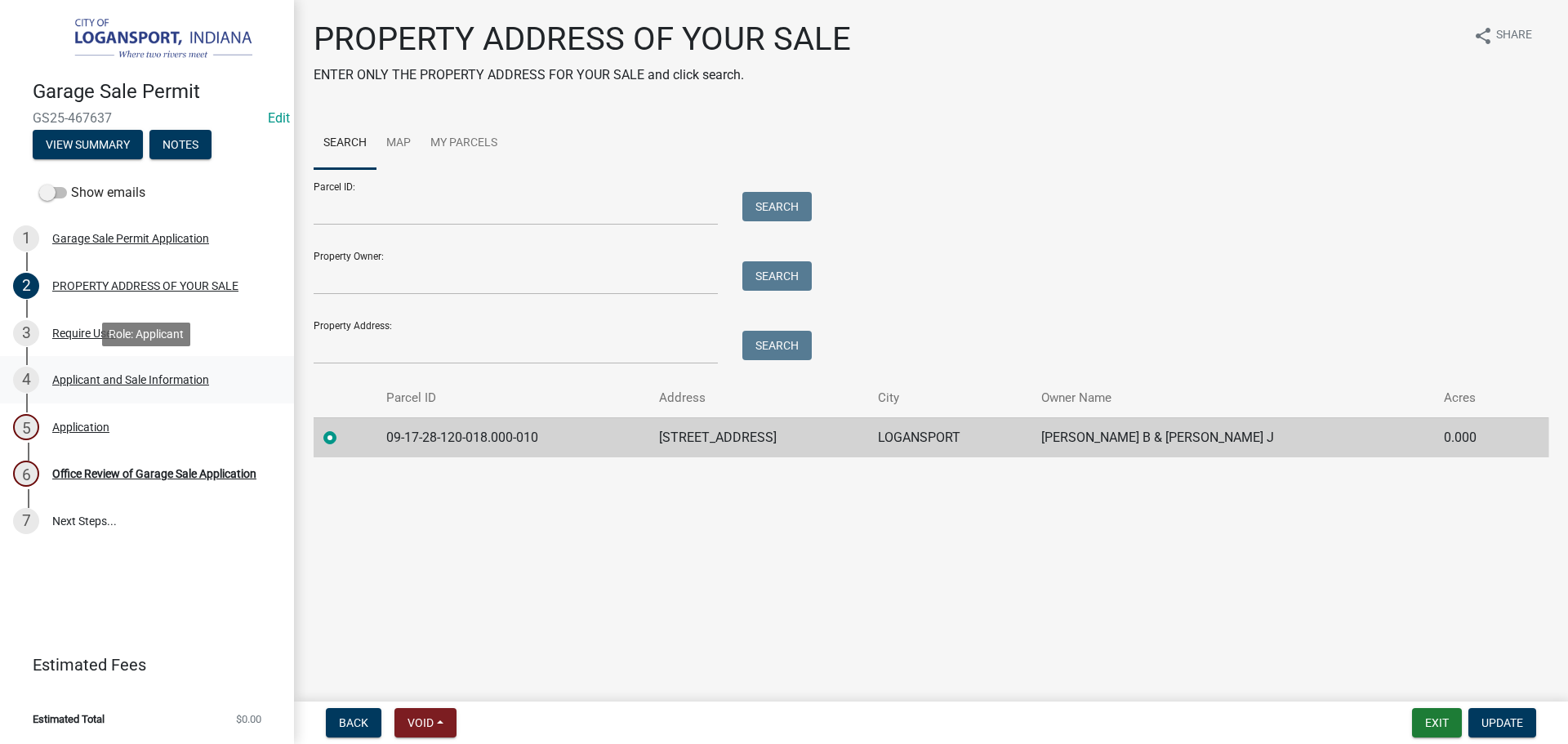
click at [102, 388] on div "4 Applicant and Sale Information" at bounding box center [140, 380] width 255 height 26
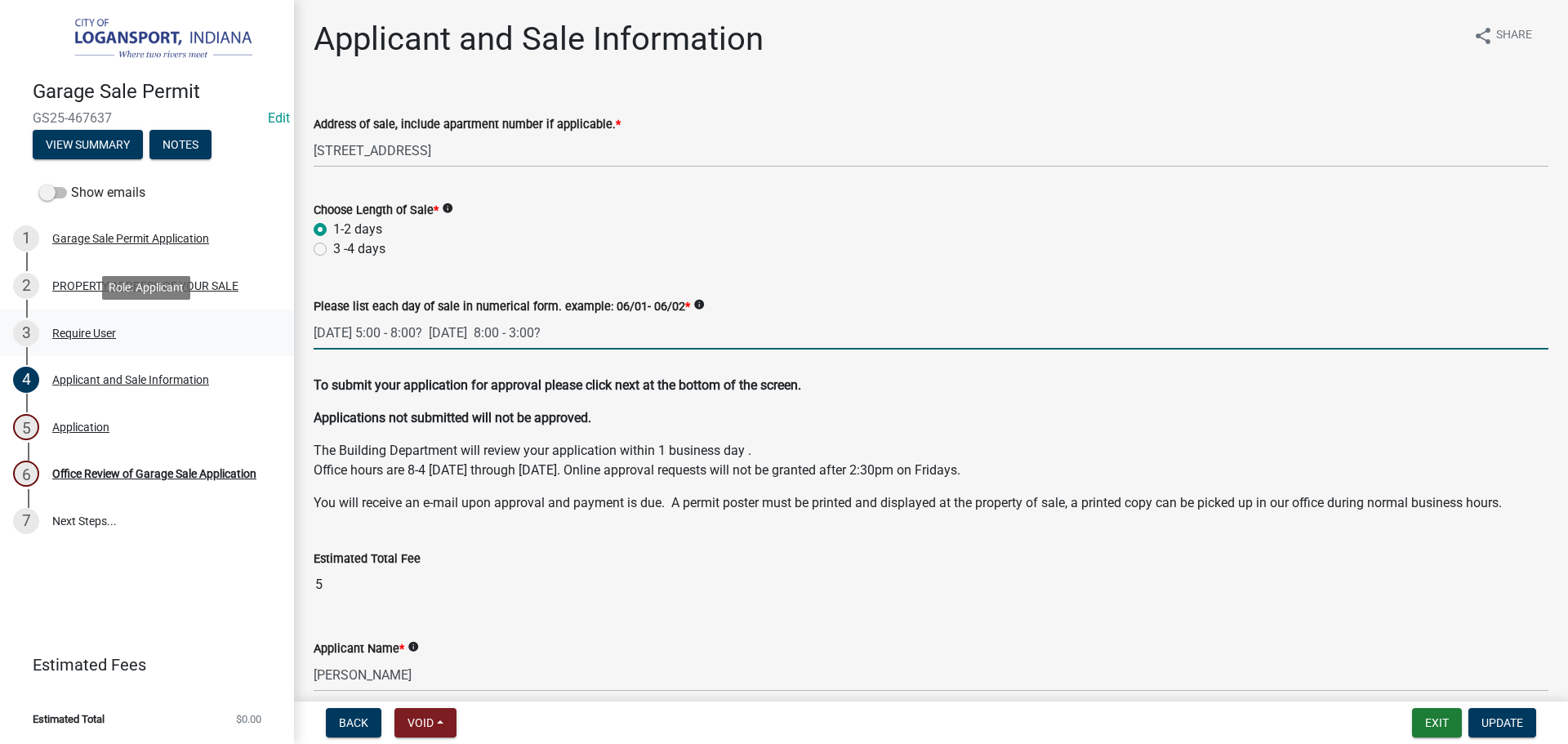
drag, startPoint x: 551, startPoint y: 334, endPoint x: 229, endPoint y: 310, distance: 322.9
click at [234, 311] on div "Garage Sale Permit GS25-467637 Edit View Summary Notes Show emails 1 Garage Sal…" at bounding box center [784, 372] width 1568 height 744
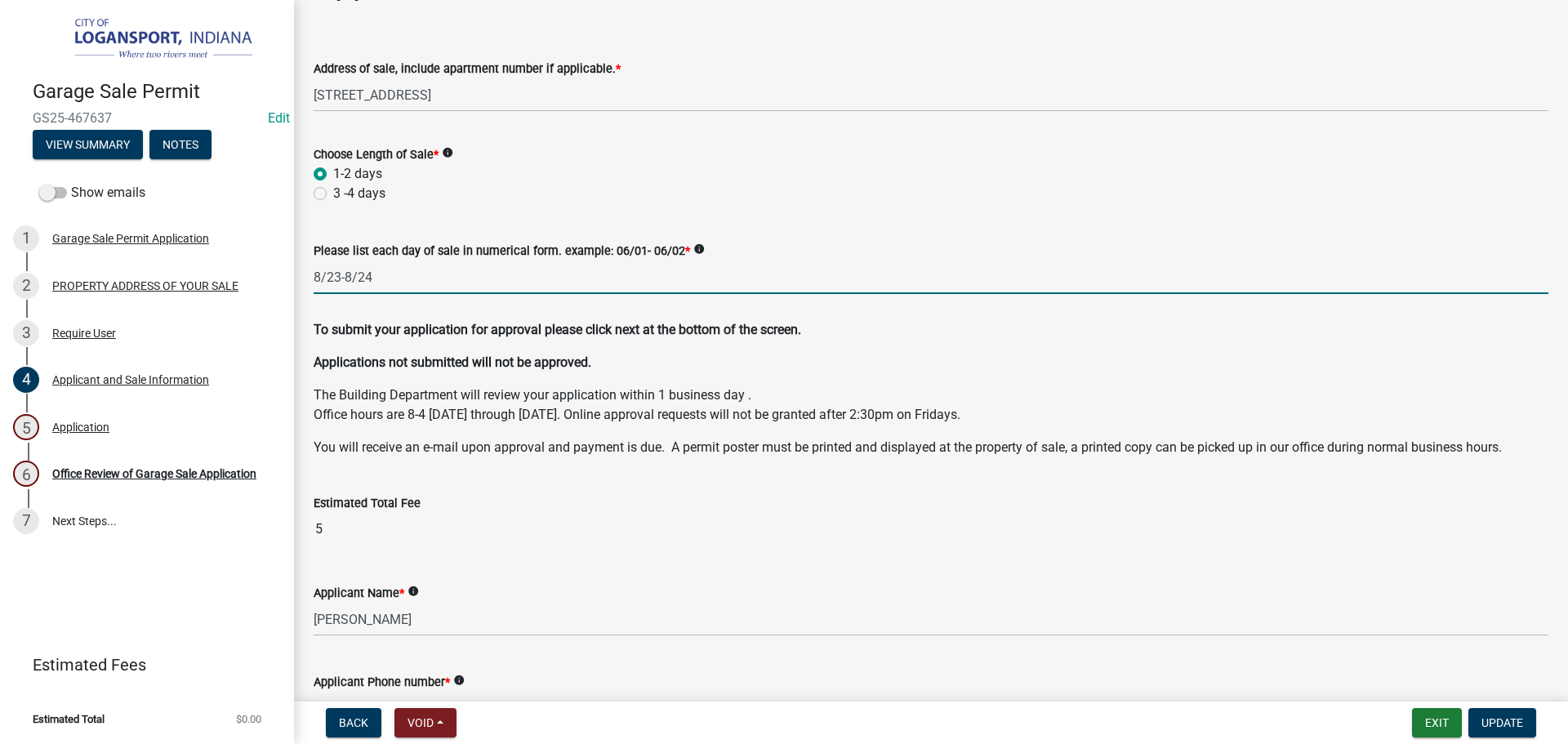
scroll to position [163, 0]
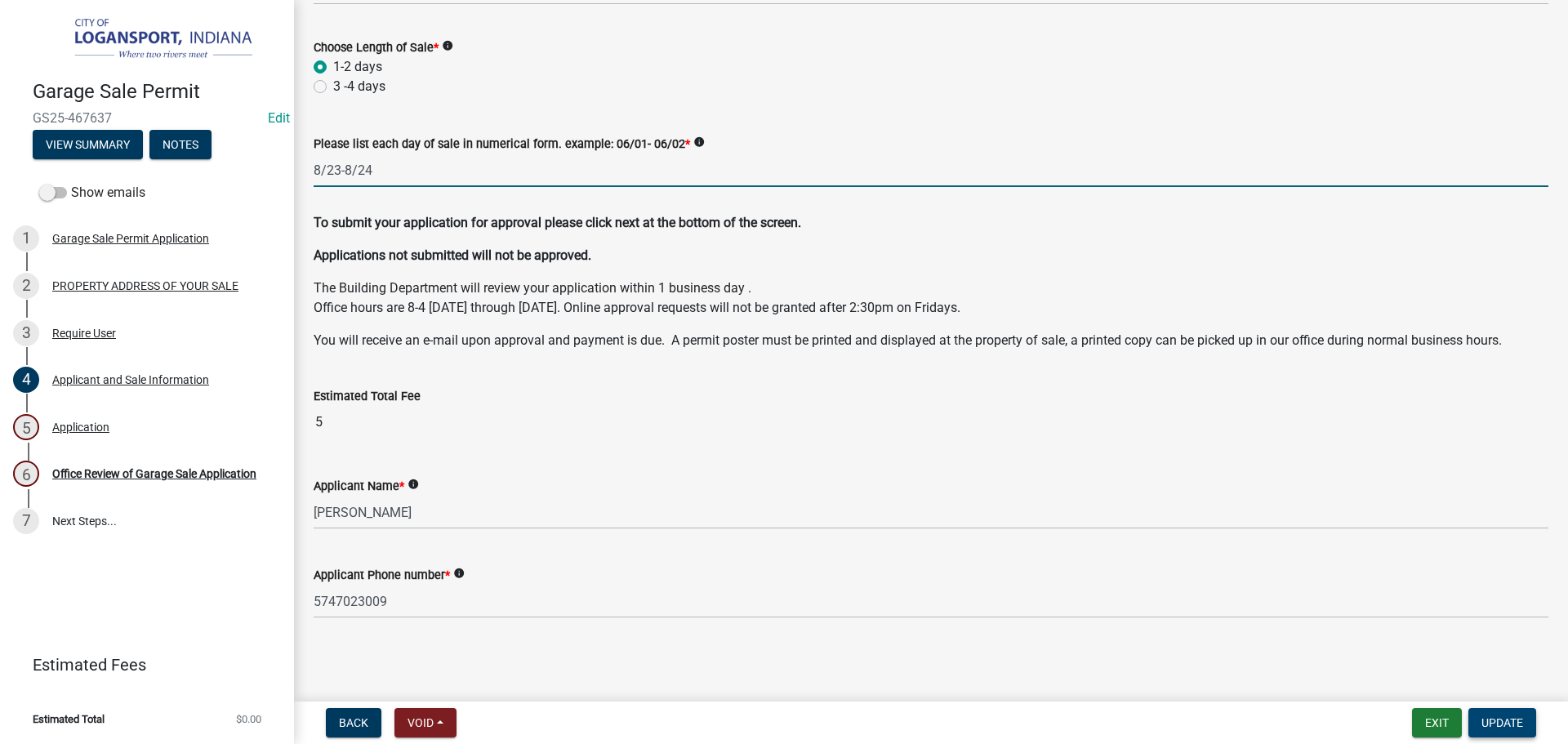
type input "8/23-8/24"
click at [1513, 726] on span "Update" at bounding box center [1501, 723] width 42 height 13
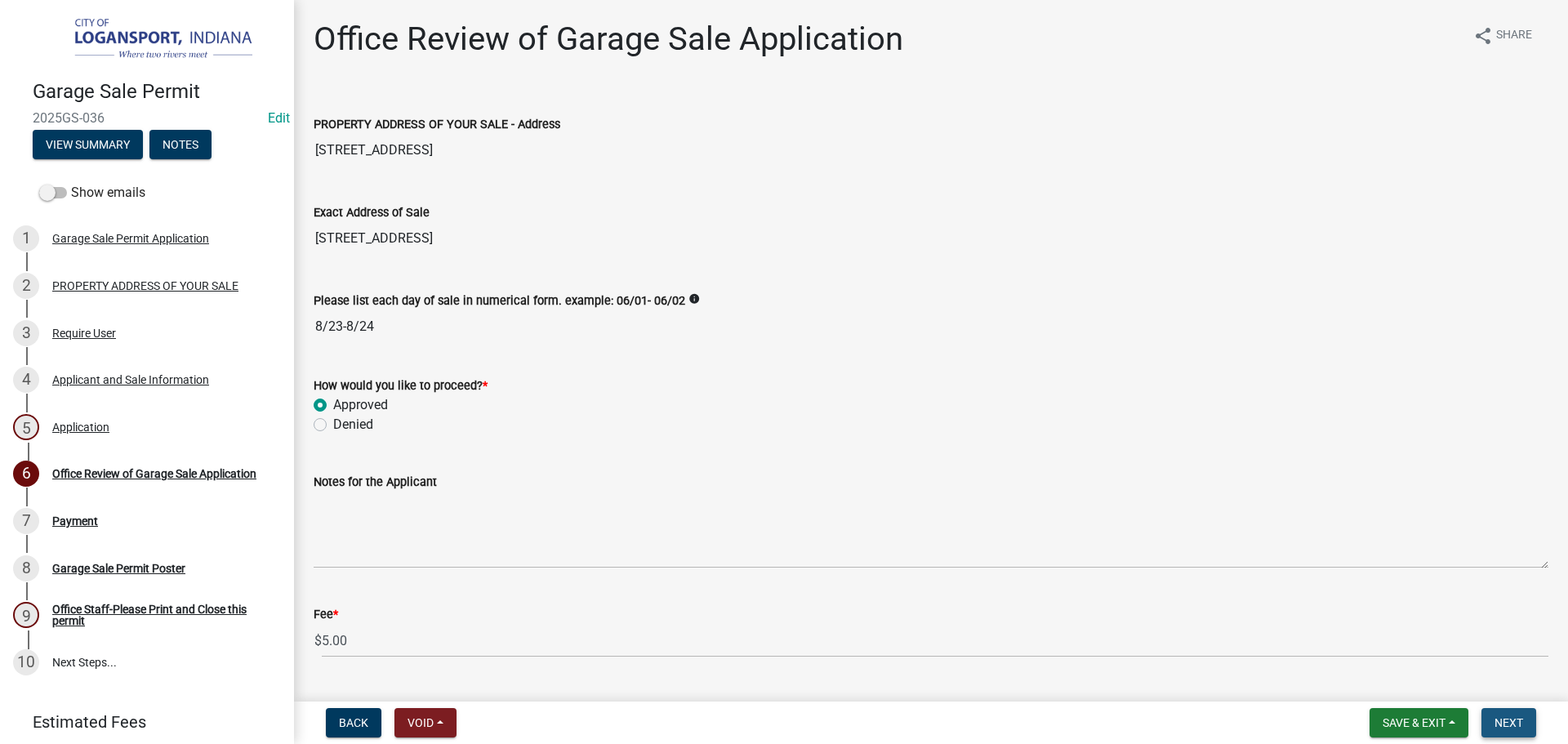
click at [1516, 720] on span "Next" at bounding box center [1508, 723] width 29 height 13
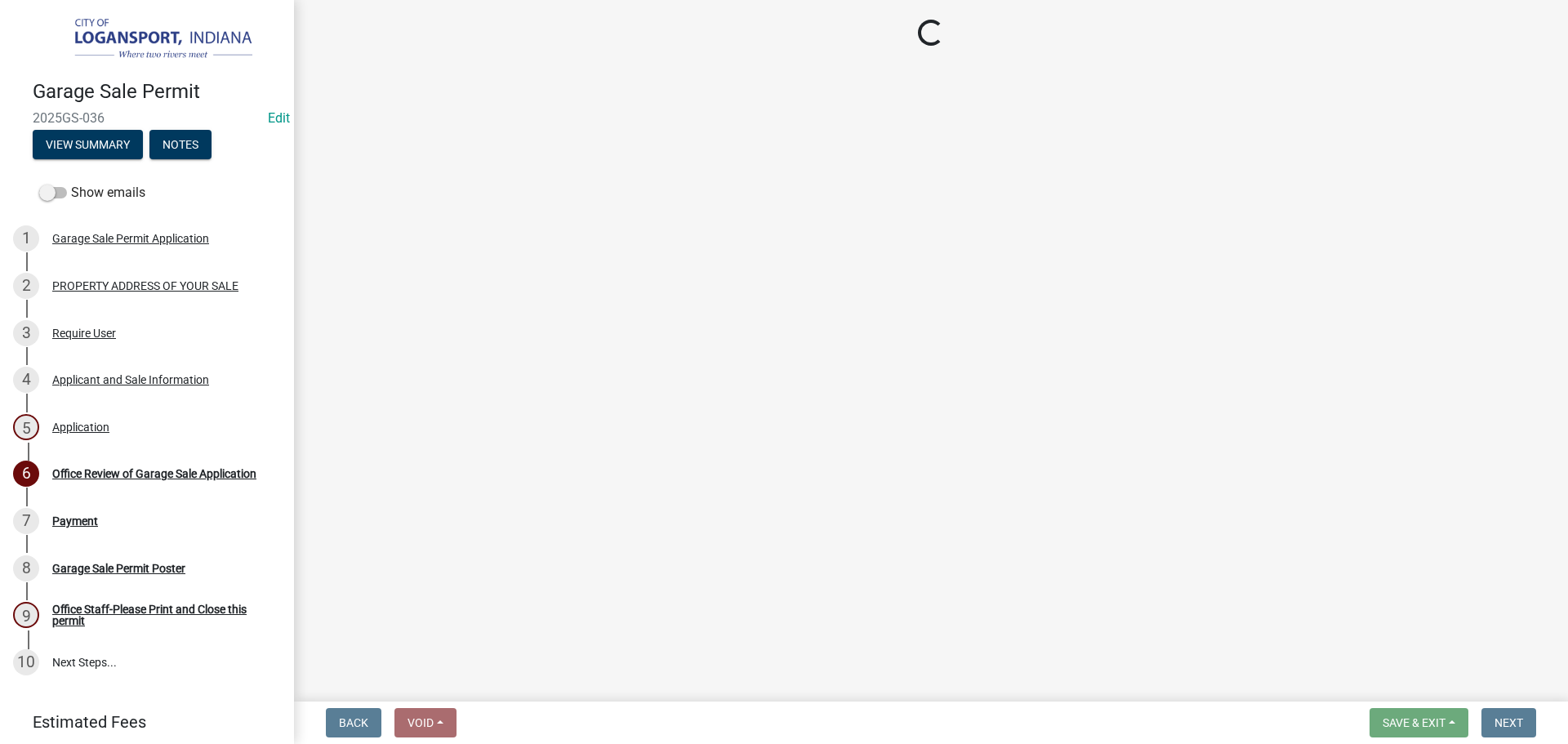
select select "3: 3"
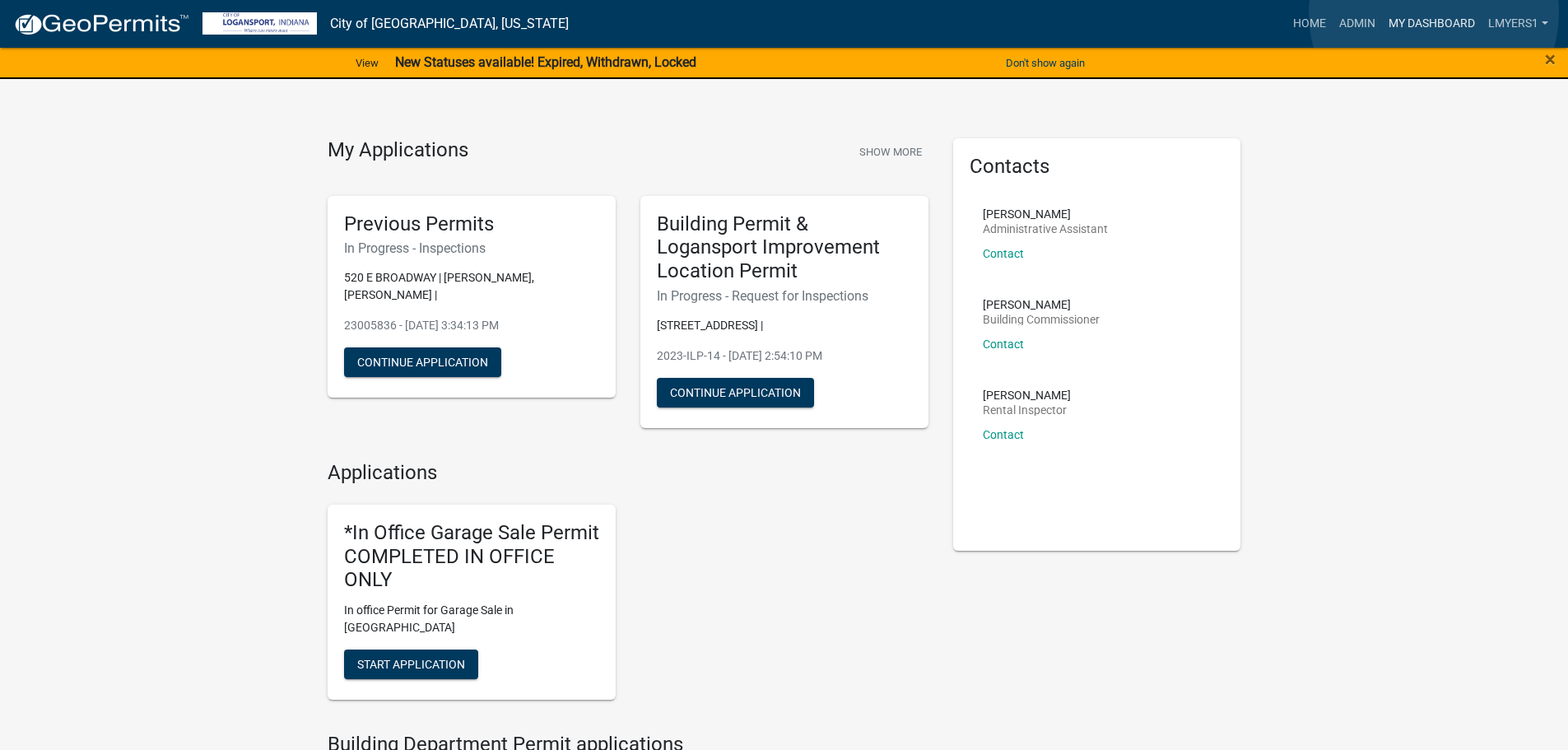
click at [1434, 13] on link "My Dashboard" at bounding box center [1432, 24] width 100 height 32
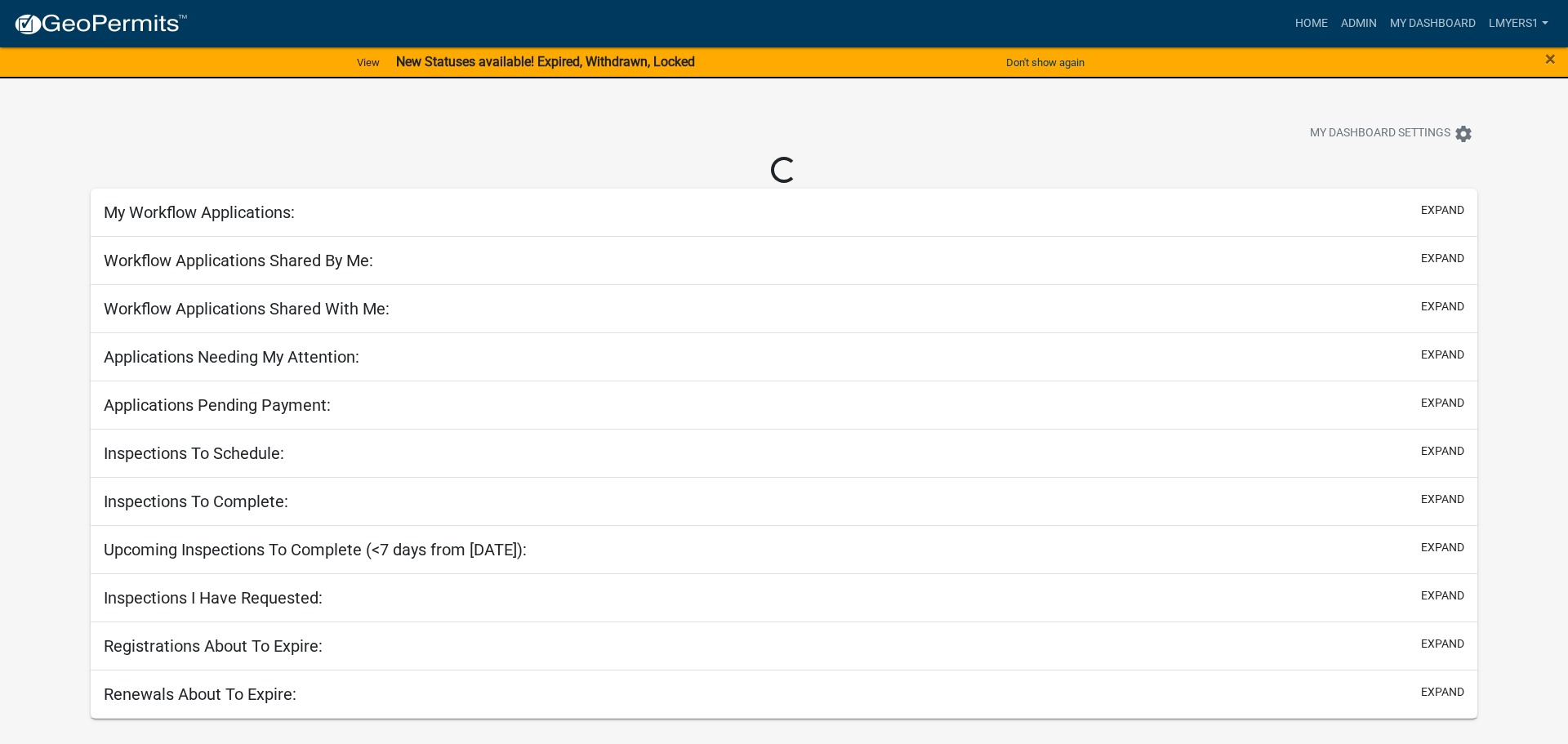
select select "2: 50"
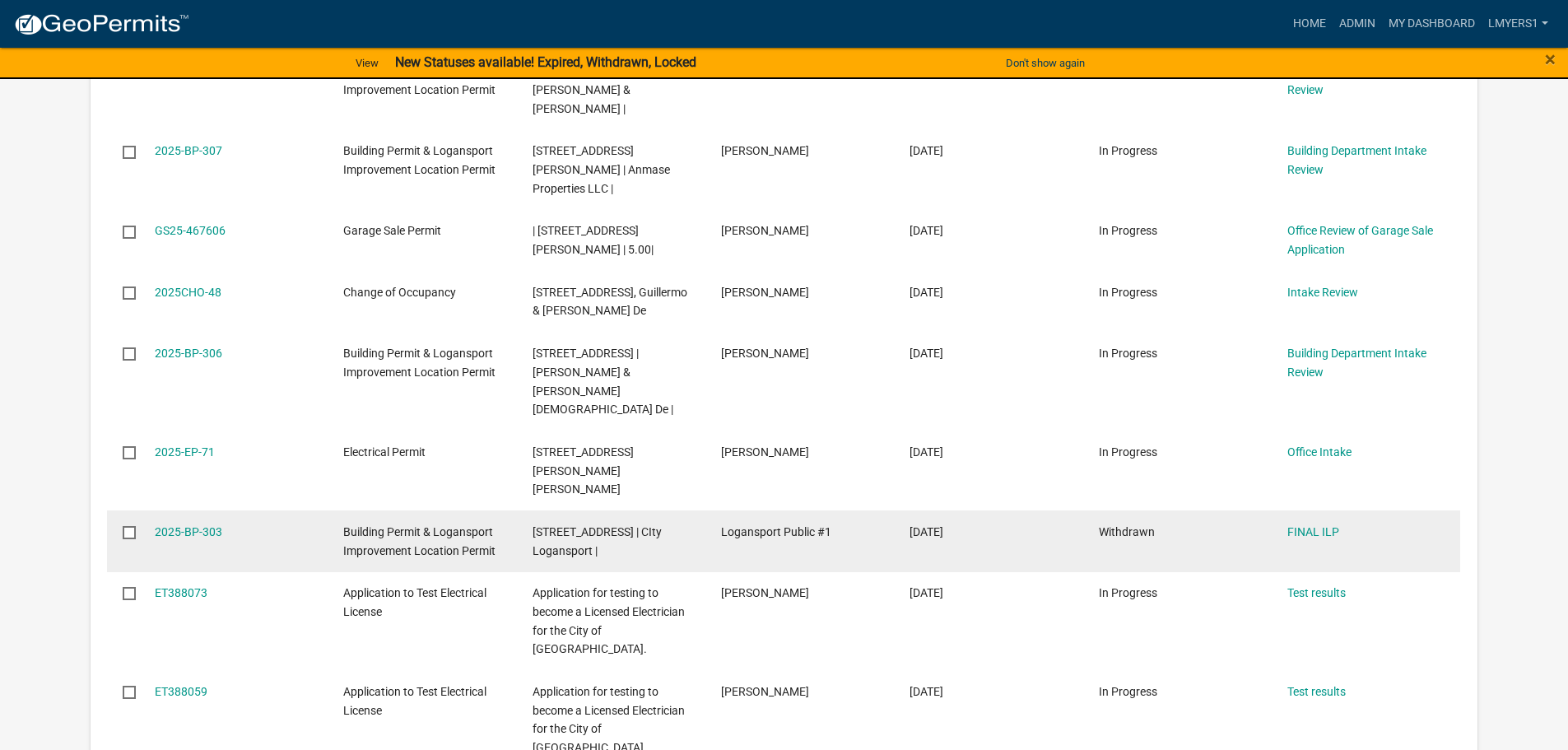
scroll to position [577, 0]
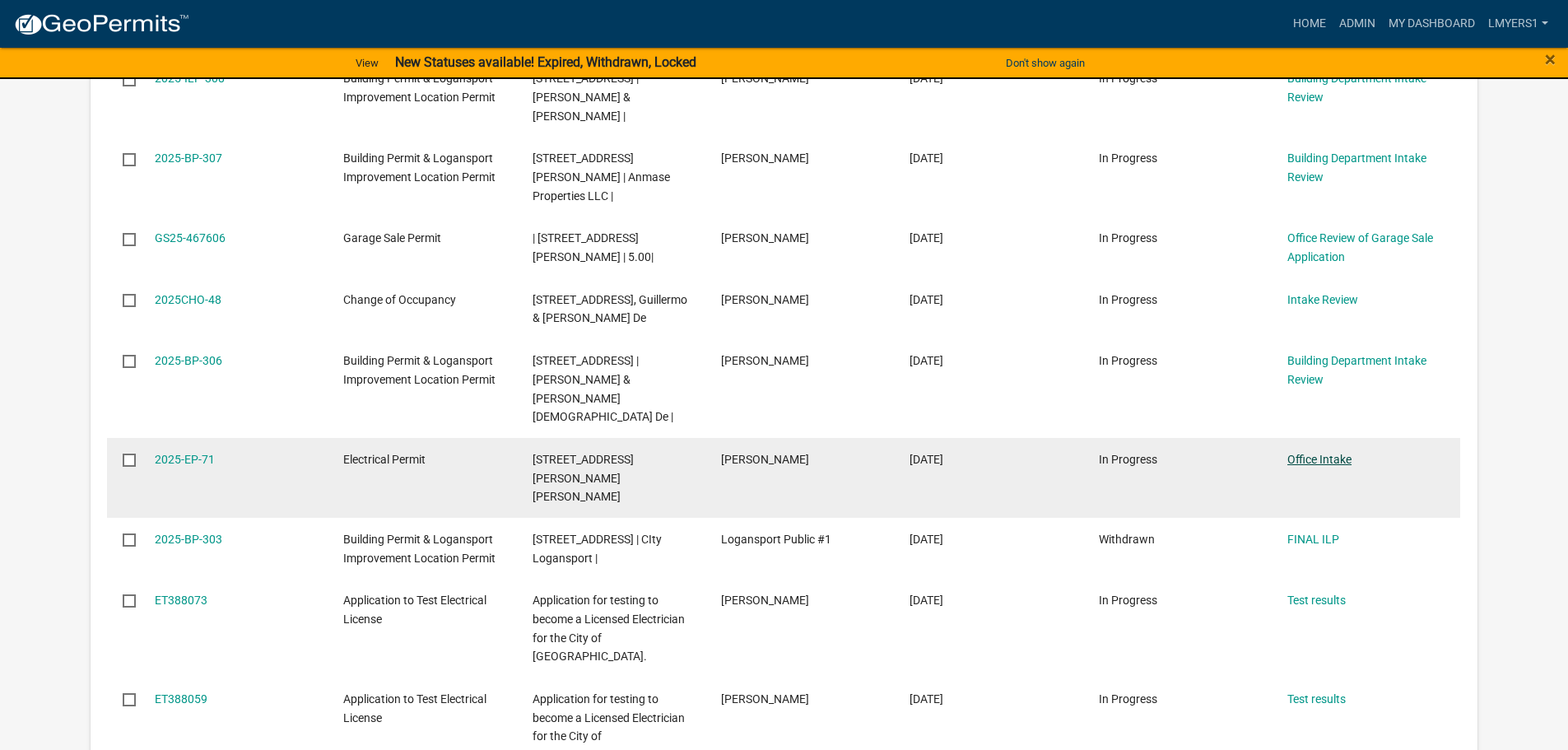
click at [1321, 453] on link "Office Intake" at bounding box center [1319, 459] width 64 height 13
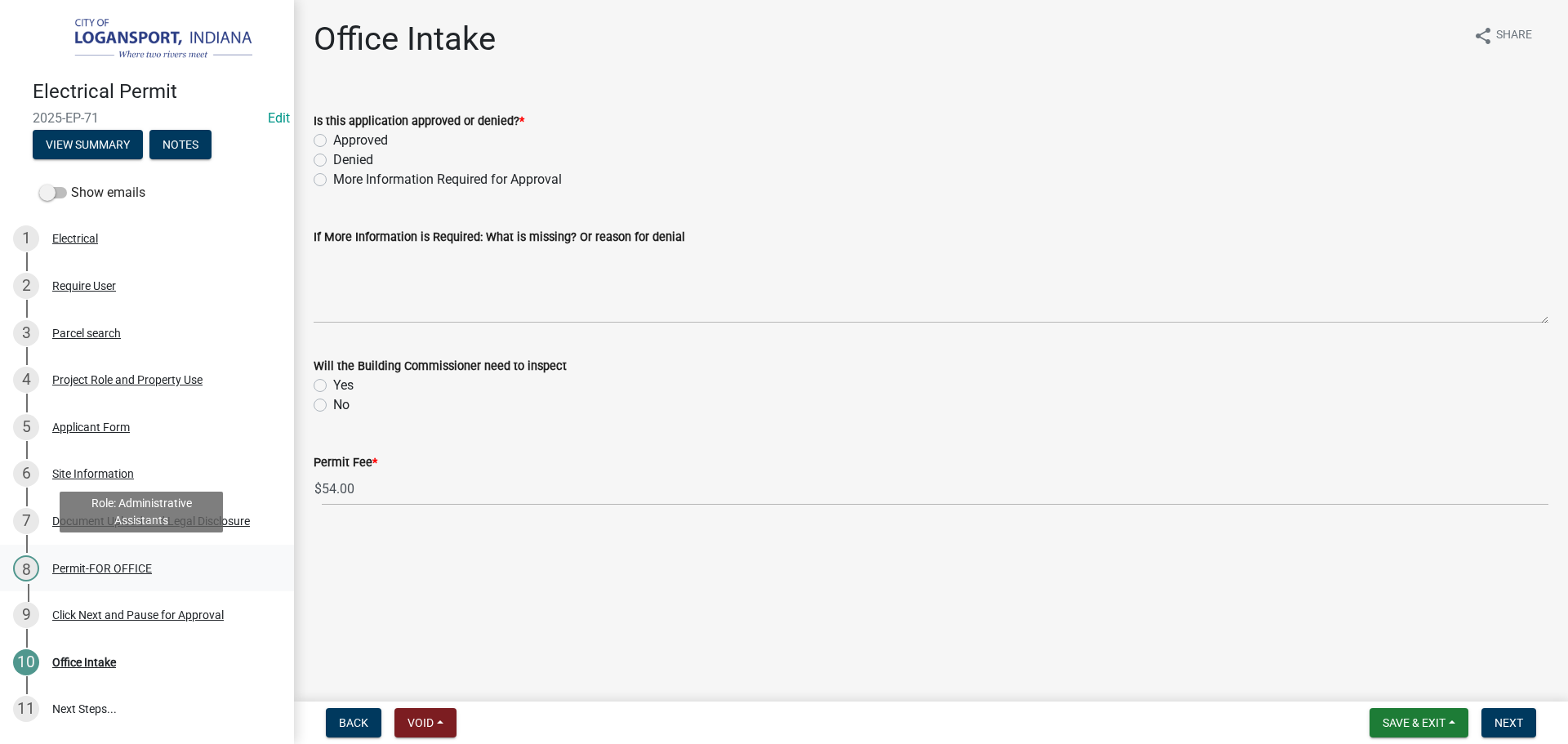
click at [74, 564] on div "Permit-FOR OFFICE" at bounding box center [103, 568] width 100 height 11
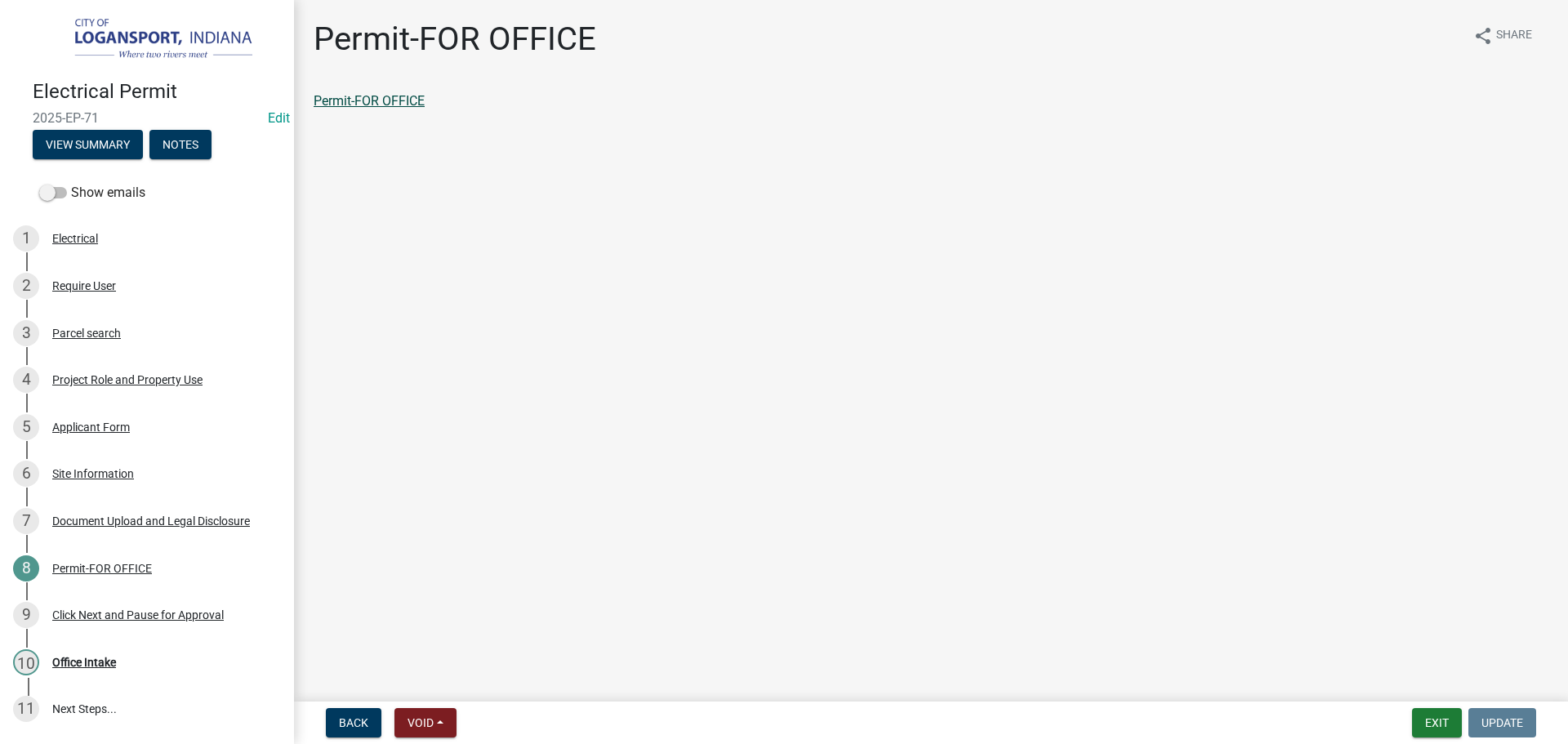
click at [397, 95] on link "Permit-FOR OFFICE" at bounding box center [369, 101] width 111 height 16
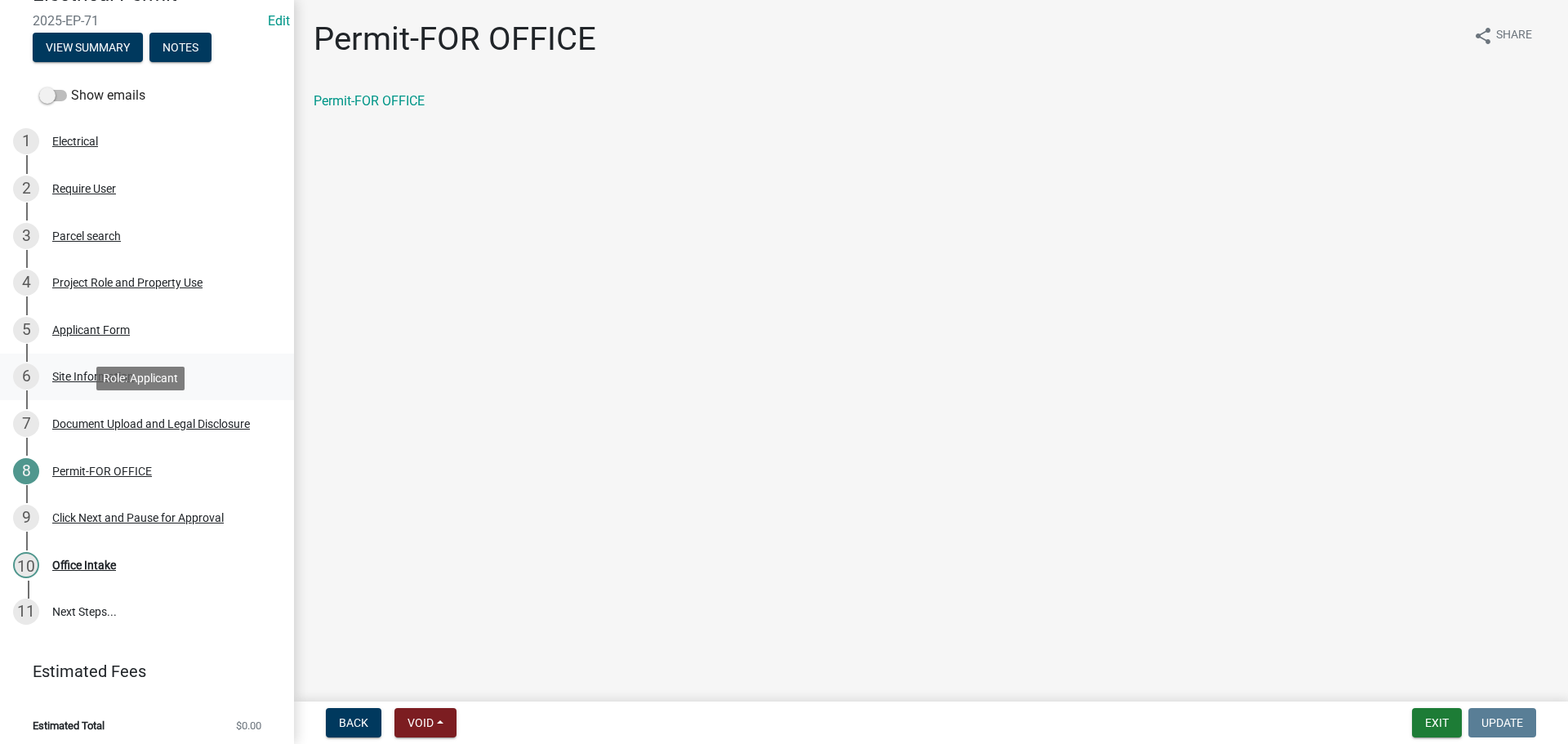
scroll to position [102, 0]
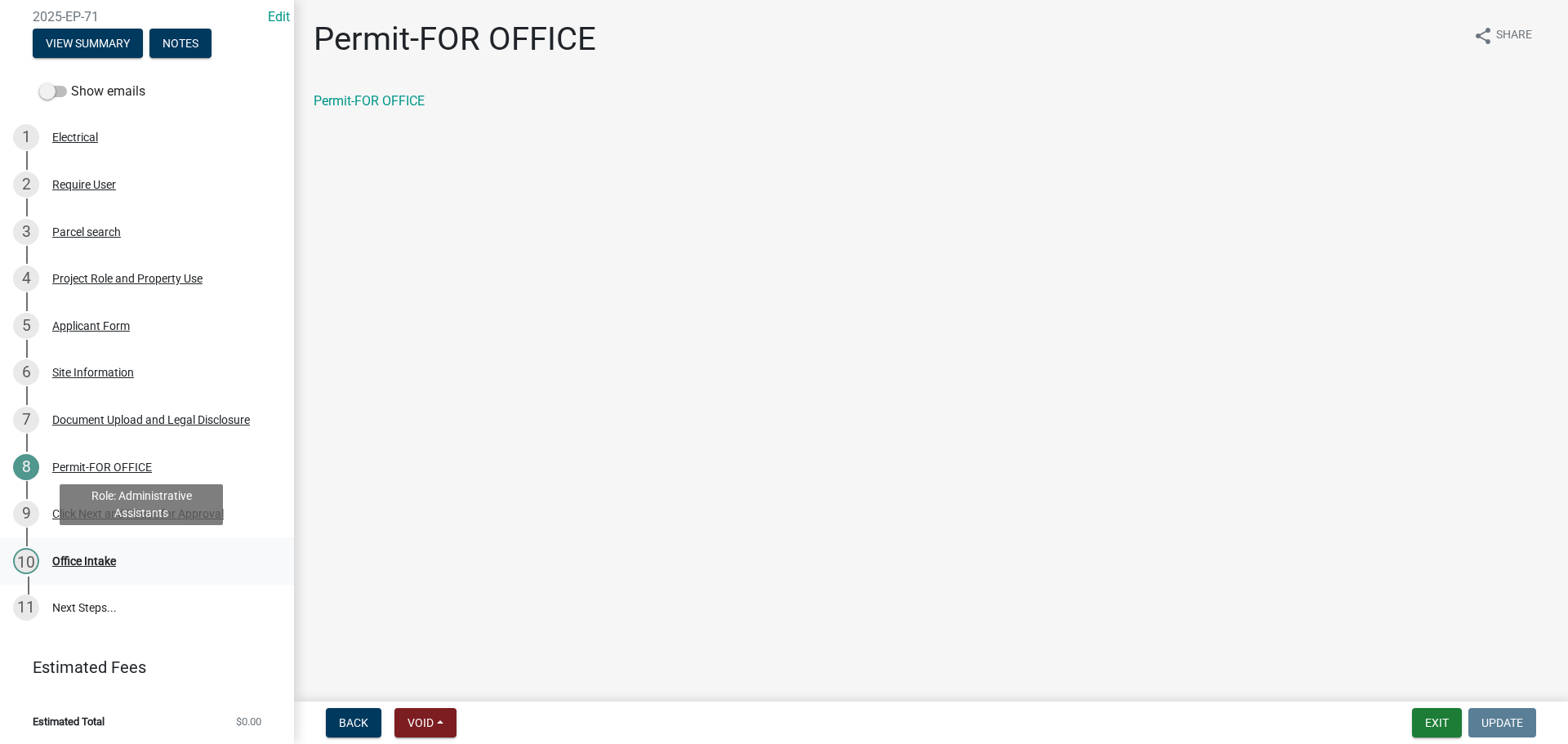
click at [92, 557] on div "Office Intake" at bounding box center [84, 561] width 64 height 11
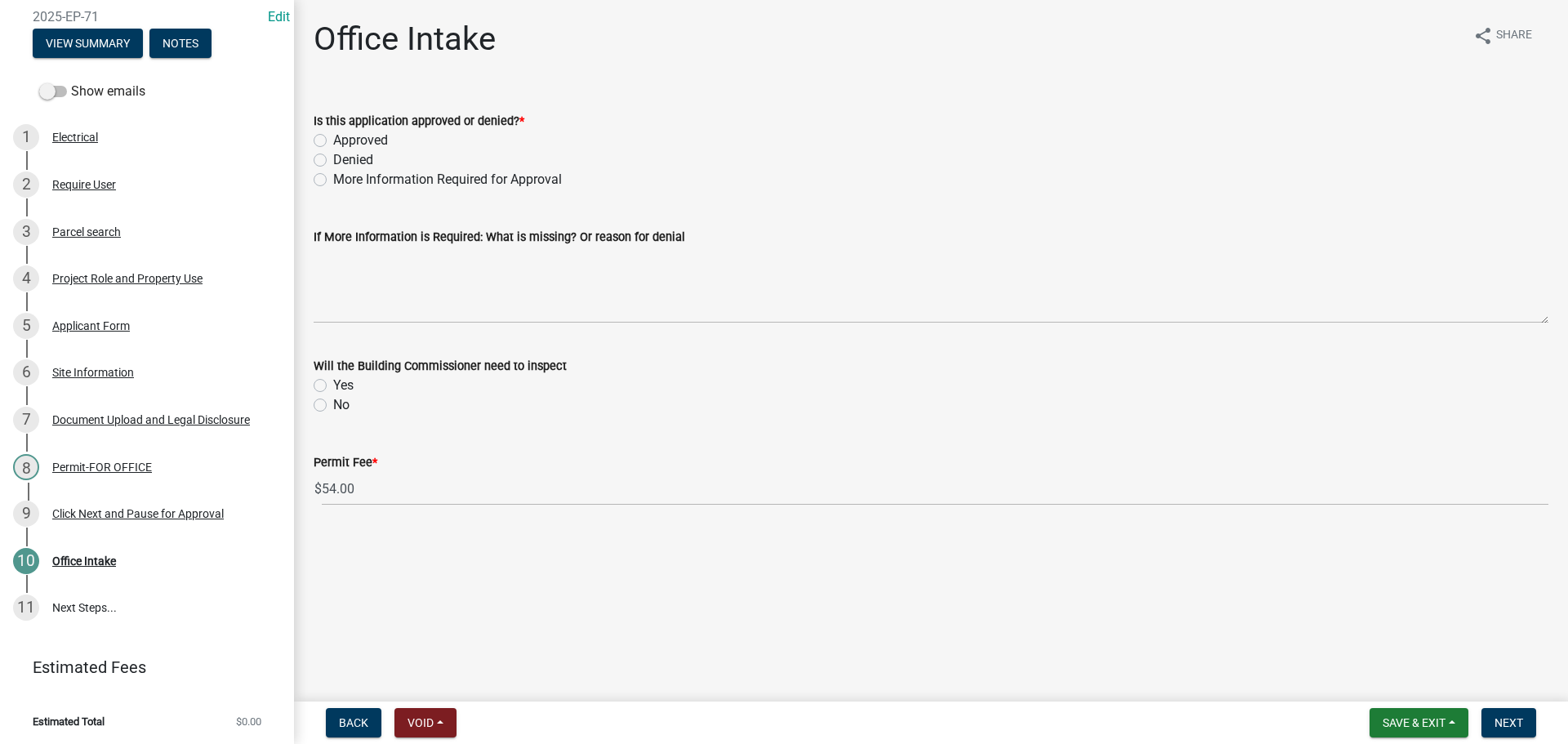
click at [334, 144] on label "Approved" at bounding box center [360, 140] width 55 height 19
click at [334, 141] on input "Approved" at bounding box center [338, 135] width 10 height 10
radio input "true"
click at [334, 386] on label "Yes" at bounding box center [344, 384] width 20 height 19
click at [334, 386] on input "Yes" at bounding box center [338, 380] width 10 height 10
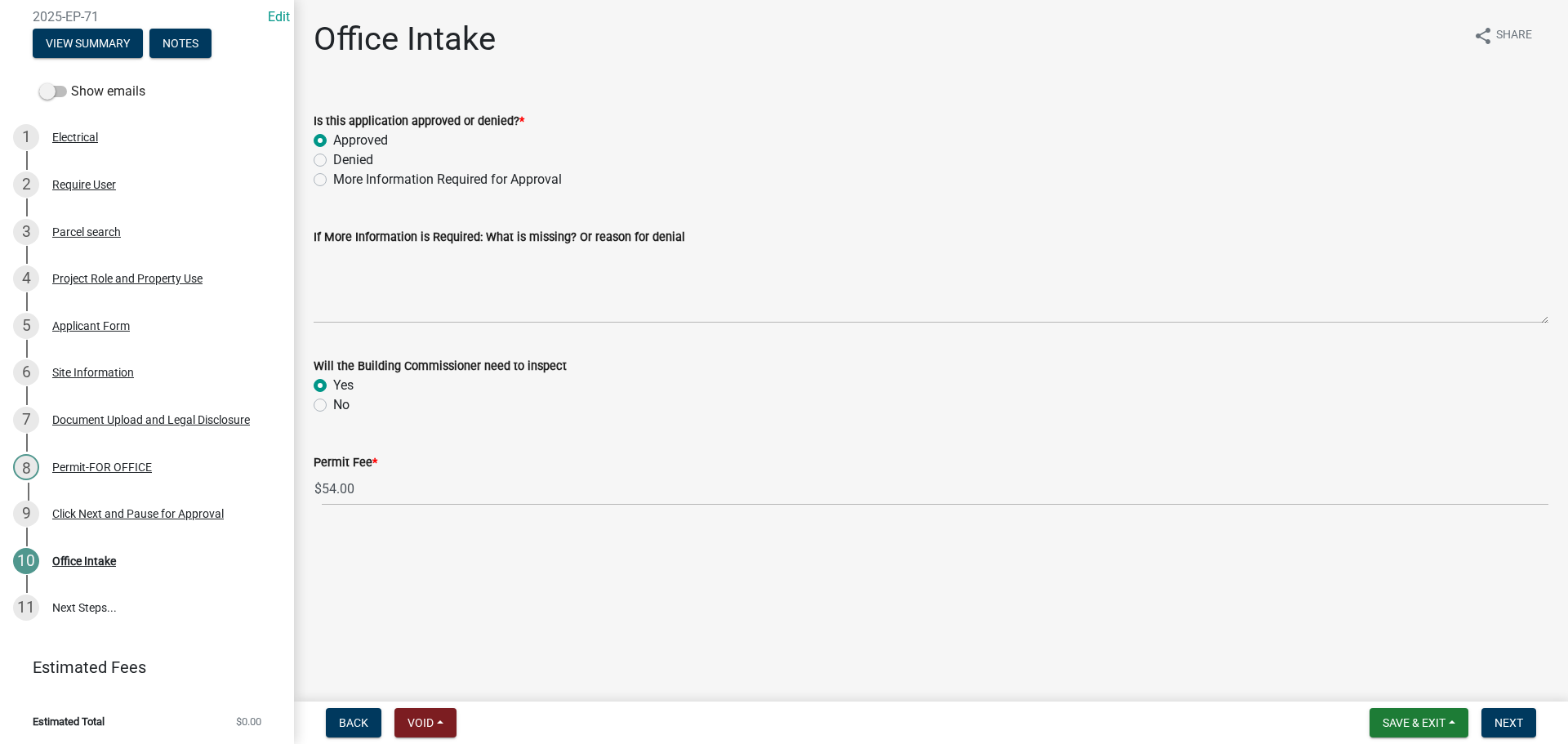
radio input "true"
click at [1502, 714] on button "Next" at bounding box center [1508, 723] width 55 height 30
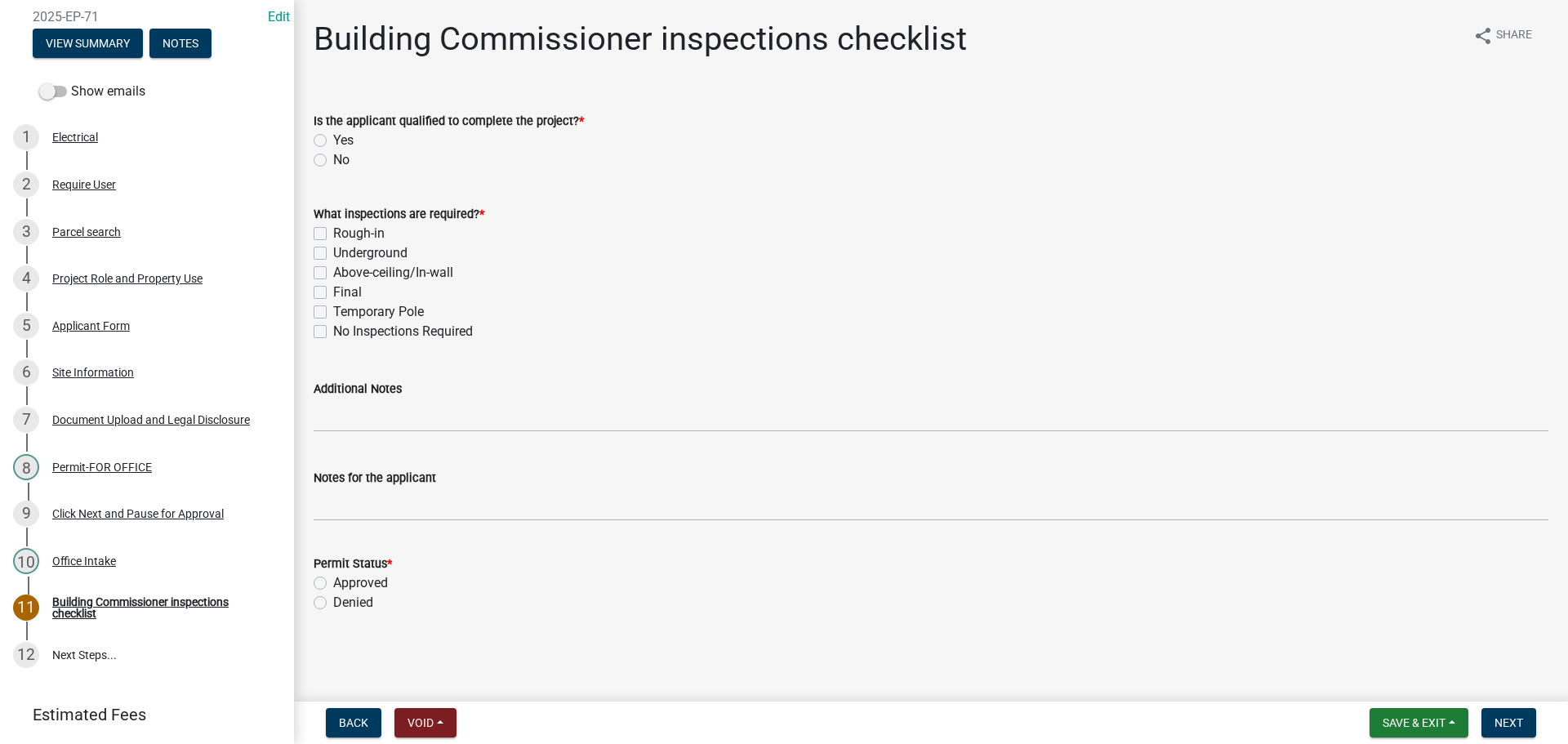
click at [334, 137] on label "Yes" at bounding box center [344, 140] width 20 height 19
click at [334, 137] on input "Yes" at bounding box center [338, 135] width 10 height 10
radio input "true"
click at [334, 236] on label "Rough-in" at bounding box center [359, 233] width 52 height 19
click at [334, 235] on input "Rough-in" at bounding box center [338, 228] width 10 height 10
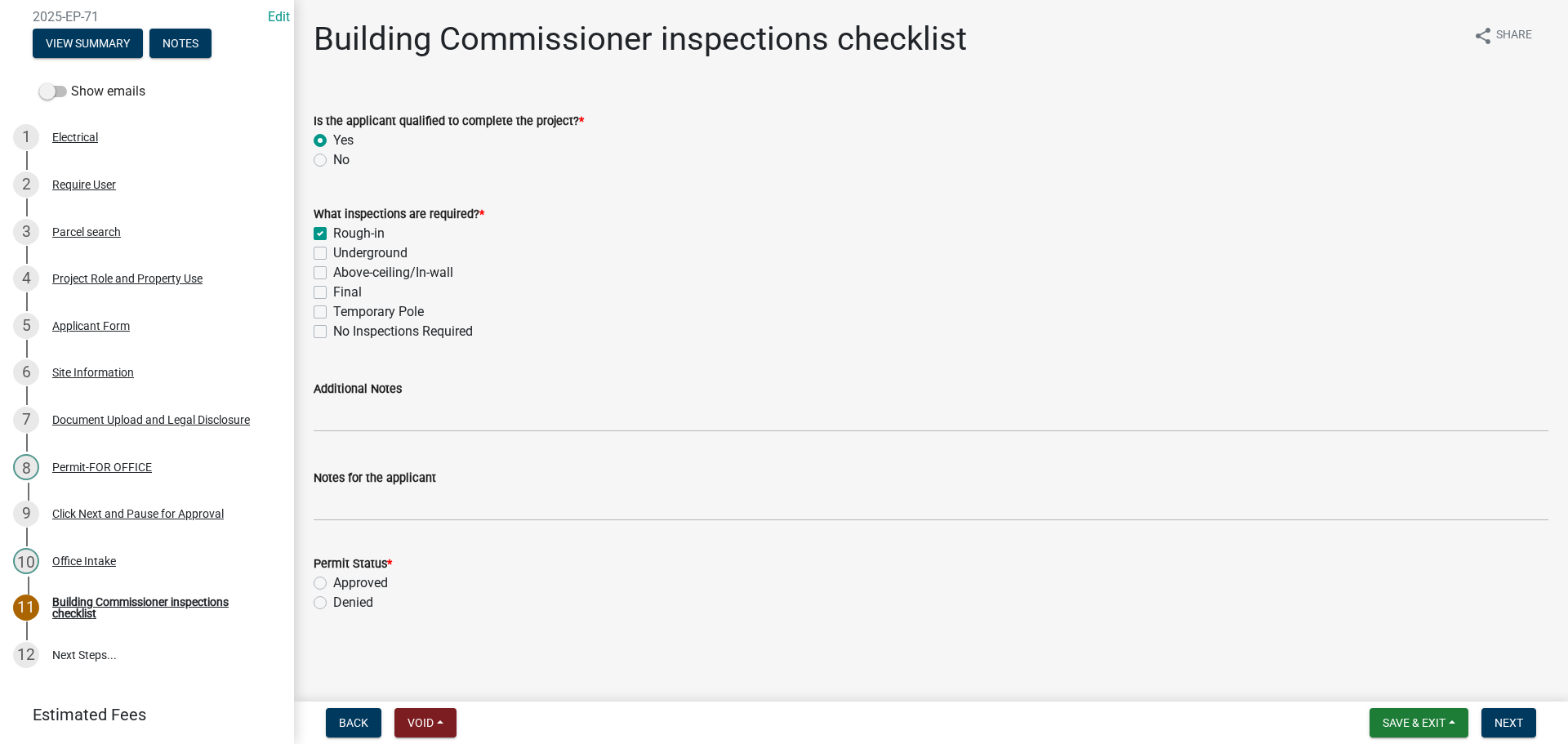
checkbox input "true"
checkbox input "false"
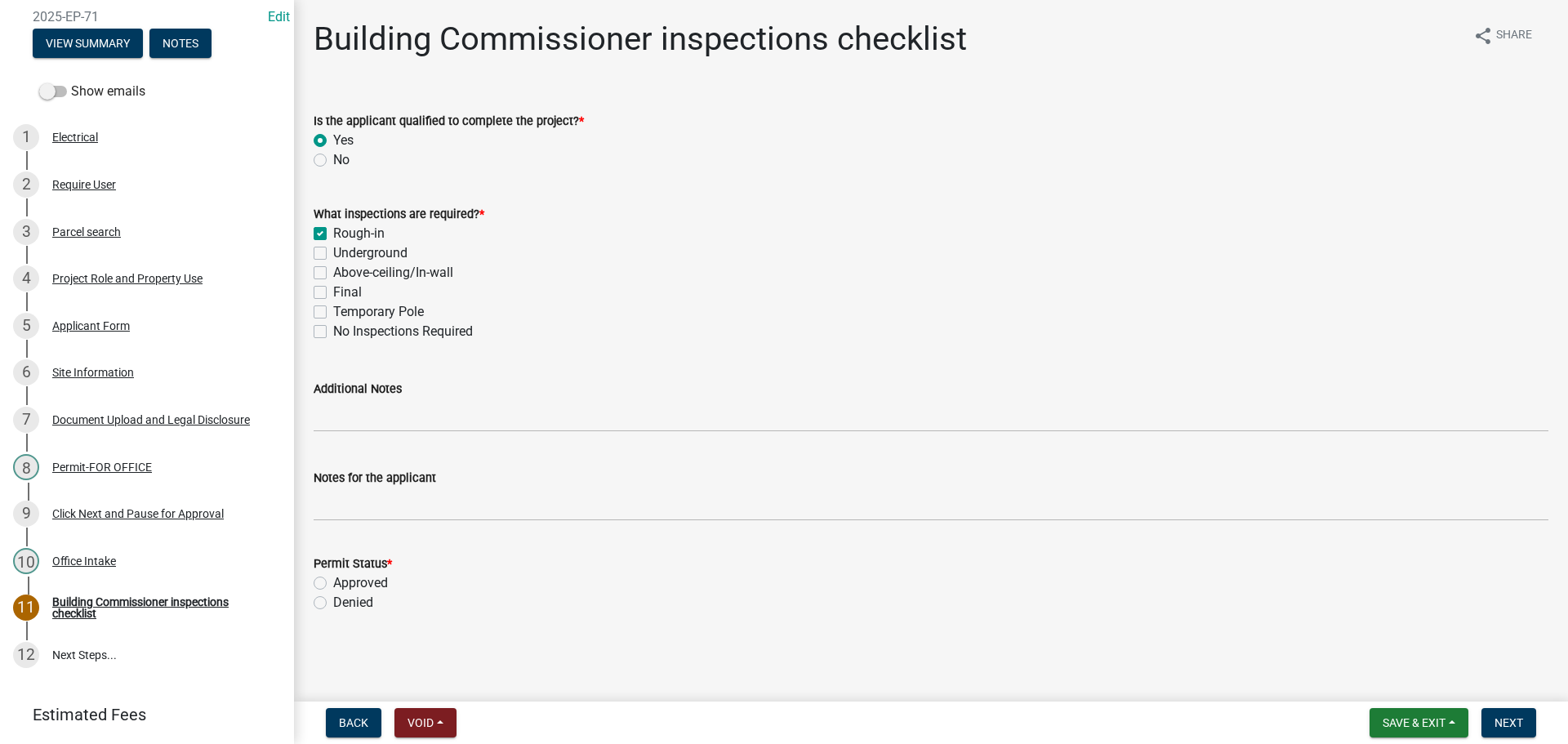
checkbox input "false"
click at [316, 285] on div "Final" at bounding box center [930, 292] width 1234 height 19
click at [326, 293] on div "Final" at bounding box center [930, 292] width 1234 height 19
click at [334, 289] on label "Final" at bounding box center [347, 292] width 29 height 19
click at [334, 289] on input "Final" at bounding box center [338, 287] width 10 height 10
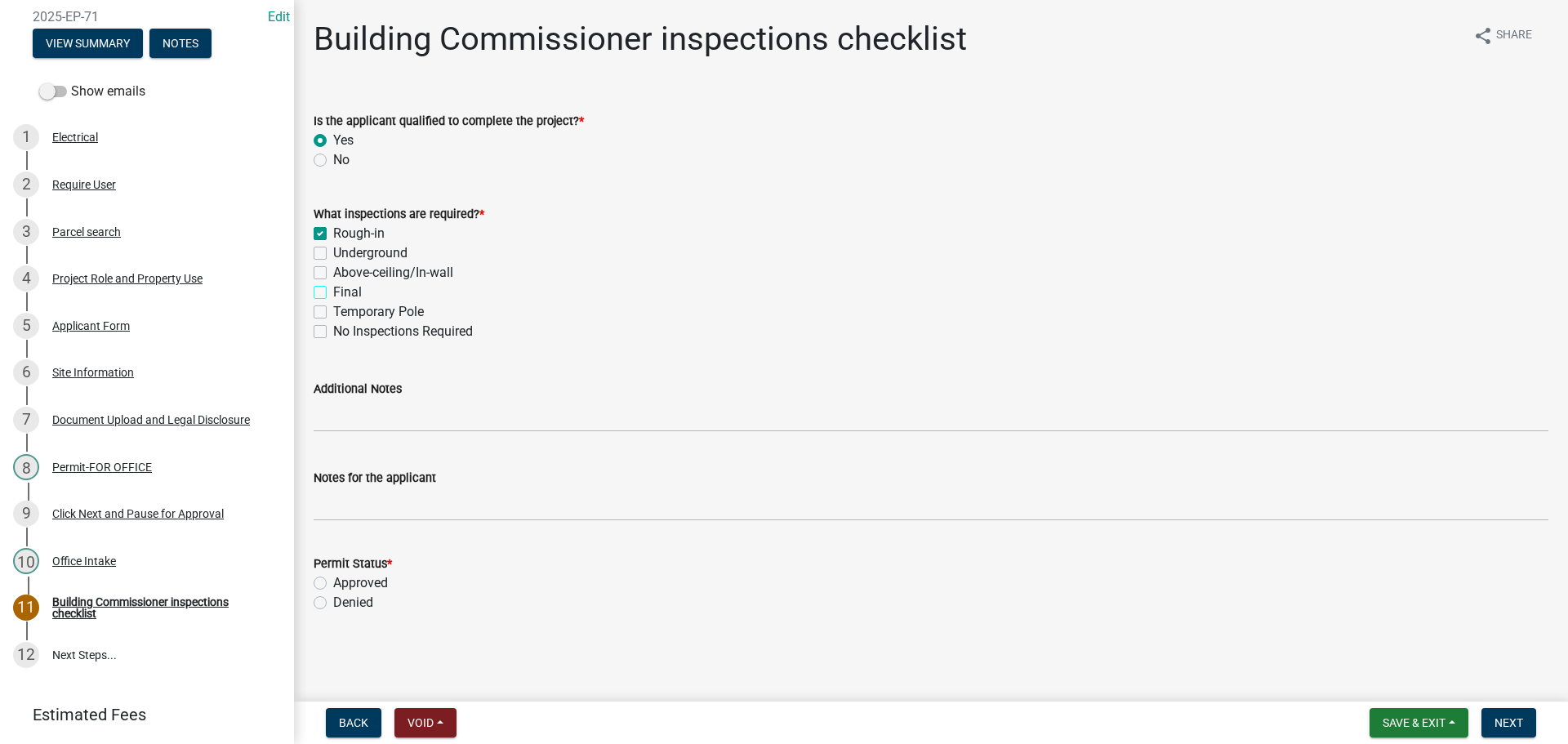
checkbox input "true"
checkbox input "false"
checkbox input "true"
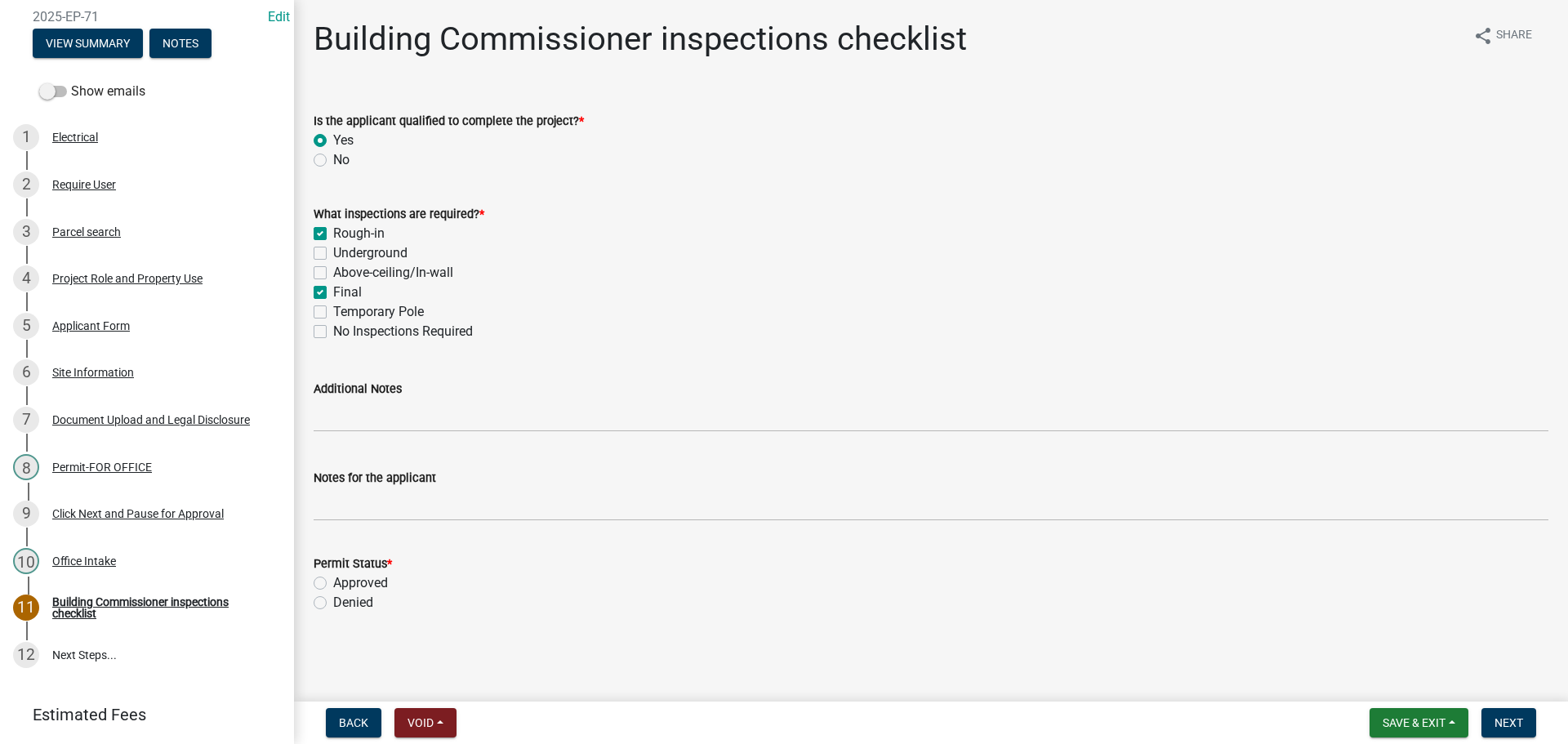
checkbox input "false"
click at [326, 584] on div "Approved" at bounding box center [930, 582] width 1234 height 19
click at [334, 579] on label "Approved" at bounding box center [360, 582] width 55 height 19
click at [334, 579] on input "Approved" at bounding box center [338, 578] width 10 height 10
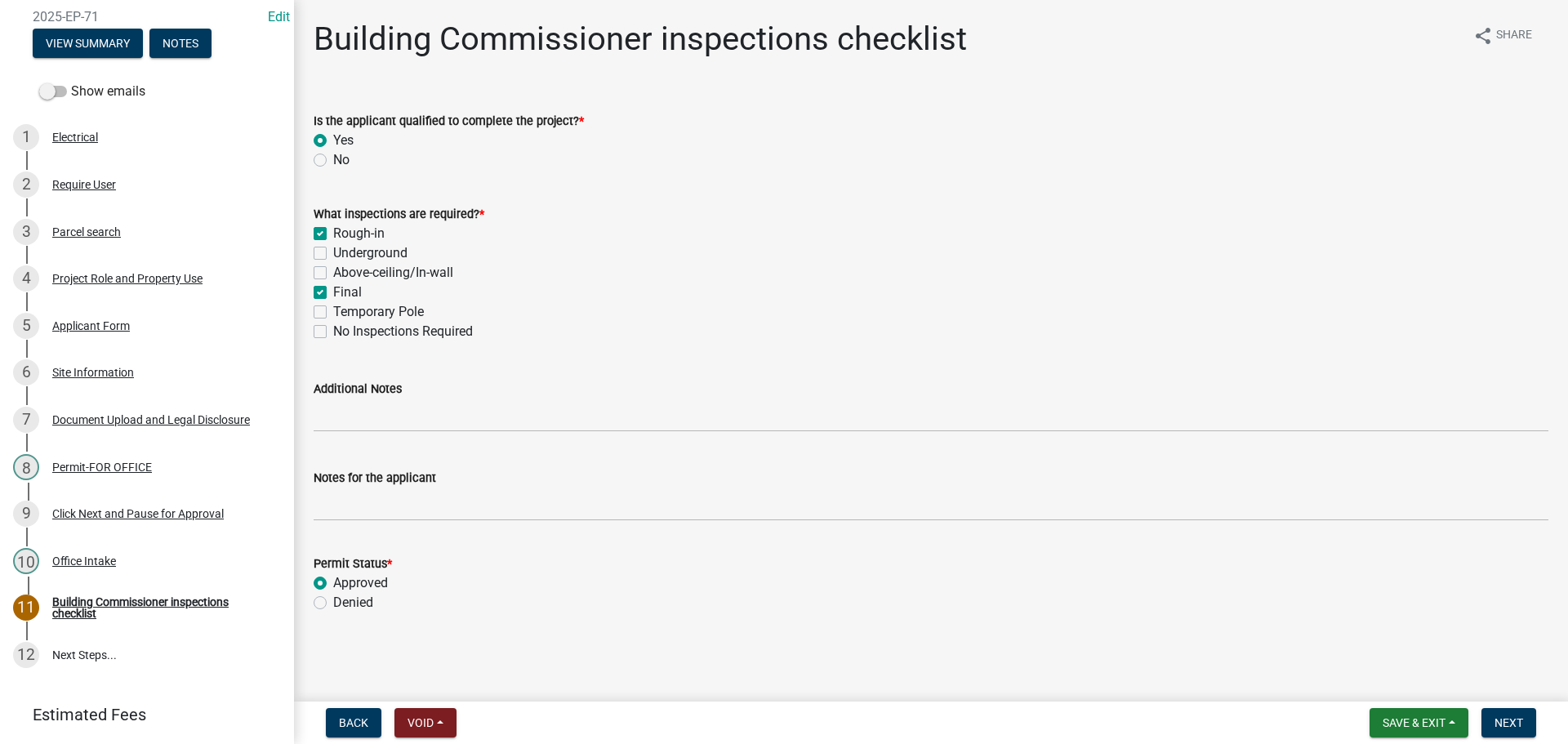
radio input "true"
click at [1504, 721] on span "Next" at bounding box center [1508, 723] width 29 height 13
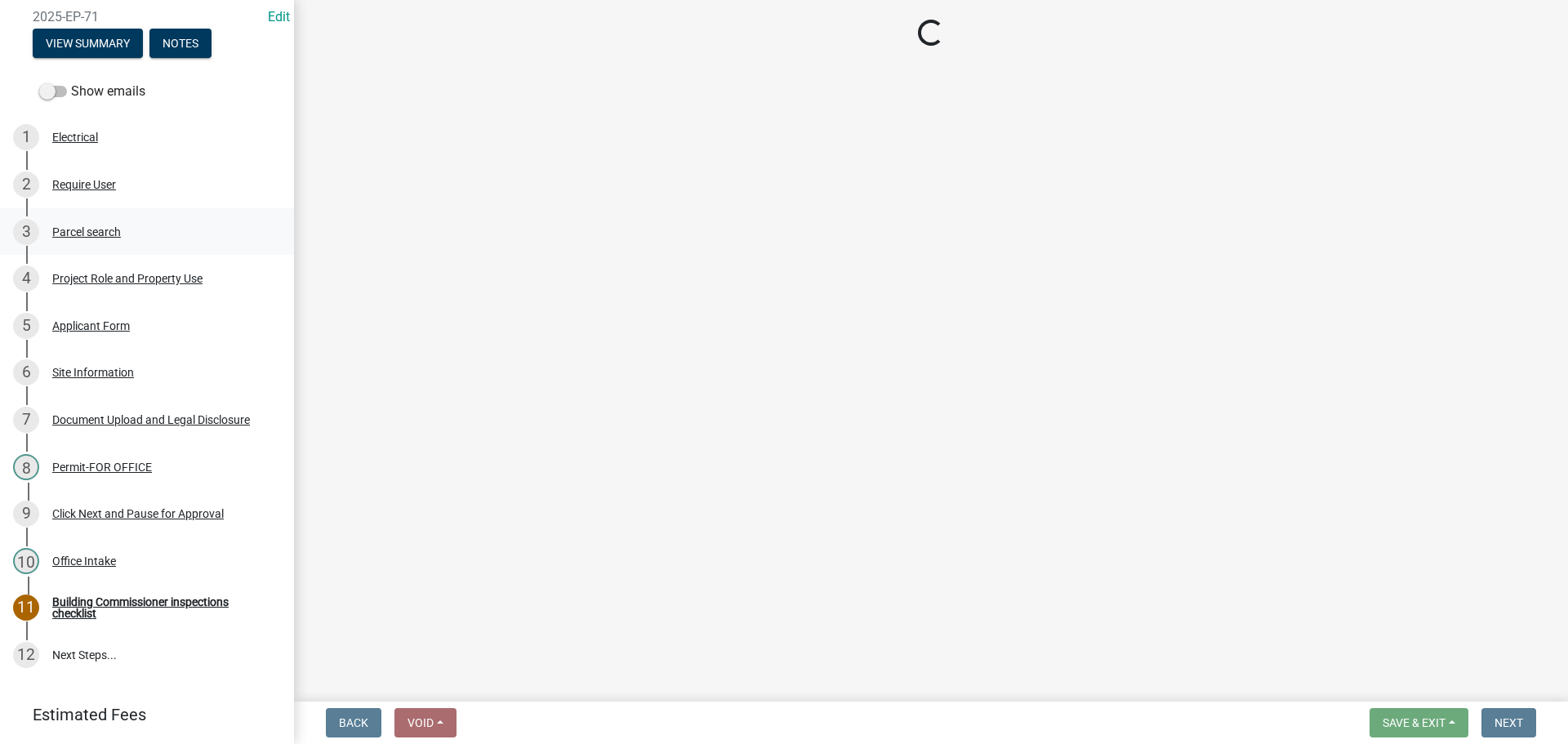
select select "3: 3"
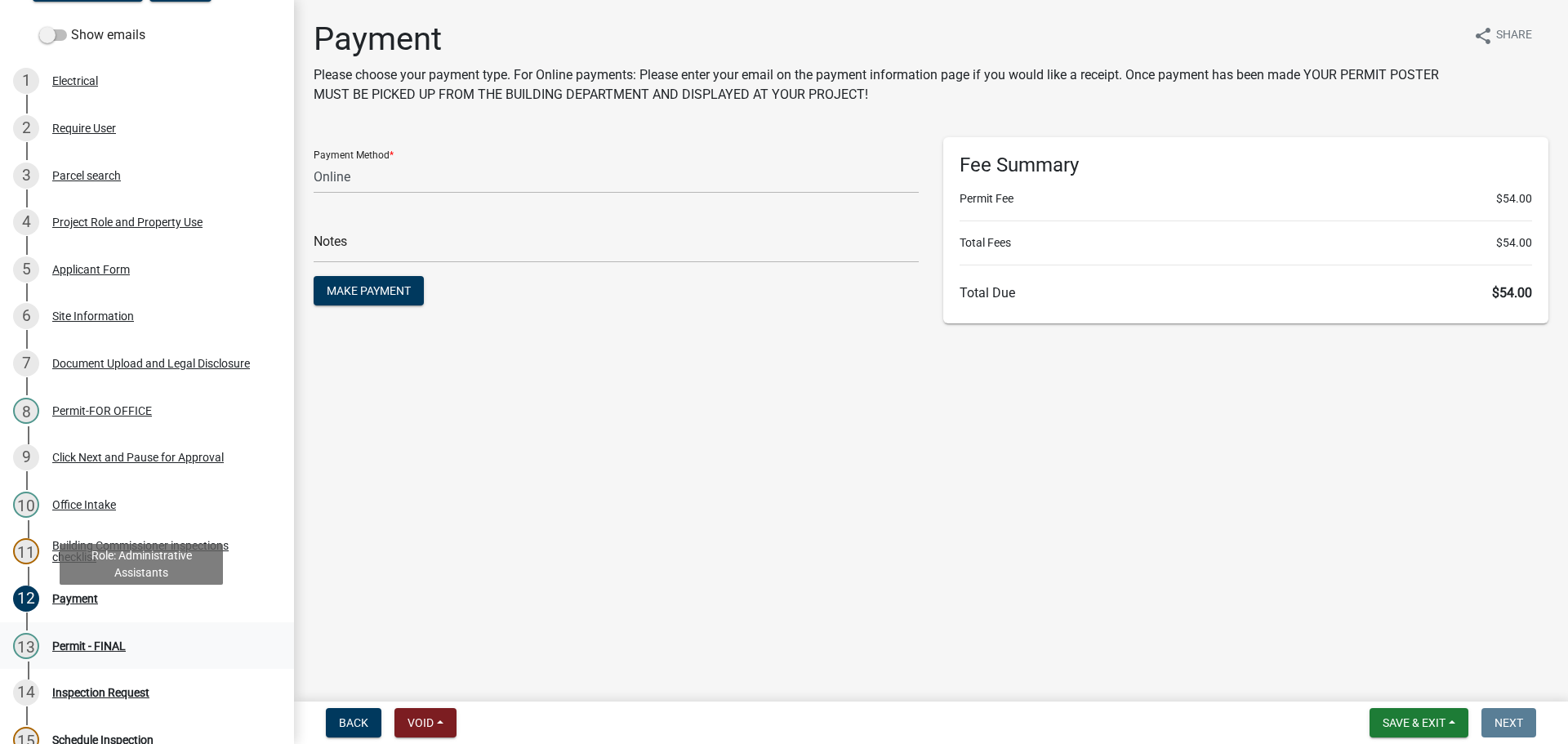
scroll to position [183, 0]
